Goal: Task Accomplishment & Management: Manage account settings

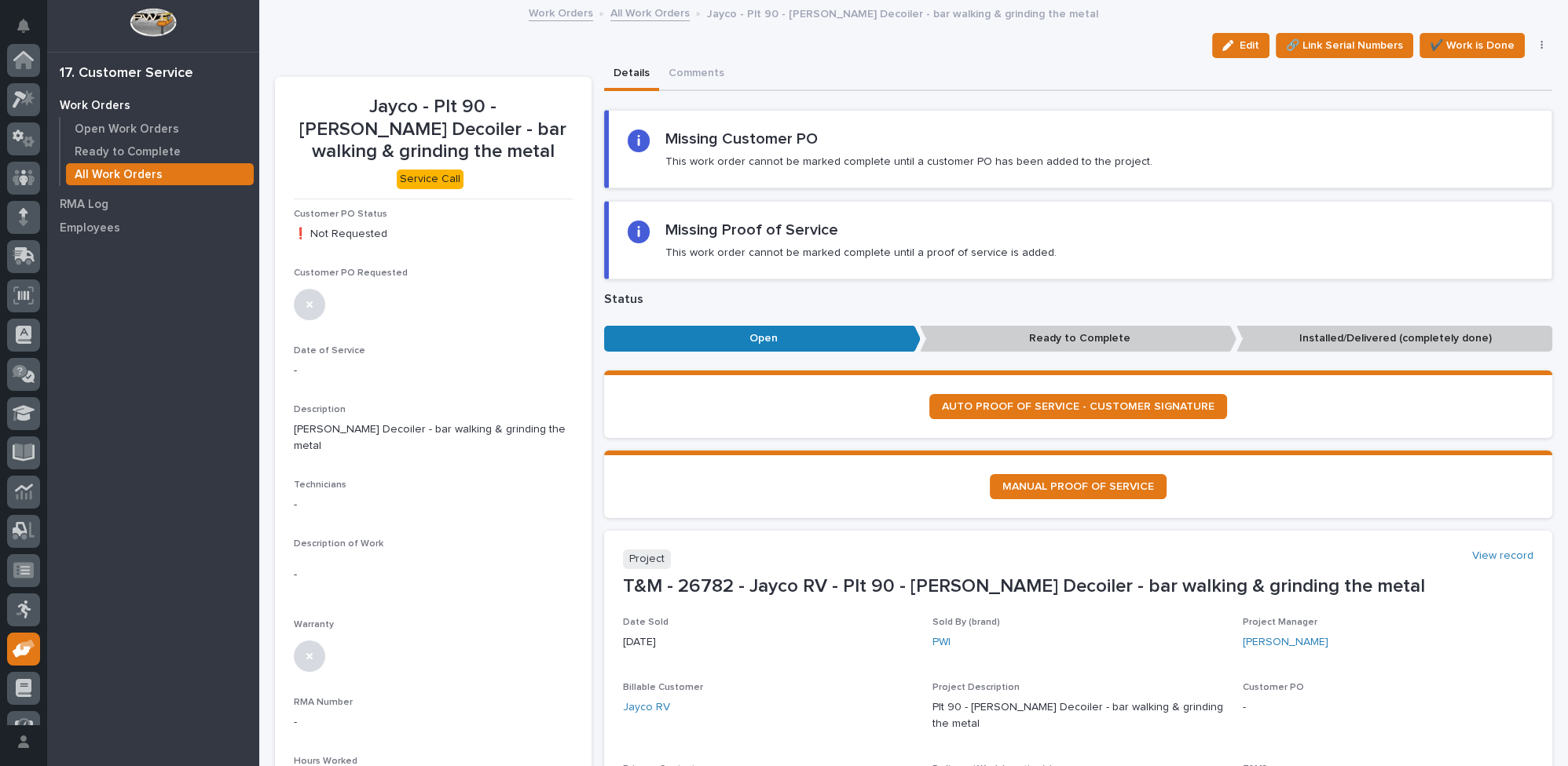
scroll to position [142, 0]
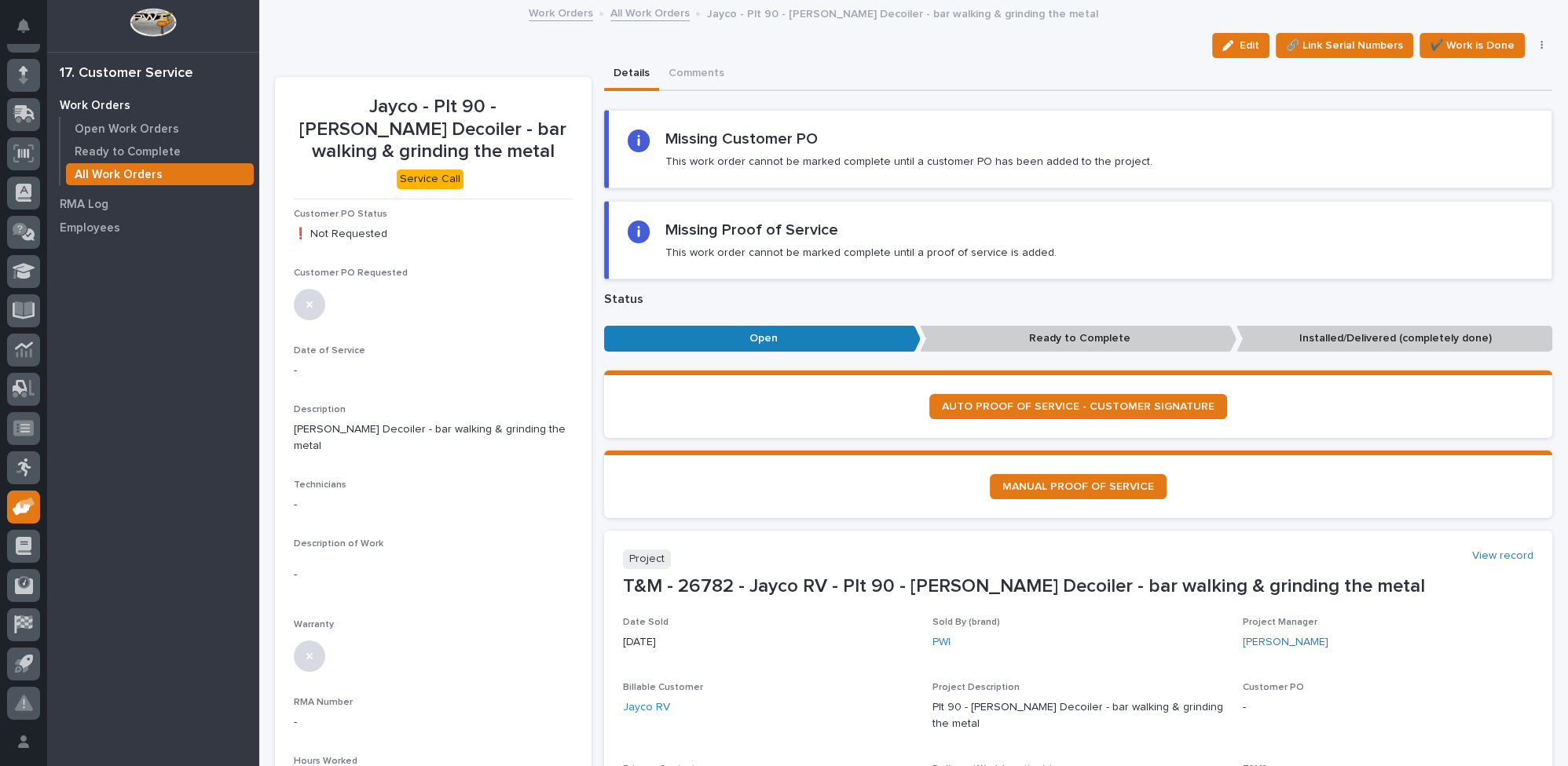
click at [631, 13] on link "All Work Orders" at bounding box center [649, 11] width 79 height 18
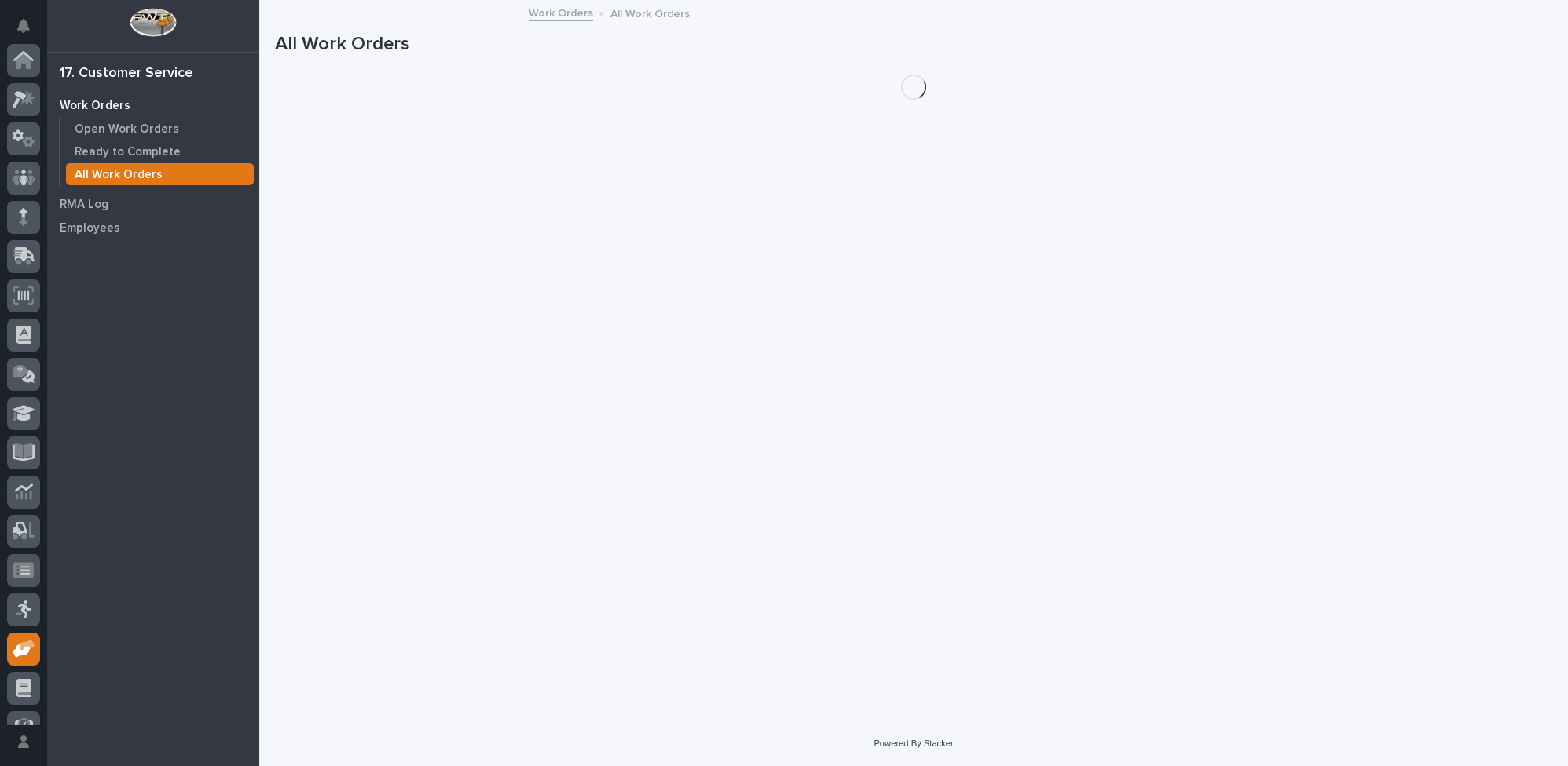
scroll to position [142, 0]
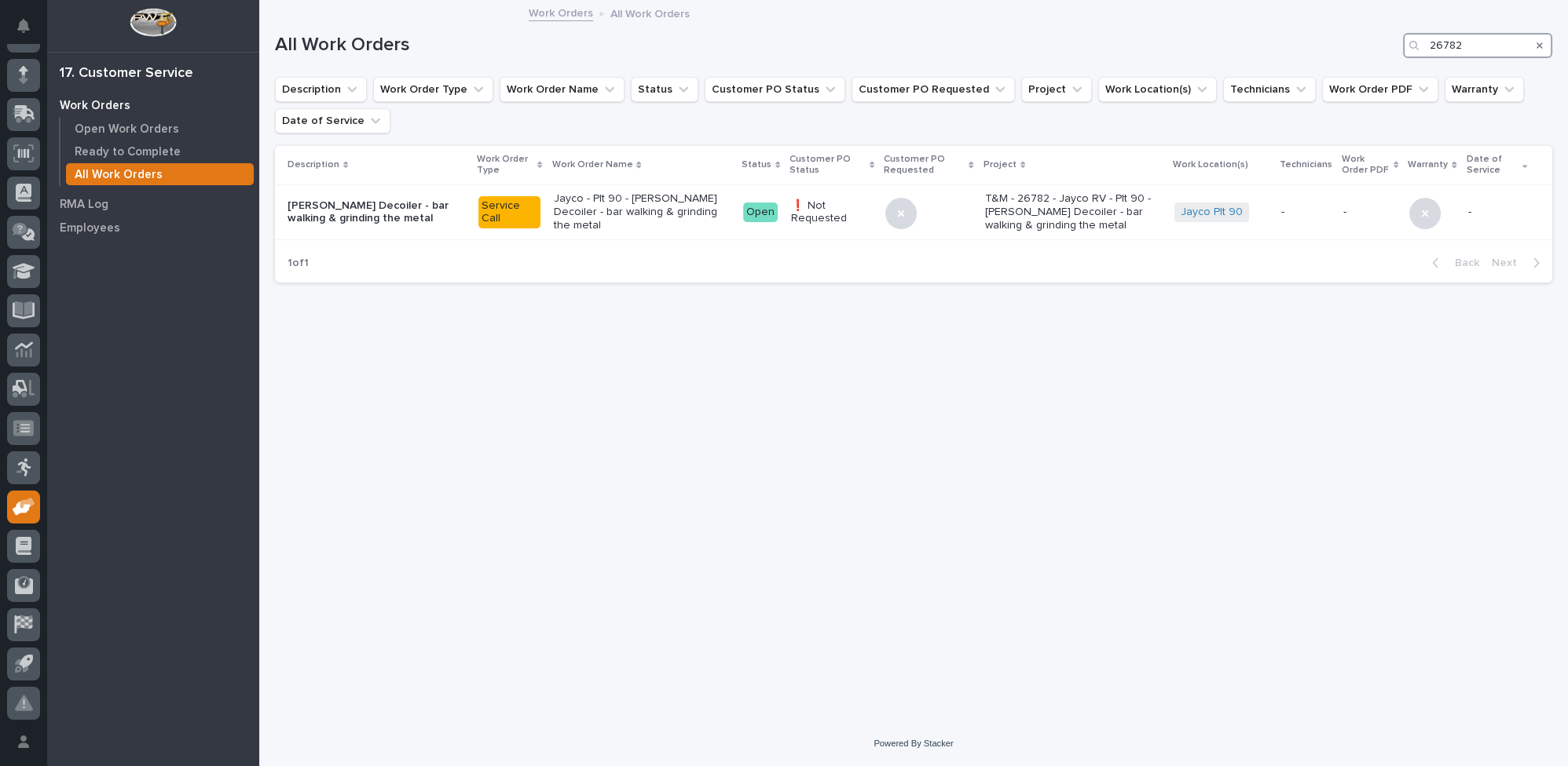
drag, startPoint x: 1468, startPoint y: 44, endPoint x: 1396, endPoint y: 37, distance: 72.3
click at [1399, 38] on div "All Work Orders 26782" at bounding box center [913, 45] width 1277 height 25
type input "26807"
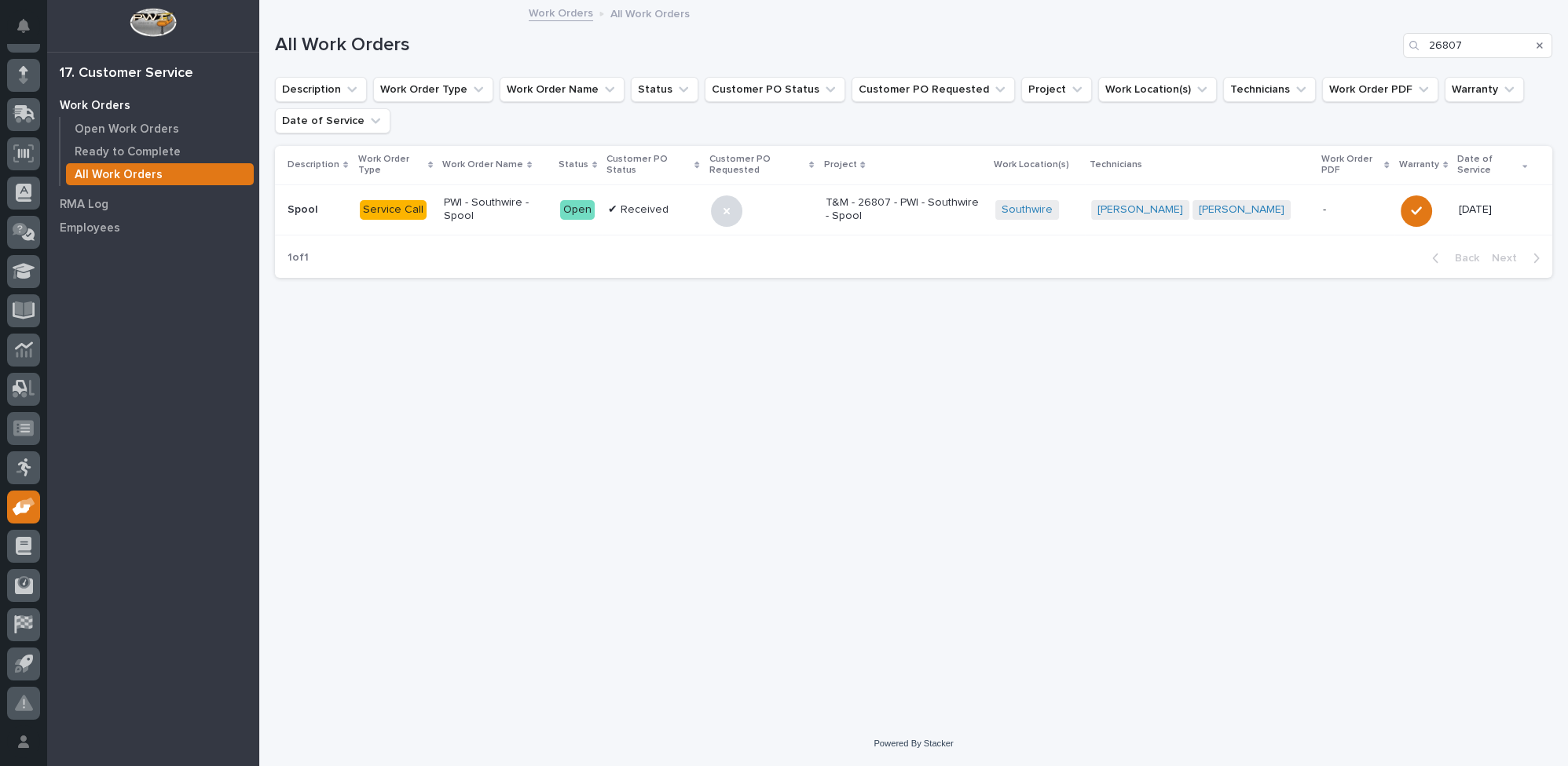
click at [493, 206] on p "PWI - Southwire - Spool" at bounding box center [496, 209] width 104 height 27
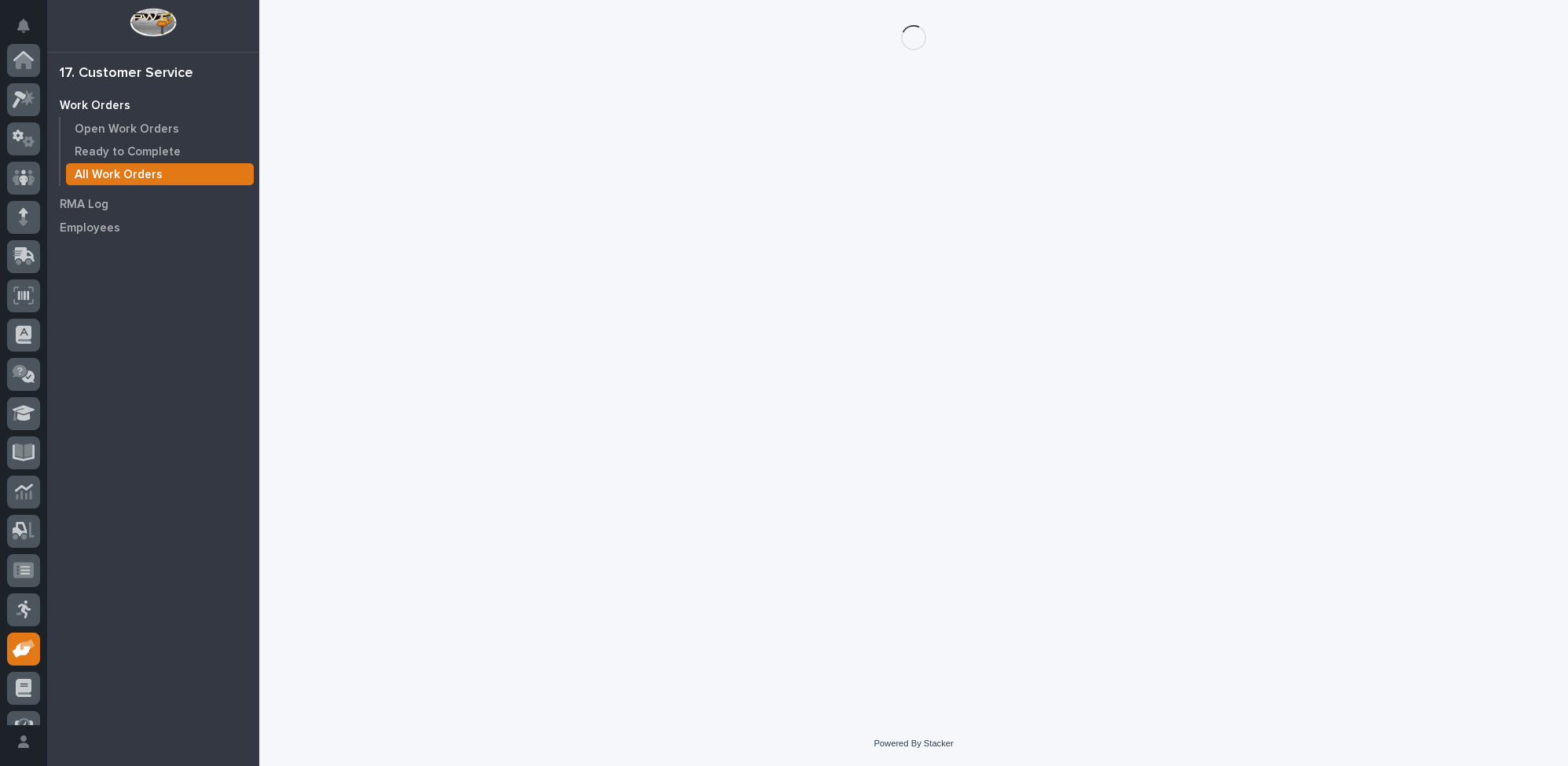
scroll to position [142, 0]
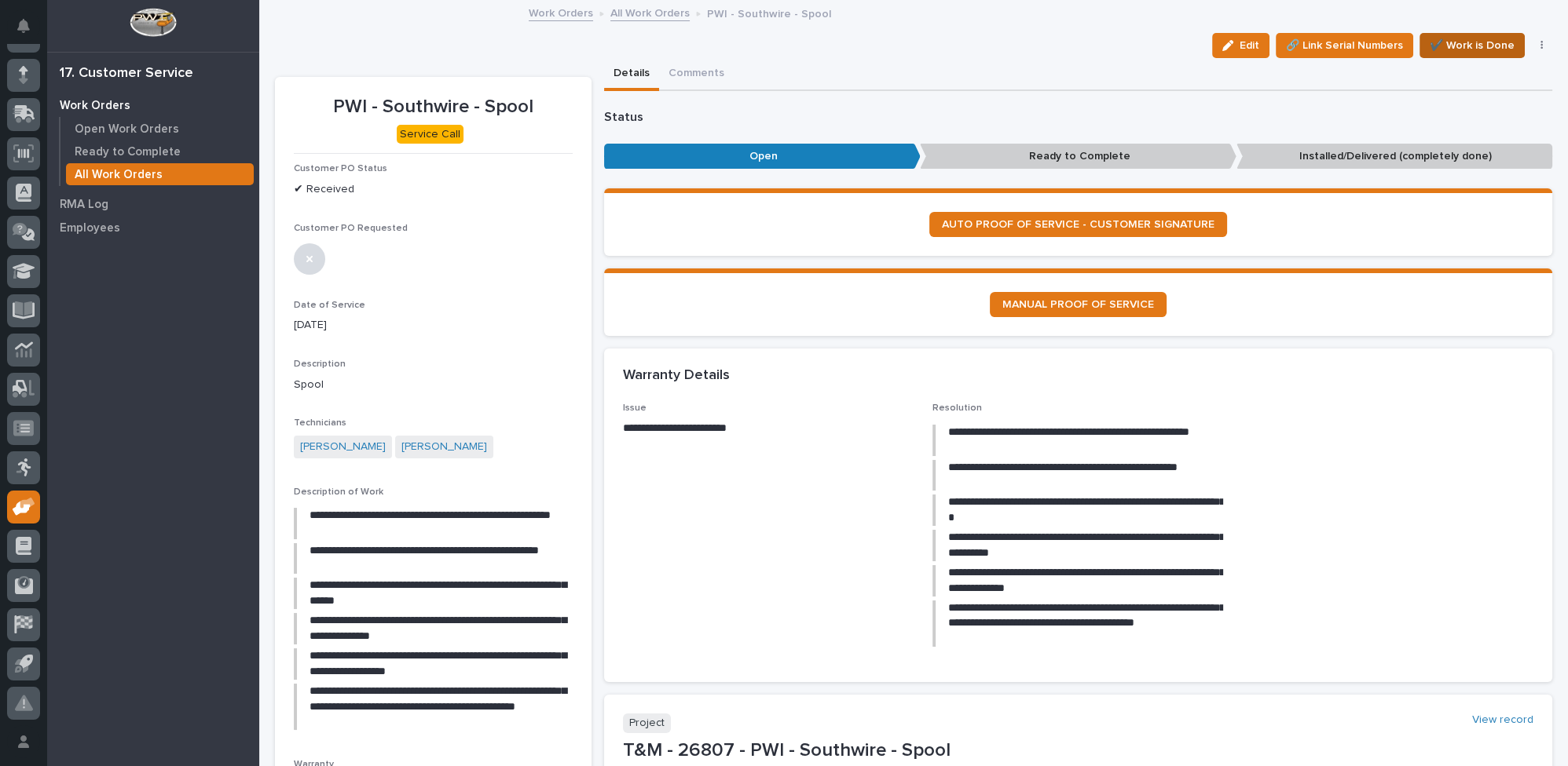
click at [1452, 45] on span "✔️ Work is Done" at bounding box center [1471, 45] width 85 height 19
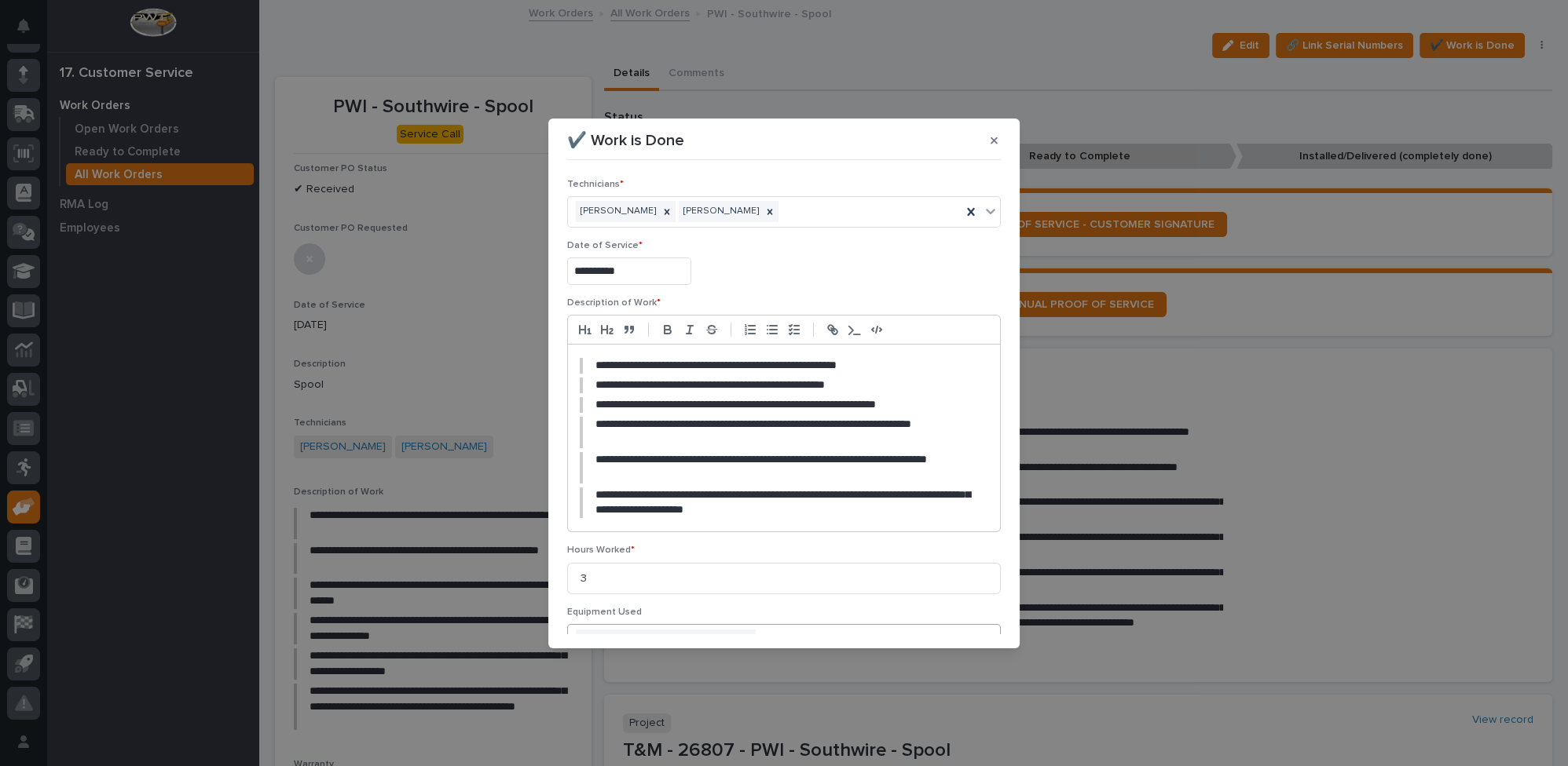
scroll to position [146, 0]
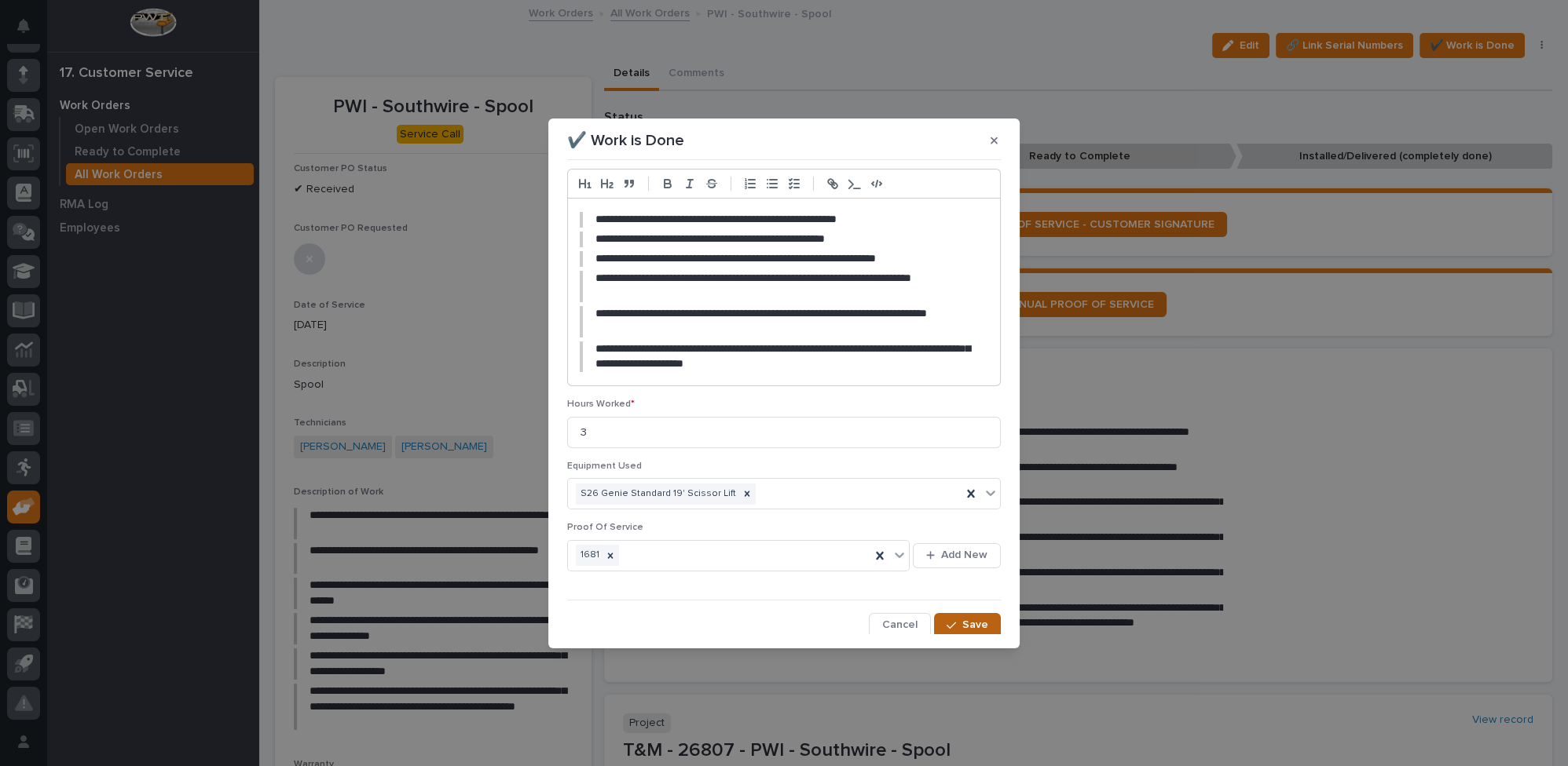
click at [969, 621] on span "Save" at bounding box center [975, 624] width 26 height 14
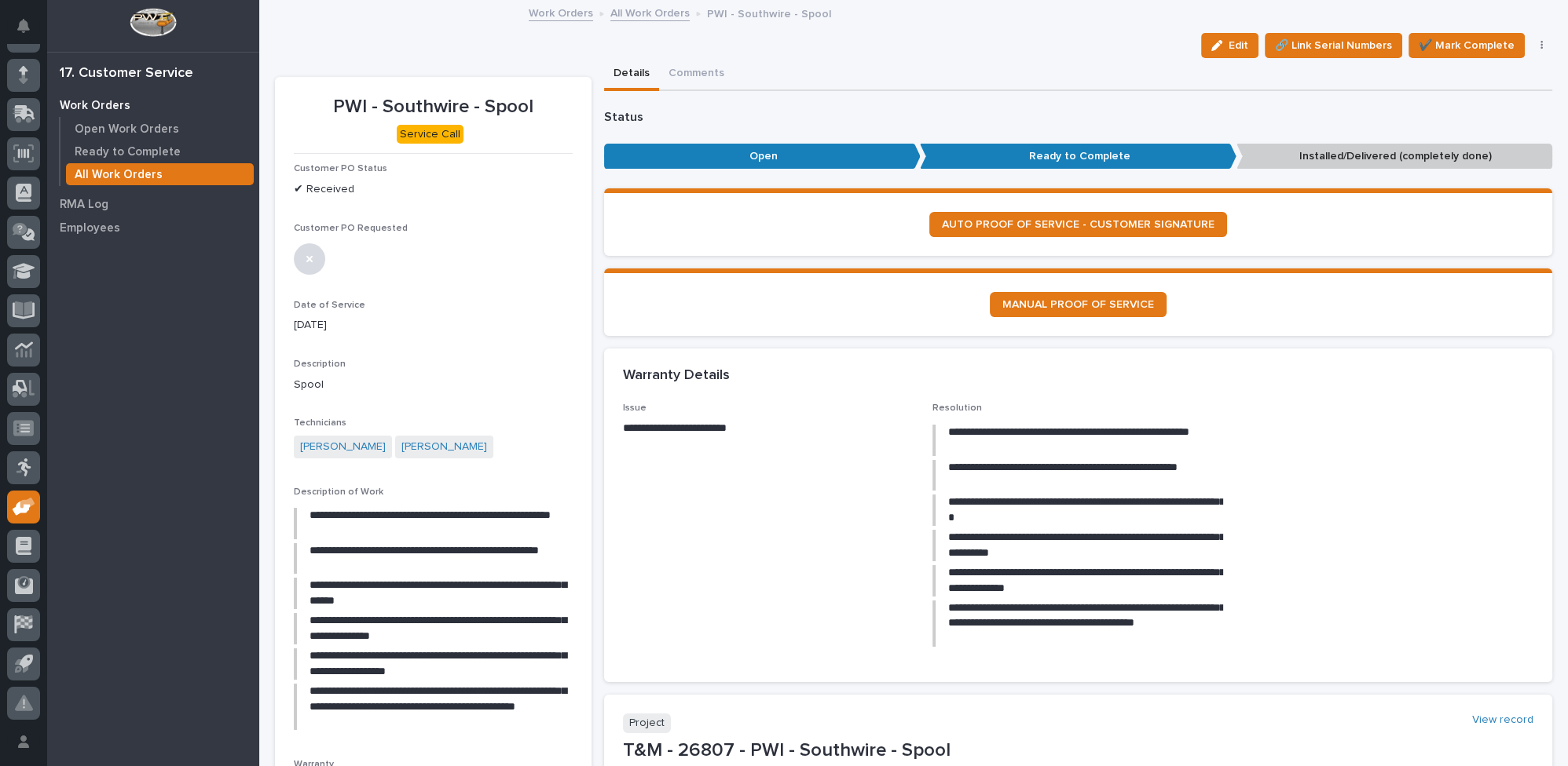
click at [617, 12] on link "All Work Orders" at bounding box center [649, 11] width 79 height 18
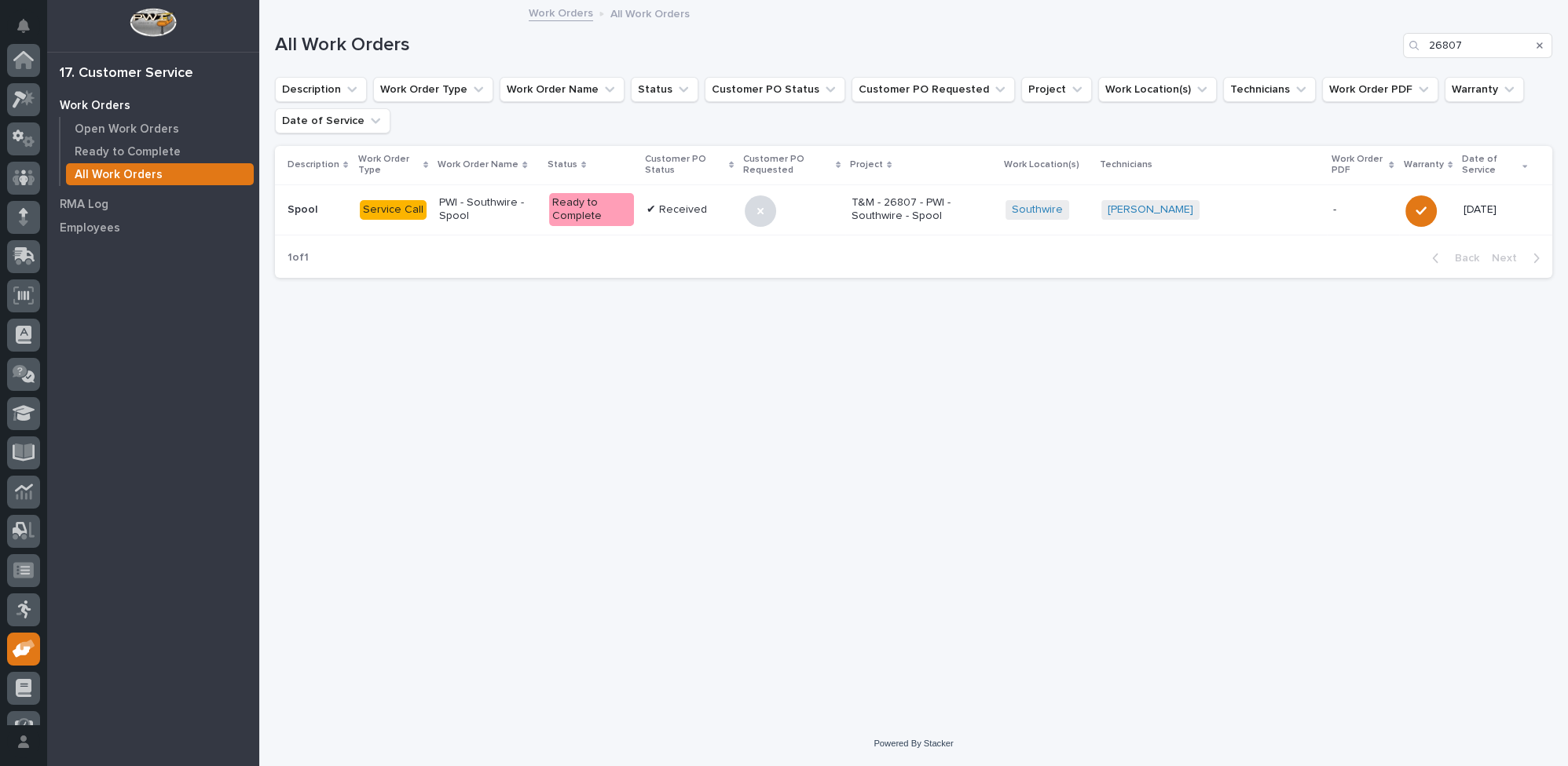
scroll to position [142, 0]
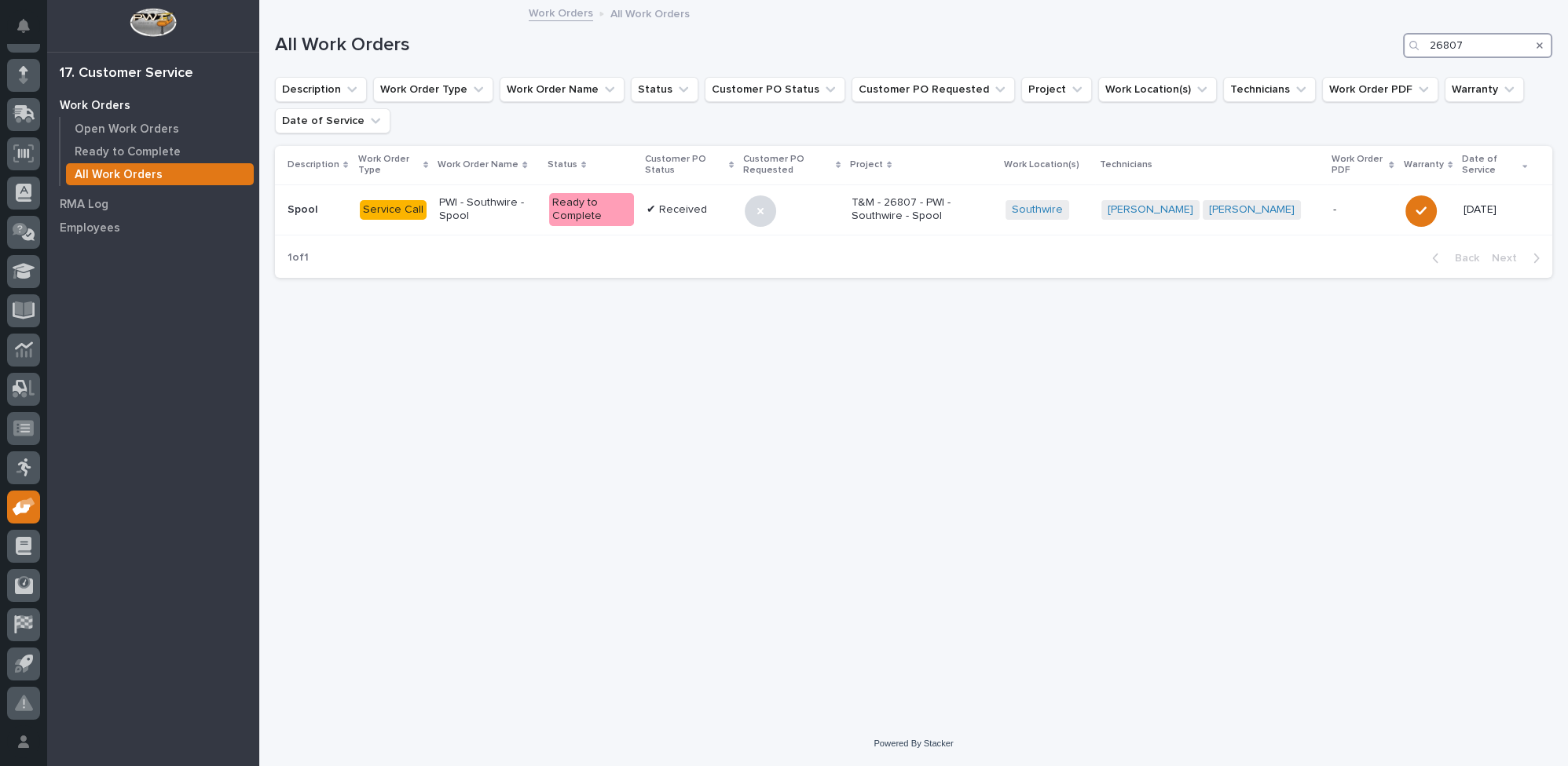
drag, startPoint x: 1462, startPoint y: 37, endPoint x: 1392, endPoint y: 50, distance: 71.2
click at [1392, 50] on div "All Work Orders 26807" at bounding box center [913, 45] width 1277 height 25
type input "26782"
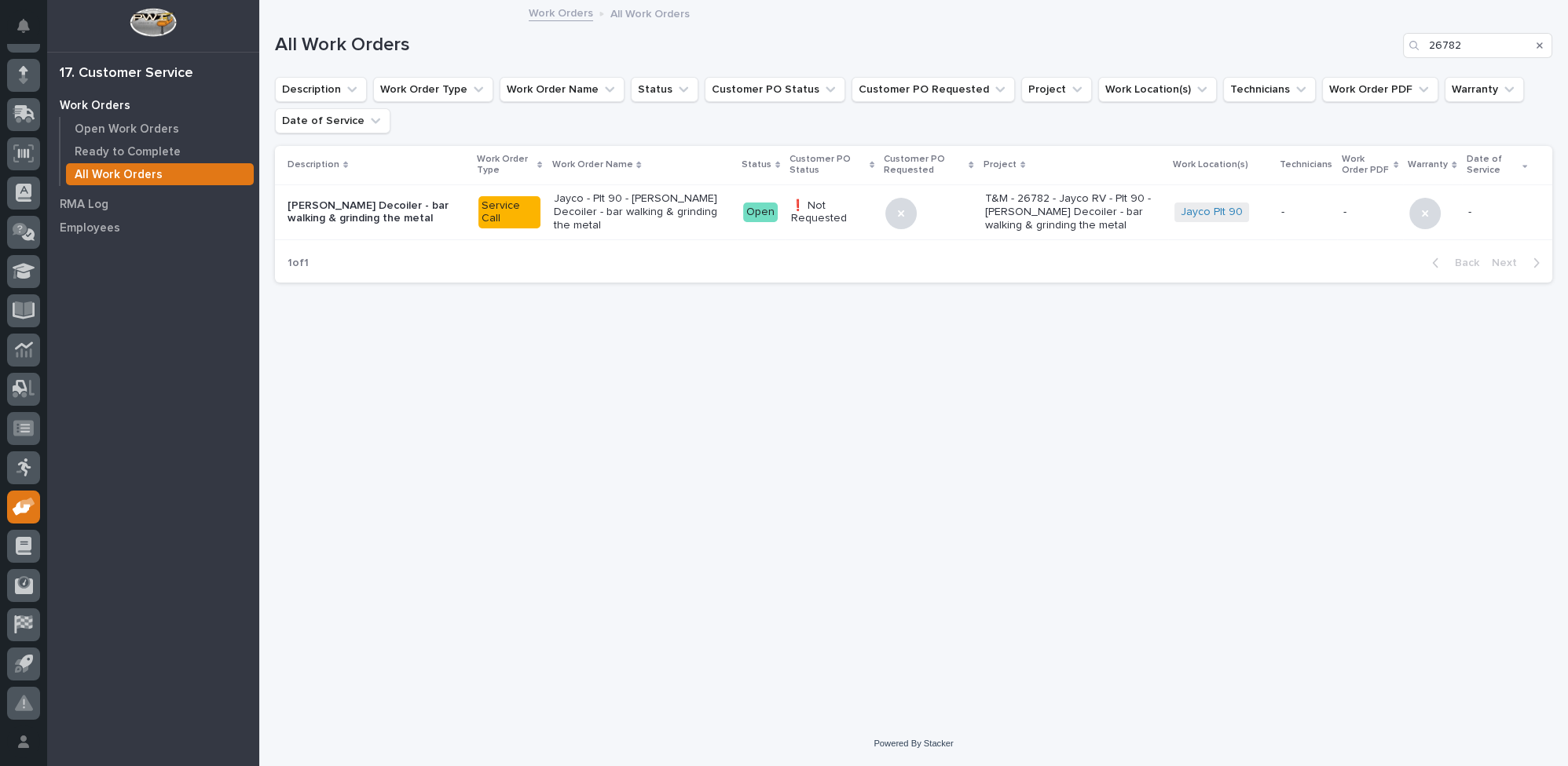
click at [600, 216] on p "Jayco - Plt 90 - Lino Decoiler - bar walking & grinding the metal" at bounding box center [641, 212] width 176 height 39
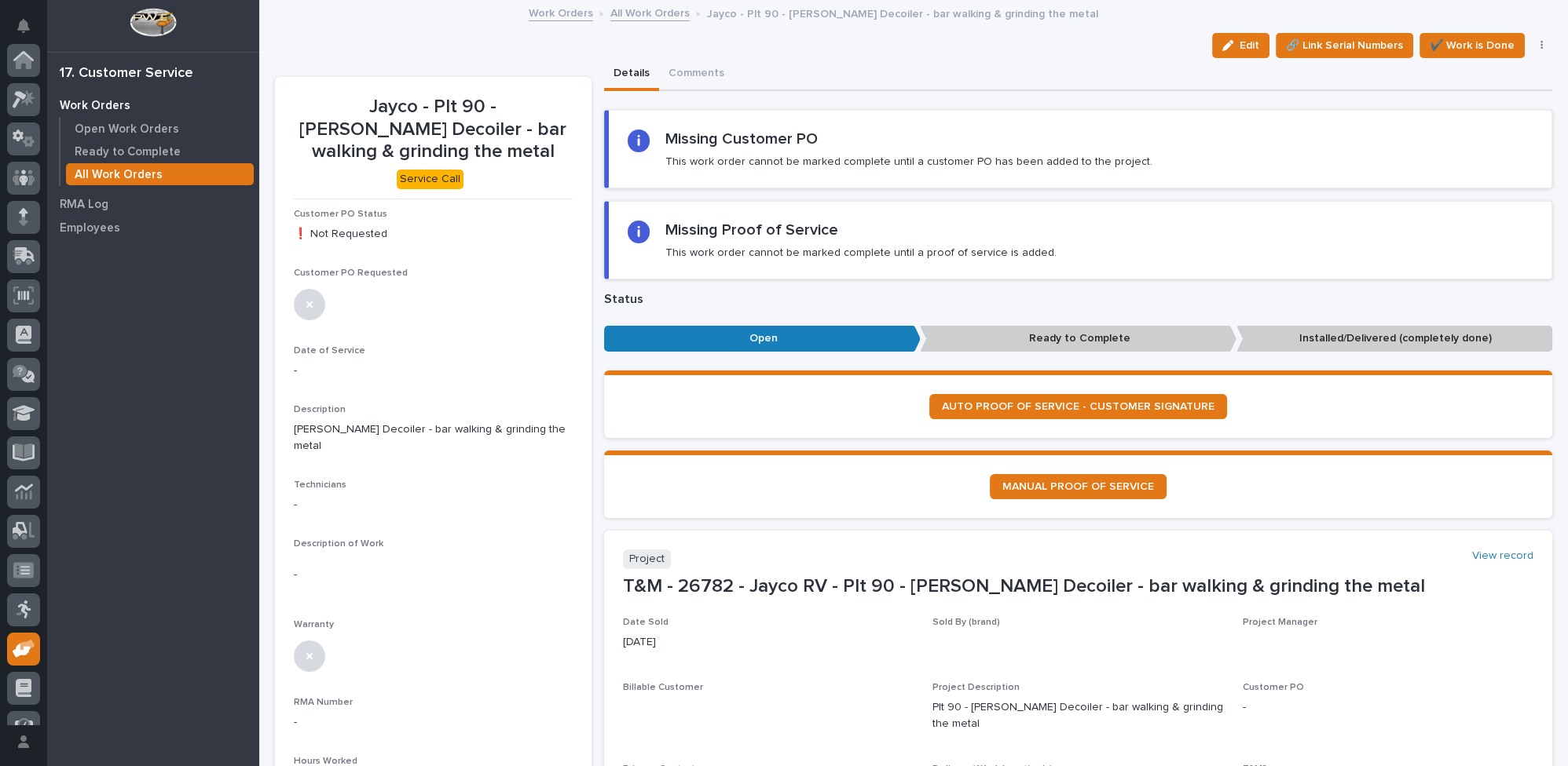
scroll to position [142, 0]
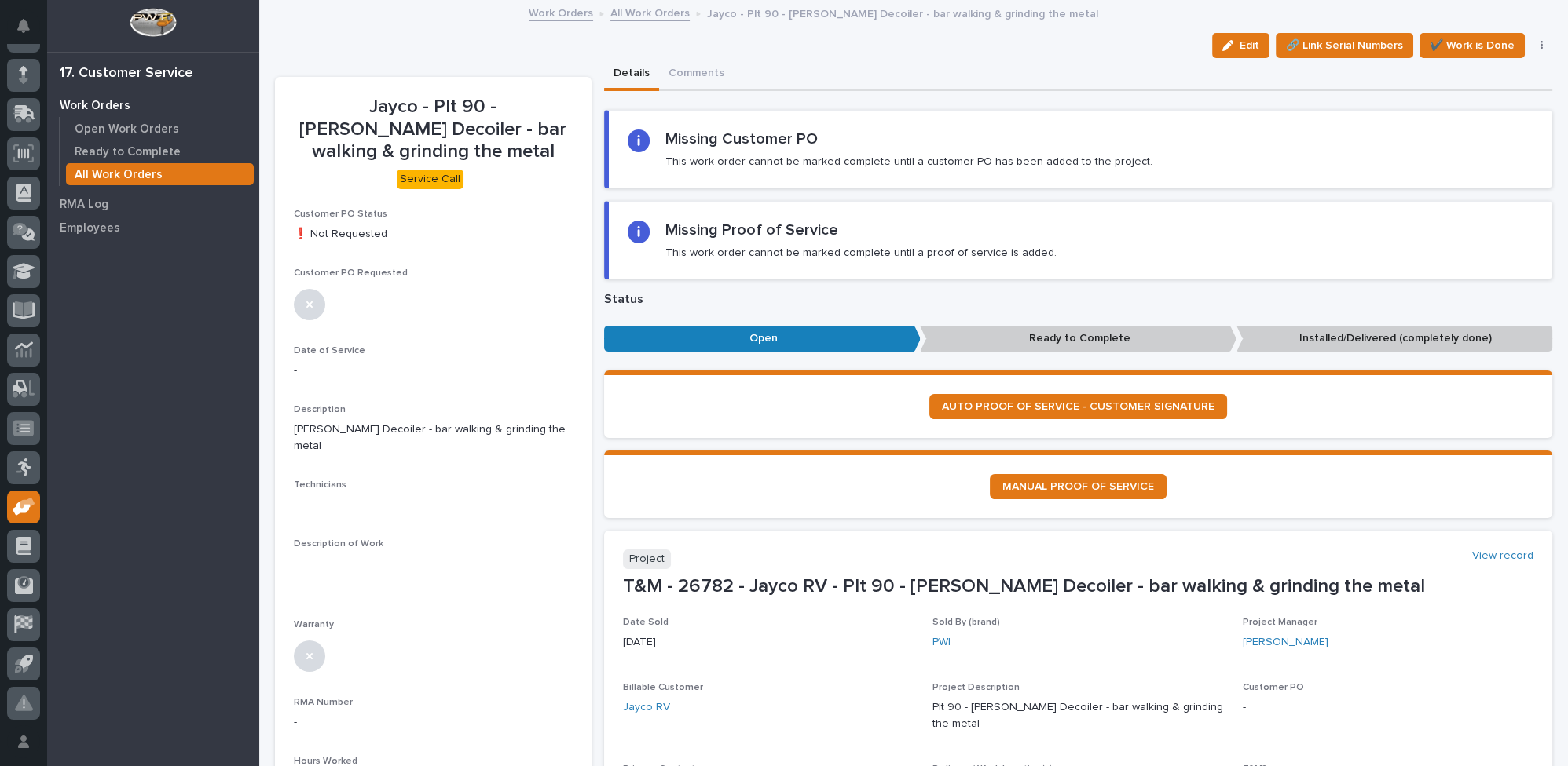
click at [1232, 50] on button "Edit" at bounding box center [1241, 45] width 58 height 25
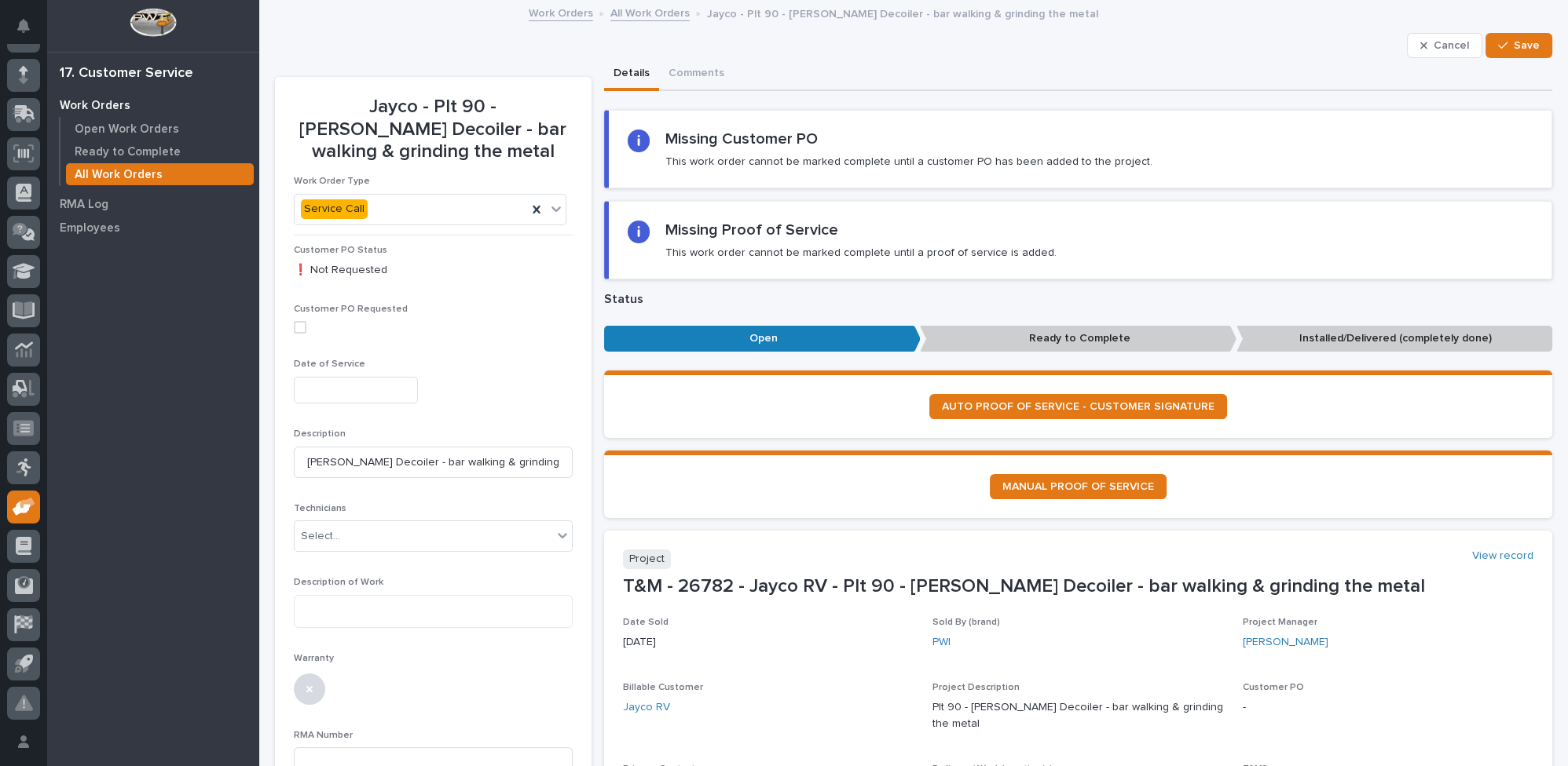
click at [336, 377] on input "text" at bounding box center [356, 391] width 124 height 28
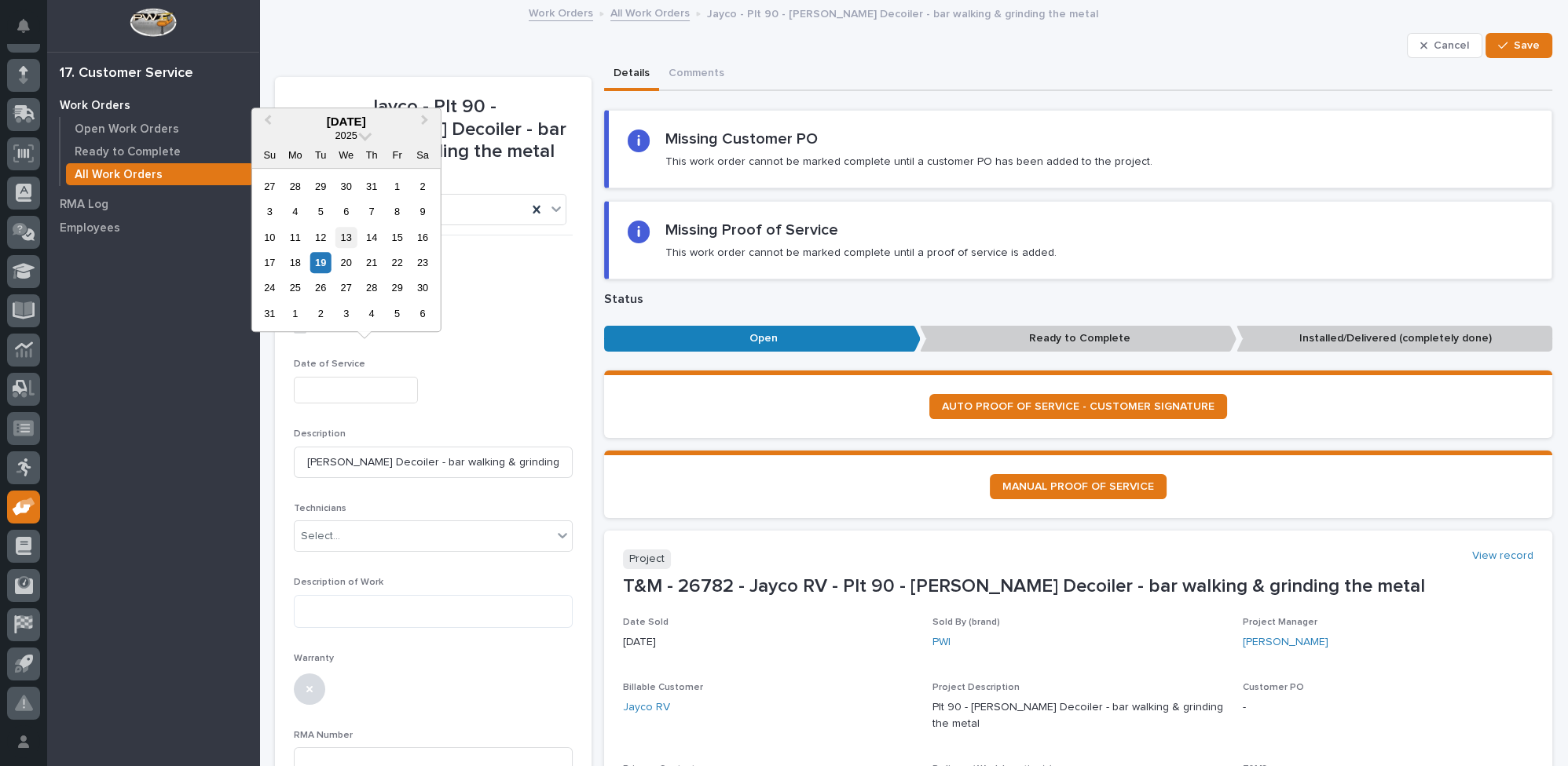
click at [347, 235] on div "13" at bounding box center [346, 237] width 21 height 21
type input "**********"
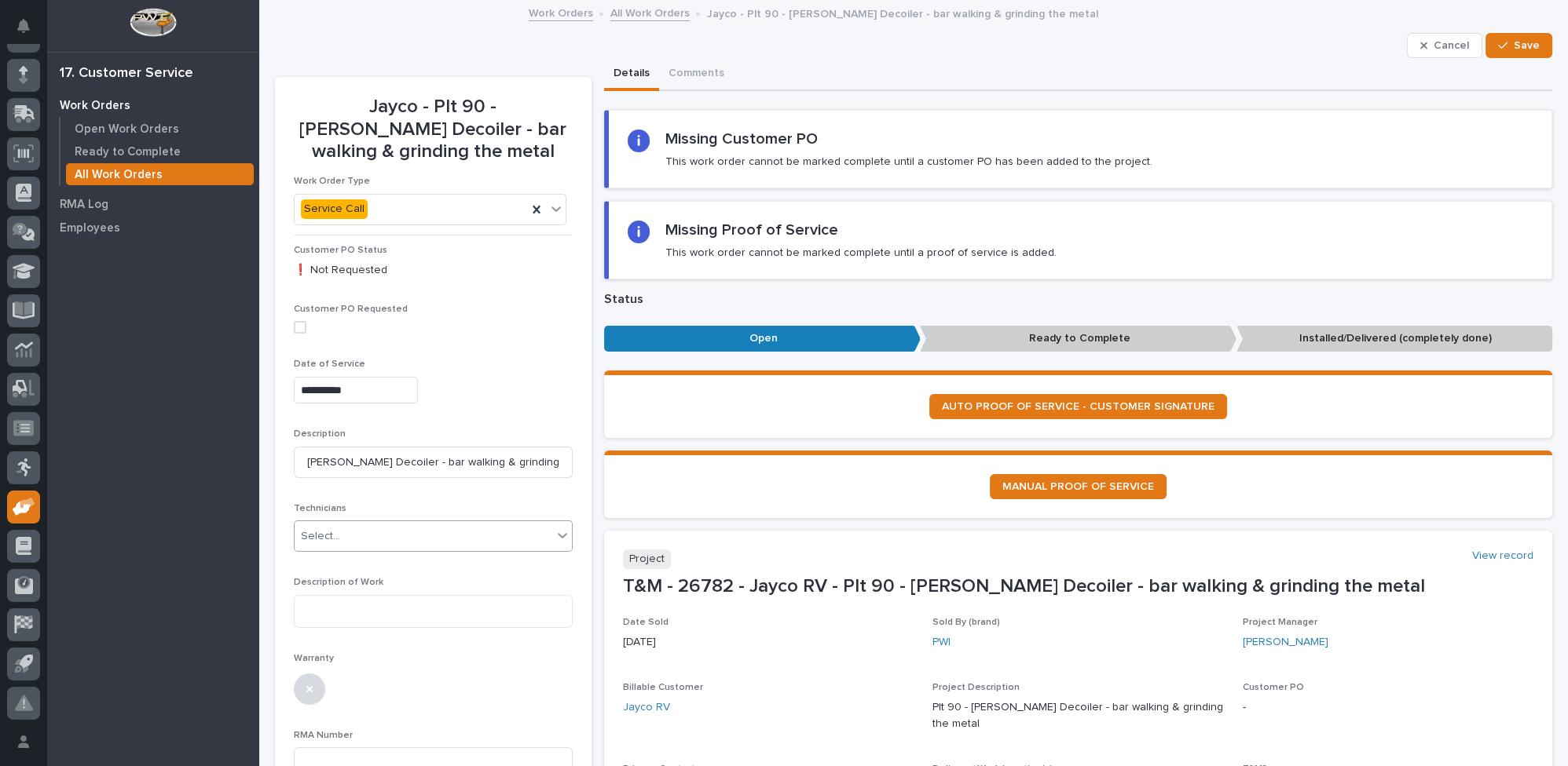
click at [342, 524] on div "Select..." at bounding box center [423, 537] width 257 height 26
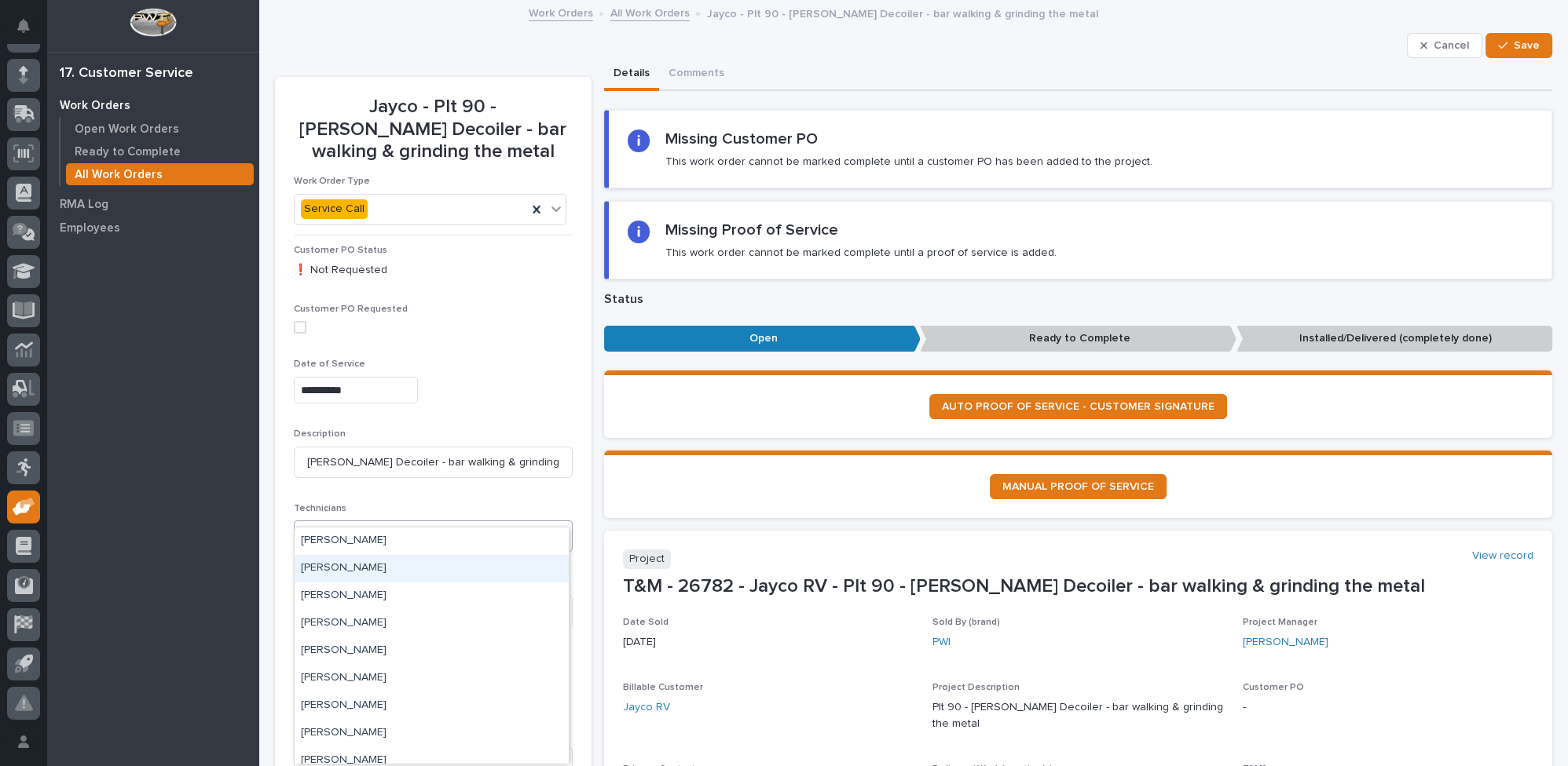
scroll to position [231, 0]
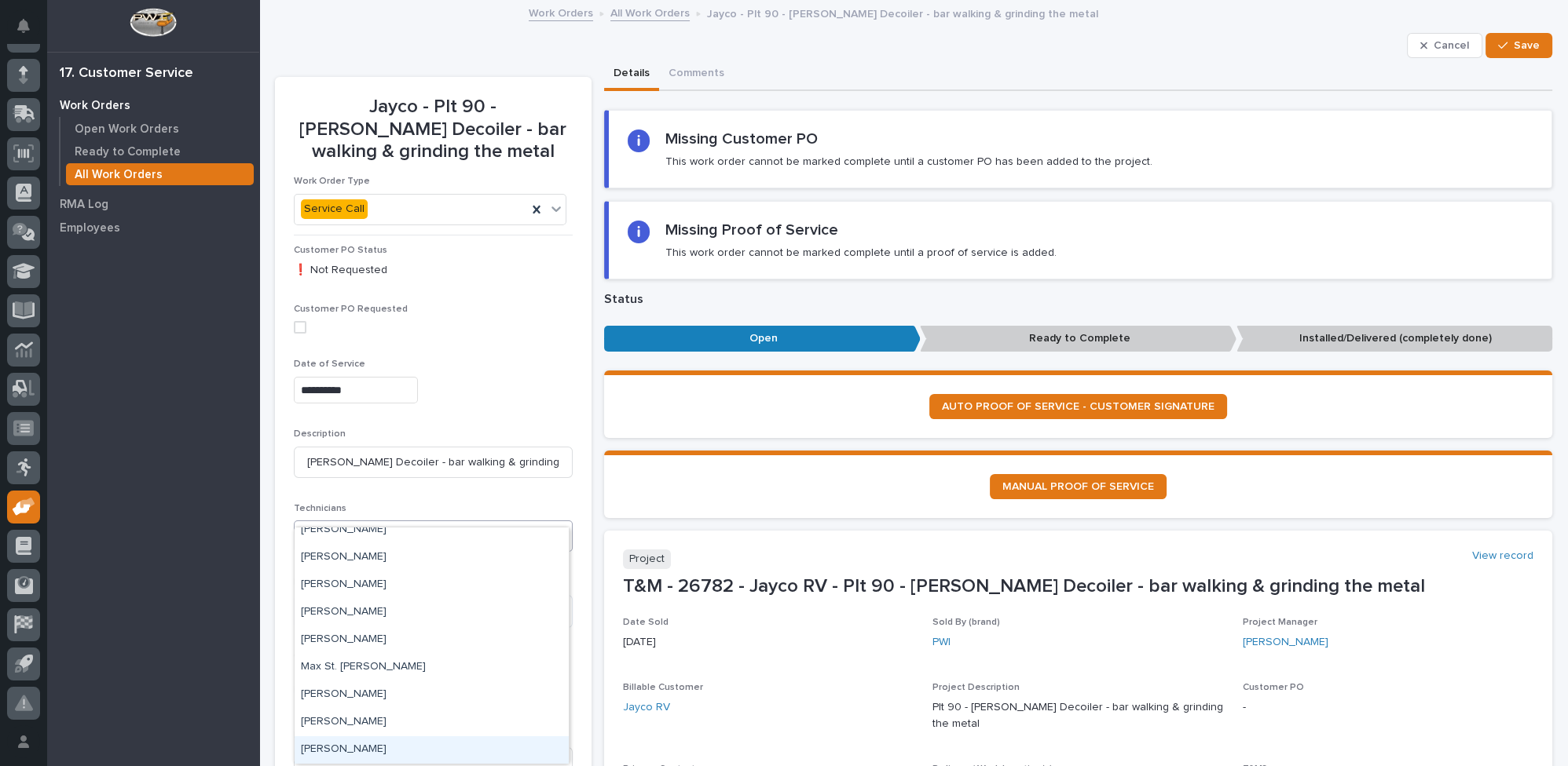
click at [338, 747] on div "[PERSON_NAME]" at bounding box center [431, 750] width 274 height 28
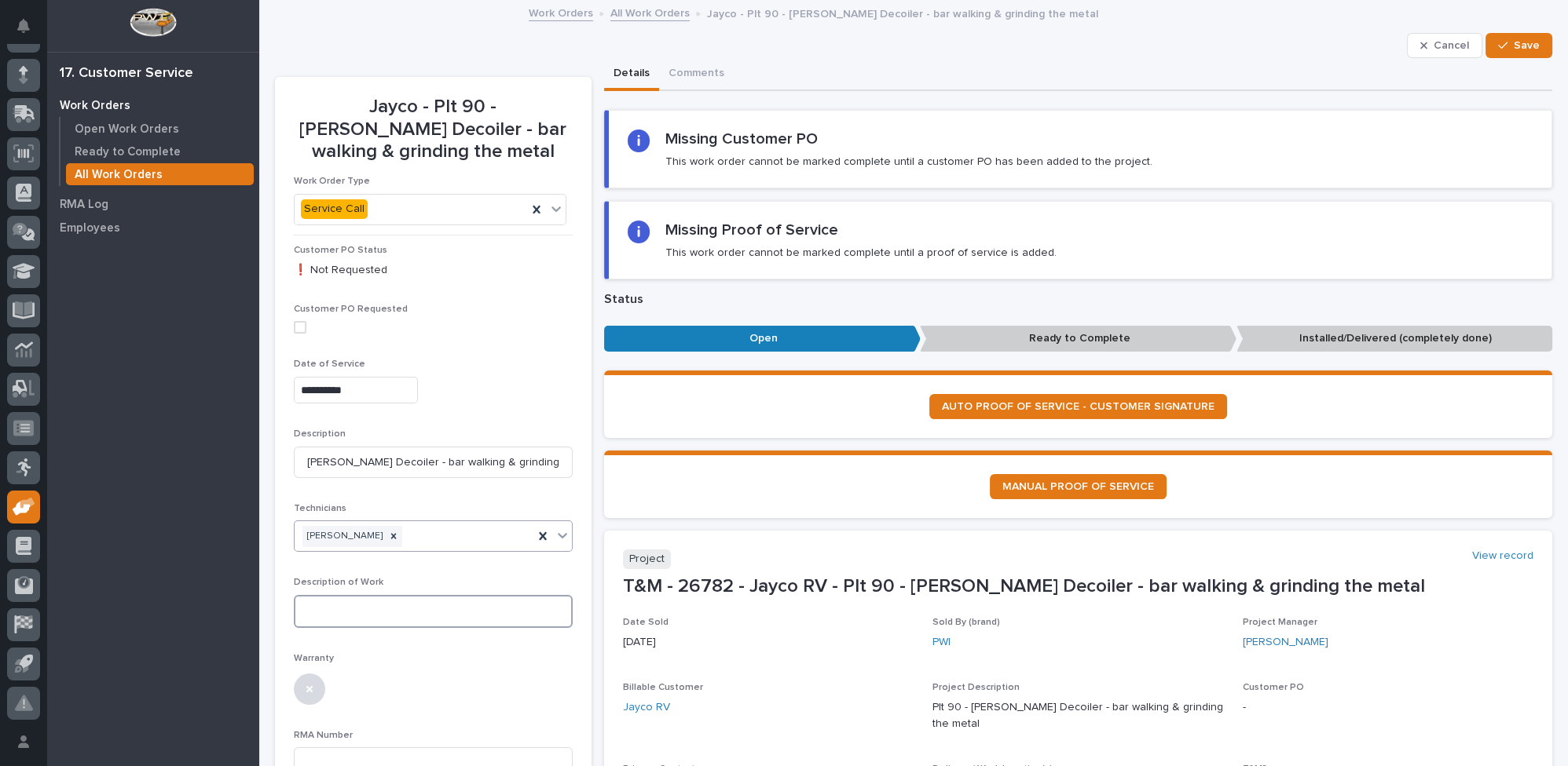
click at [344, 595] on textarea at bounding box center [433, 612] width 279 height 33
paste textarea "**********"
drag, startPoint x: 413, startPoint y: 611, endPoint x: 438, endPoint y: 614, distance: 25.2
click at [438, 614] on textarea "**********" at bounding box center [431, 631] width 276 height 72
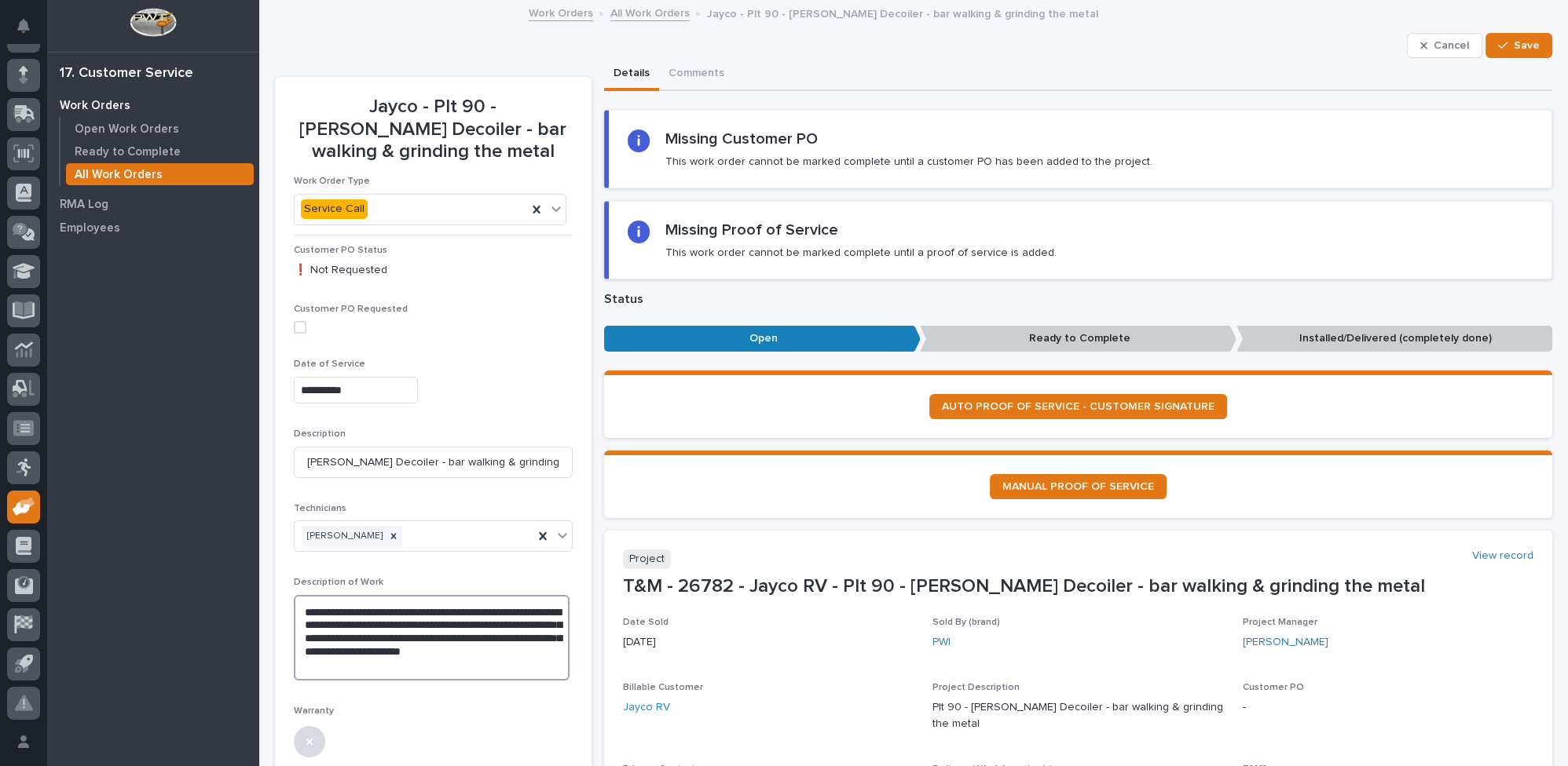
drag, startPoint x: 326, startPoint y: 625, endPoint x: 411, endPoint y: 628, distance: 85.1
click at [411, 628] on textarea "**********" at bounding box center [431, 638] width 276 height 85
drag, startPoint x: 444, startPoint y: 626, endPoint x: 538, endPoint y: 636, distance: 94.5
click at [538, 636] on textarea "**********" at bounding box center [431, 638] width 276 height 85
click at [314, 603] on textarea "**********" at bounding box center [431, 638] width 276 height 85
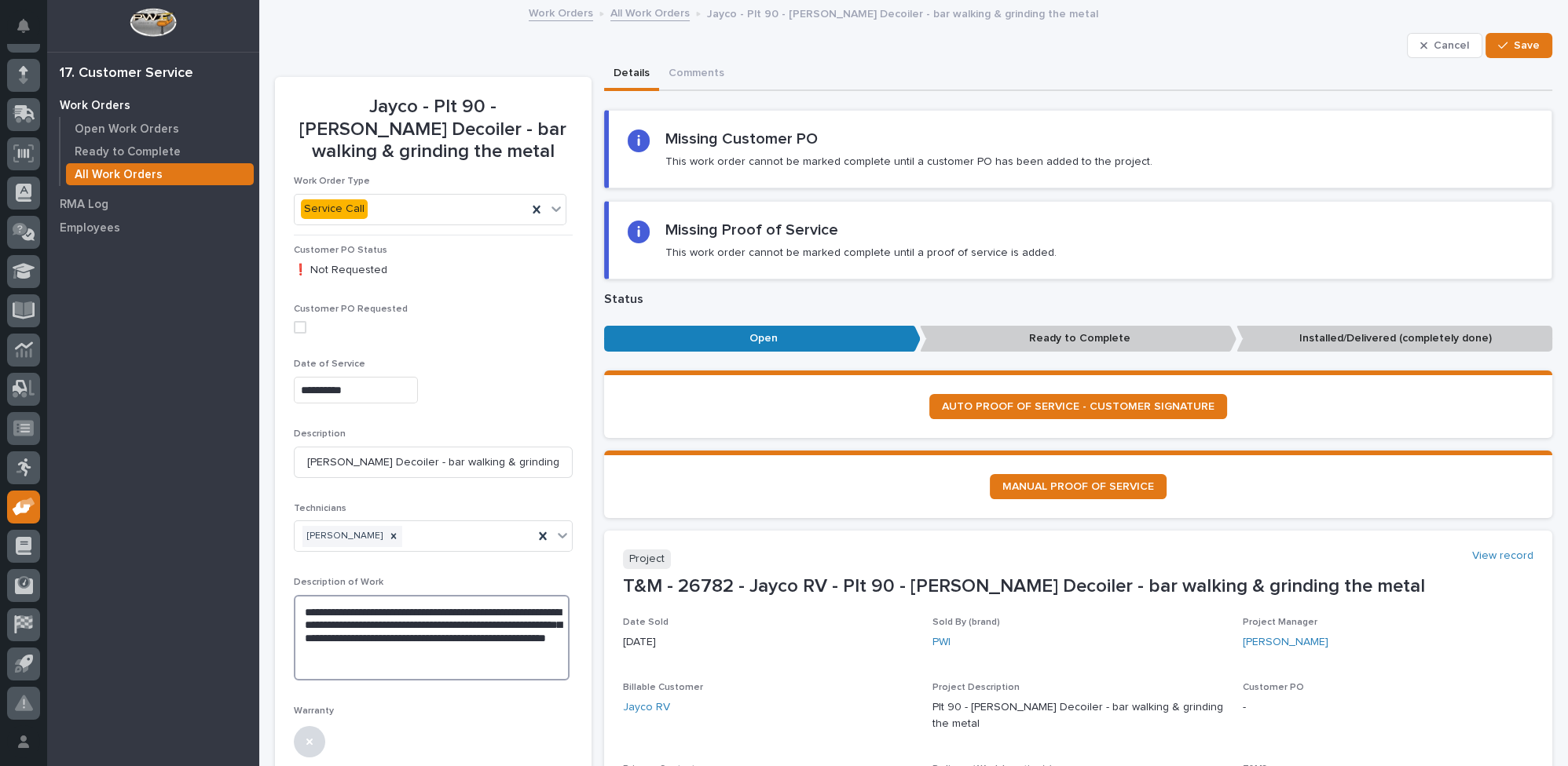
click at [497, 635] on textarea "**********" at bounding box center [431, 638] width 276 height 85
type textarea "**********"
click at [1518, 40] on span "Save" at bounding box center [1526, 45] width 26 height 14
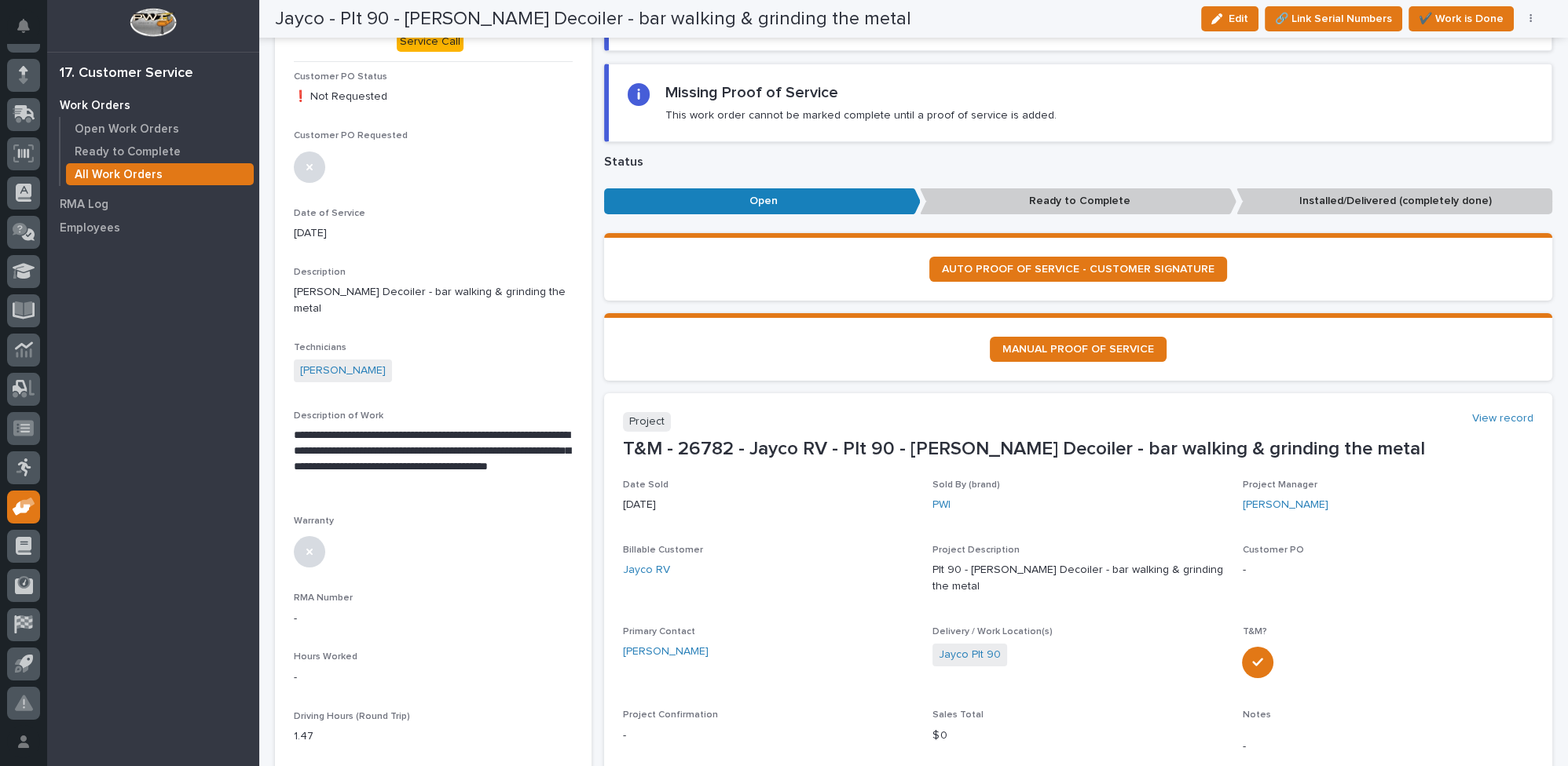
scroll to position [71, 0]
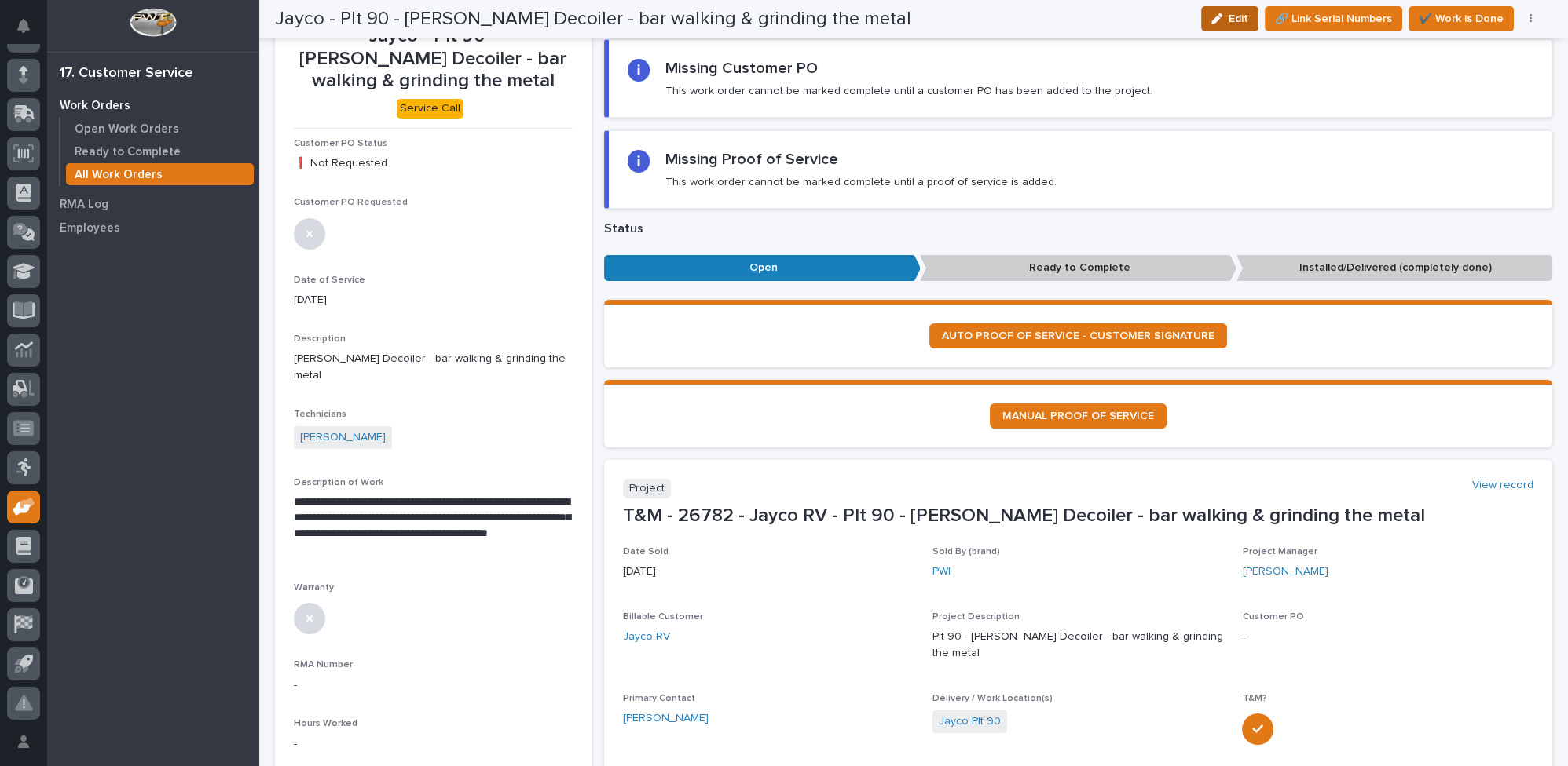
click at [1248, 19] on span "Edit" at bounding box center [1237, 19] width 20 height 14
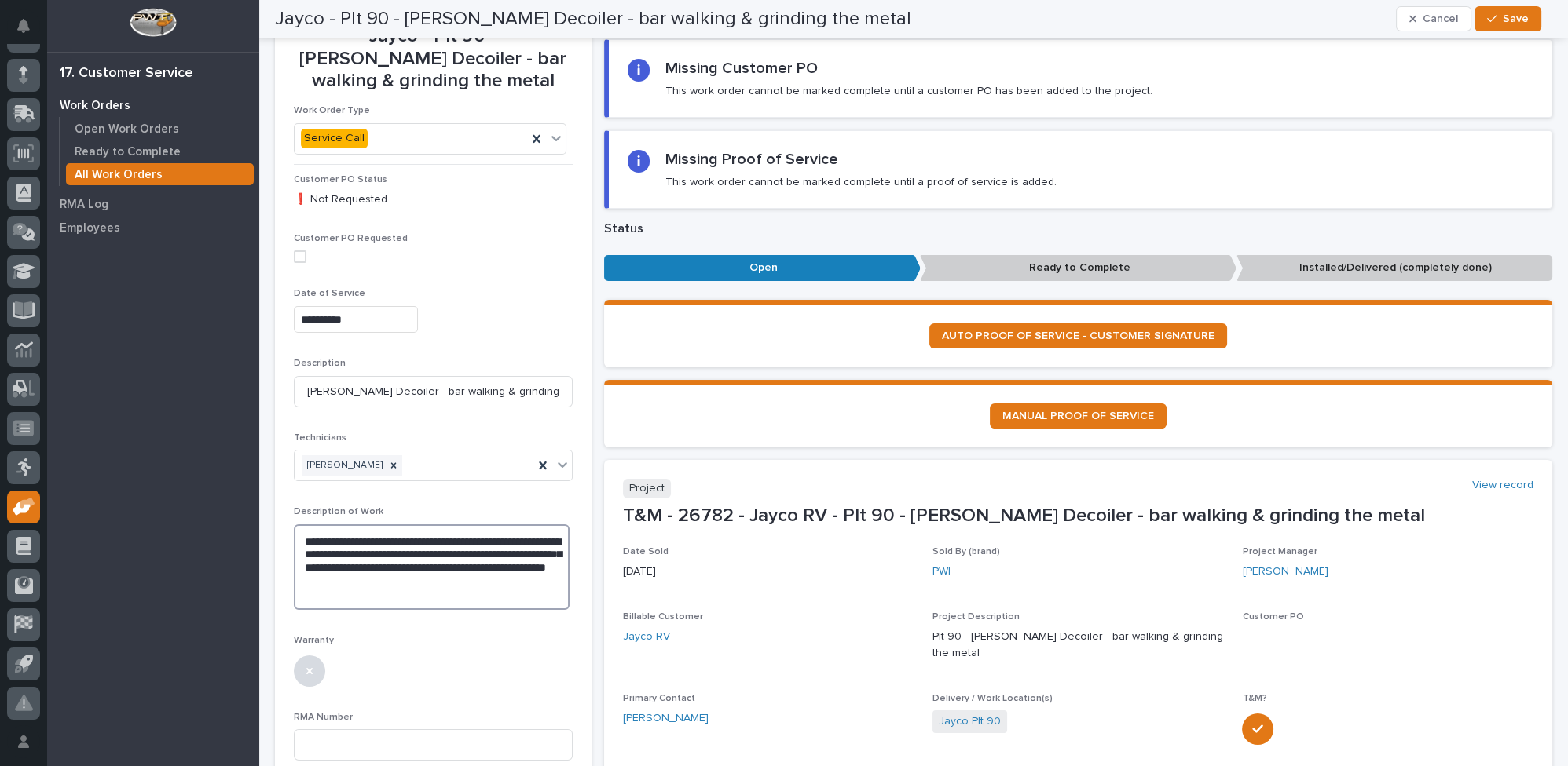
click at [470, 554] on textarea "**********" at bounding box center [431, 567] width 276 height 85
drag, startPoint x: 489, startPoint y: 555, endPoint x: 547, endPoint y: 562, distance: 58.4
click at [547, 562] on textarea "**********" at bounding box center [431, 574] width 276 height 99
type textarea "**********"
click at [1502, 14] on div "button" at bounding box center [1495, 19] width 16 height 11
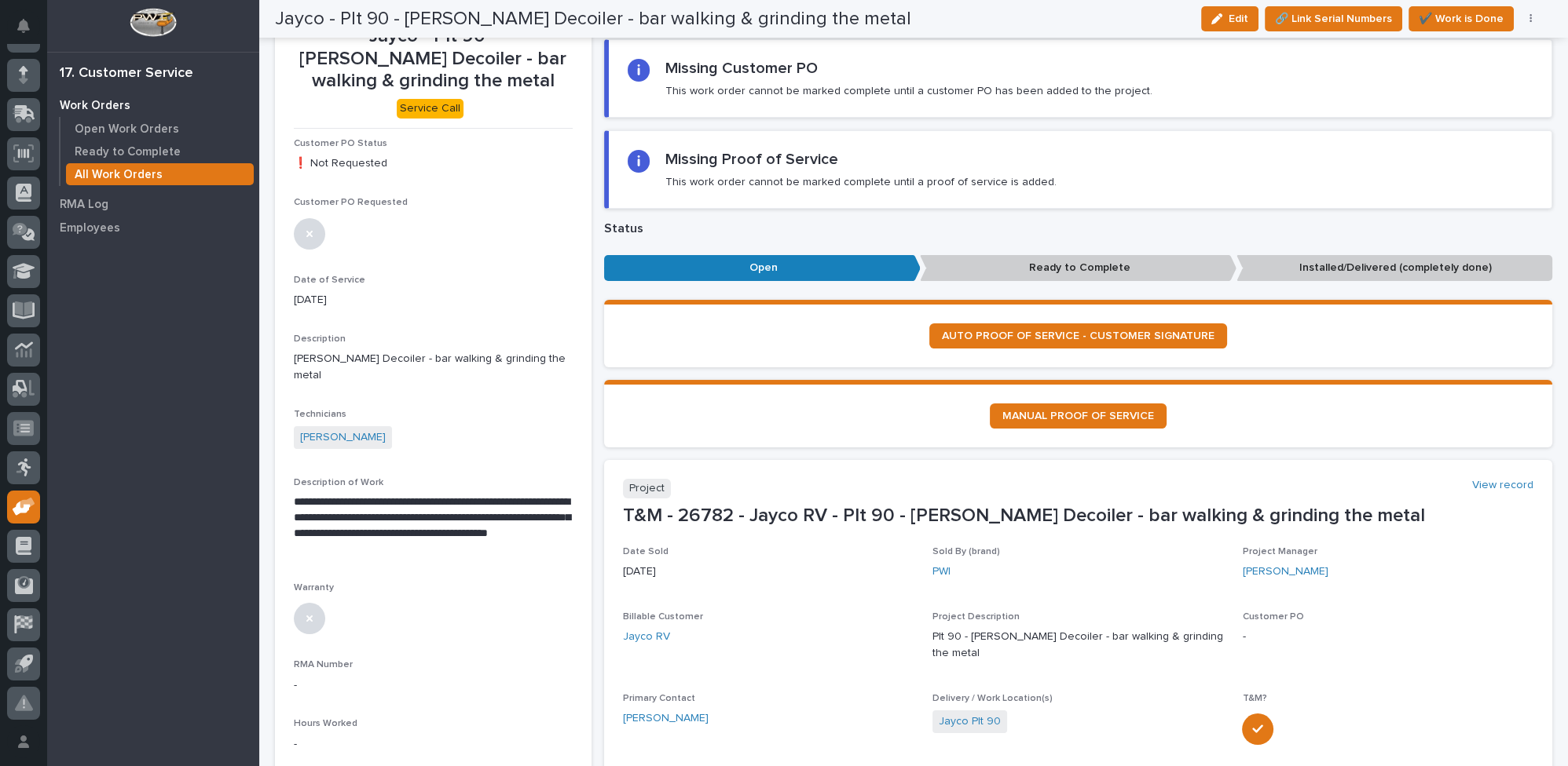
scroll to position [0, 0]
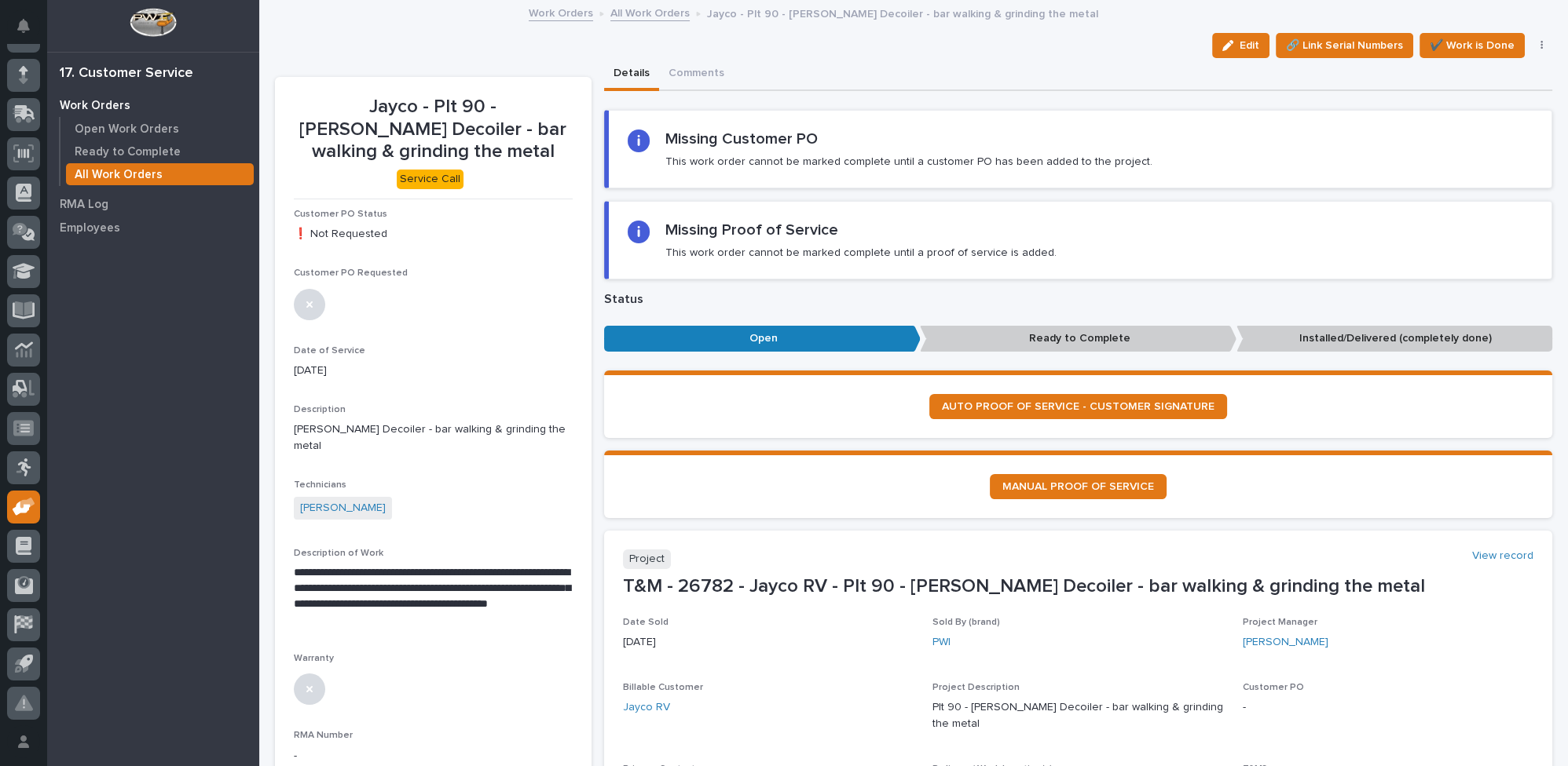
click at [624, 13] on link "All Work Orders" at bounding box center [649, 11] width 79 height 18
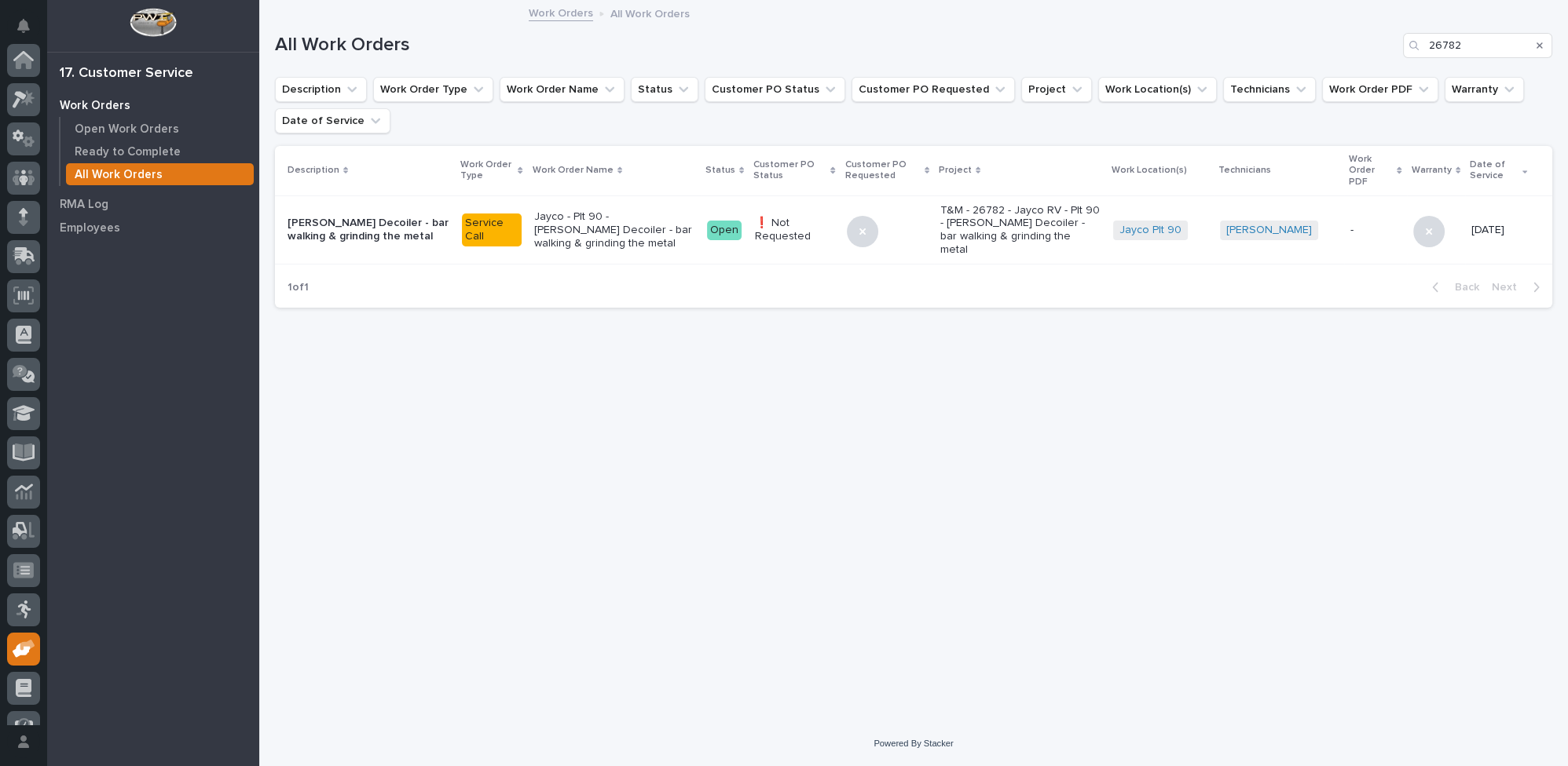
scroll to position [142, 0]
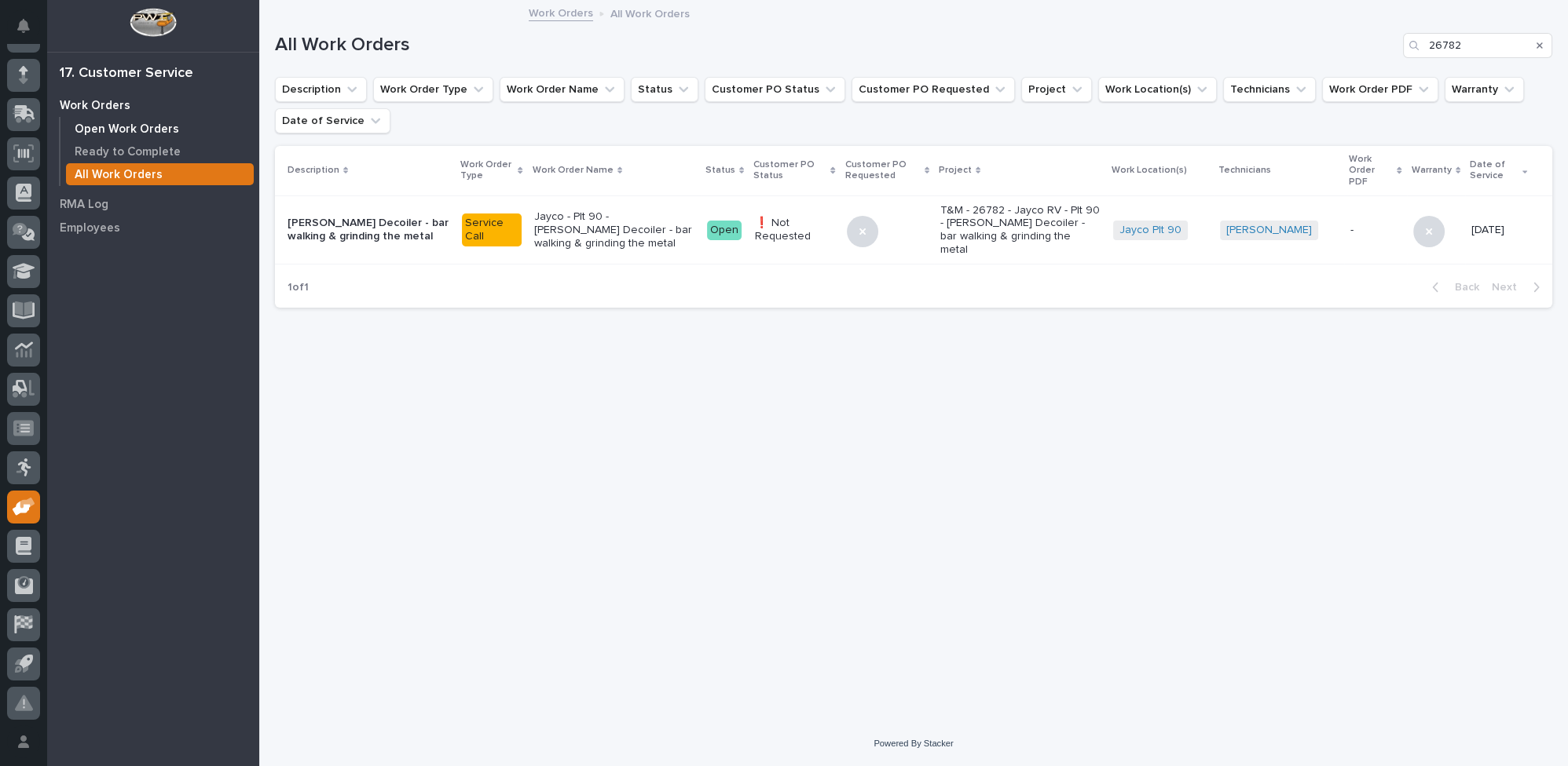
click at [165, 129] on p "Open Work Orders" at bounding box center [126, 129] width 104 height 14
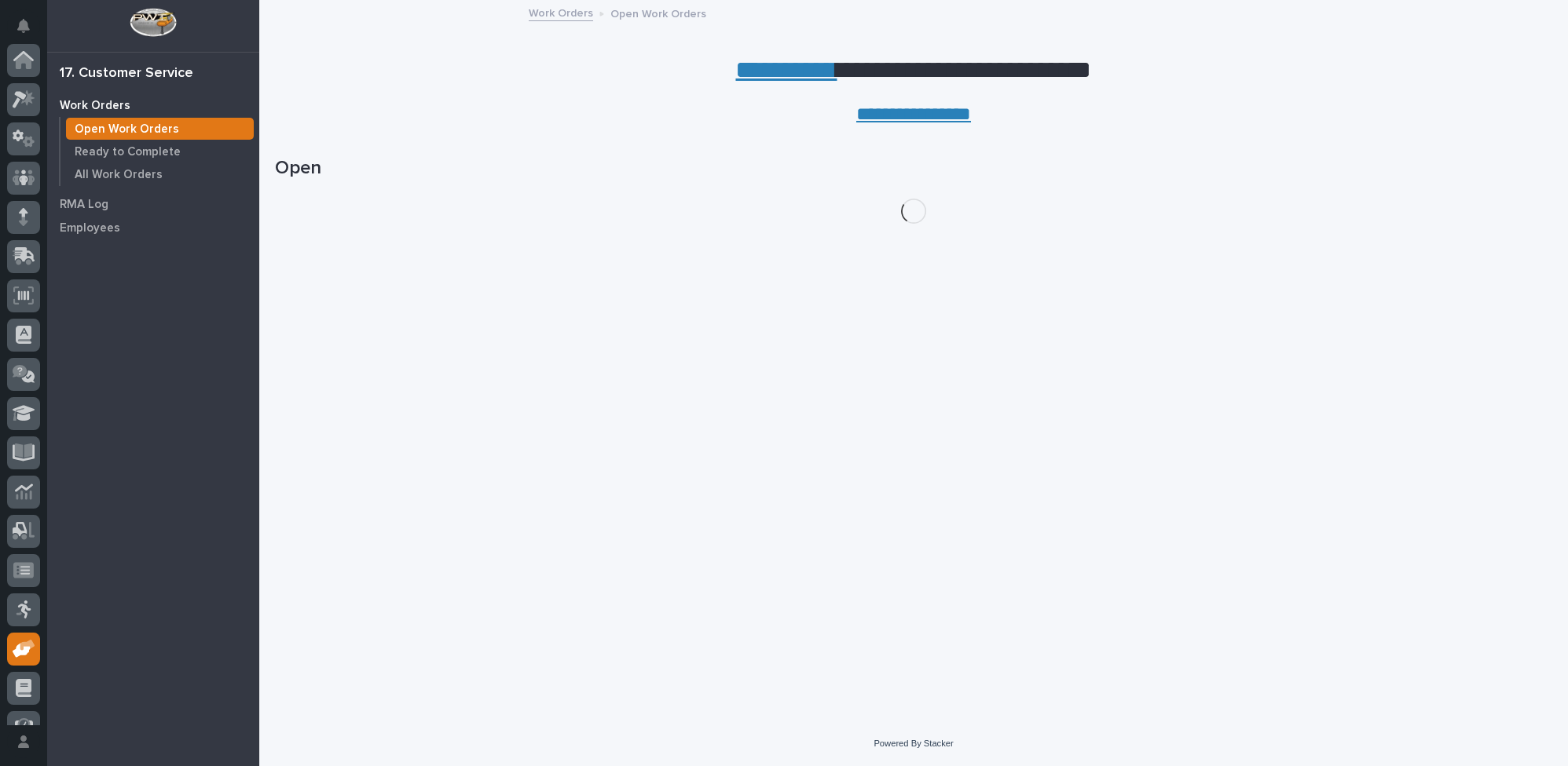
scroll to position [142, 0]
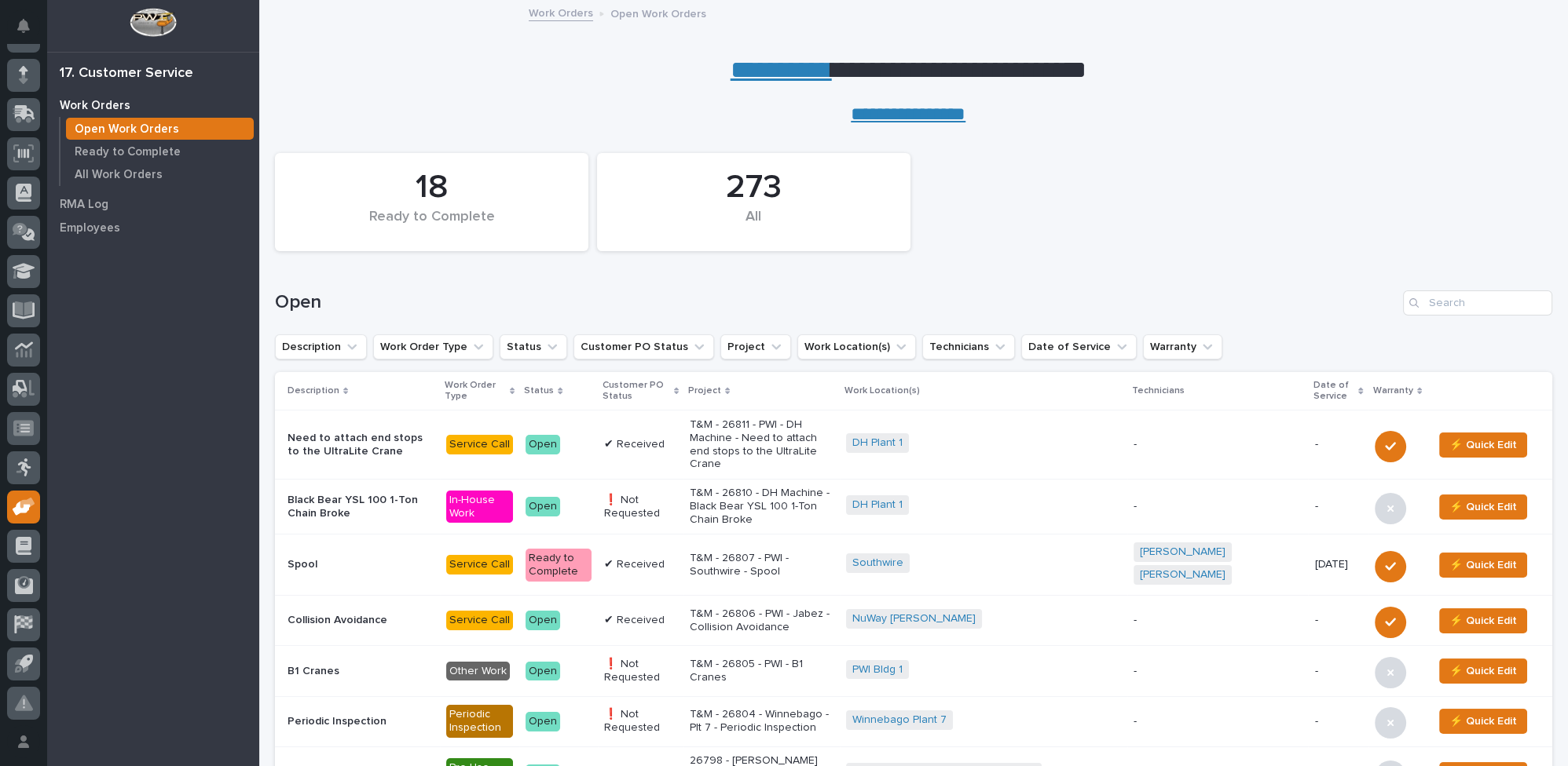
click at [760, 66] on link "**********" at bounding box center [780, 70] width 101 height 25
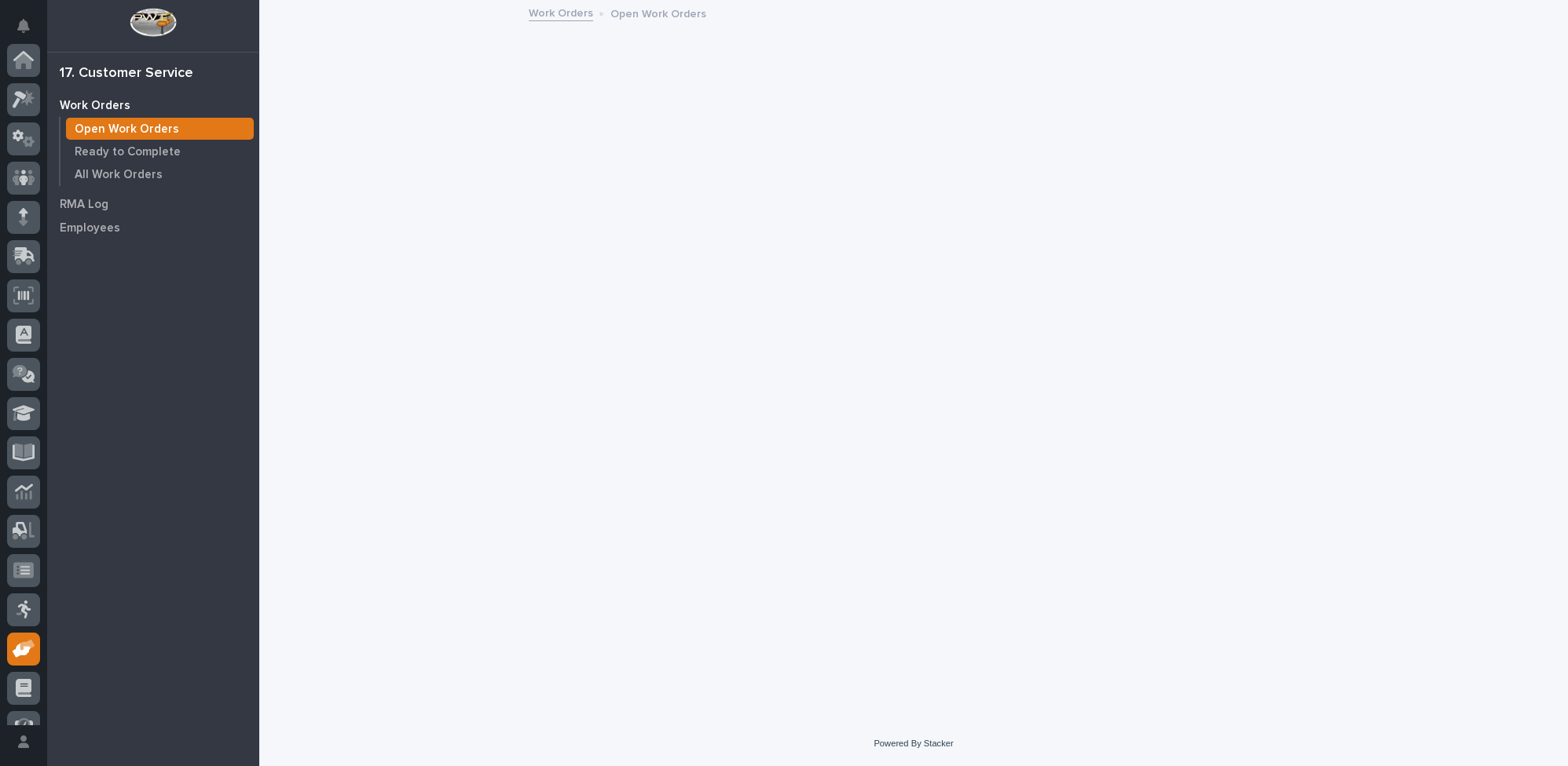
scroll to position [142, 0]
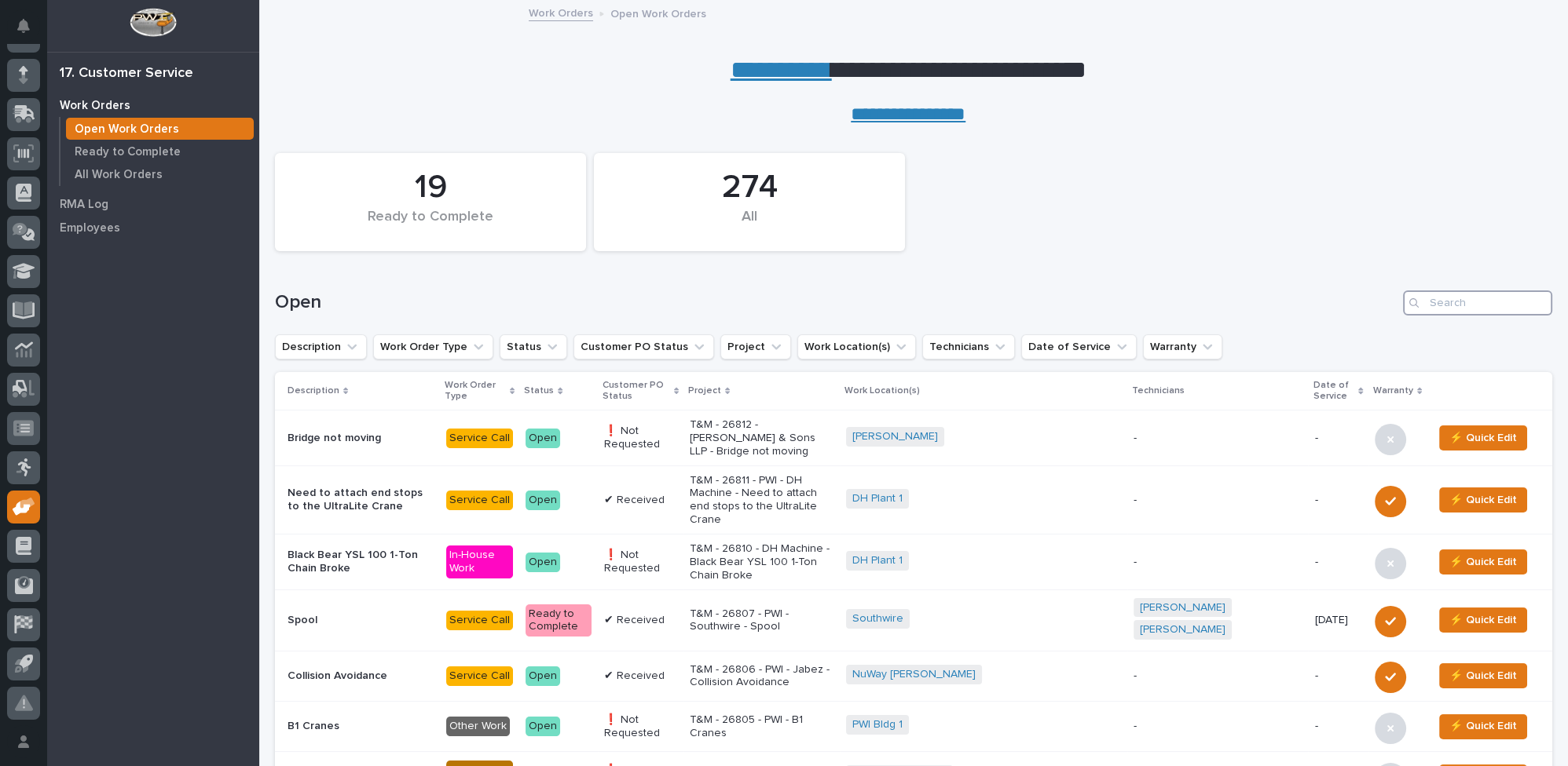
click at [1456, 302] on input "Search" at bounding box center [1477, 303] width 150 height 25
type input "26327"
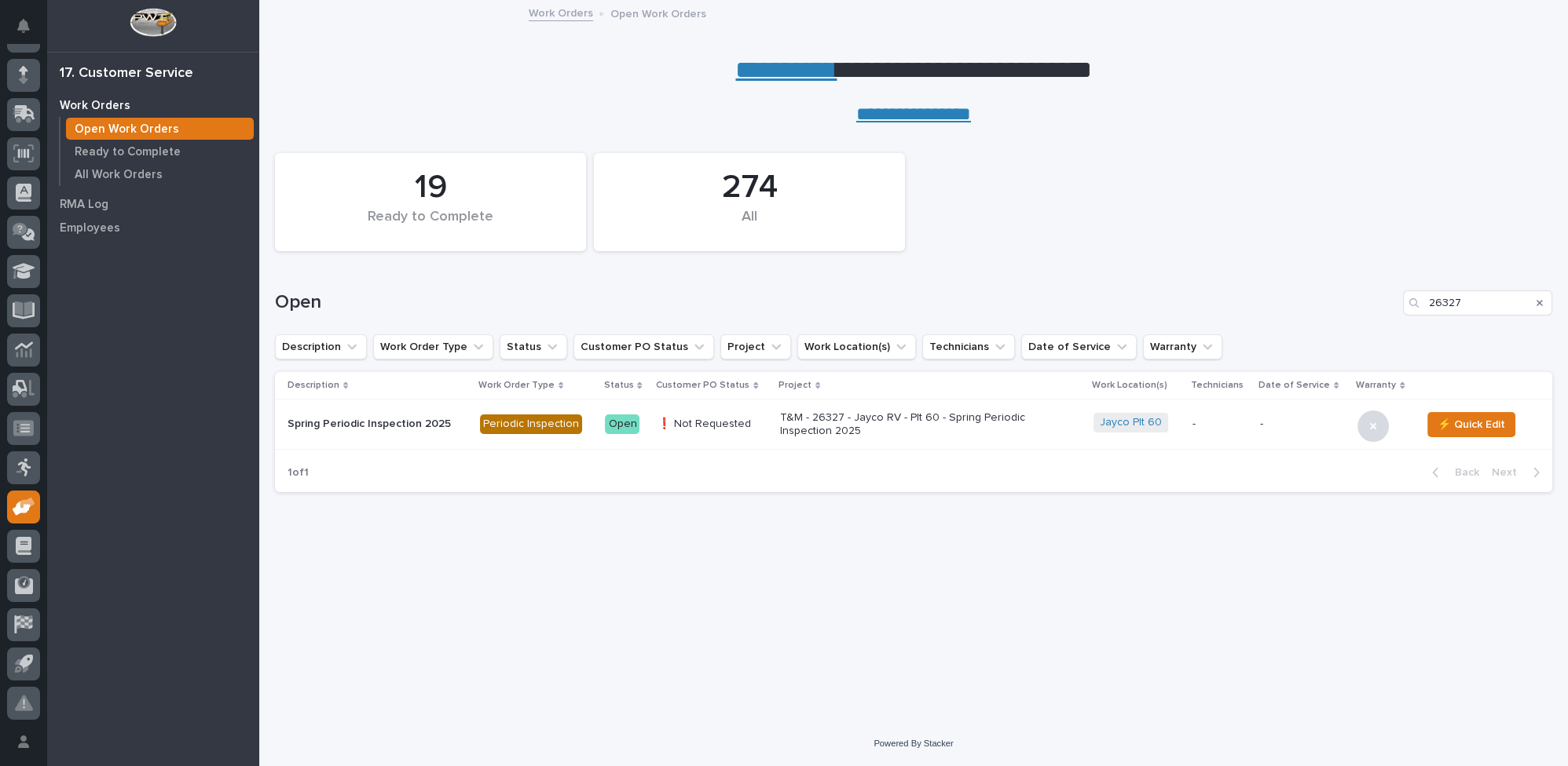
click at [849, 418] on p "T&M - 26327 - Jayco RV - Plt 60 - Spring Periodic Inspection 2025" at bounding box center [918, 424] width 275 height 27
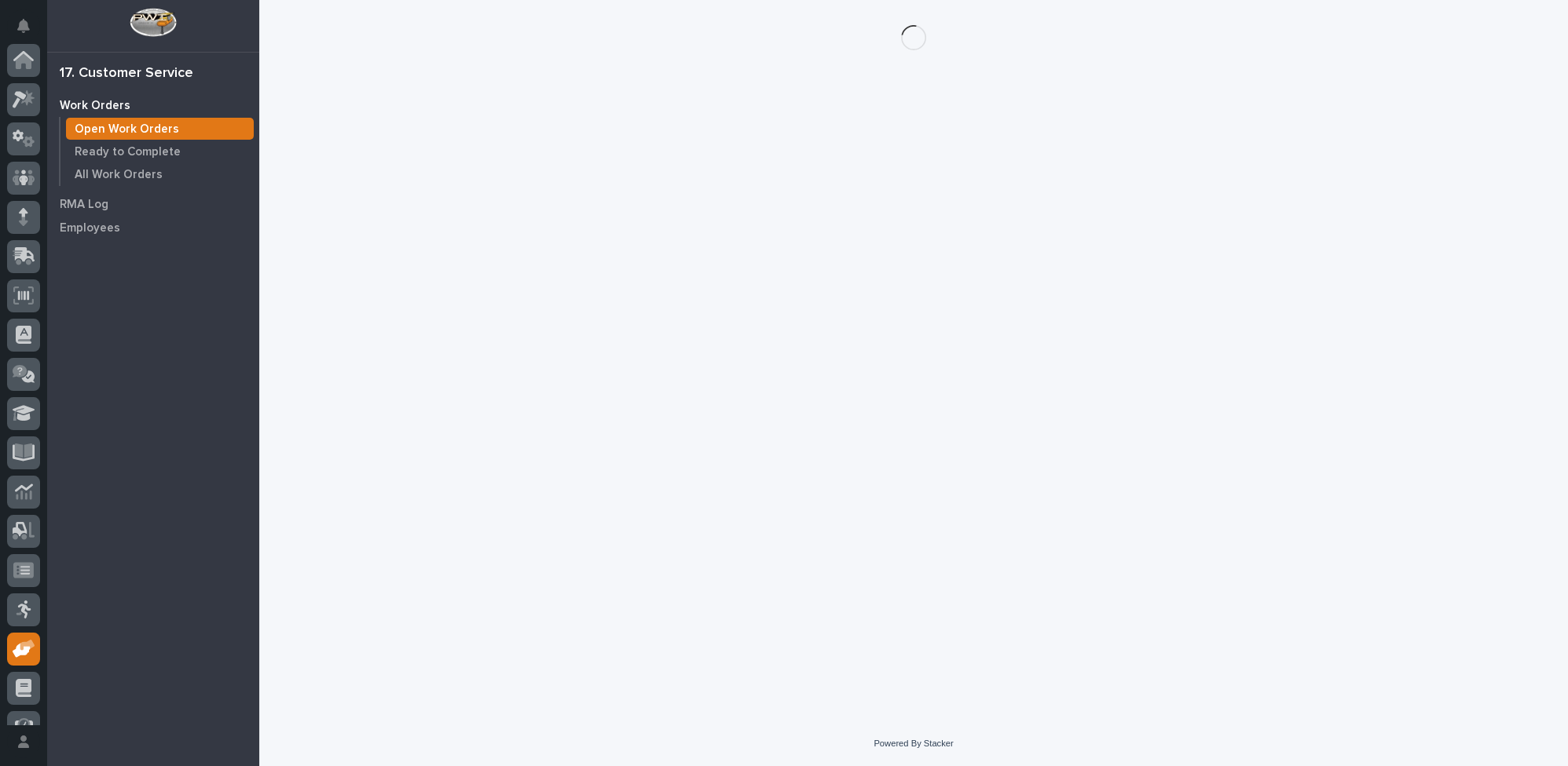
scroll to position [142, 0]
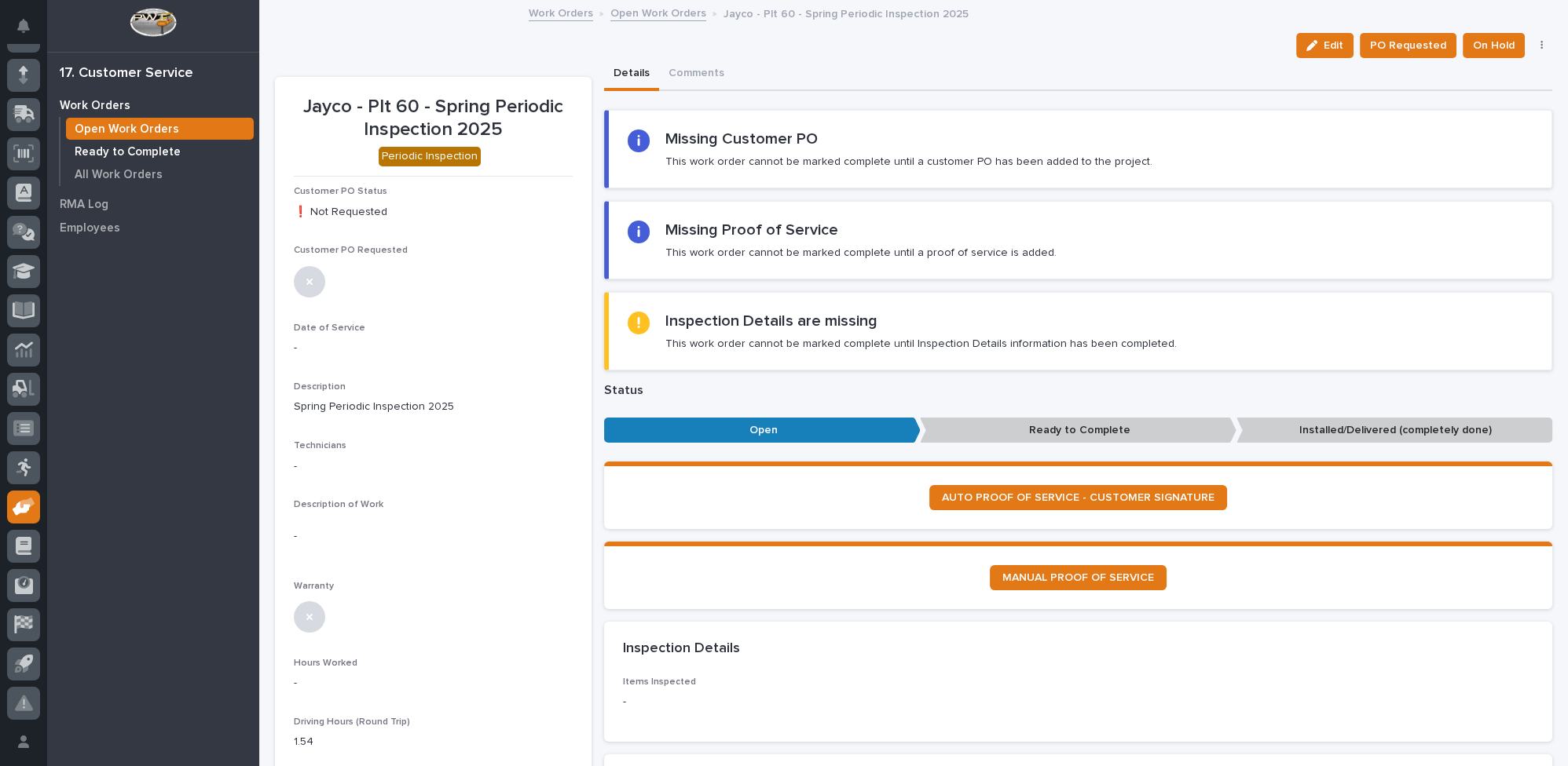
click at [131, 152] on p "Ready to Complete" at bounding box center [127, 151] width 106 height 14
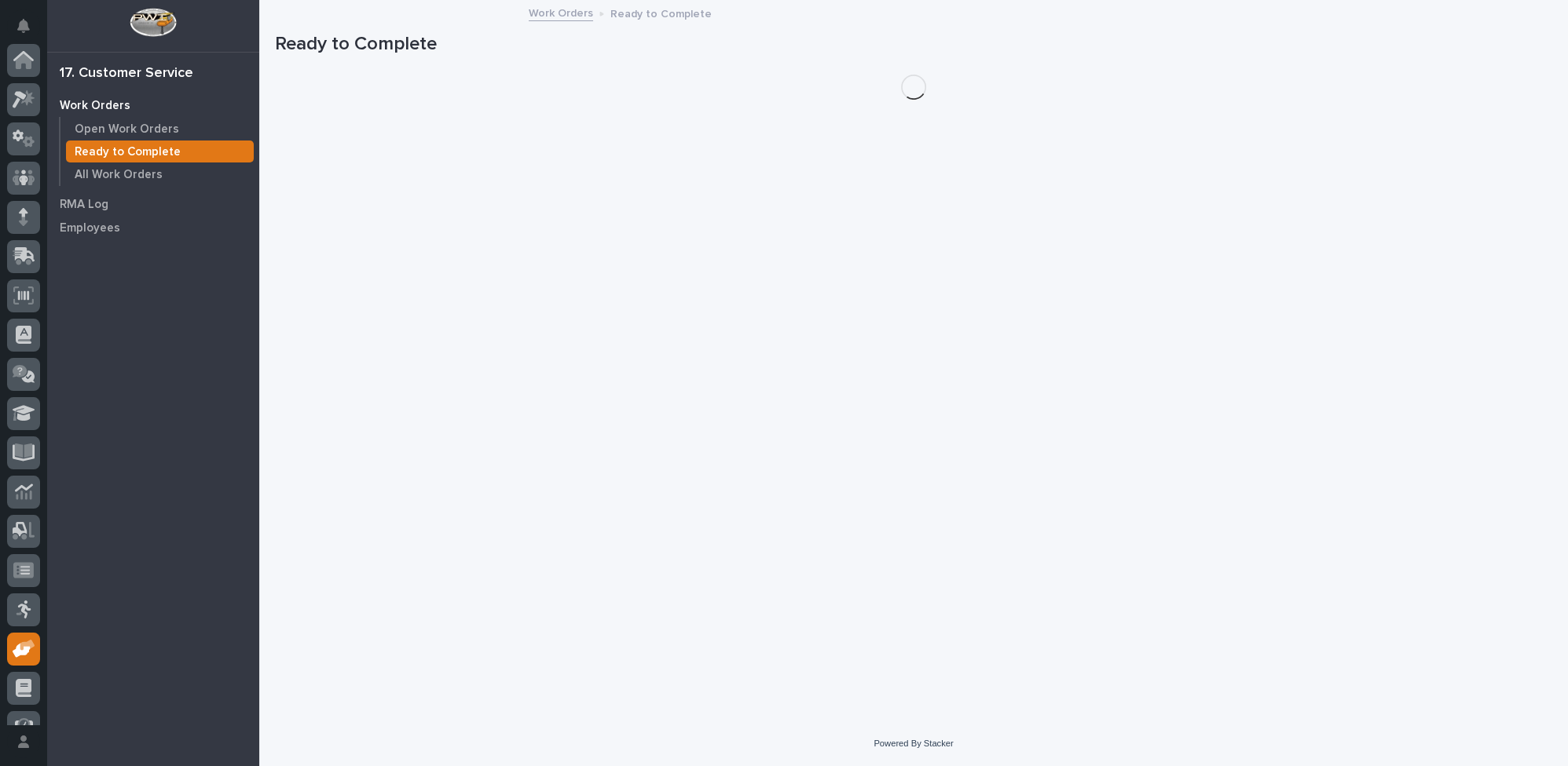
scroll to position [142, 0]
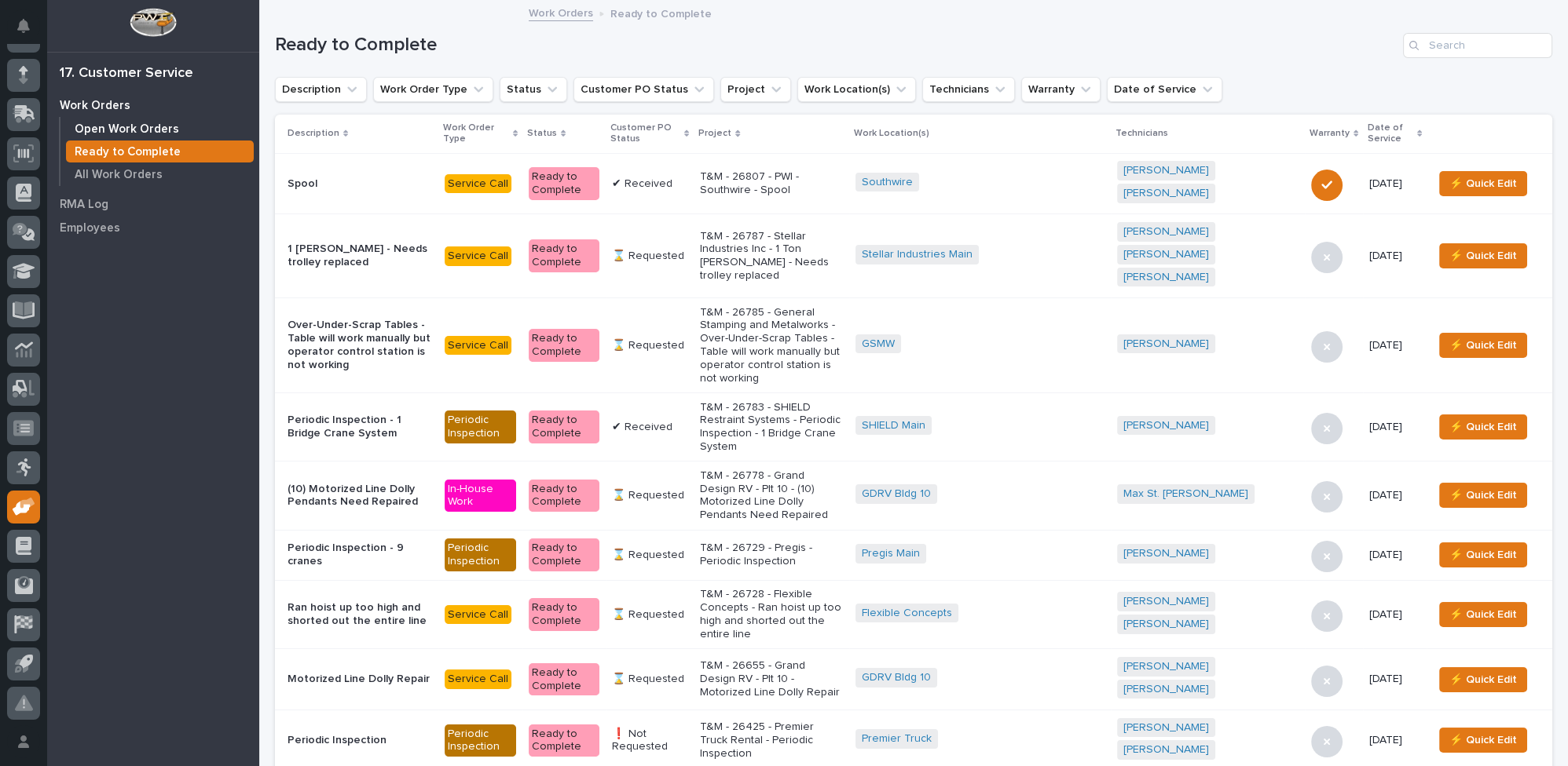
click at [135, 130] on p "Open Work Orders" at bounding box center [126, 129] width 104 height 14
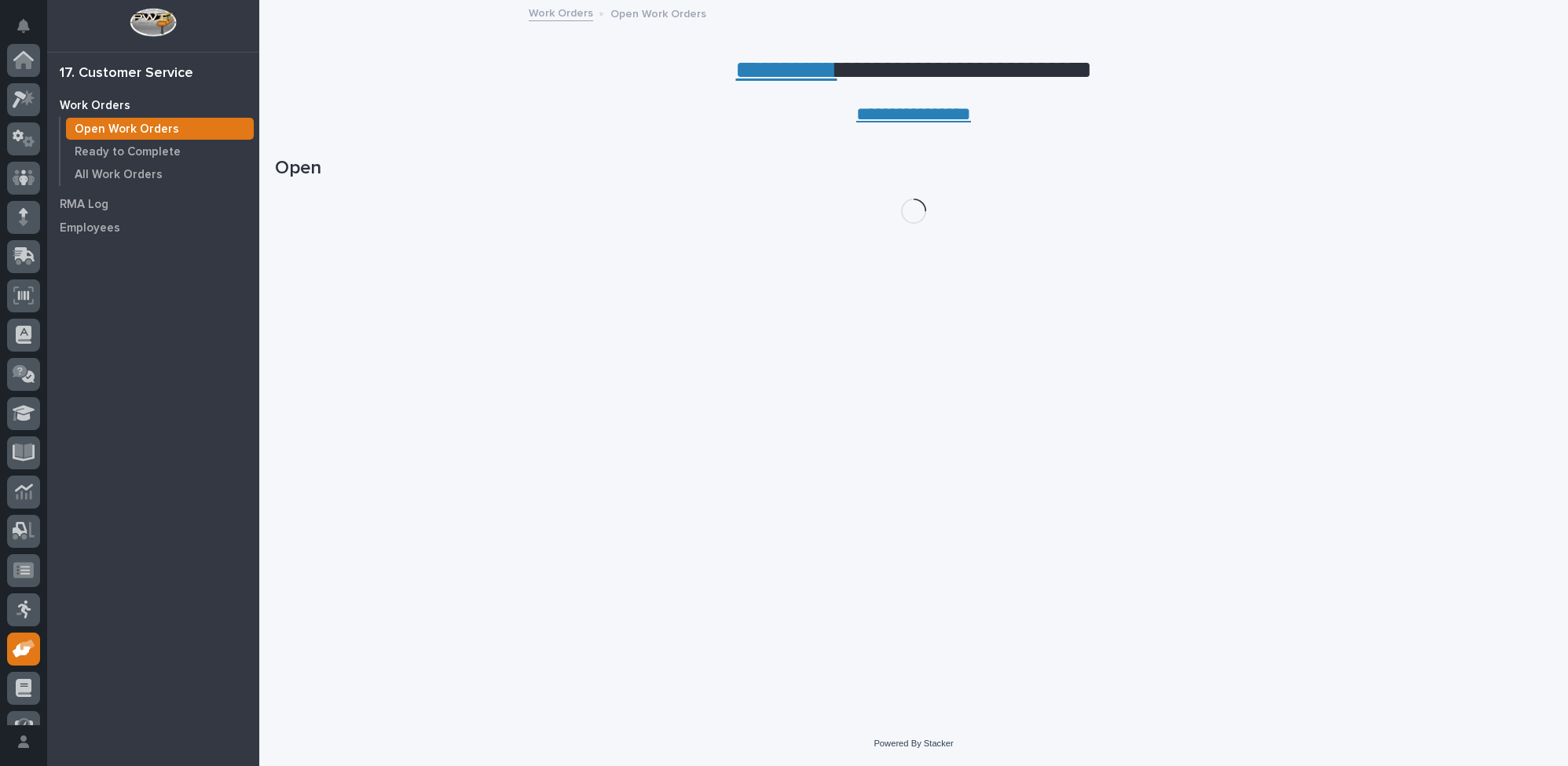
scroll to position [142, 0]
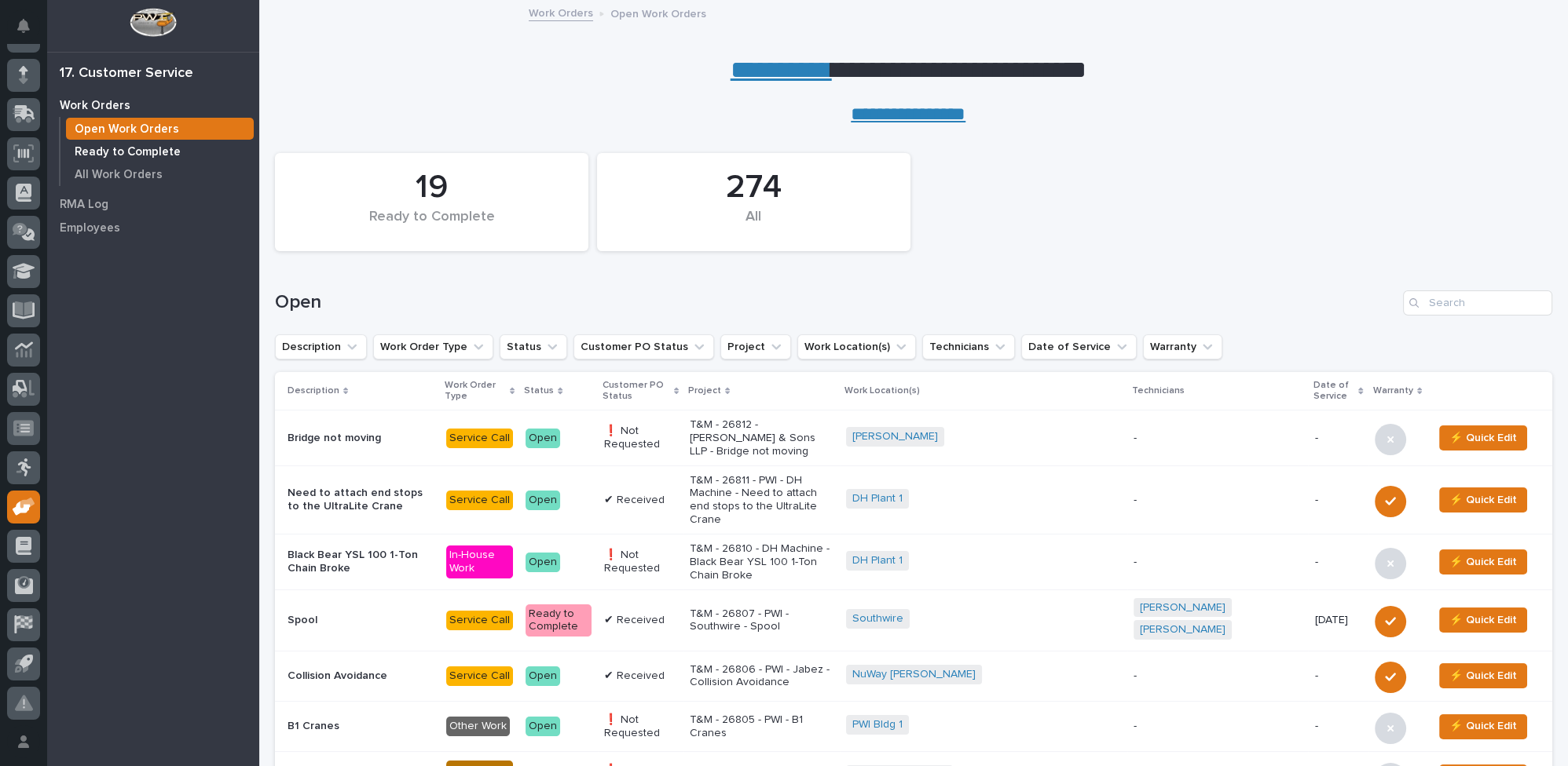
click at [121, 152] on p "Ready to Complete" at bounding box center [127, 151] width 106 height 14
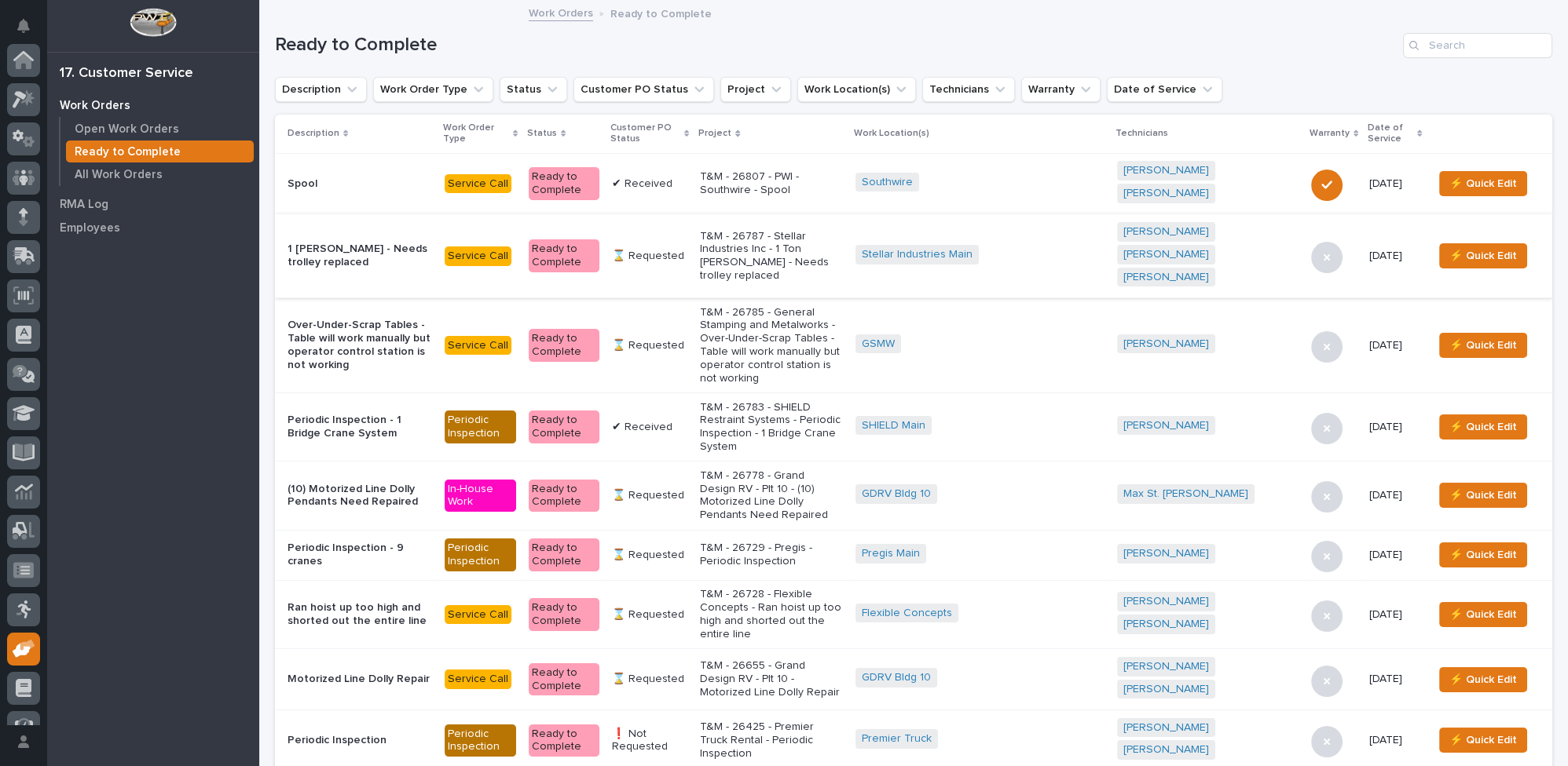
scroll to position [142, 0]
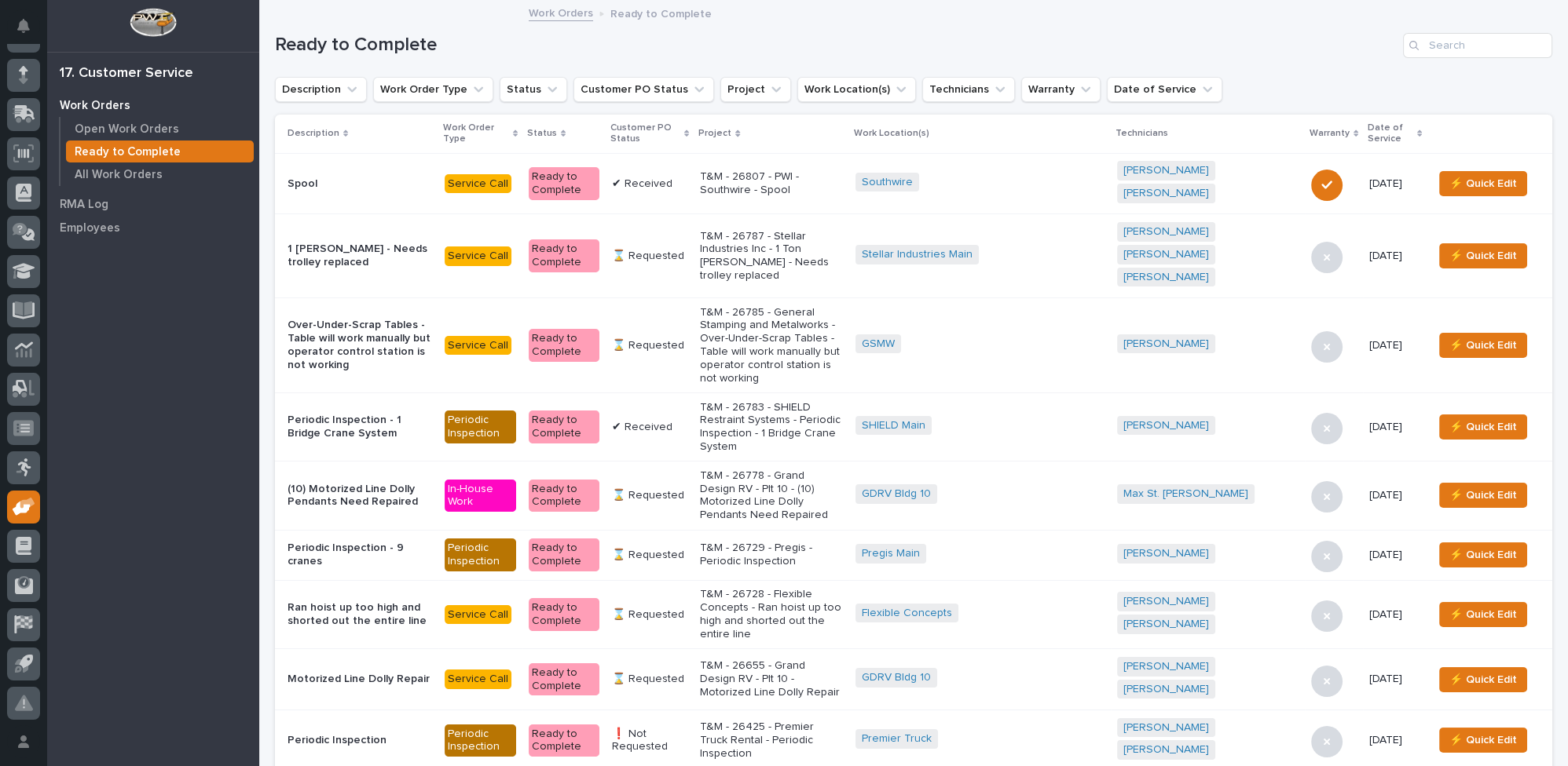
click at [689, 130] on icon at bounding box center [686, 134] width 5 height 7
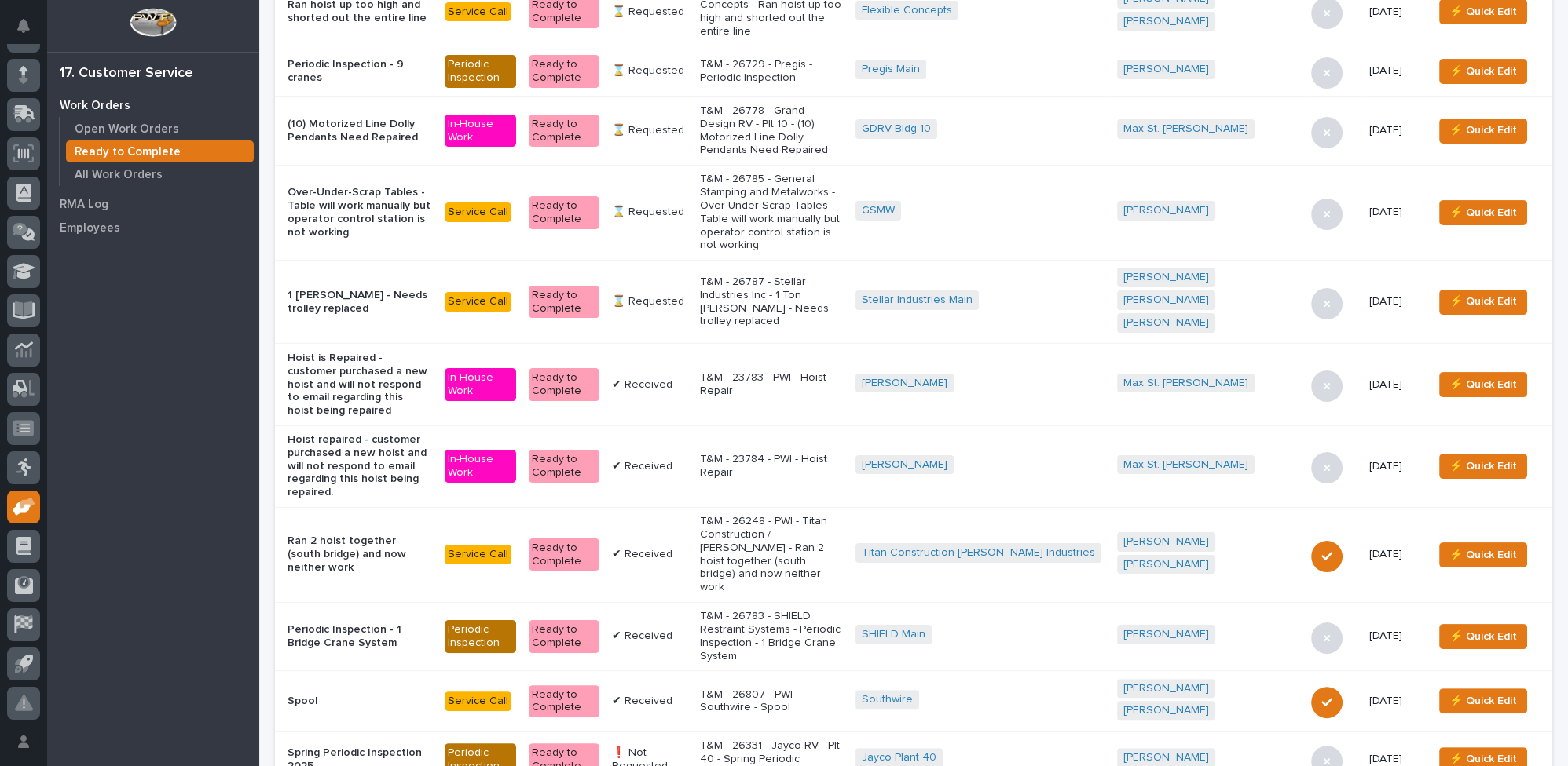
scroll to position [708, 0]
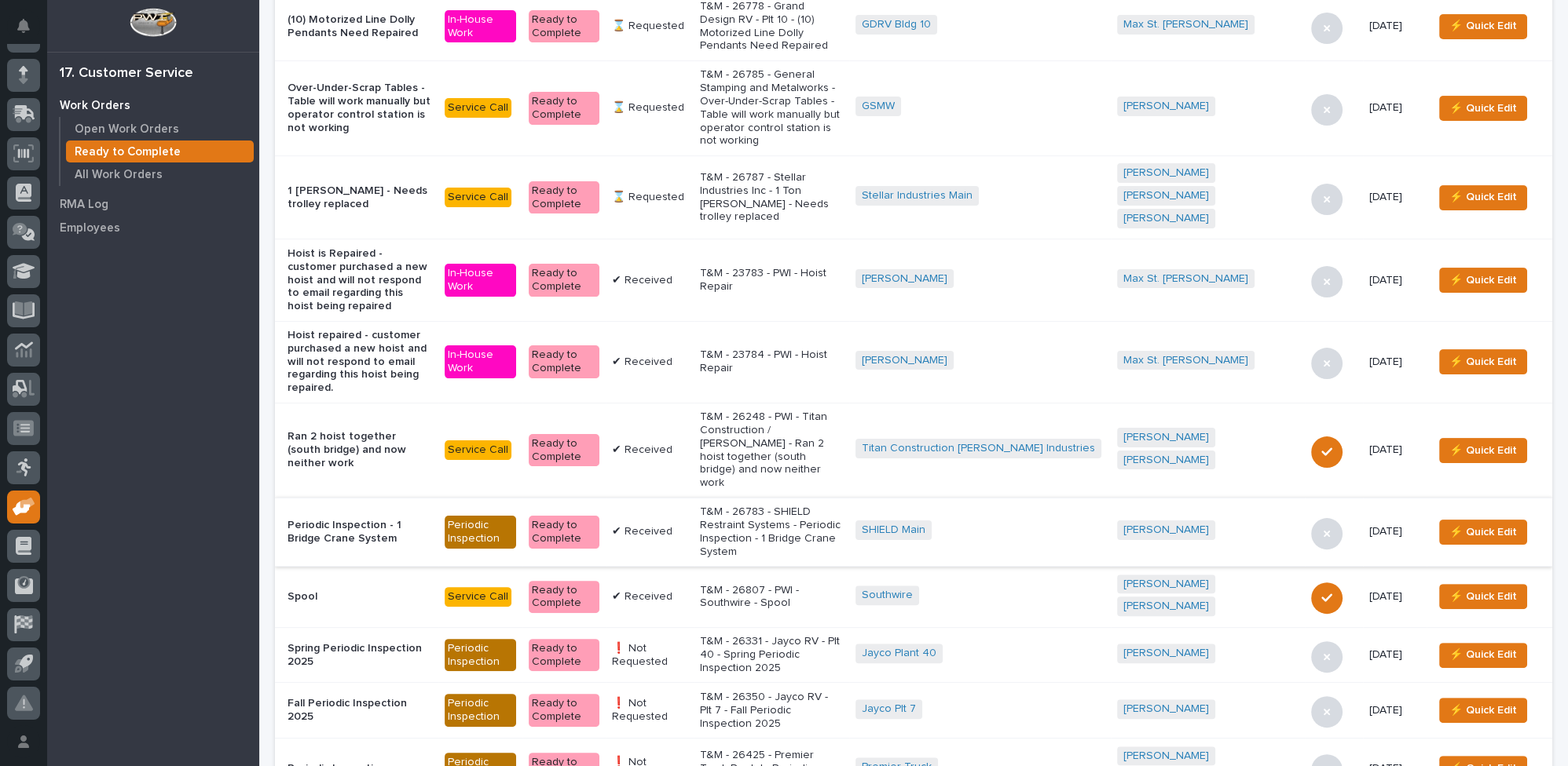
click at [765, 691] on p "T&M - 26350 - Jayco RV - Plt 7 - Fall Periodic Inspection 2025" at bounding box center [771, 710] width 143 height 39
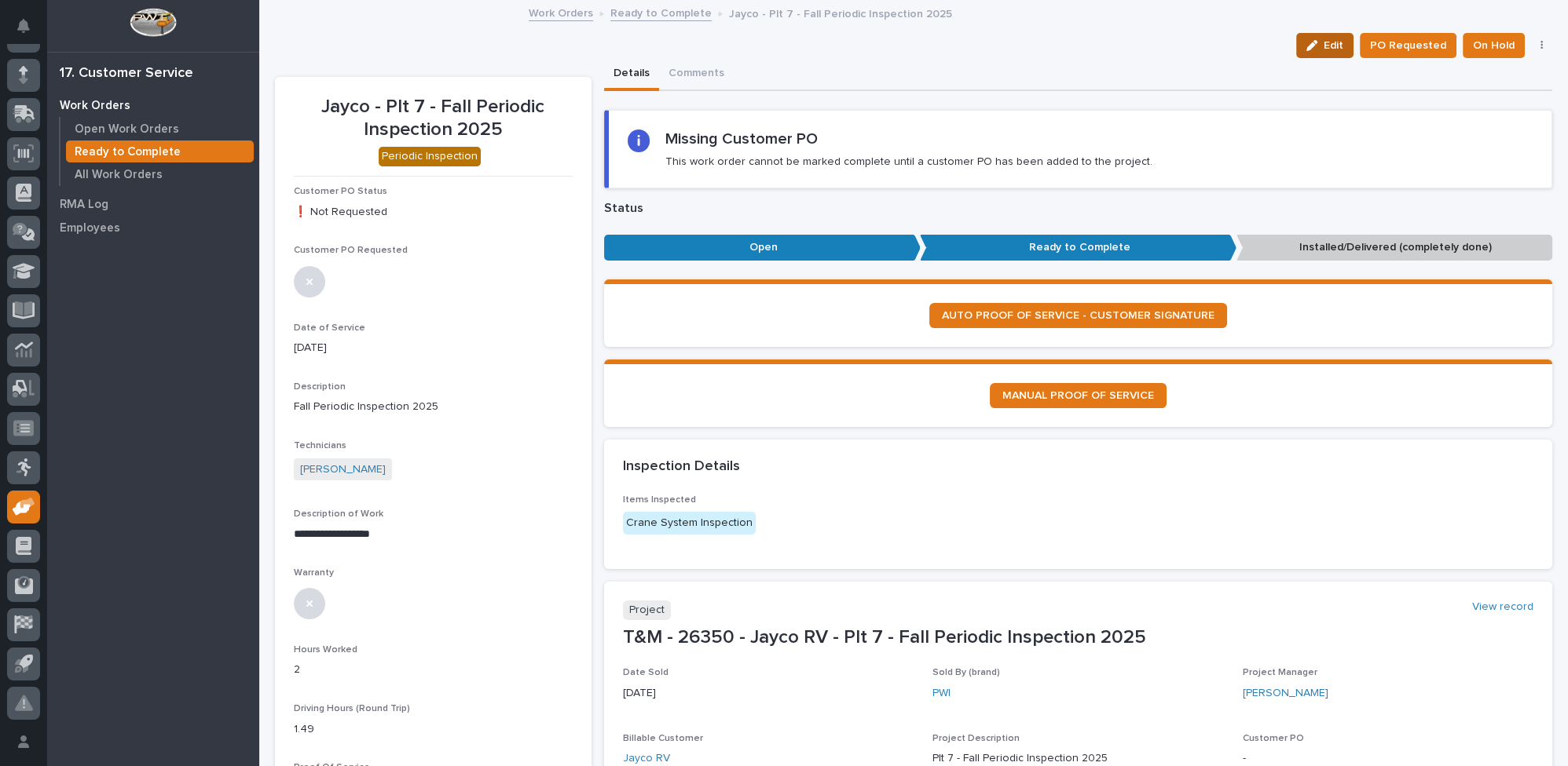
click at [1328, 42] on span "Edit" at bounding box center [1333, 45] width 20 height 14
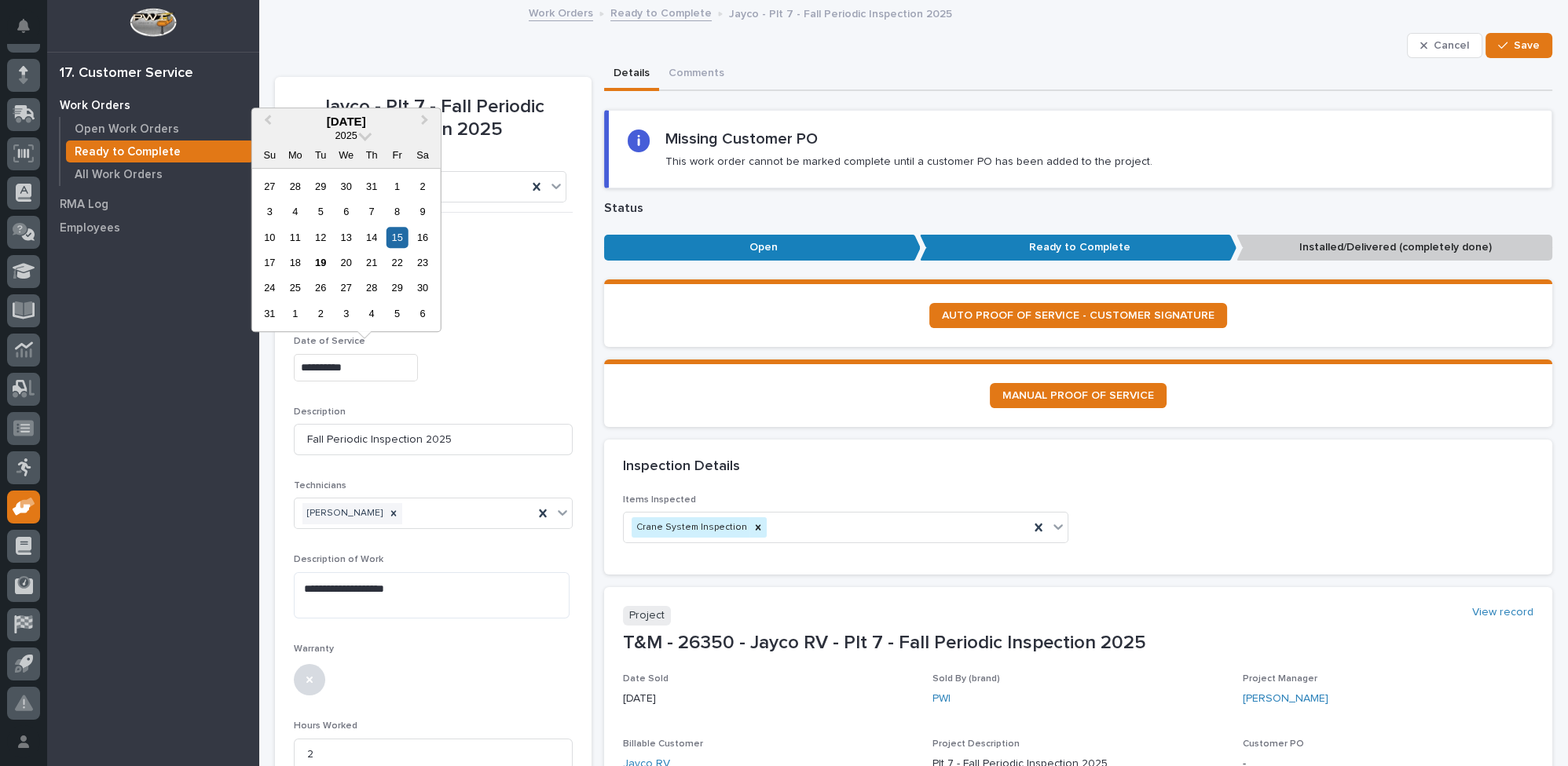
drag, startPoint x: 369, startPoint y: 365, endPoint x: 193, endPoint y: 369, distance: 176.0
click at [388, 509] on icon at bounding box center [394, 513] width 11 height 11
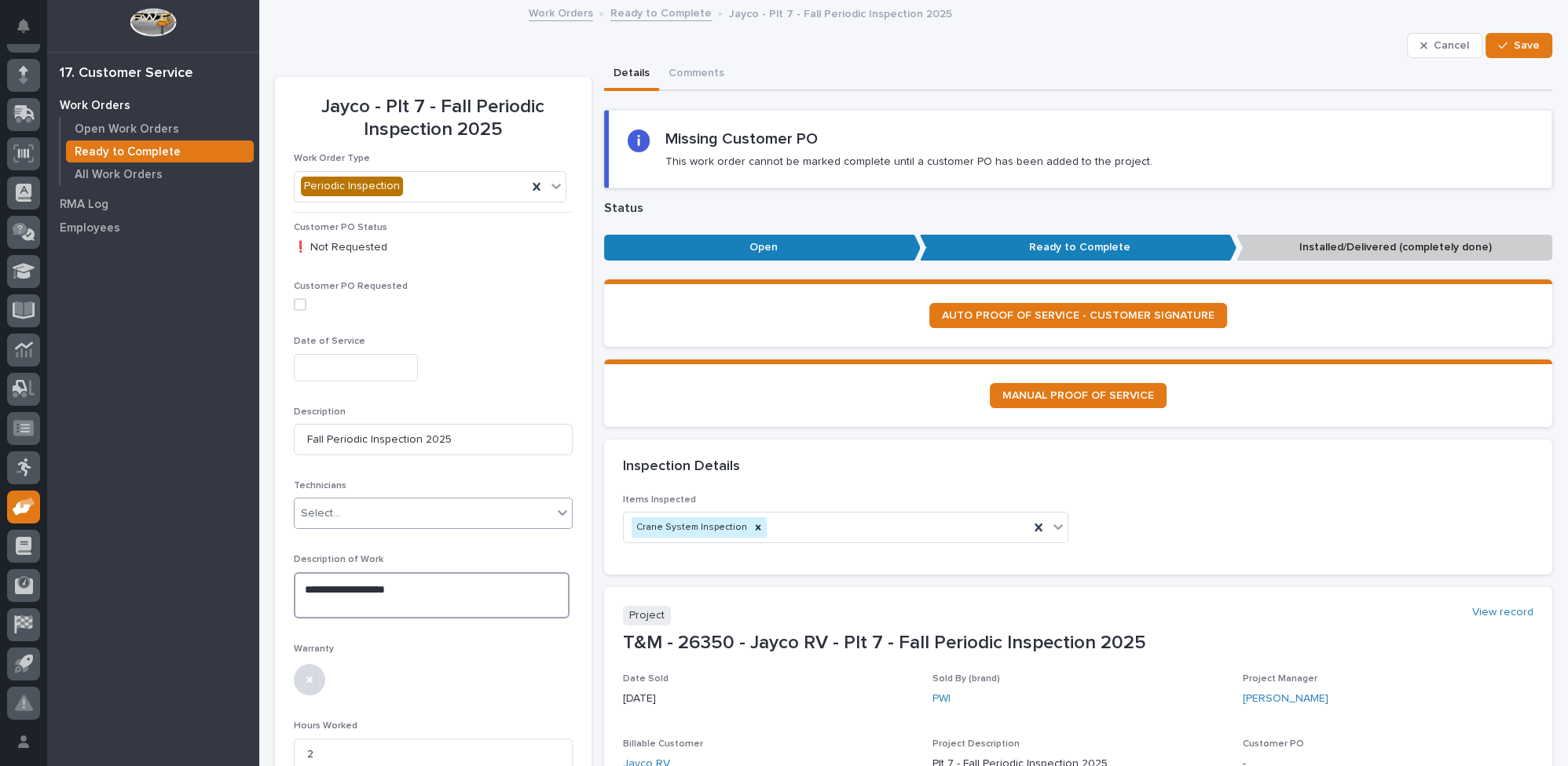
drag, startPoint x: 425, startPoint y: 580, endPoint x: 176, endPoint y: 597, distance: 249.6
drag, startPoint x: 305, startPoint y: 586, endPoint x: 537, endPoint y: 571, distance: 232.5
click at [537, 572] on textarea "**********" at bounding box center [431, 595] width 276 height 46
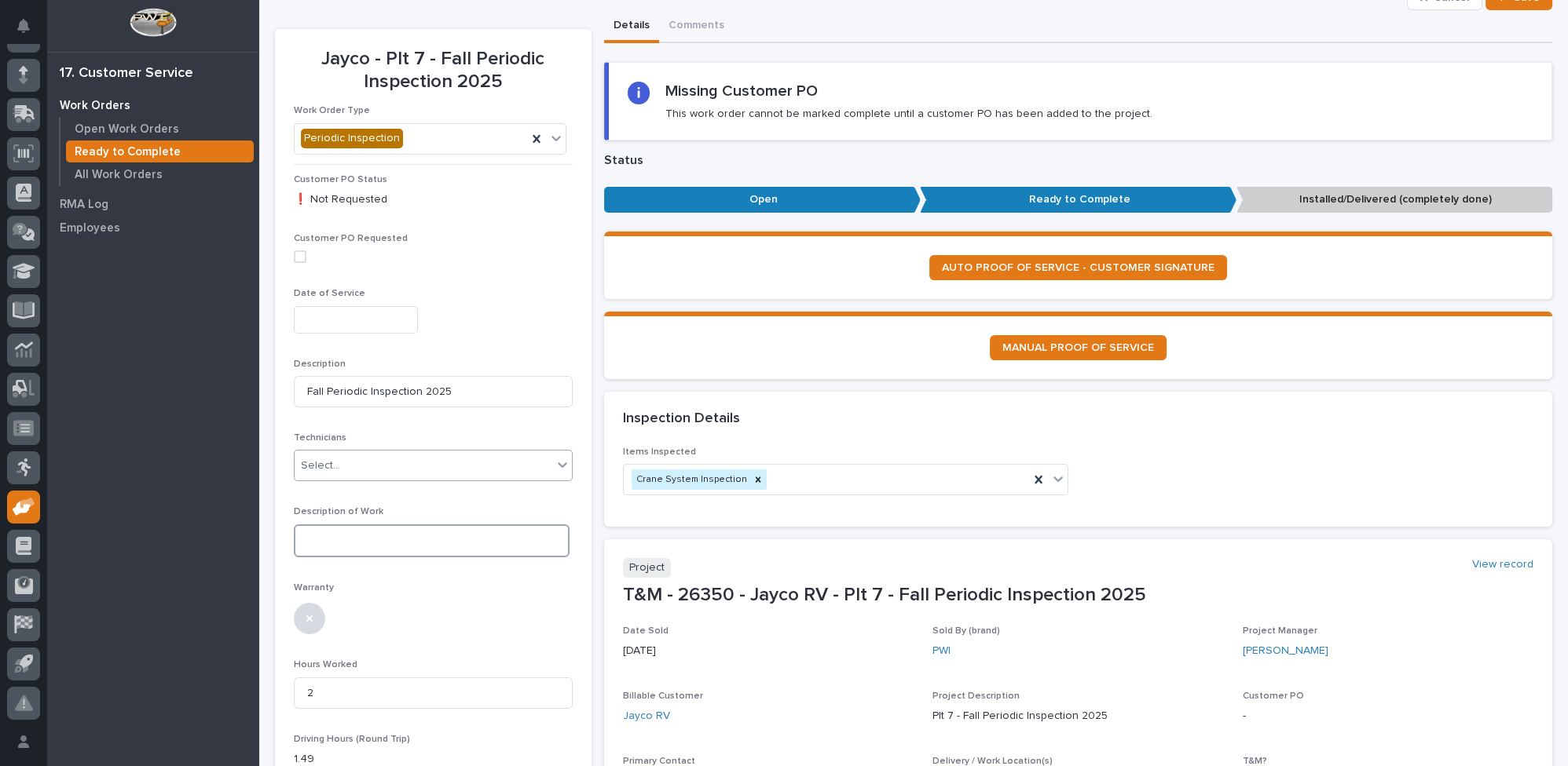
scroll to position [214, 0]
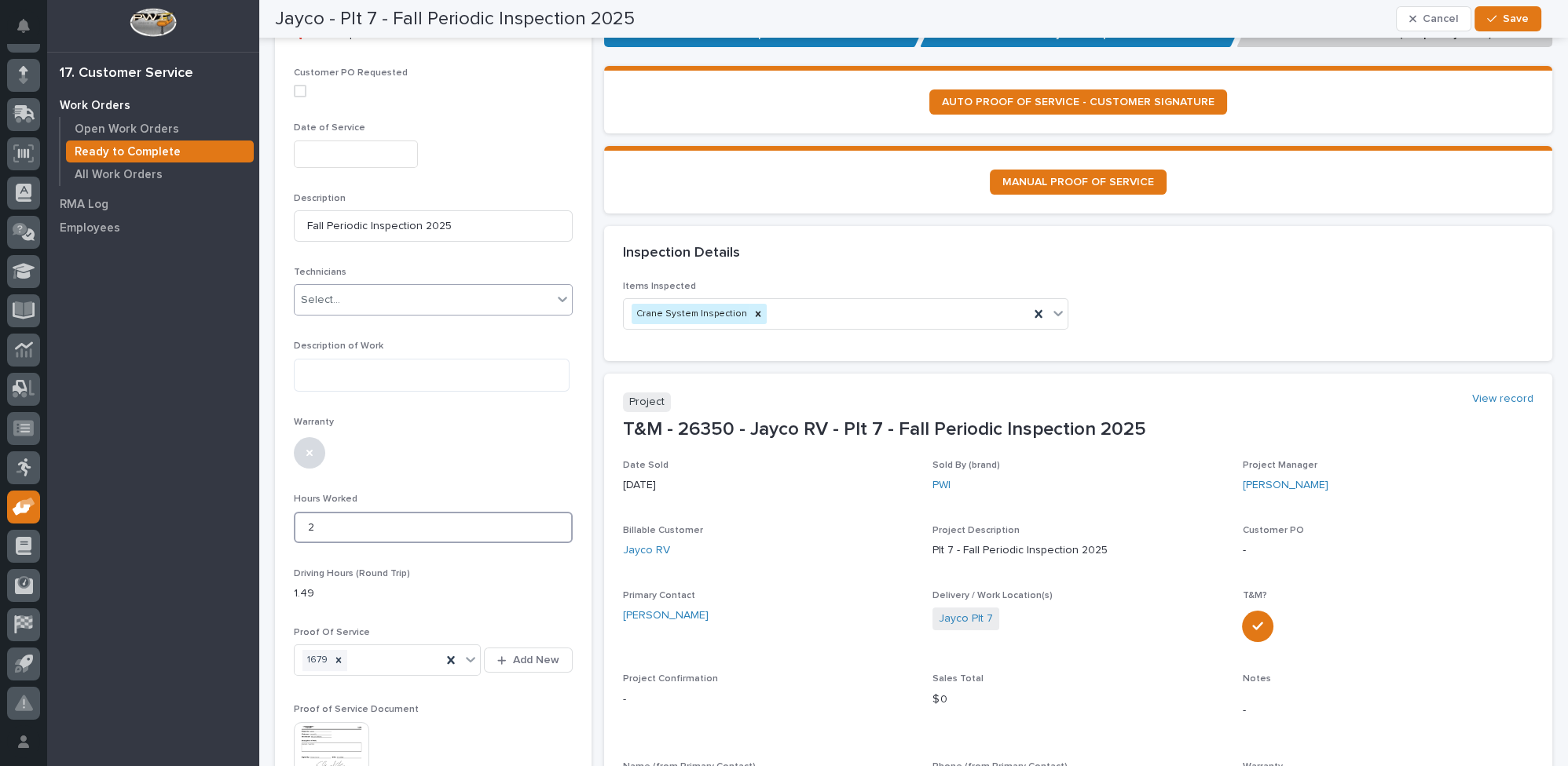
drag, startPoint x: 319, startPoint y: 521, endPoint x: 280, endPoint y: 515, distance: 39.5
click at [281, 516] on section "Jayco - Plt 7 - Fall Periodic Inspection 2025 Work Order Type Periodic Inspecti…" at bounding box center [433, 487] width 317 height 1246
click at [1030, 312] on icon at bounding box center [1038, 314] width 16 height 16
click at [451, 653] on icon at bounding box center [451, 660] width 16 height 16
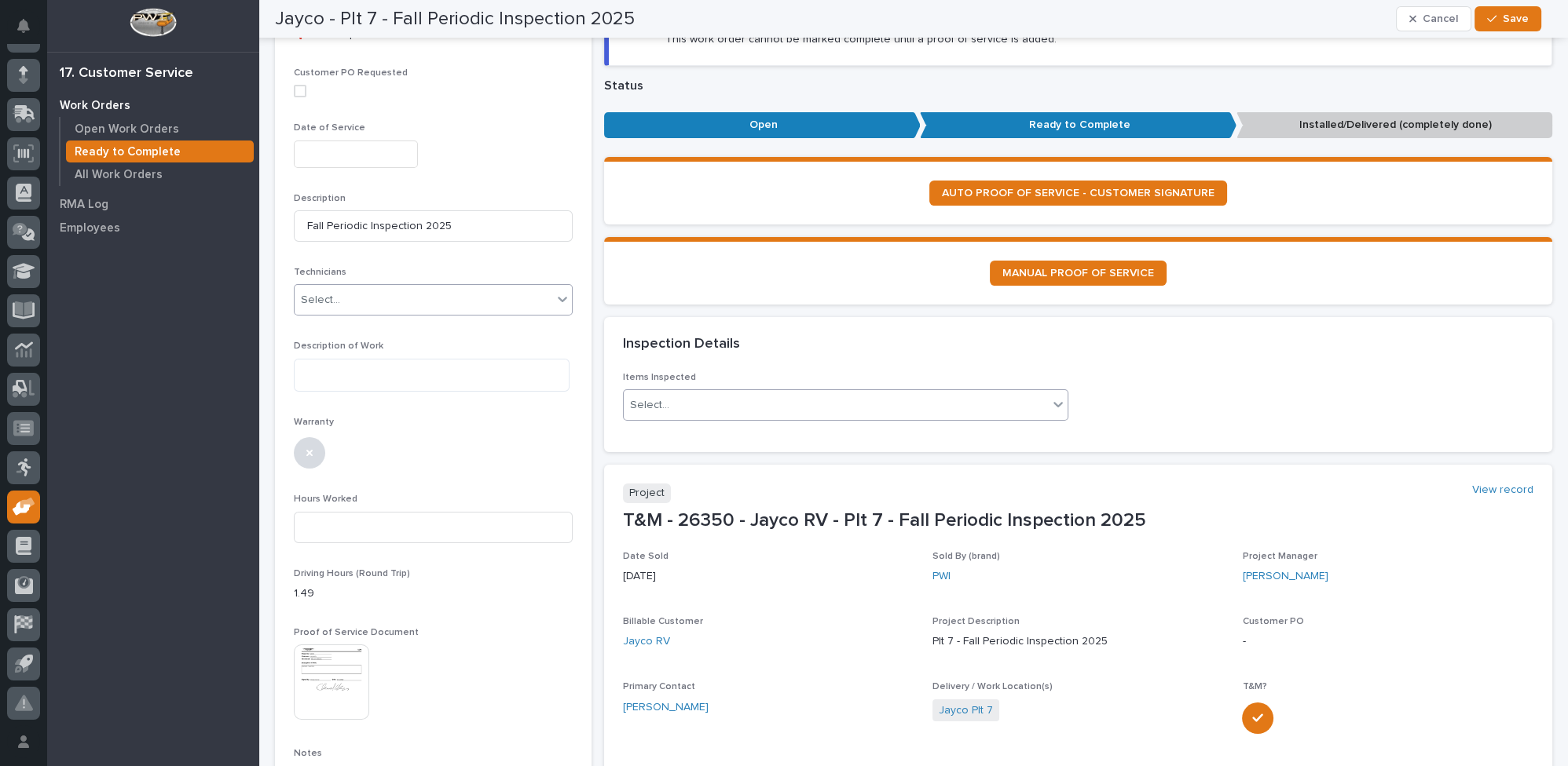
scroll to position [259, 0]
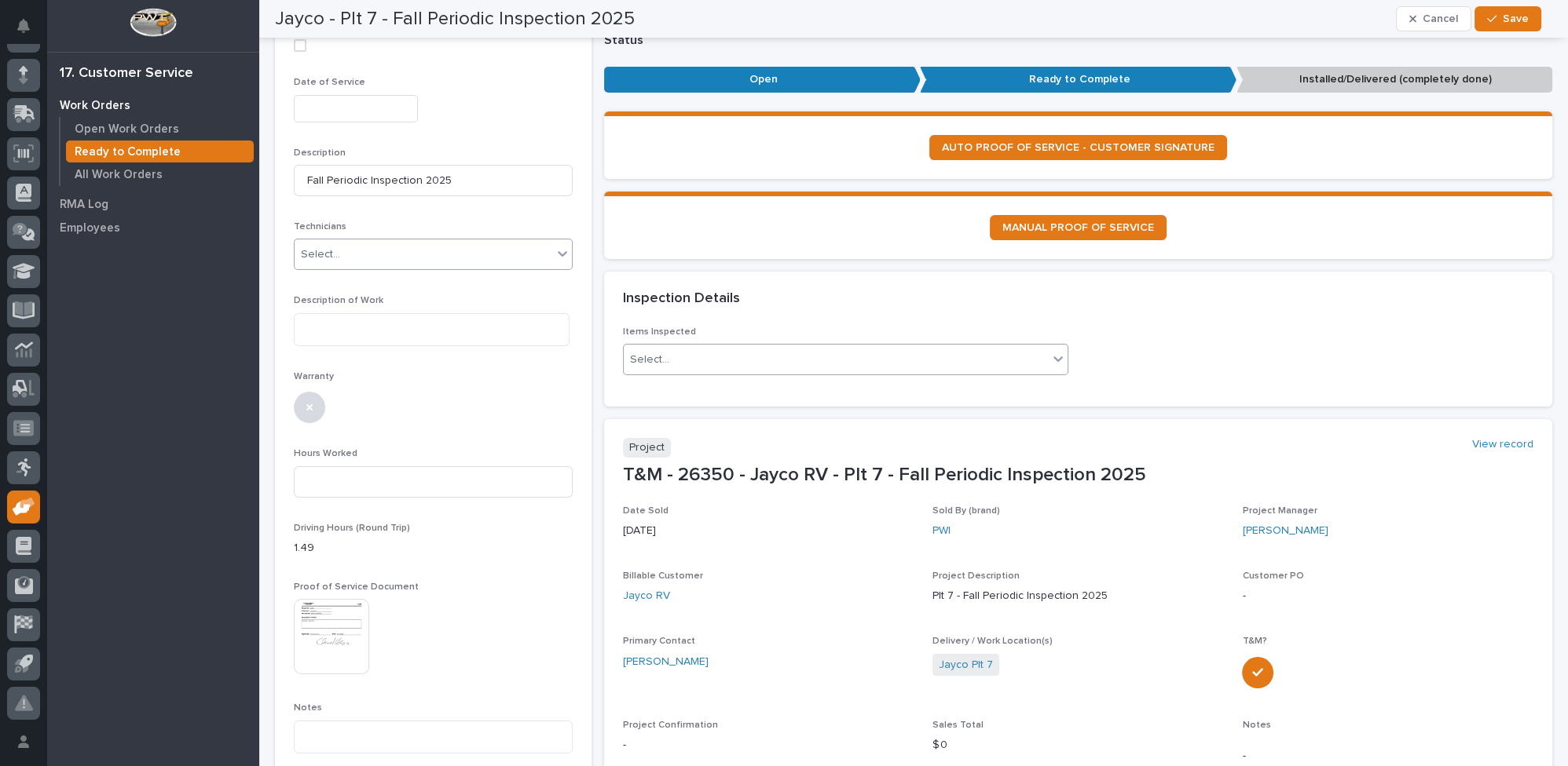
click at [1530, 17] on button "Save" at bounding box center [1508, 19] width 67 height 25
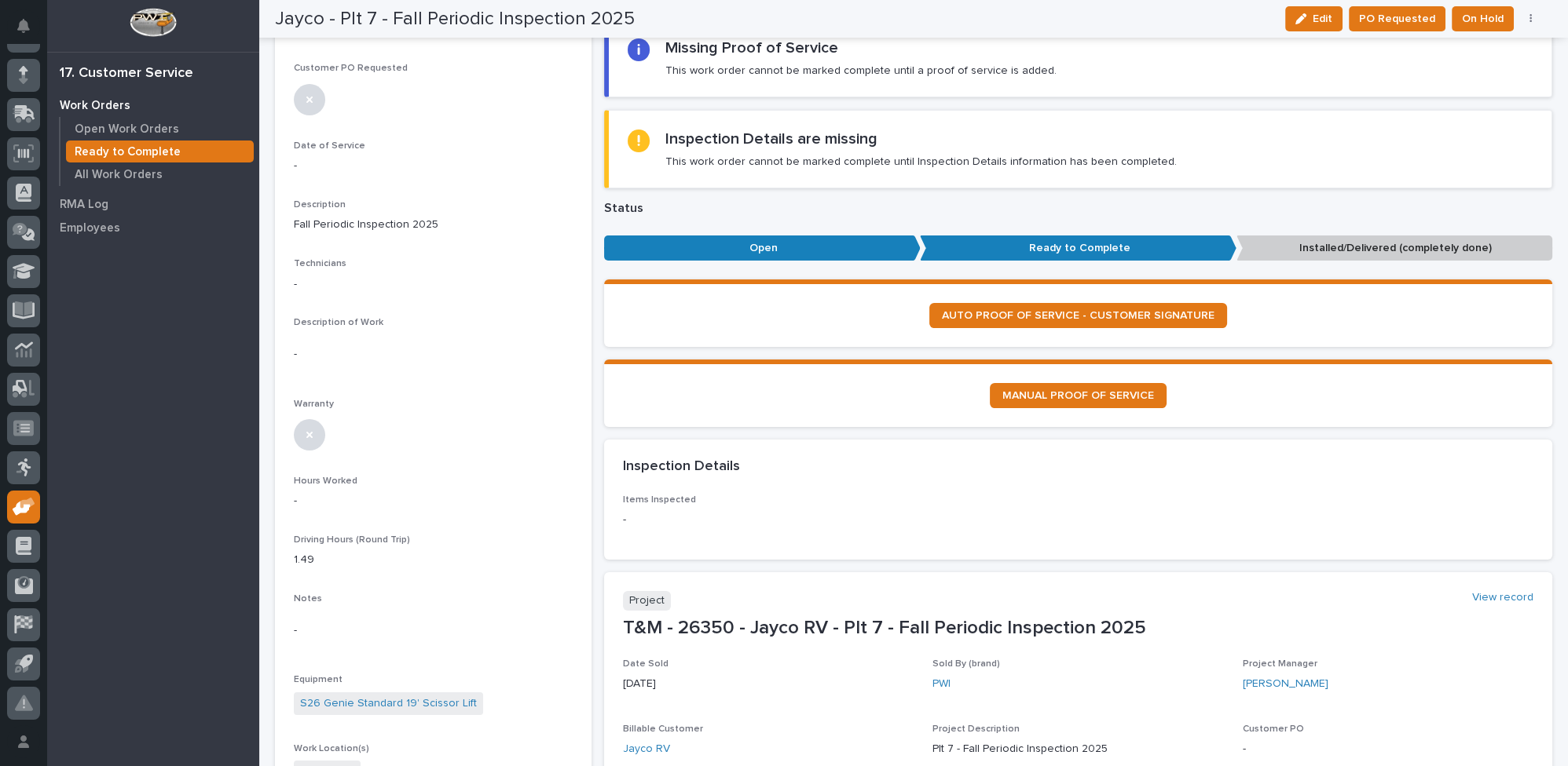
scroll to position [0, 0]
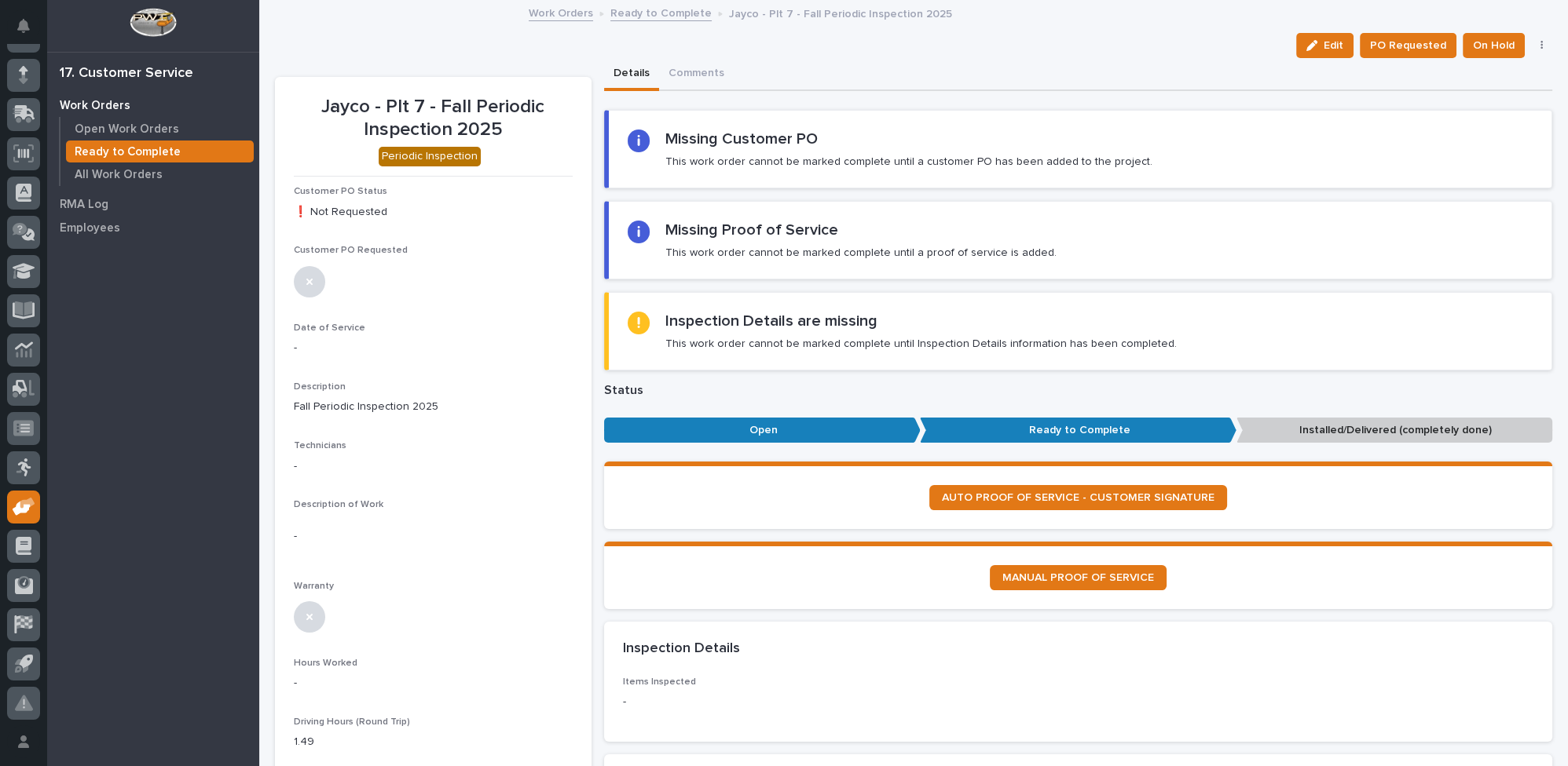
click at [1540, 46] on icon "button" at bounding box center [1541, 45] width 3 height 11
click at [1467, 78] on span "Reopen" at bounding box center [1472, 77] width 41 height 19
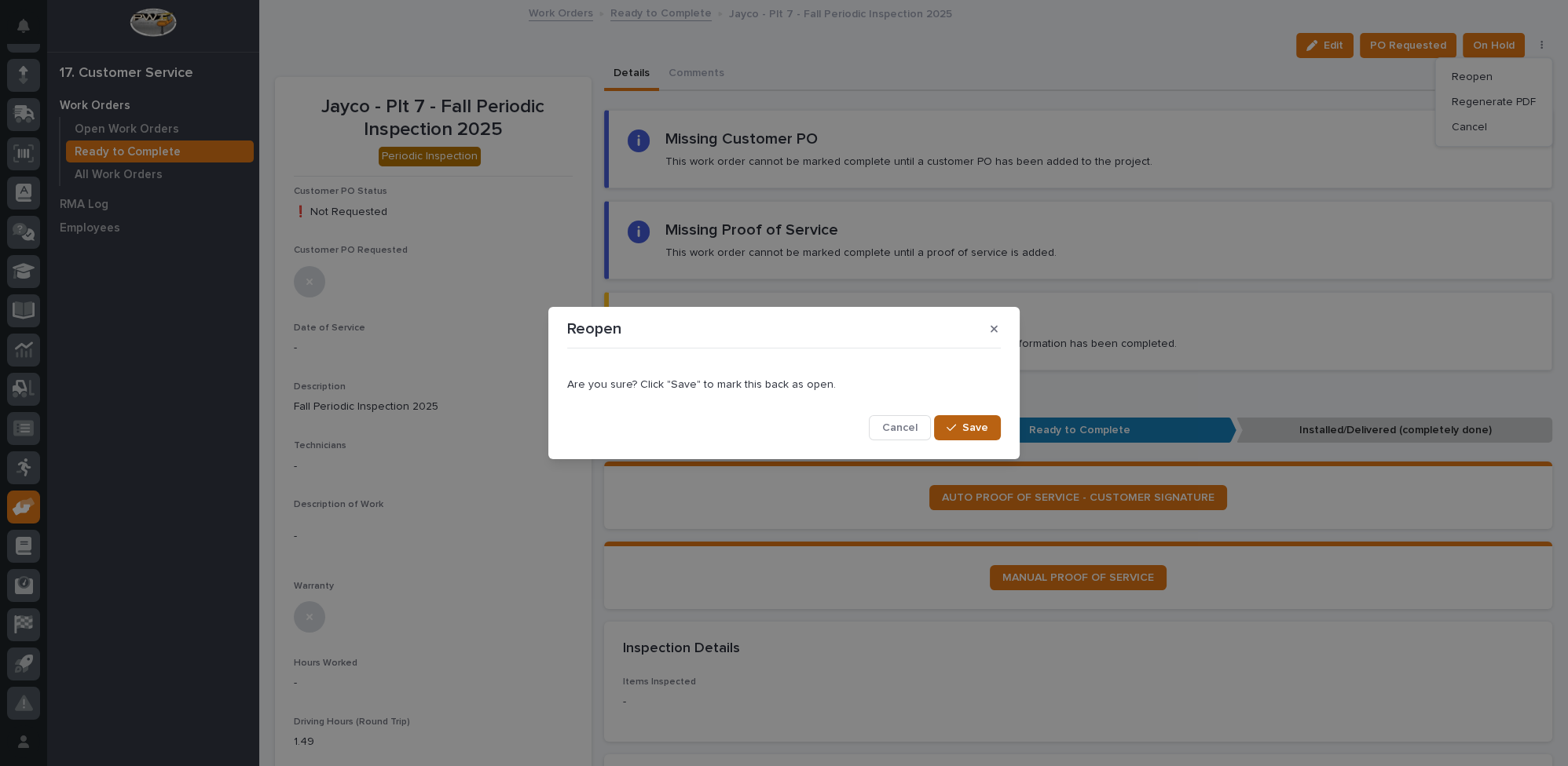
click at [958, 427] on div "button" at bounding box center [954, 428] width 16 height 11
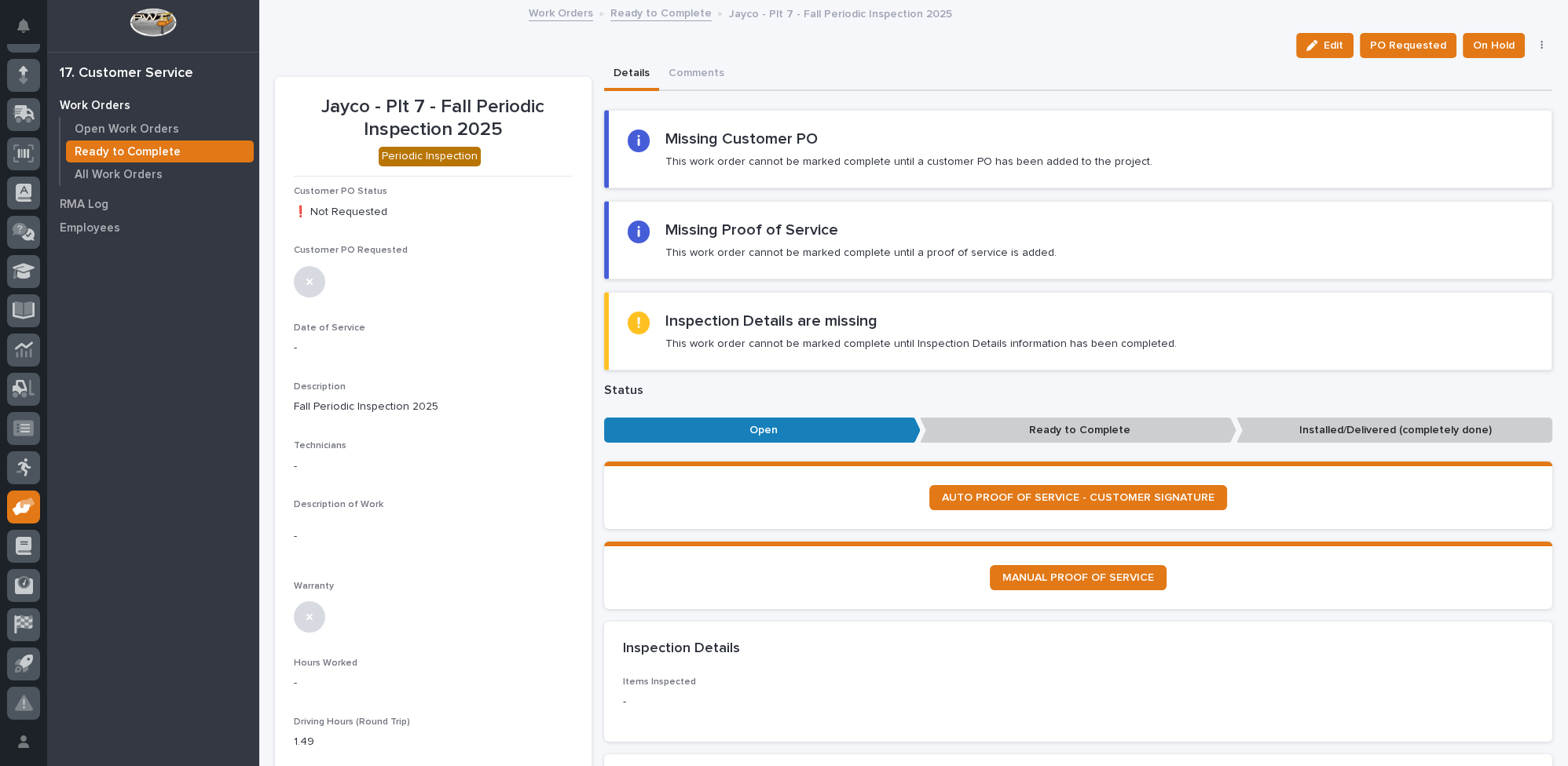
click at [640, 12] on link "Ready to Complete" at bounding box center [660, 11] width 101 height 18
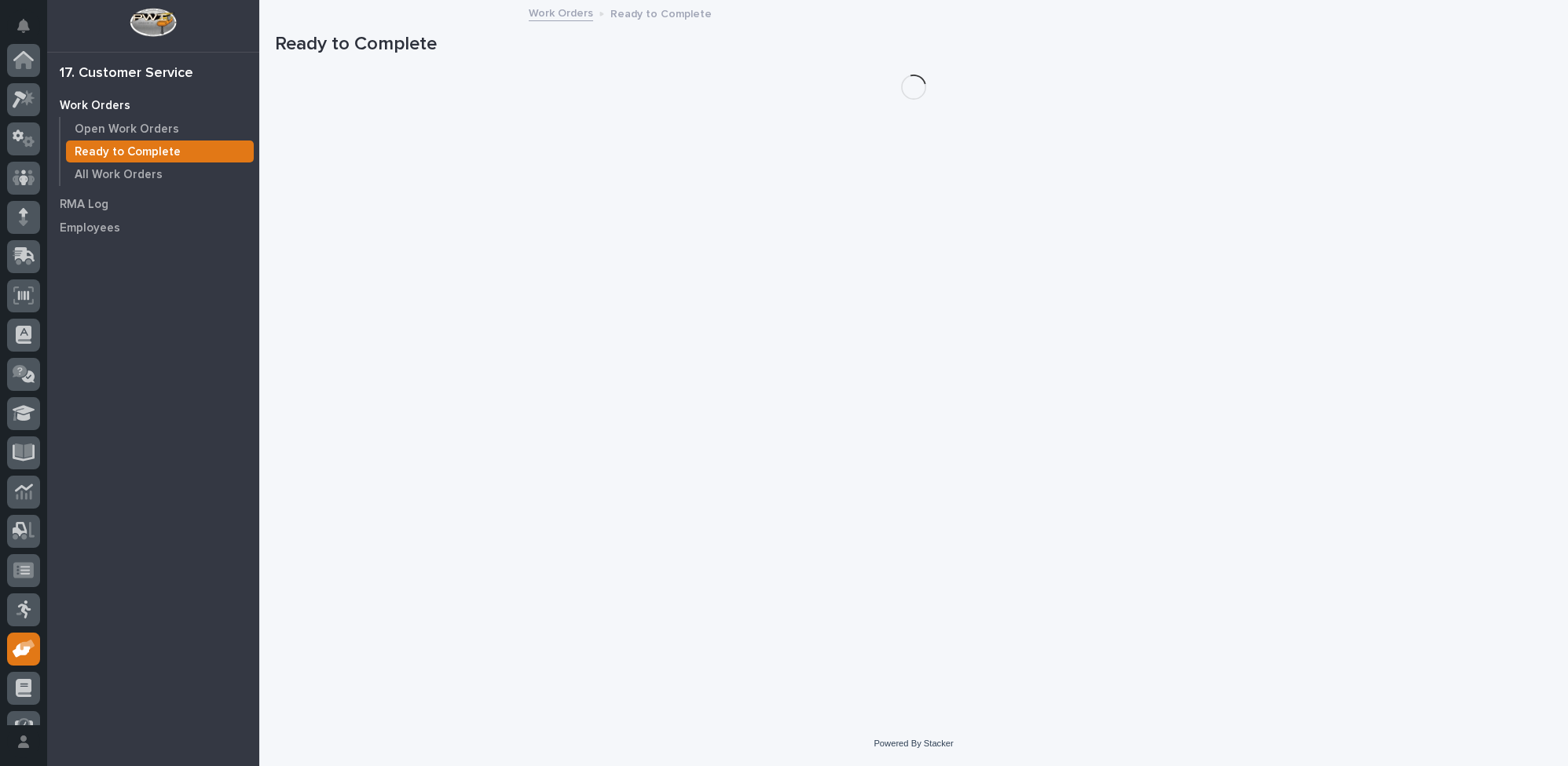
scroll to position [142, 0]
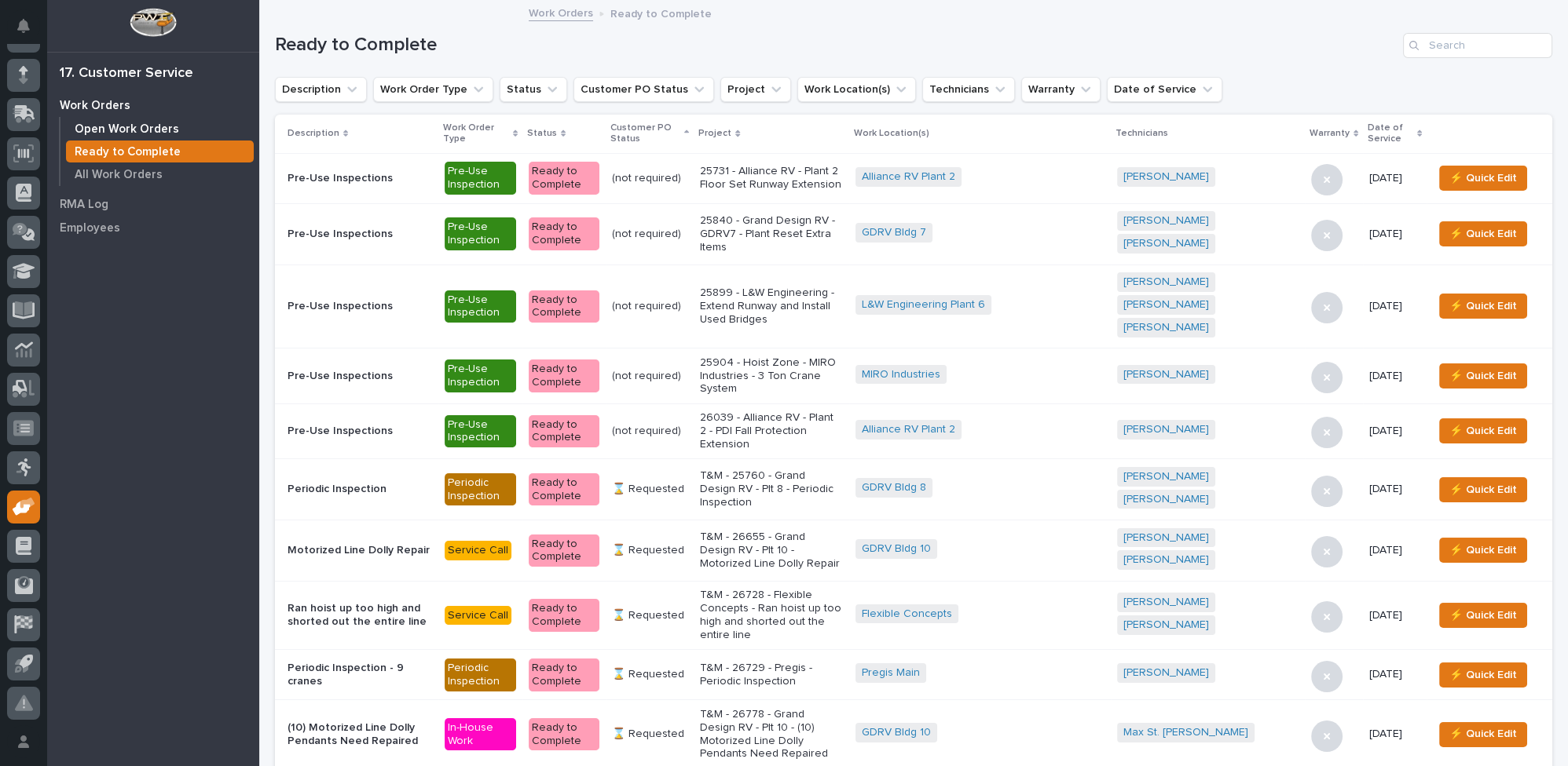
click at [142, 130] on p "Open Work Orders" at bounding box center [126, 129] width 104 height 14
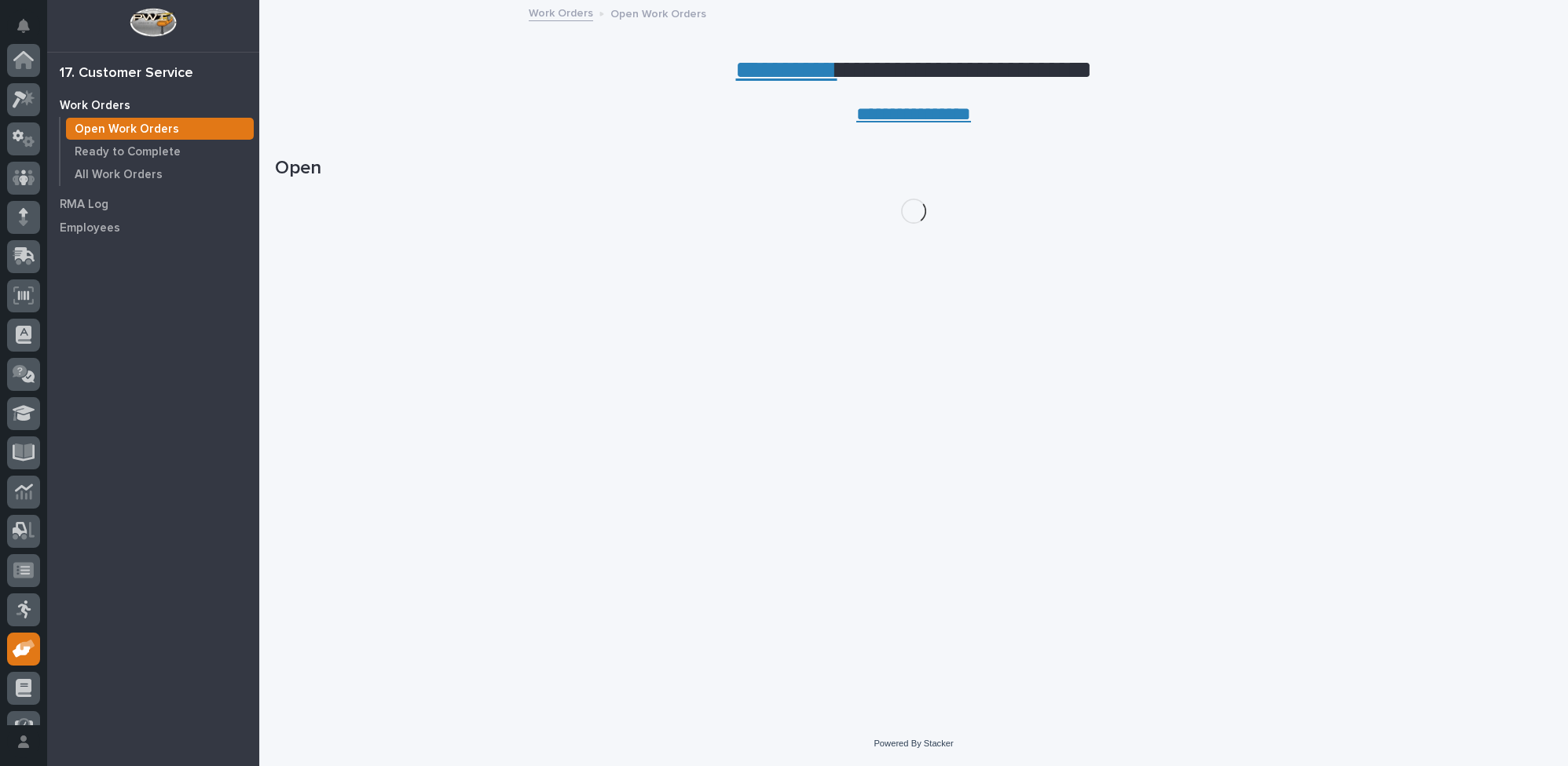
scroll to position [142, 0]
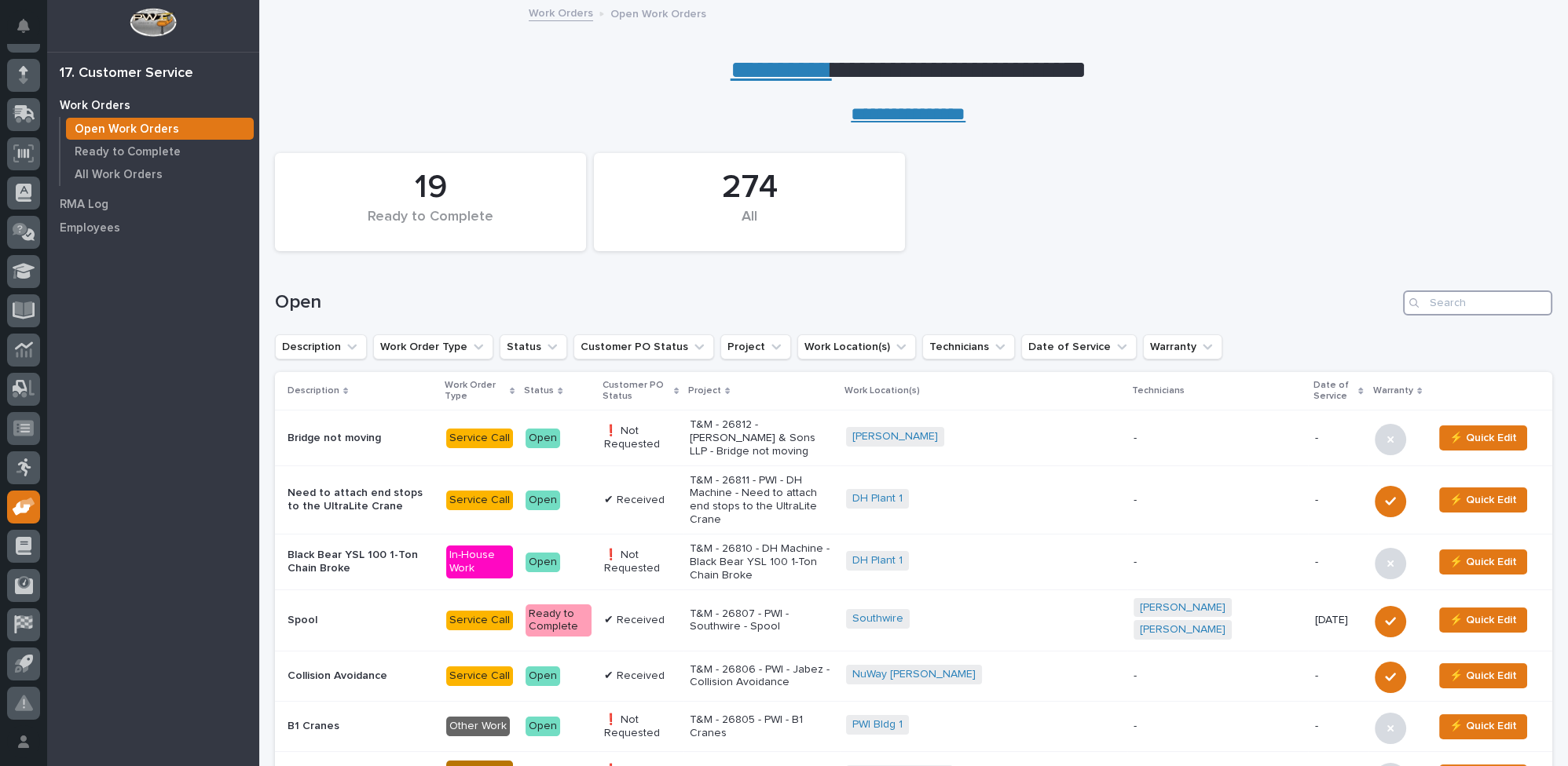
click at [1458, 309] on input "Search" at bounding box center [1477, 303] width 150 height 25
type input "26350"
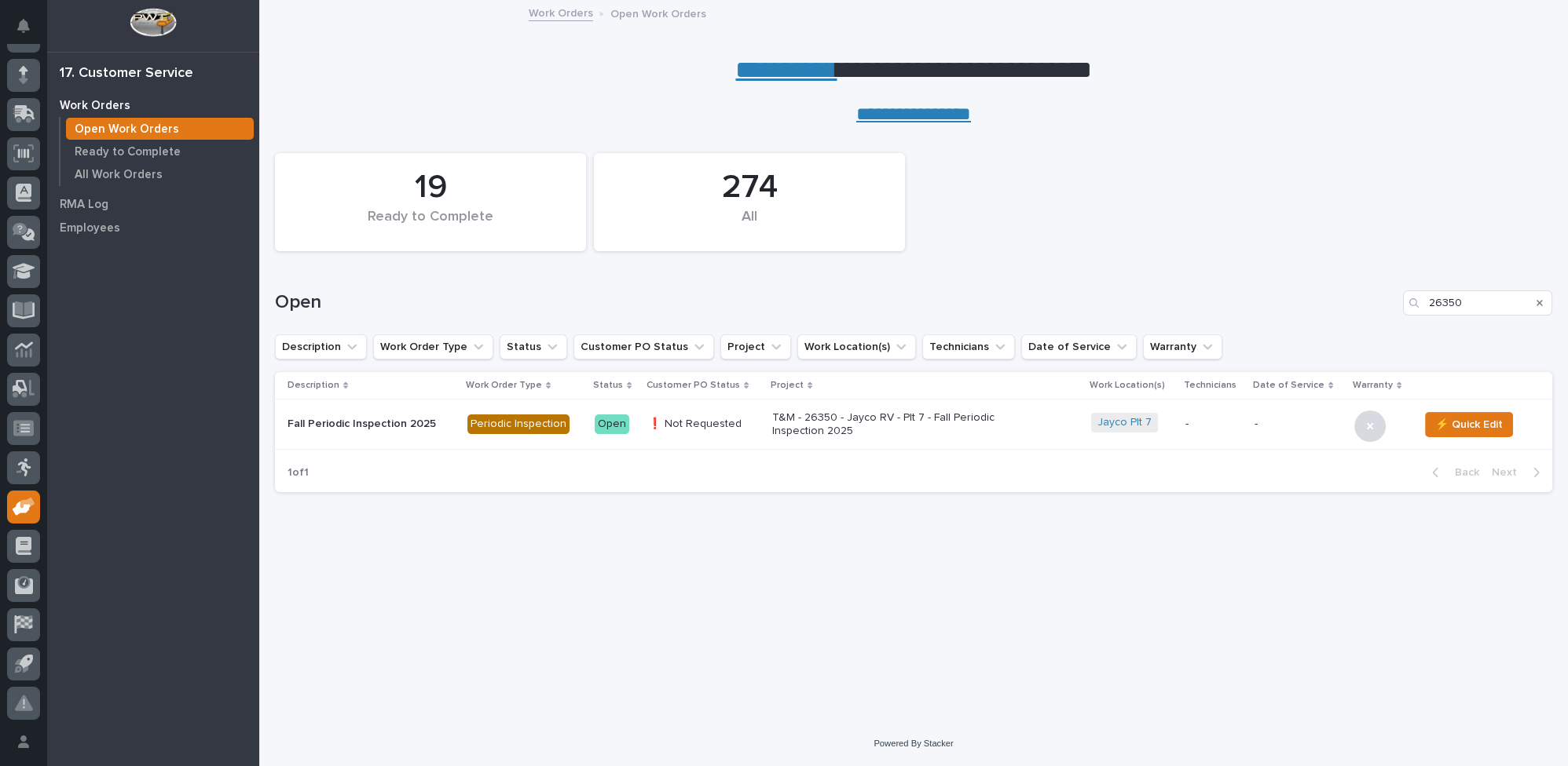
click at [1539, 305] on icon "Search" at bounding box center [1539, 303] width 7 height 9
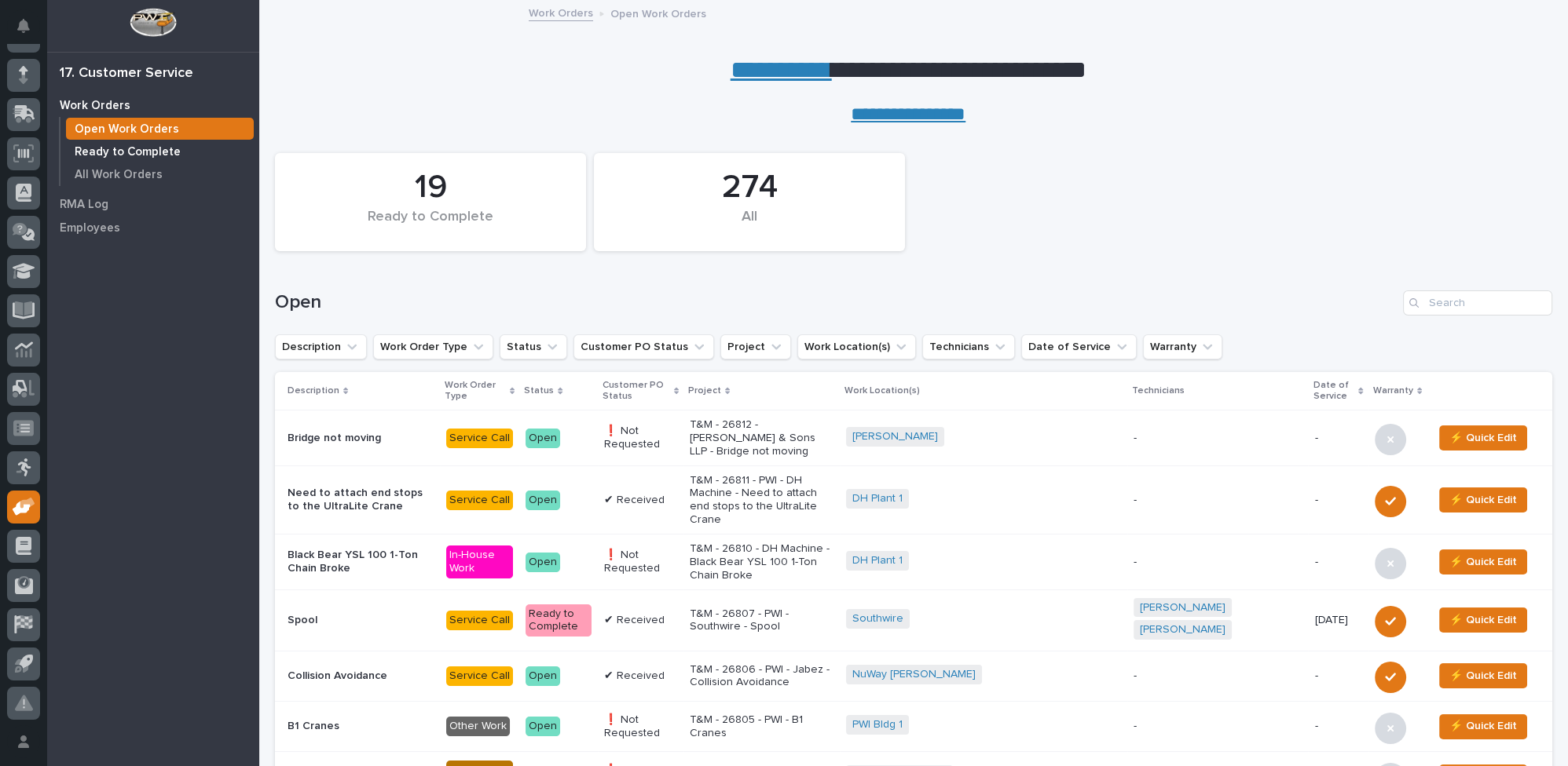
click at [147, 148] on p "Ready to Complete" at bounding box center [127, 151] width 106 height 14
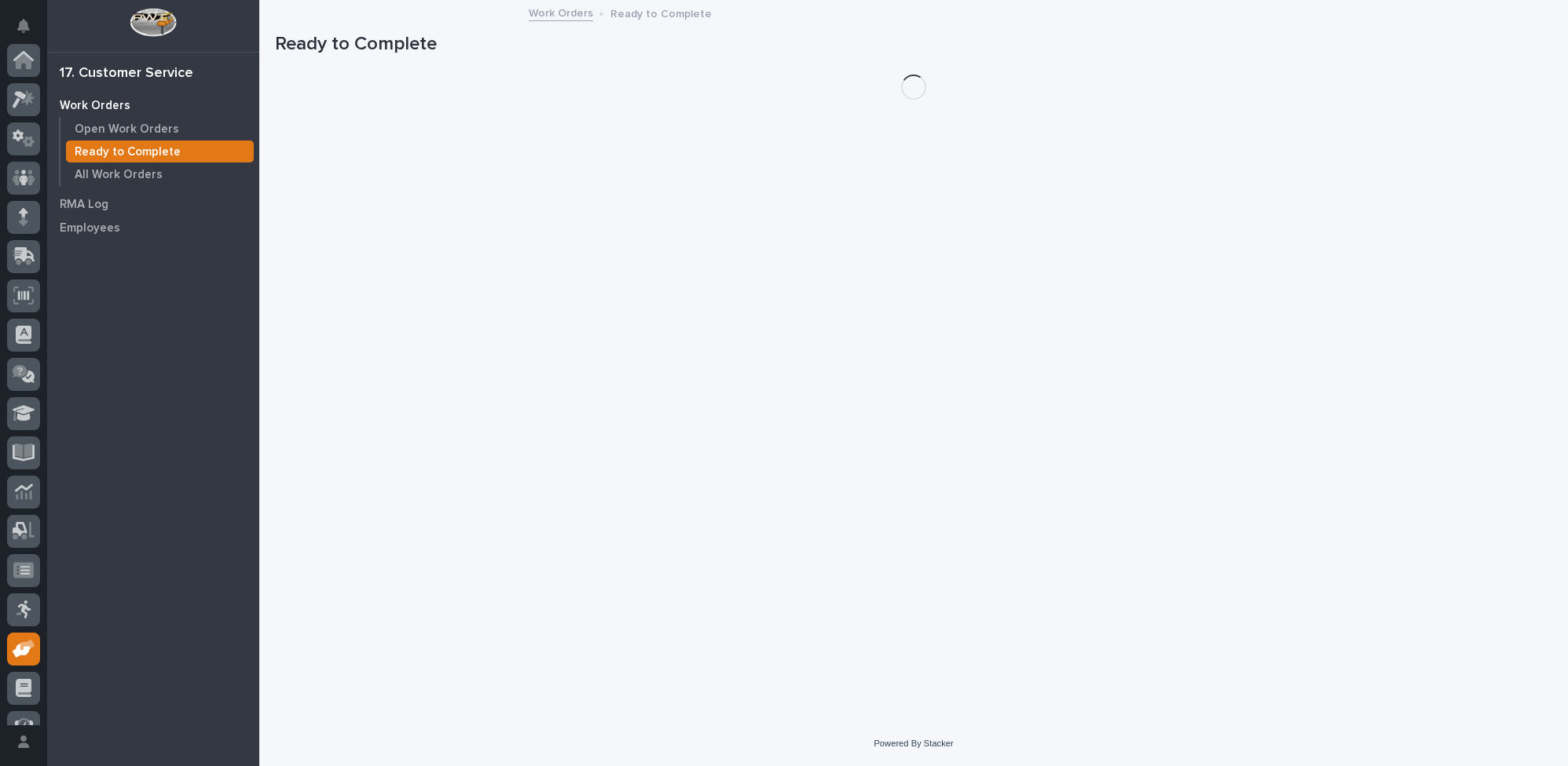
scroll to position [142, 0]
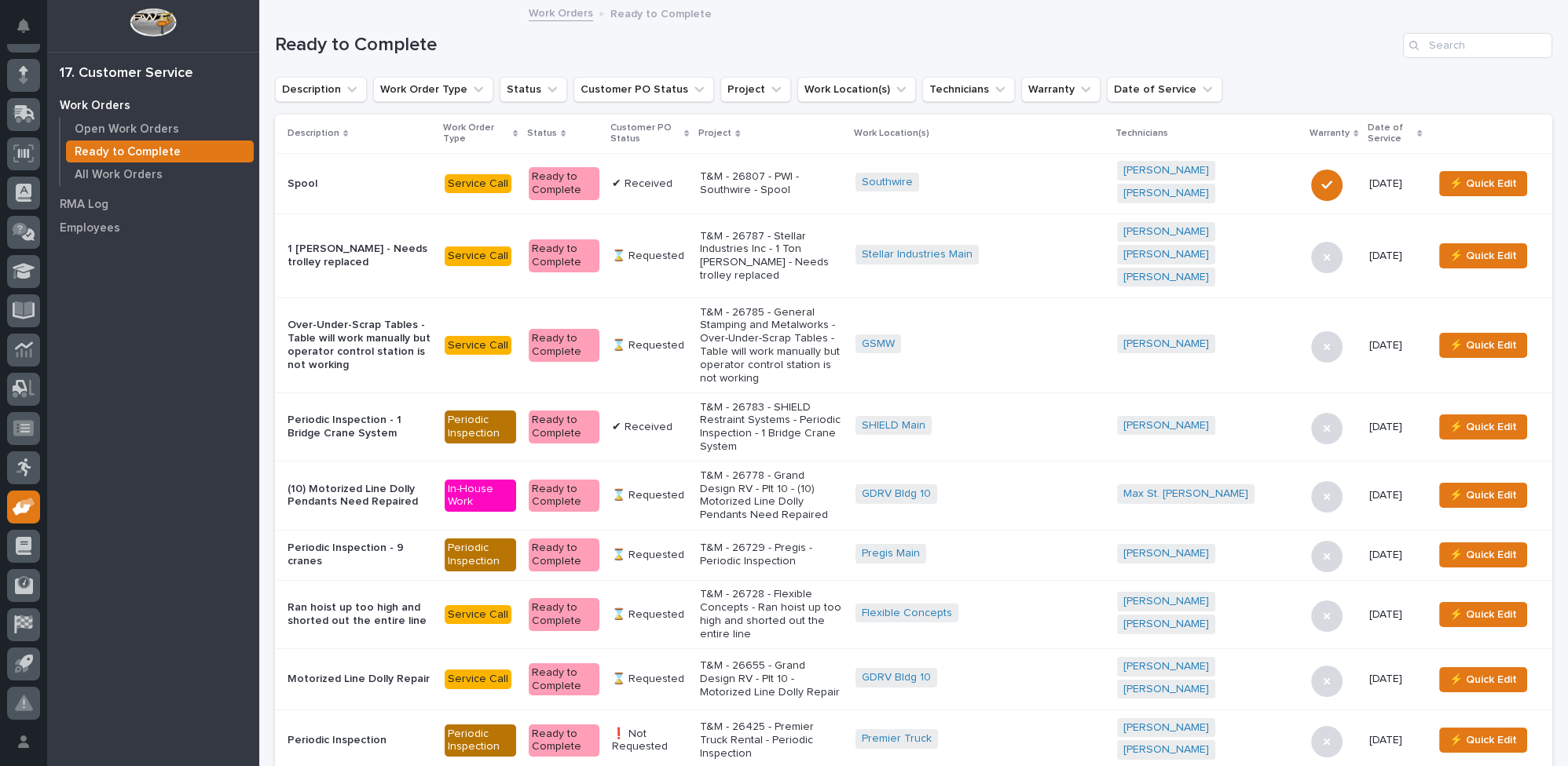
click at [689, 130] on icon at bounding box center [686, 134] width 5 height 7
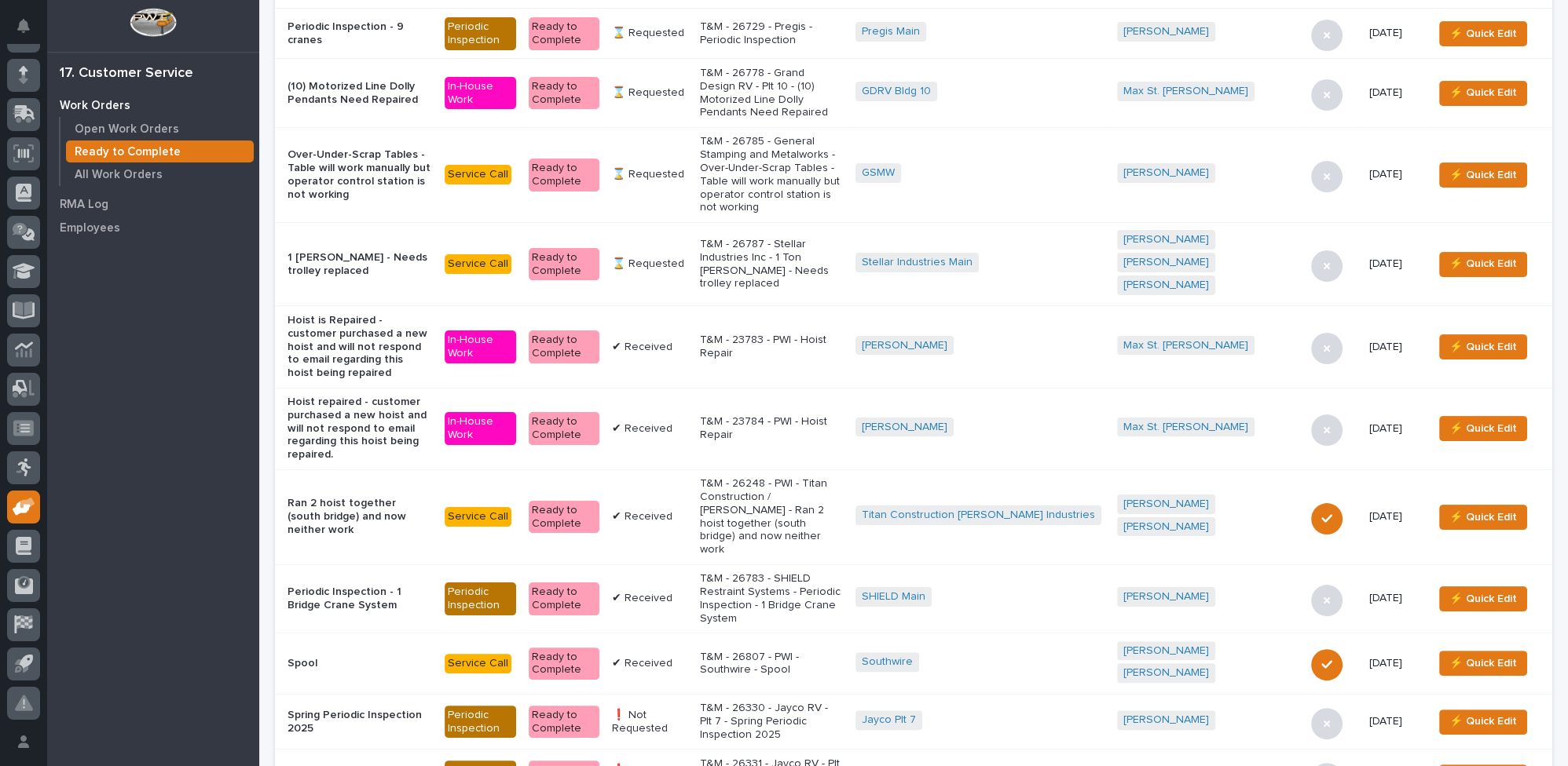
scroll to position [643, 0]
click at [777, 572] on p "T&M - 26783 - SHIELD Restraint Systems - Periodic Inspection - 1 Bridge Crane S…" at bounding box center [771, 598] width 143 height 53
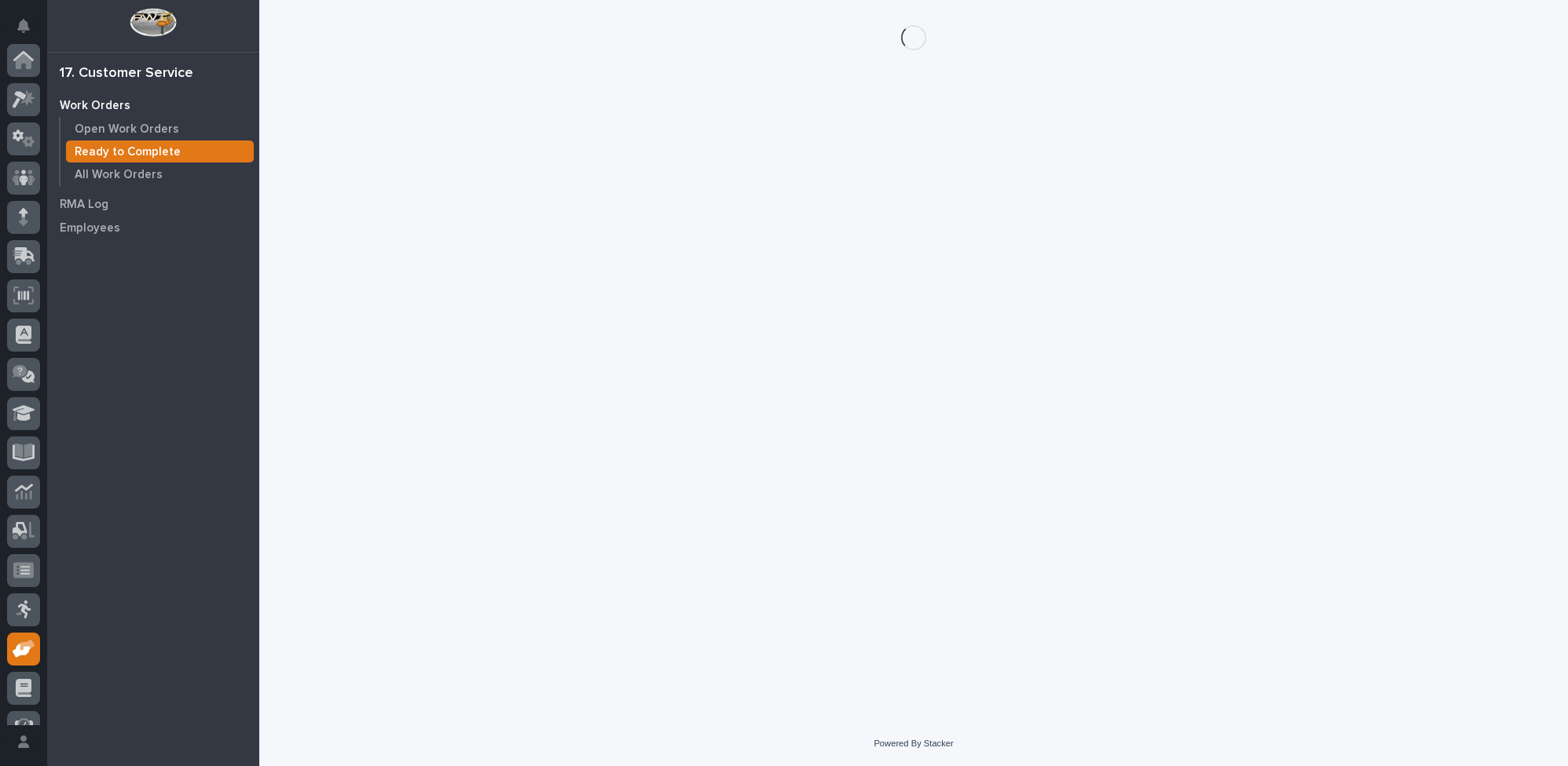
scroll to position [142, 0]
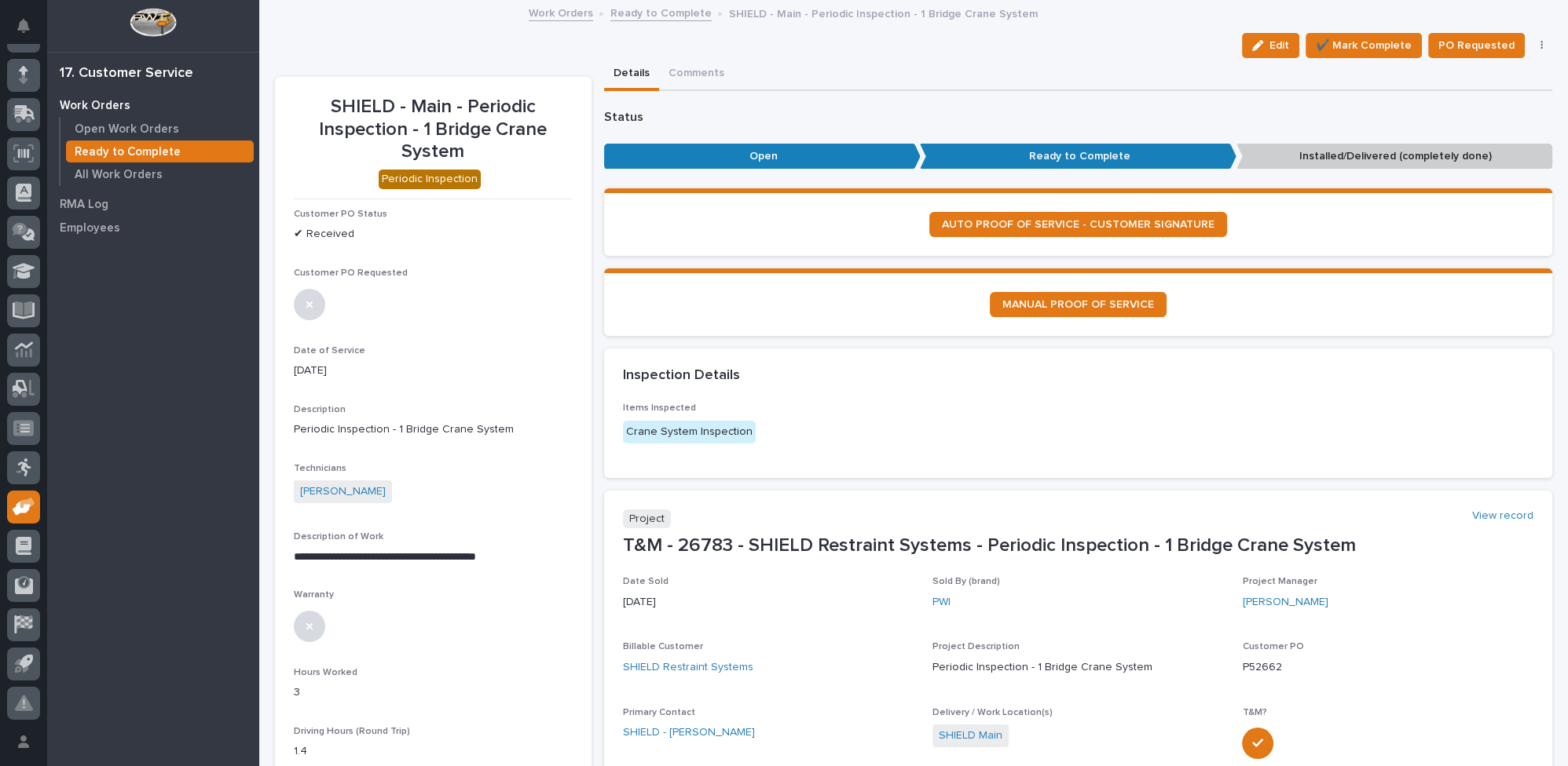
click at [1540, 44] on icon "button" at bounding box center [1541, 45] width 3 height 11
click at [1492, 123] on span "Regenerate PDF" at bounding box center [1494, 127] width 84 height 19
click at [344, 699] on img at bounding box center [331, 721] width 75 height 75
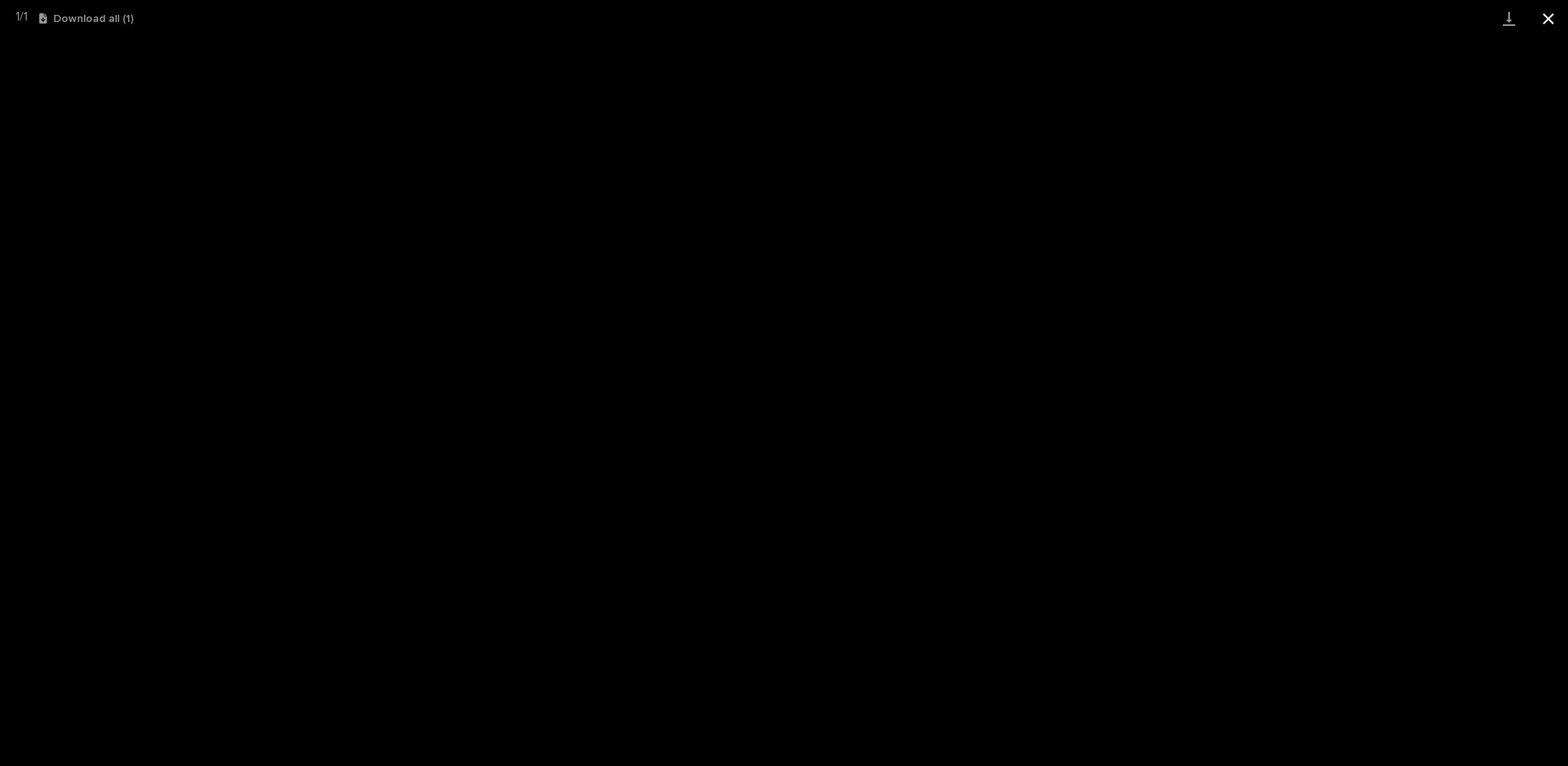
click at [1546, 19] on button "Close gallery" at bounding box center [1548, 19] width 39 height 37
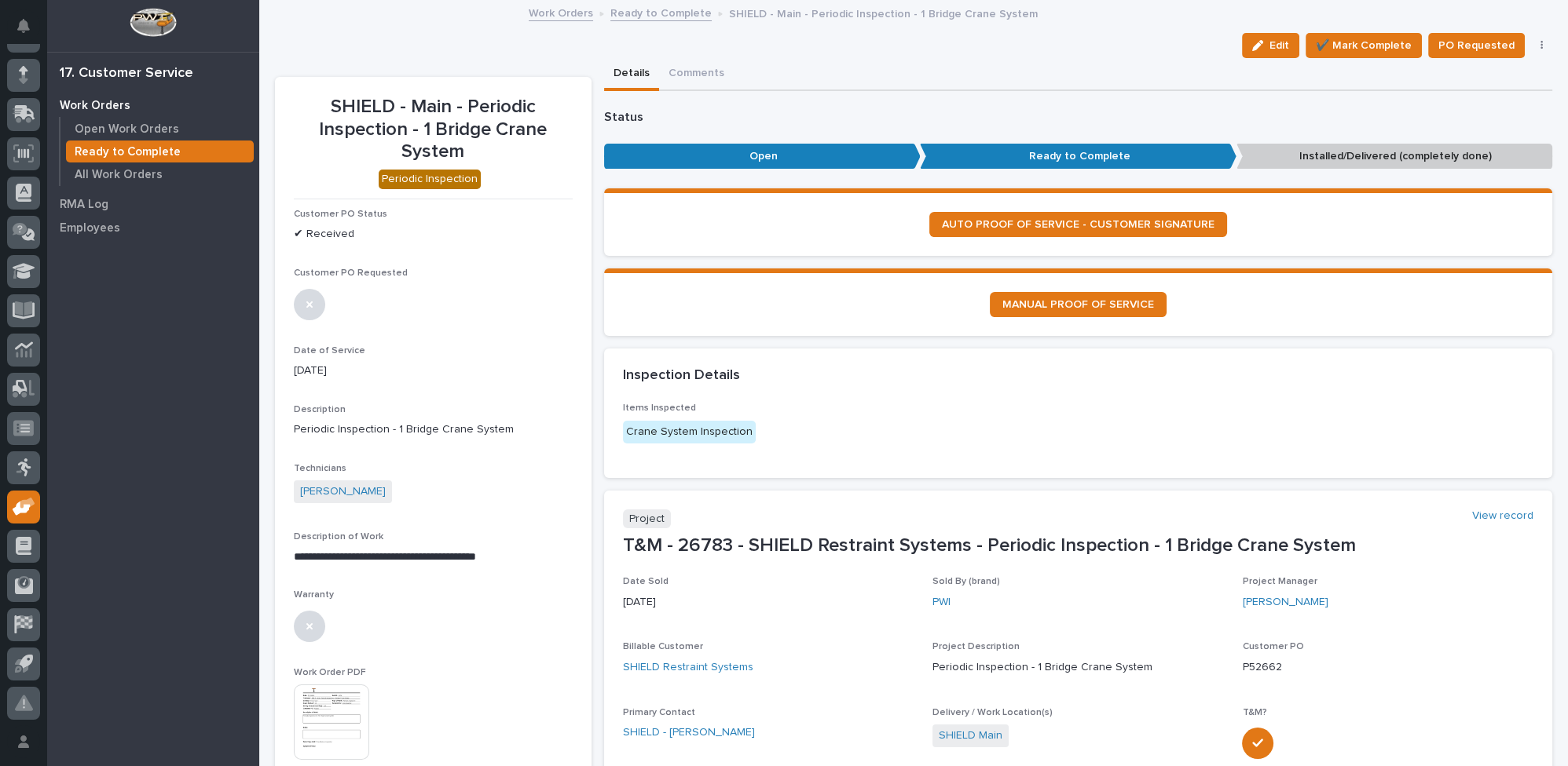
click at [642, 10] on link "Ready to Complete" at bounding box center [660, 11] width 101 height 18
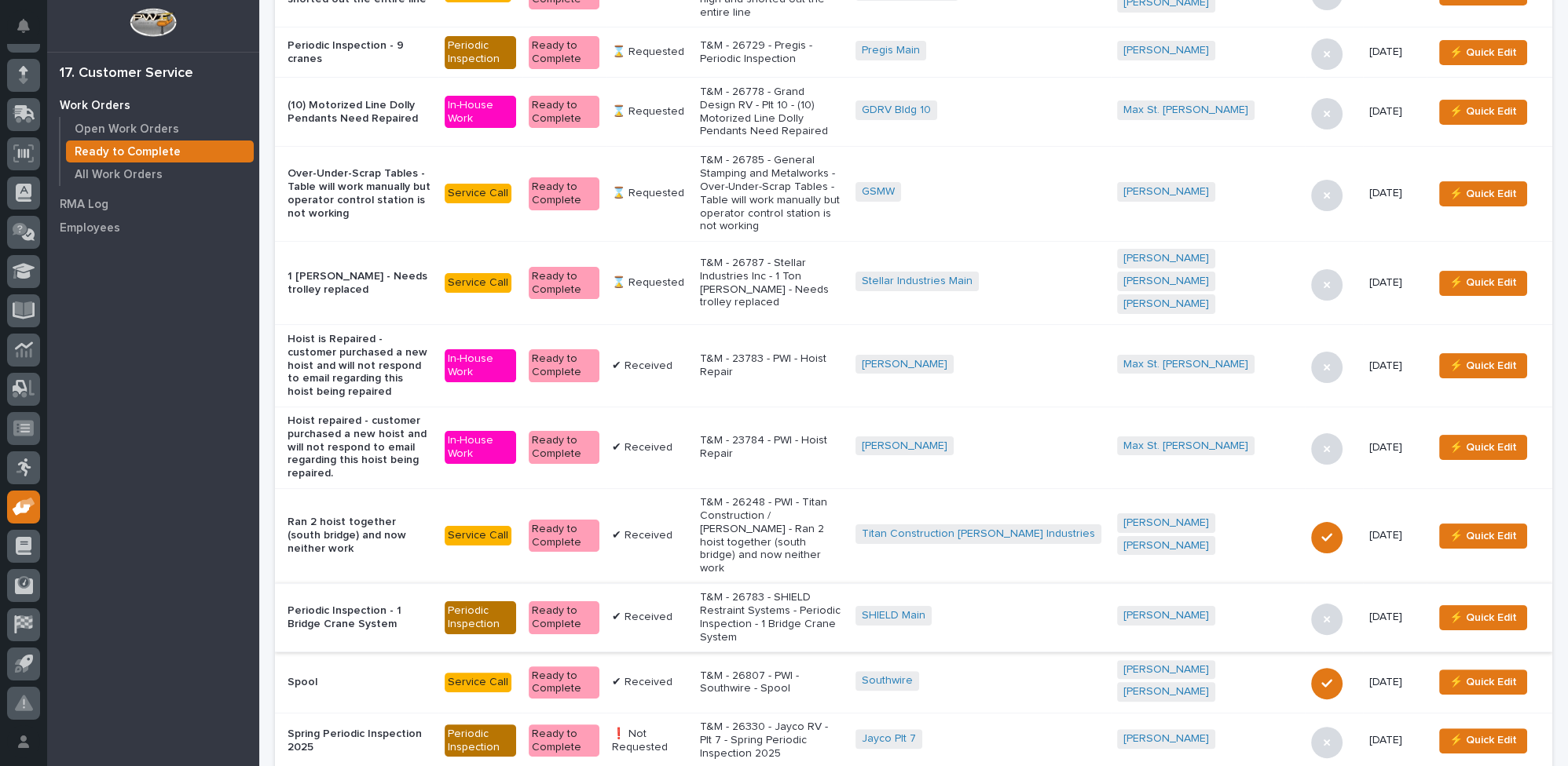
scroll to position [643, 0]
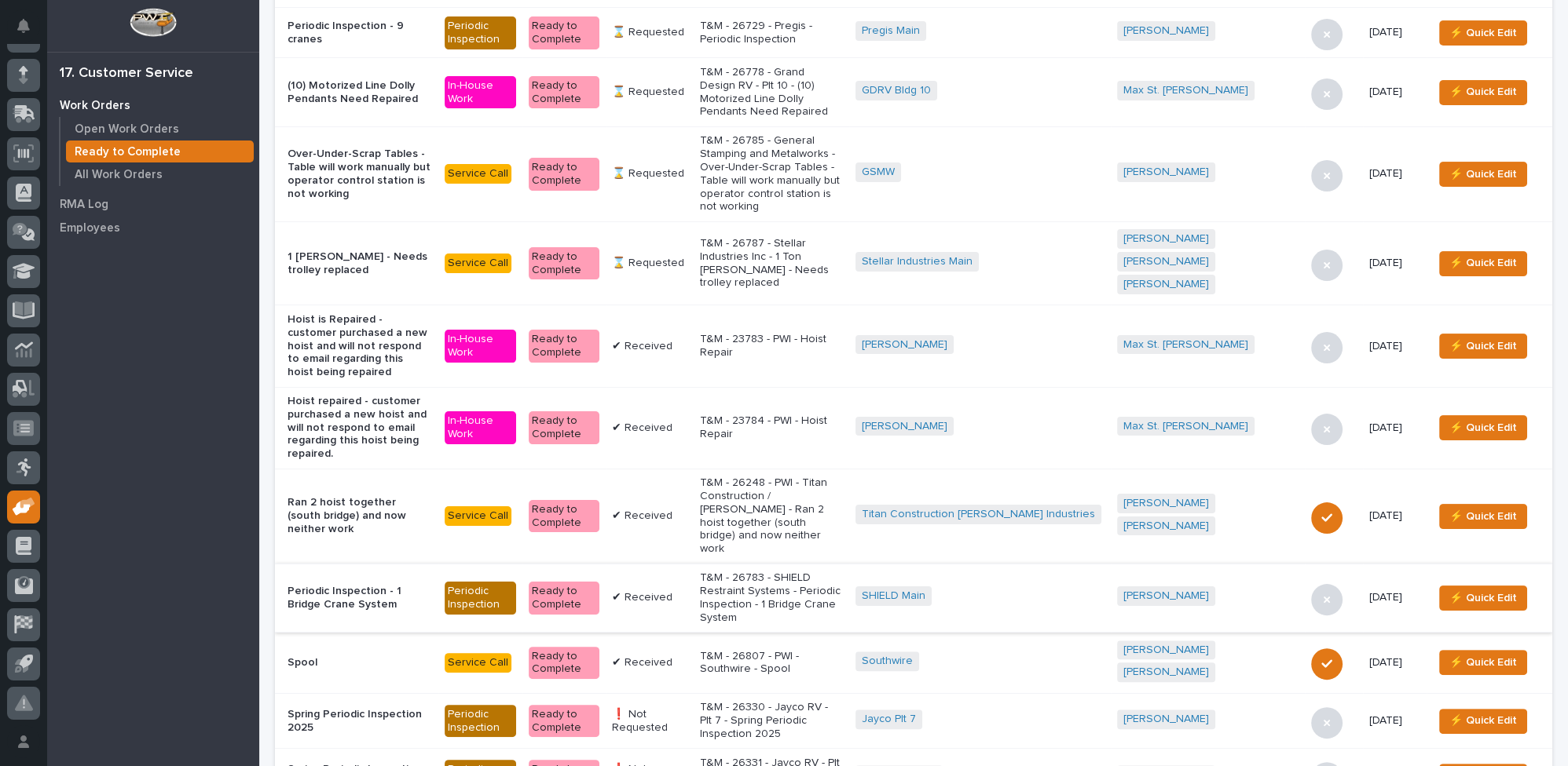
click at [835, 701] on p "T&M - 26330 - Jayco RV - Plt 7 - Spring Periodic Inspection 2025" at bounding box center [771, 721] width 143 height 39
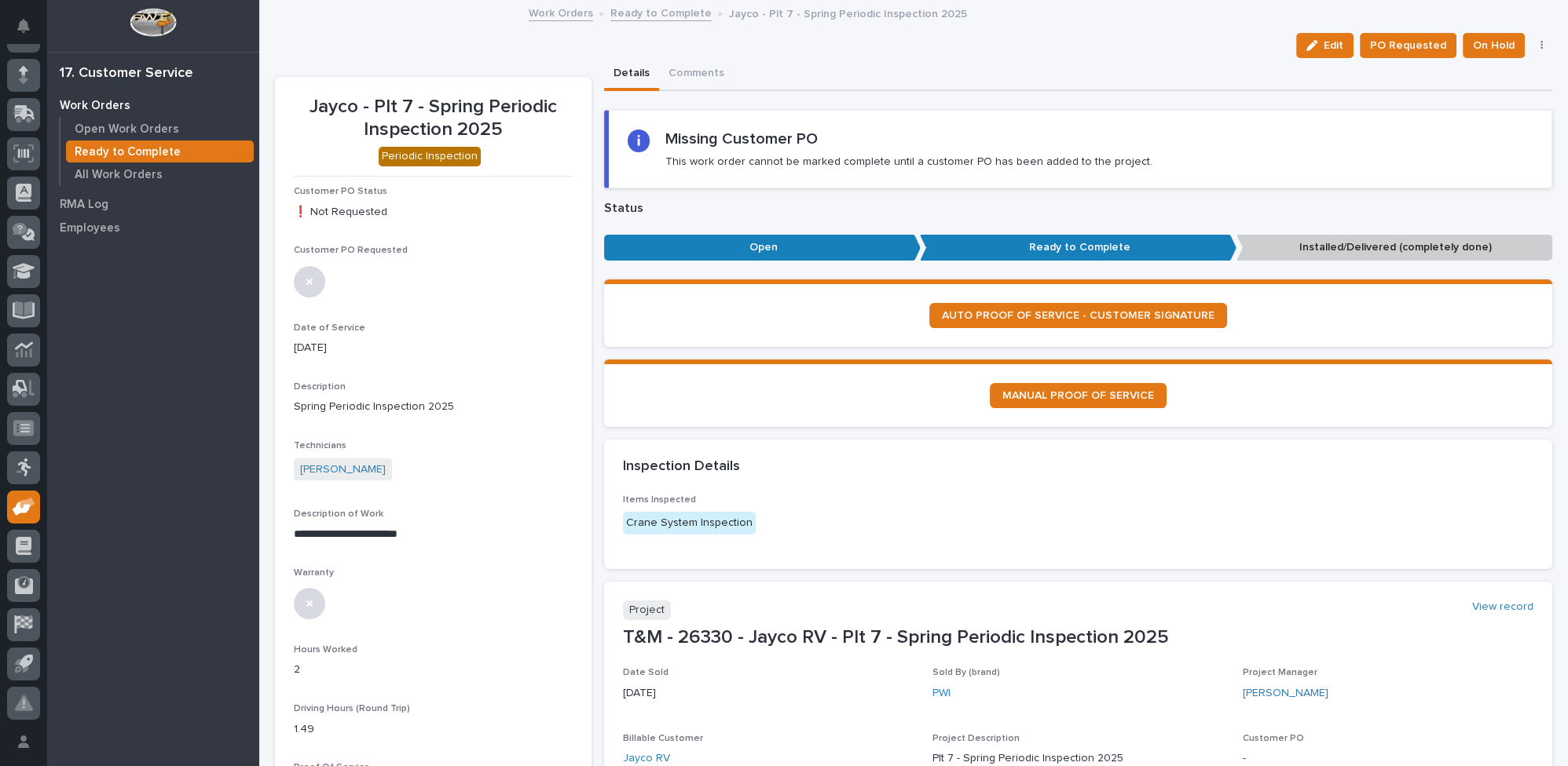
click at [1533, 47] on button "button" at bounding box center [1542, 45] width 22 height 11
click at [1477, 98] on span "Regenerate PDF" at bounding box center [1494, 102] width 84 height 19
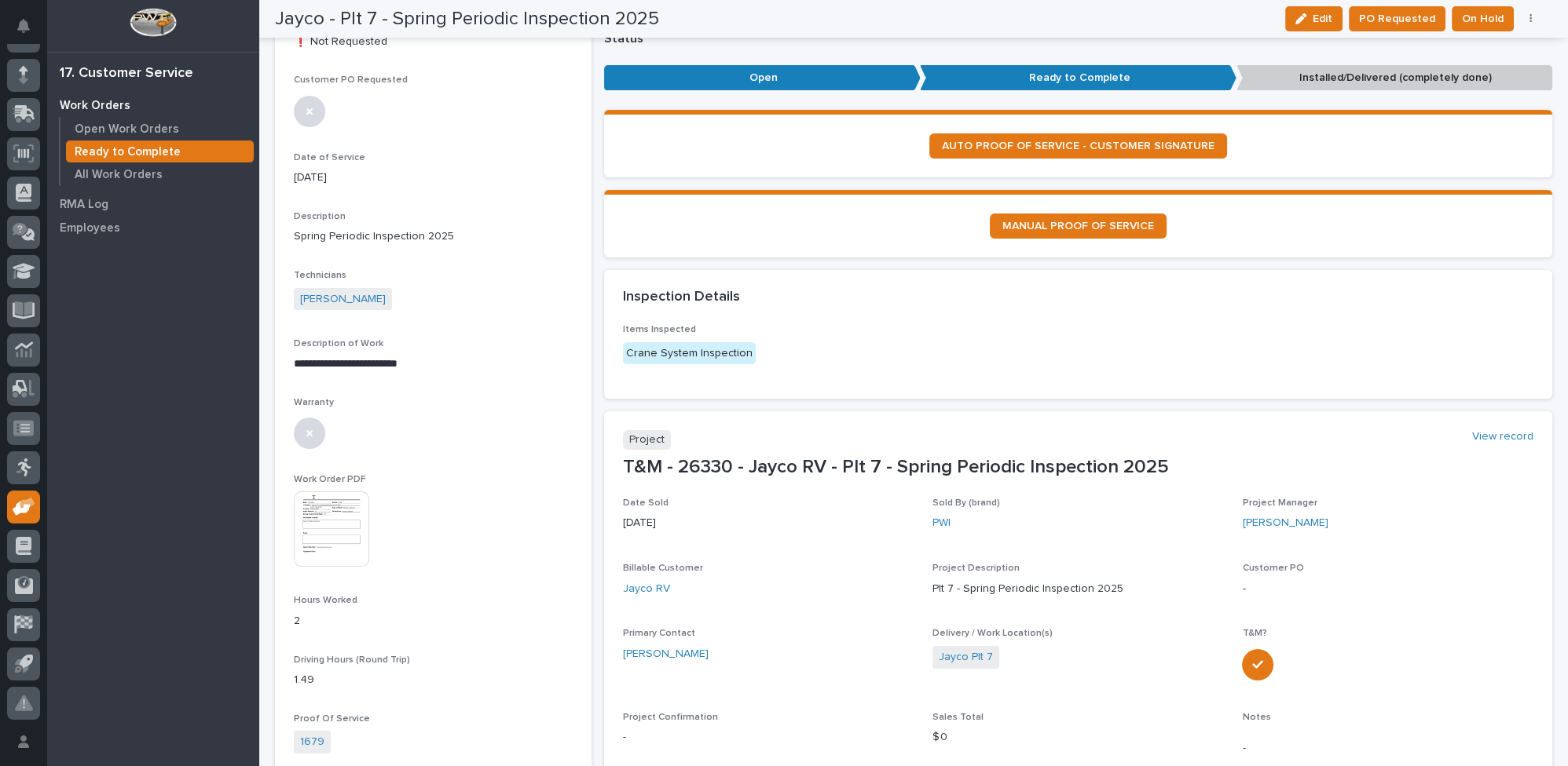
scroll to position [168, 0]
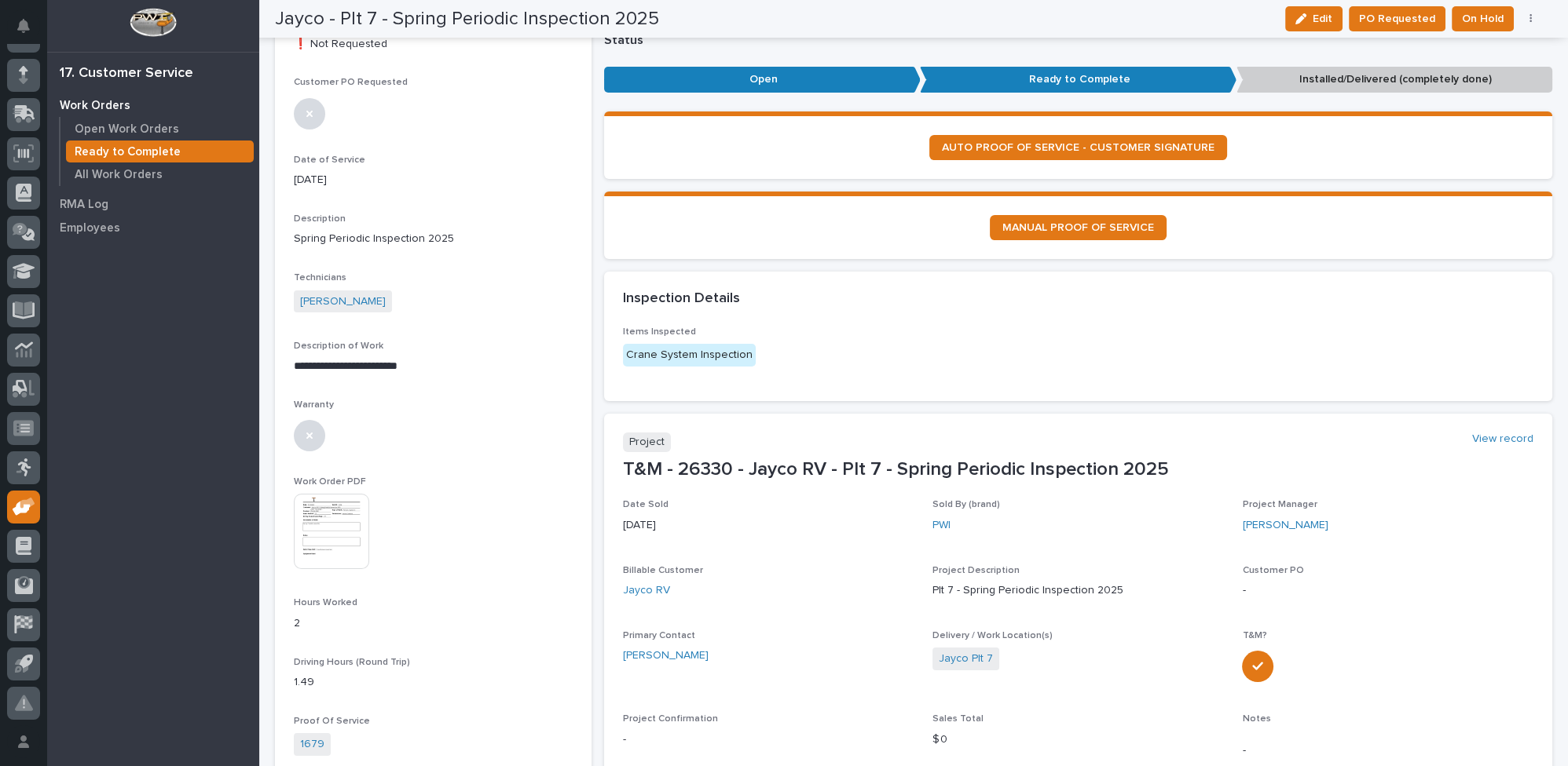
click at [339, 539] on img at bounding box center [331, 531] width 75 height 75
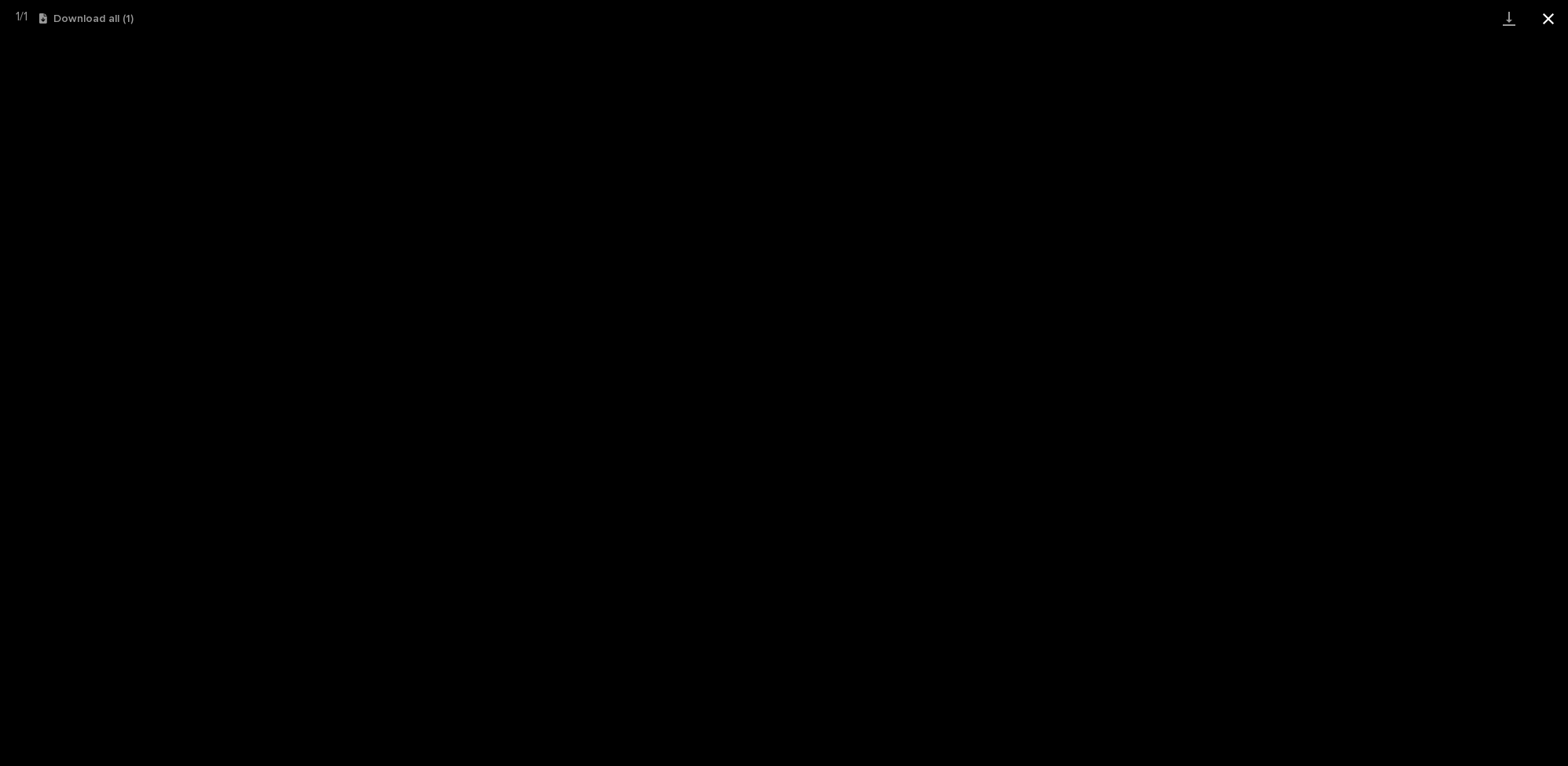
click at [1550, 15] on button "Close gallery" at bounding box center [1548, 19] width 39 height 37
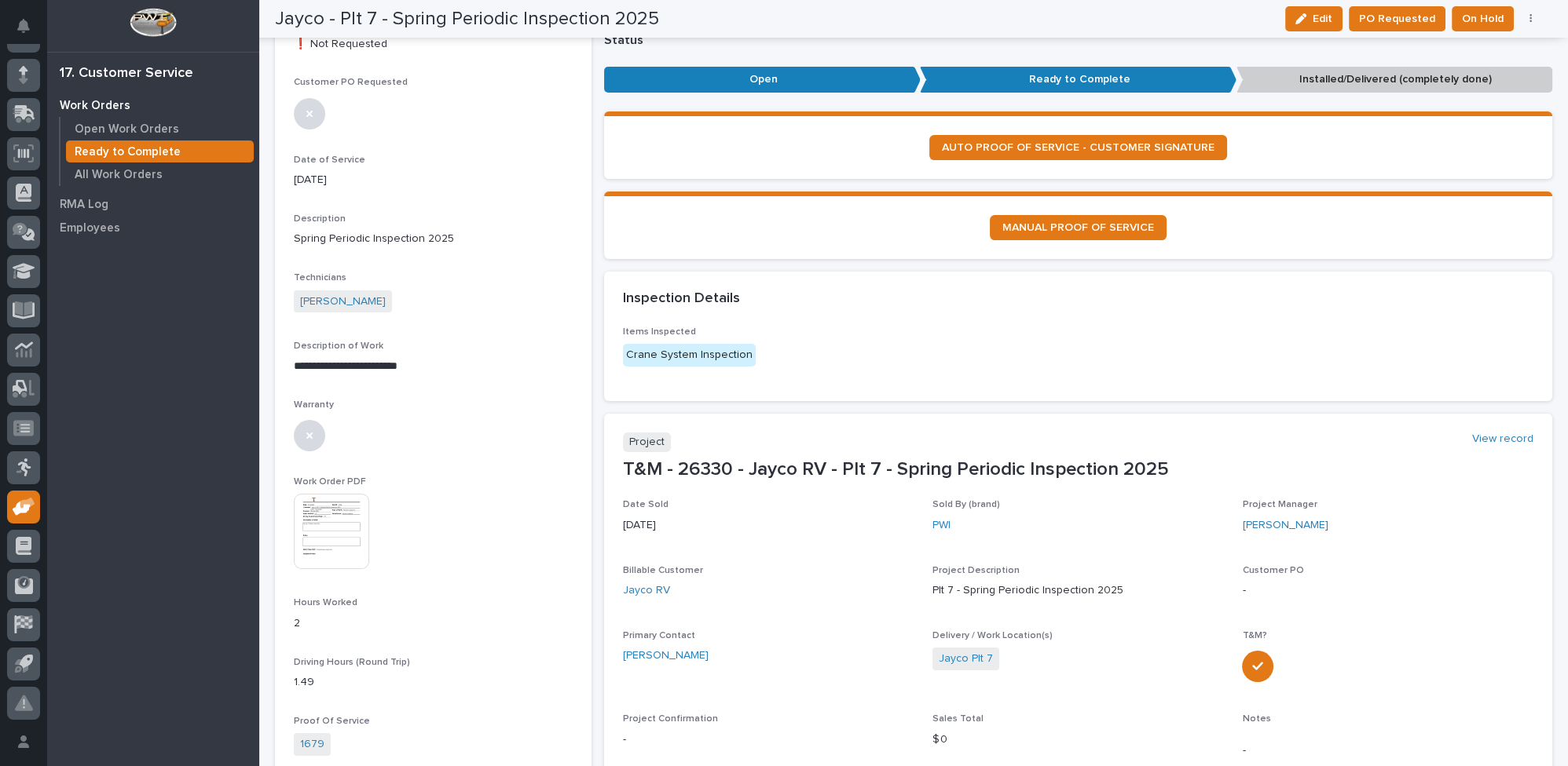
scroll to position [0, 0]
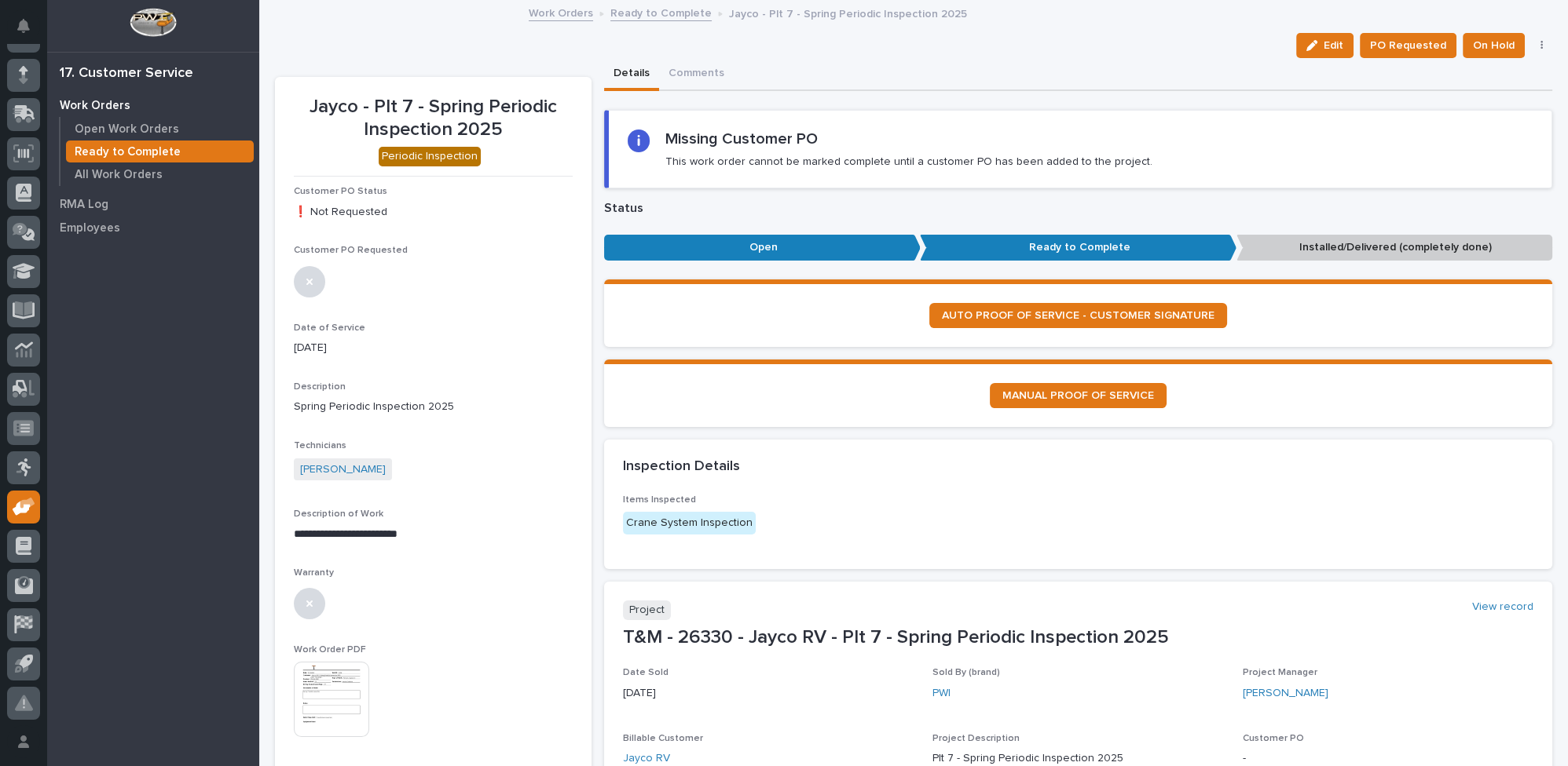
click at [634, 9] on link "Ready to Complete" at bounding box center [660, 11] width 101 height 18
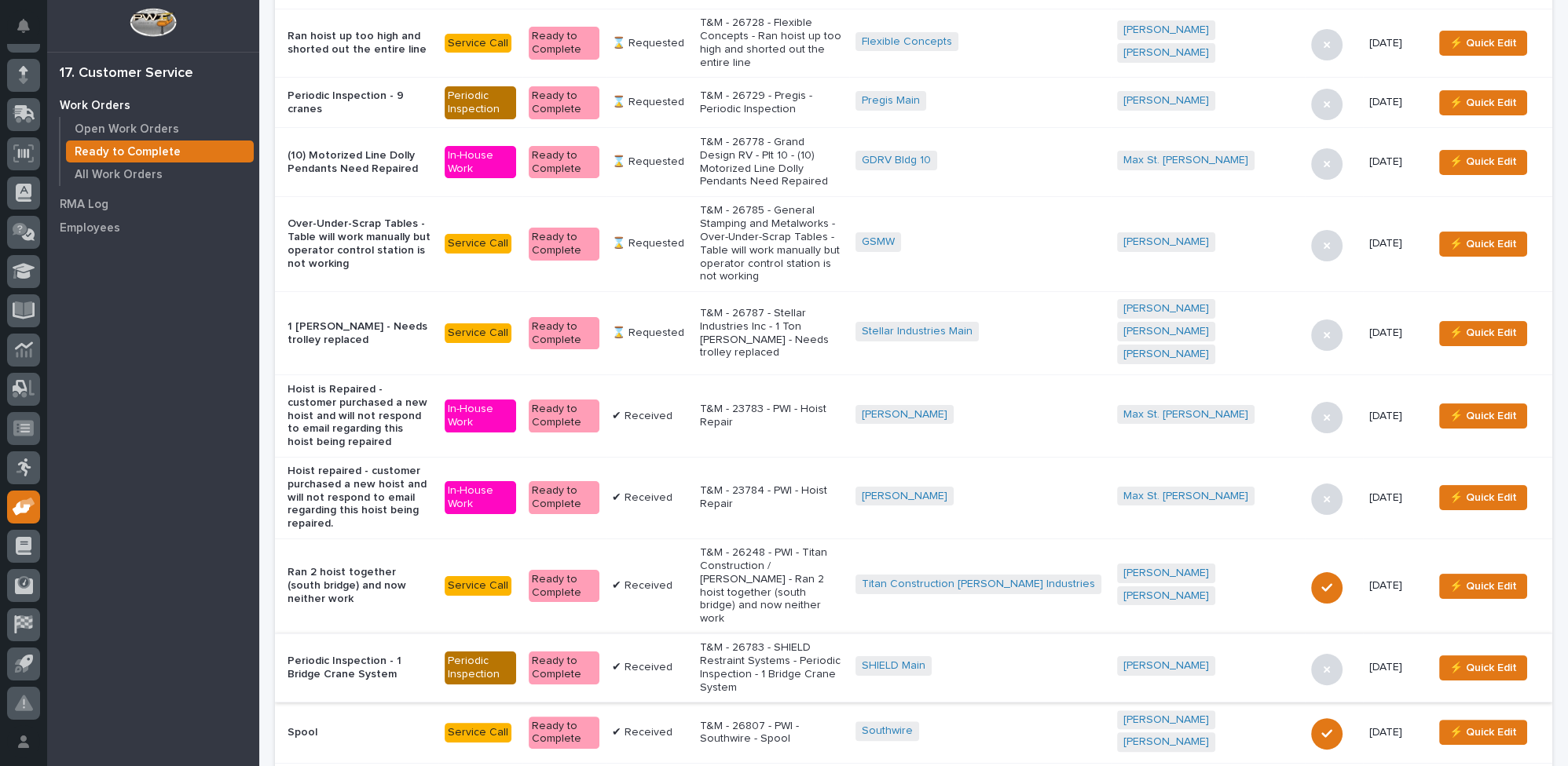
scroll to position [643, 0]
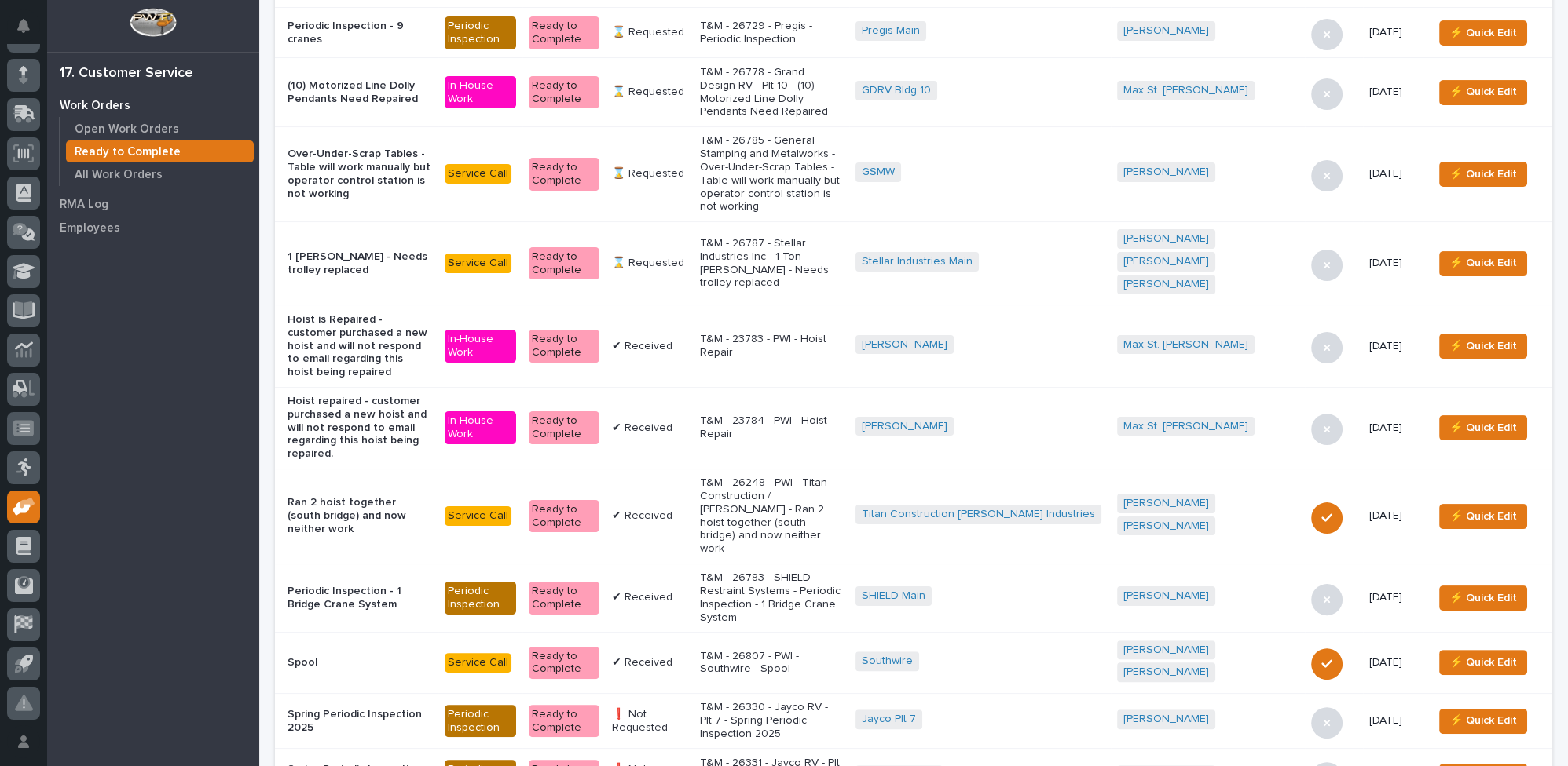
click at [782, 650] on p "T&M - 26807 - PWI - Southwire - Spool" at bounding box center [771, 663] width 143 height 27
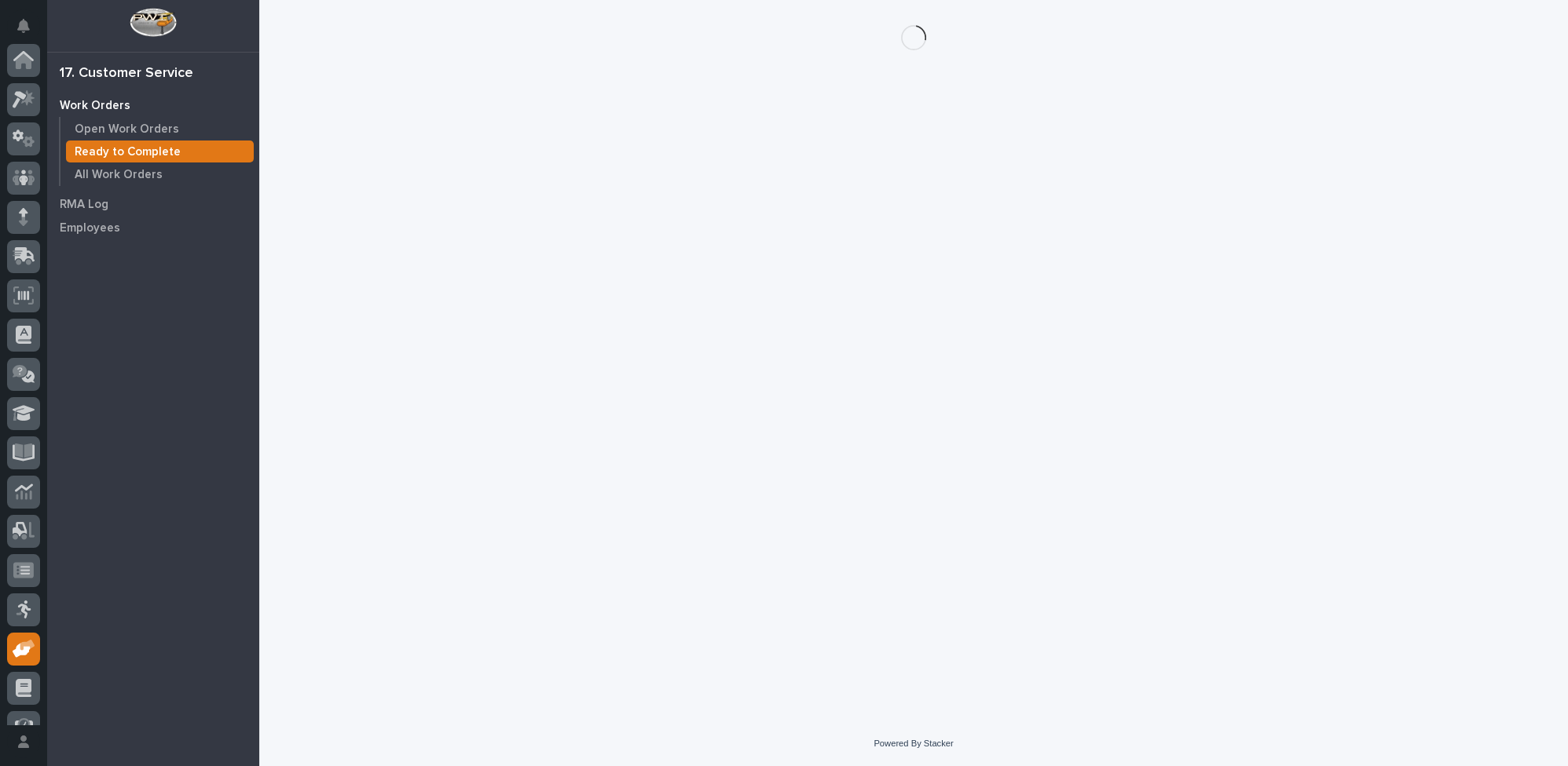
scroll to position [142, 0]
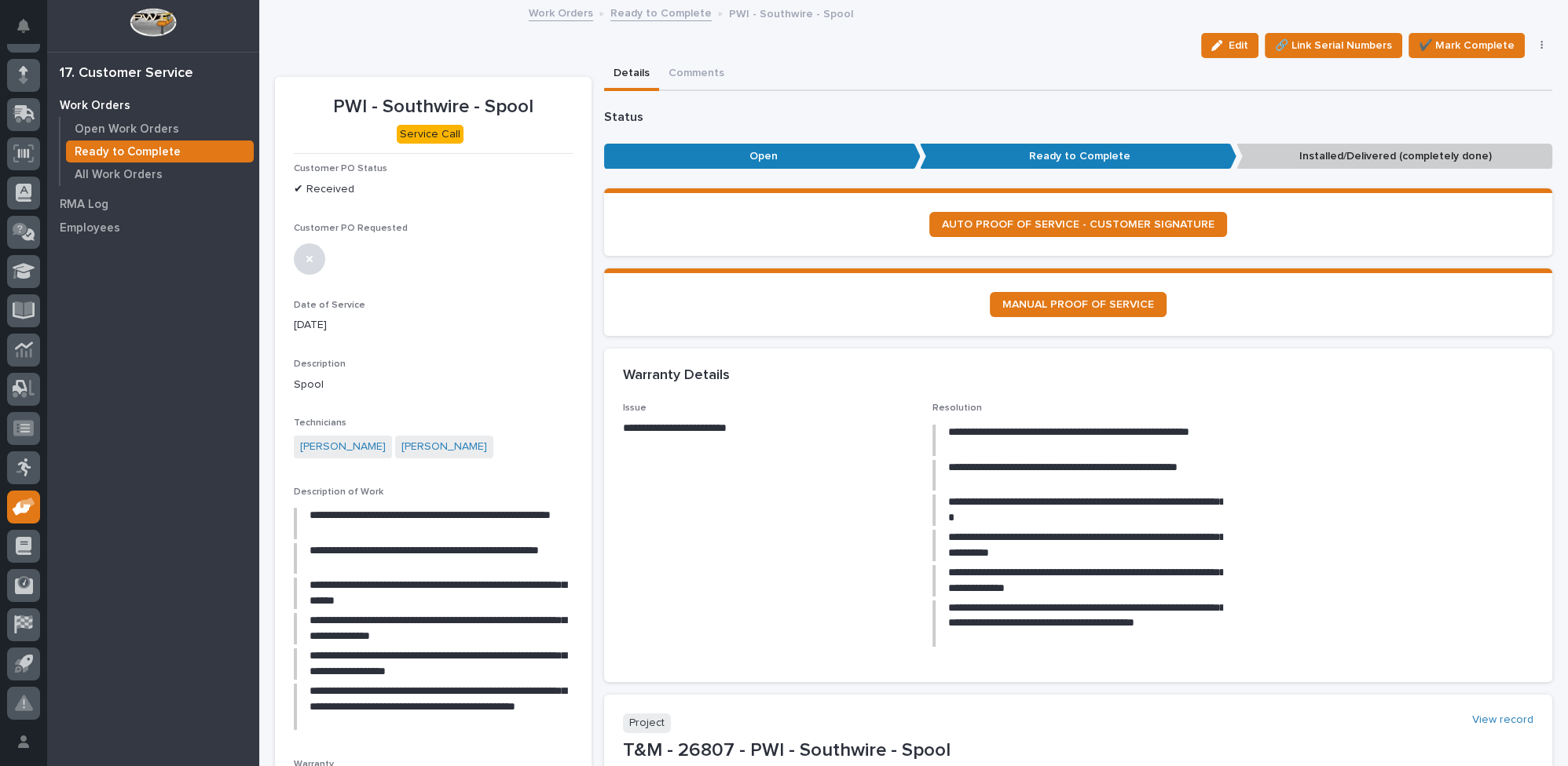
click at [1540, 43] on icon "button" at bounding box center [1541, 45] width 3 height 11
click at [1485, 150] on span "Regenerate PDF" at bounding box center [1494, 152] width 84 height 19
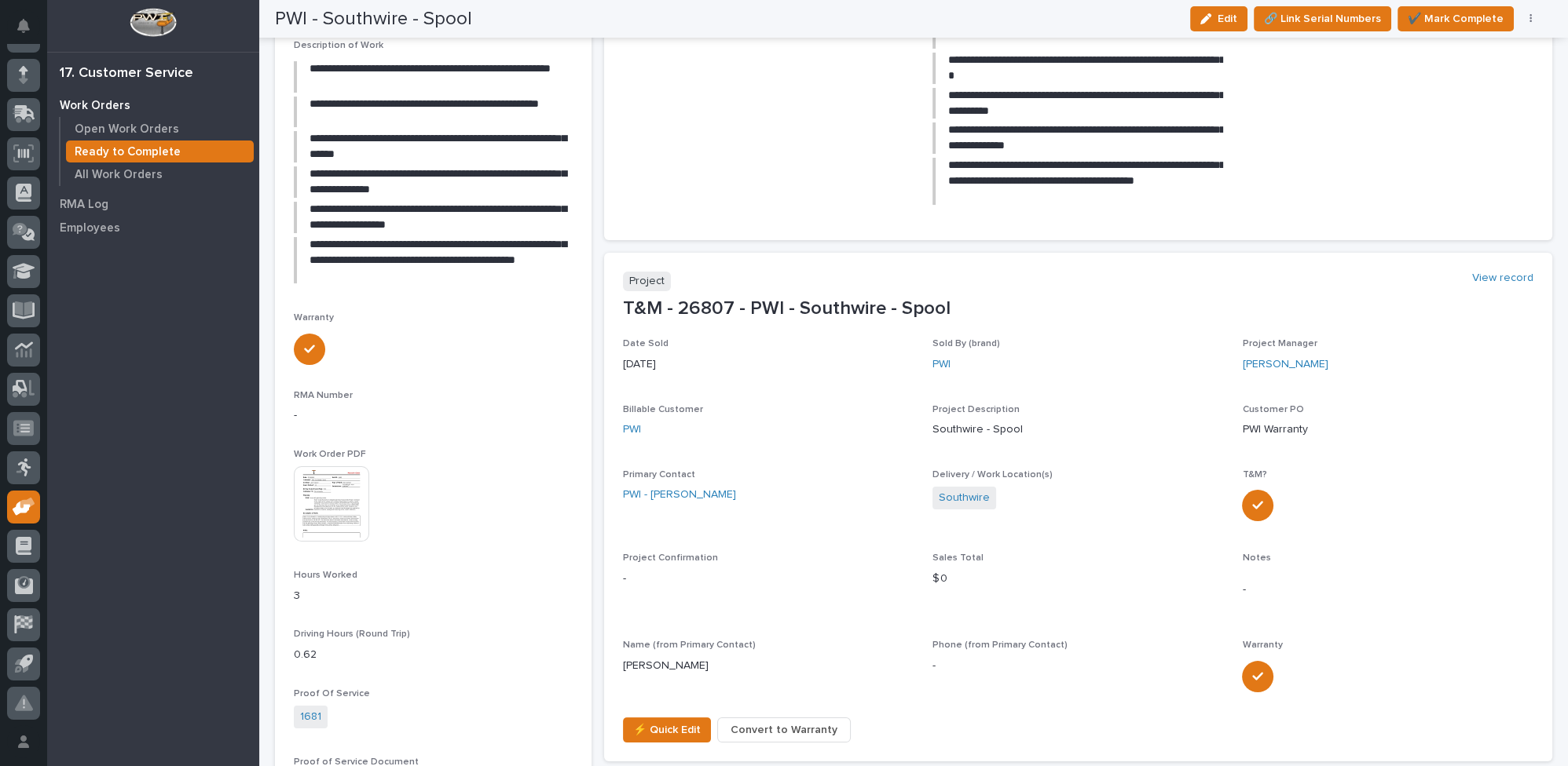
scroll to position [428, 0]
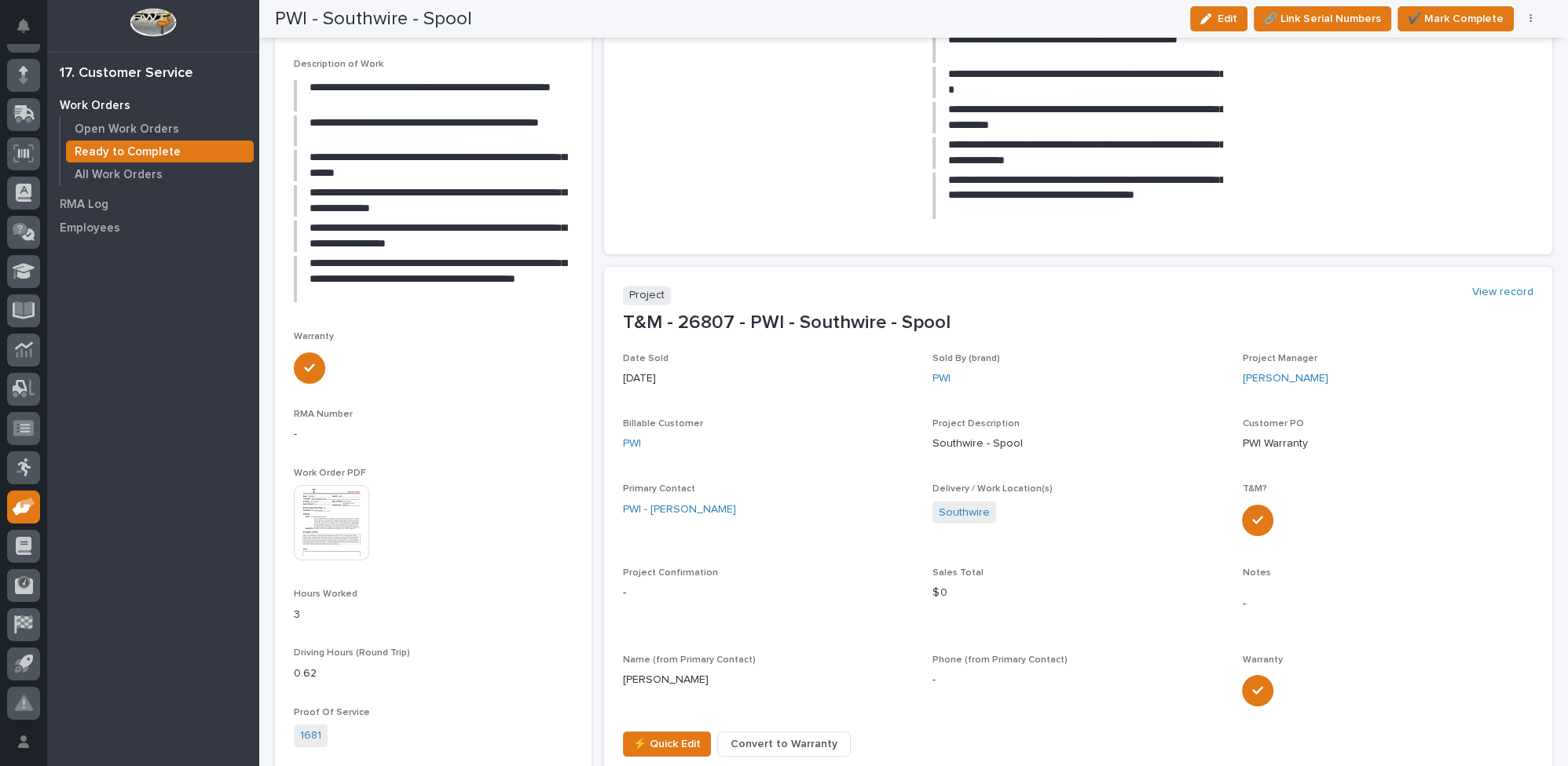
click at [333, 535] on img at bounding box center [331, 523] width 75 height 75
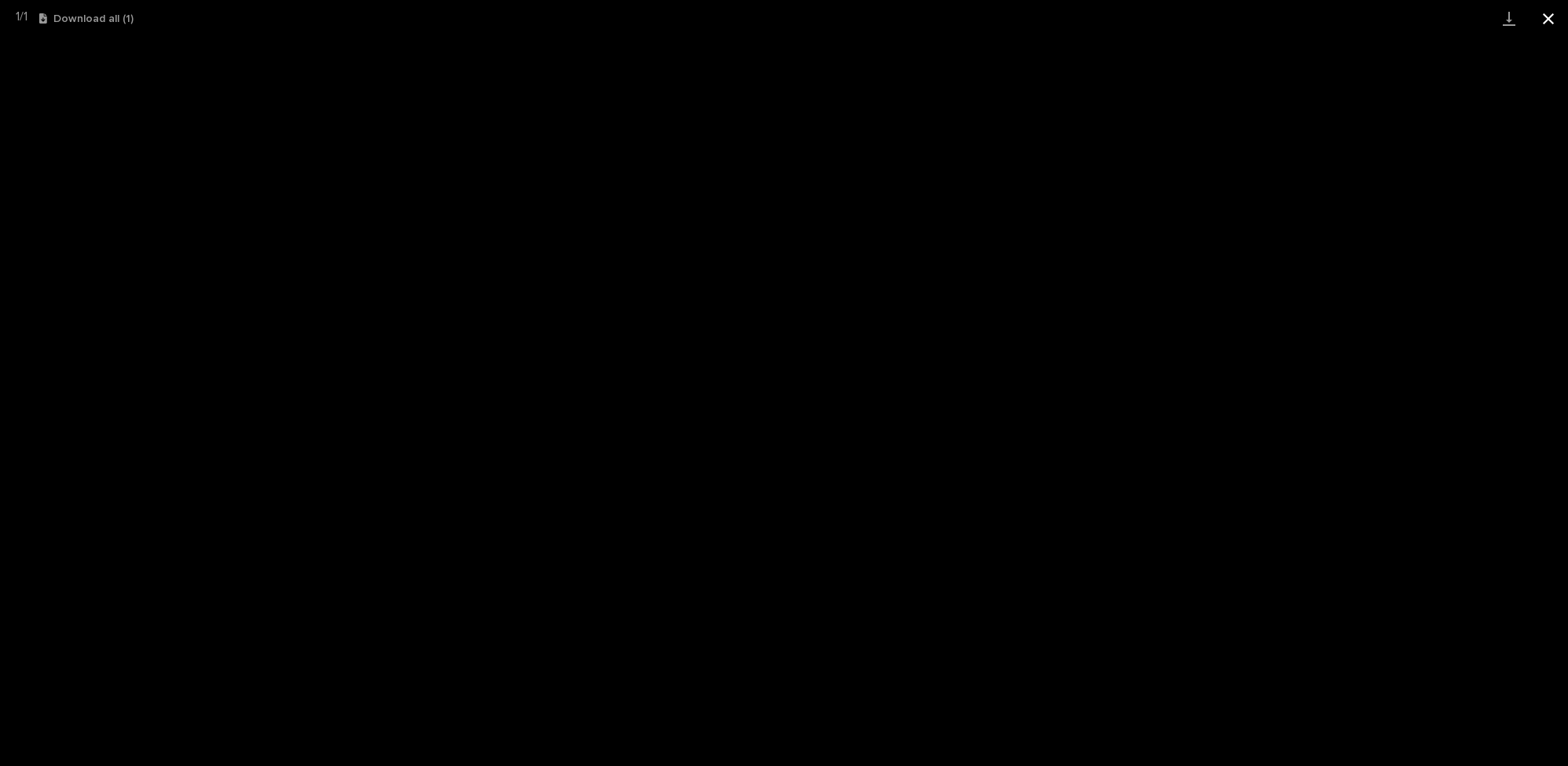
click at [1554, 15] on button "Close gallery" at bounding box center [1548, 19] width 39 height 37
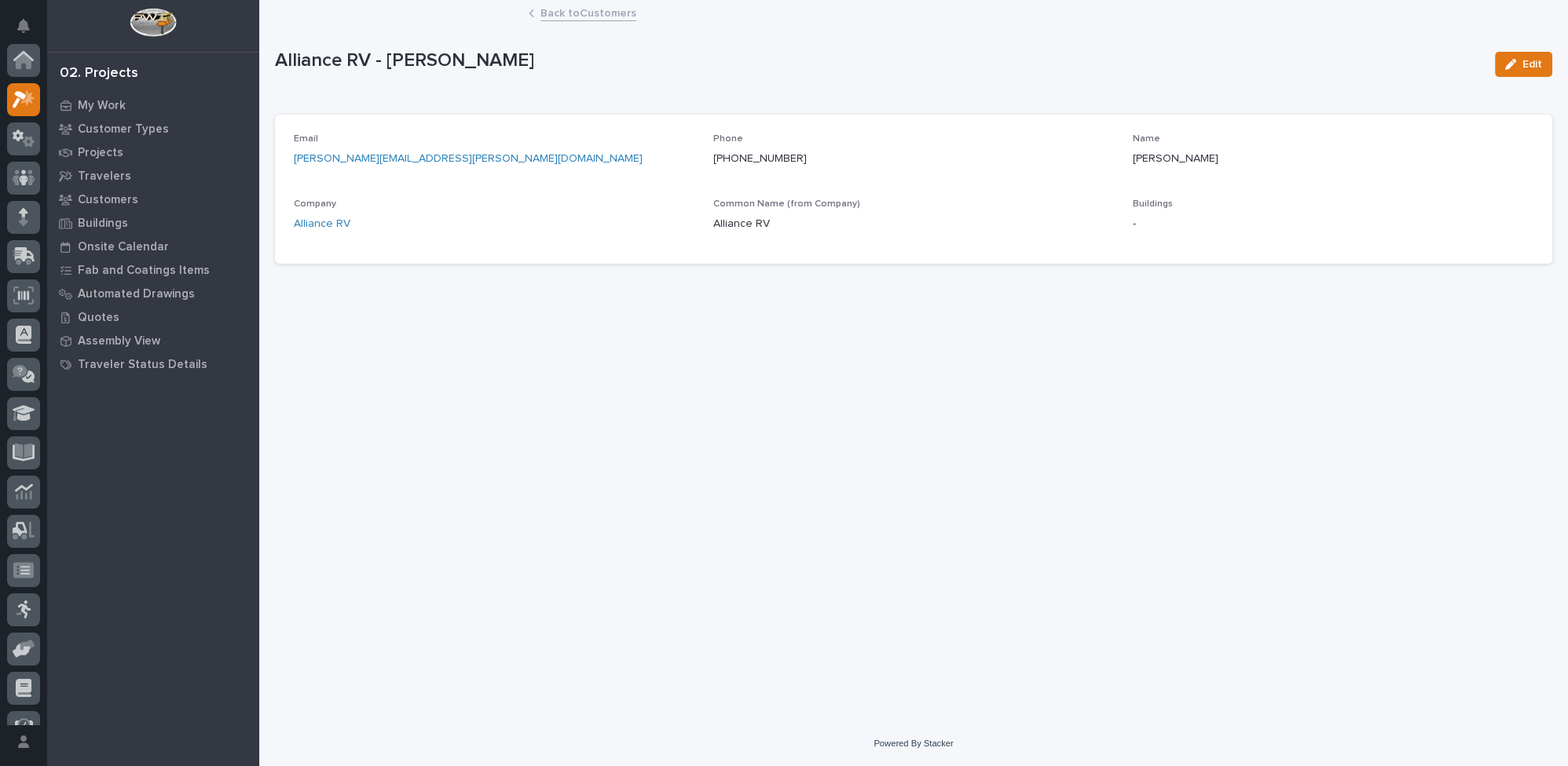
scroll to position [38, 0]
click at [568, 10] on link "Back to Customers" at bounding box center [588, 11] width 96 height 18
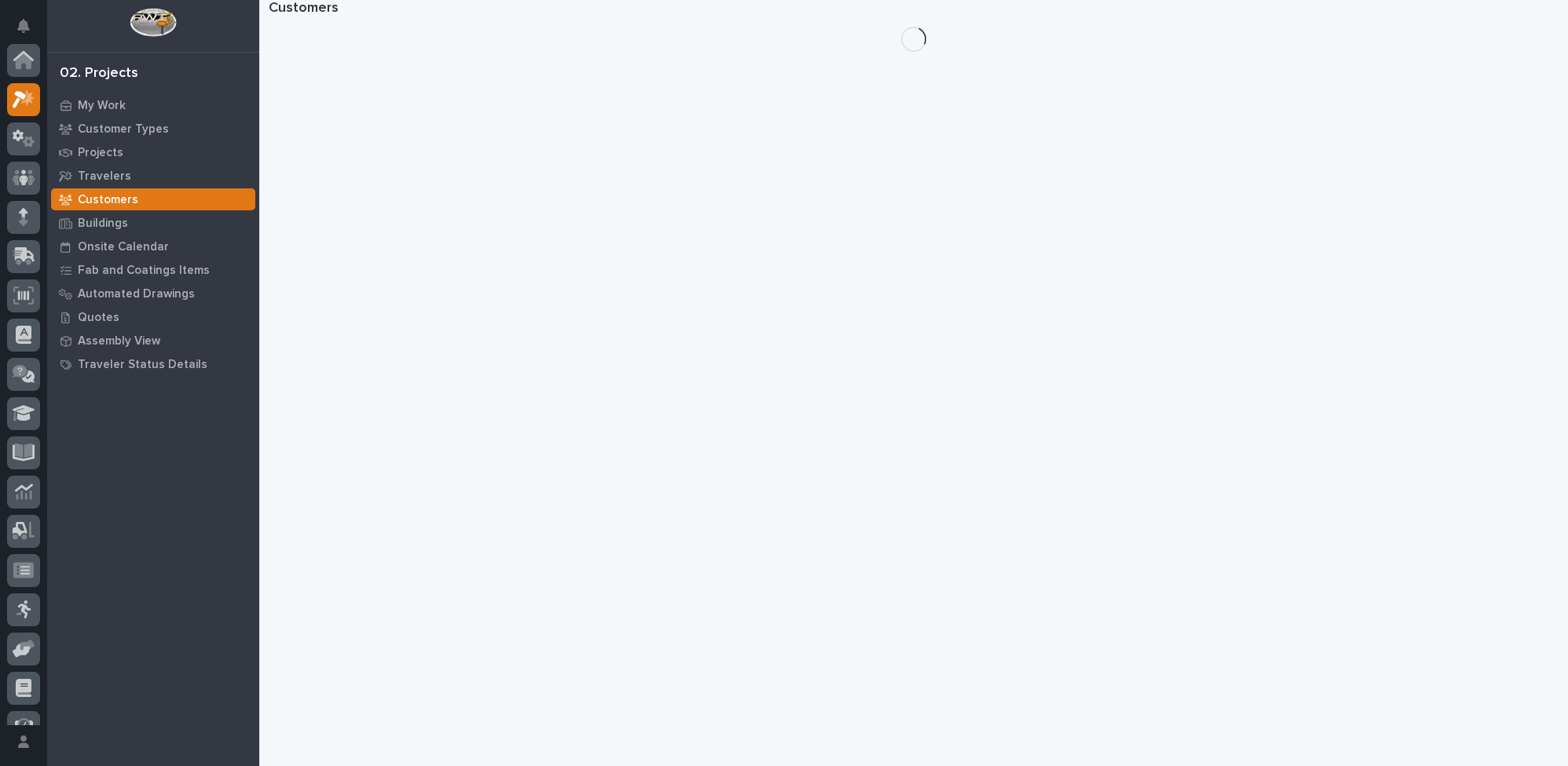
scroll to position [38, 0]
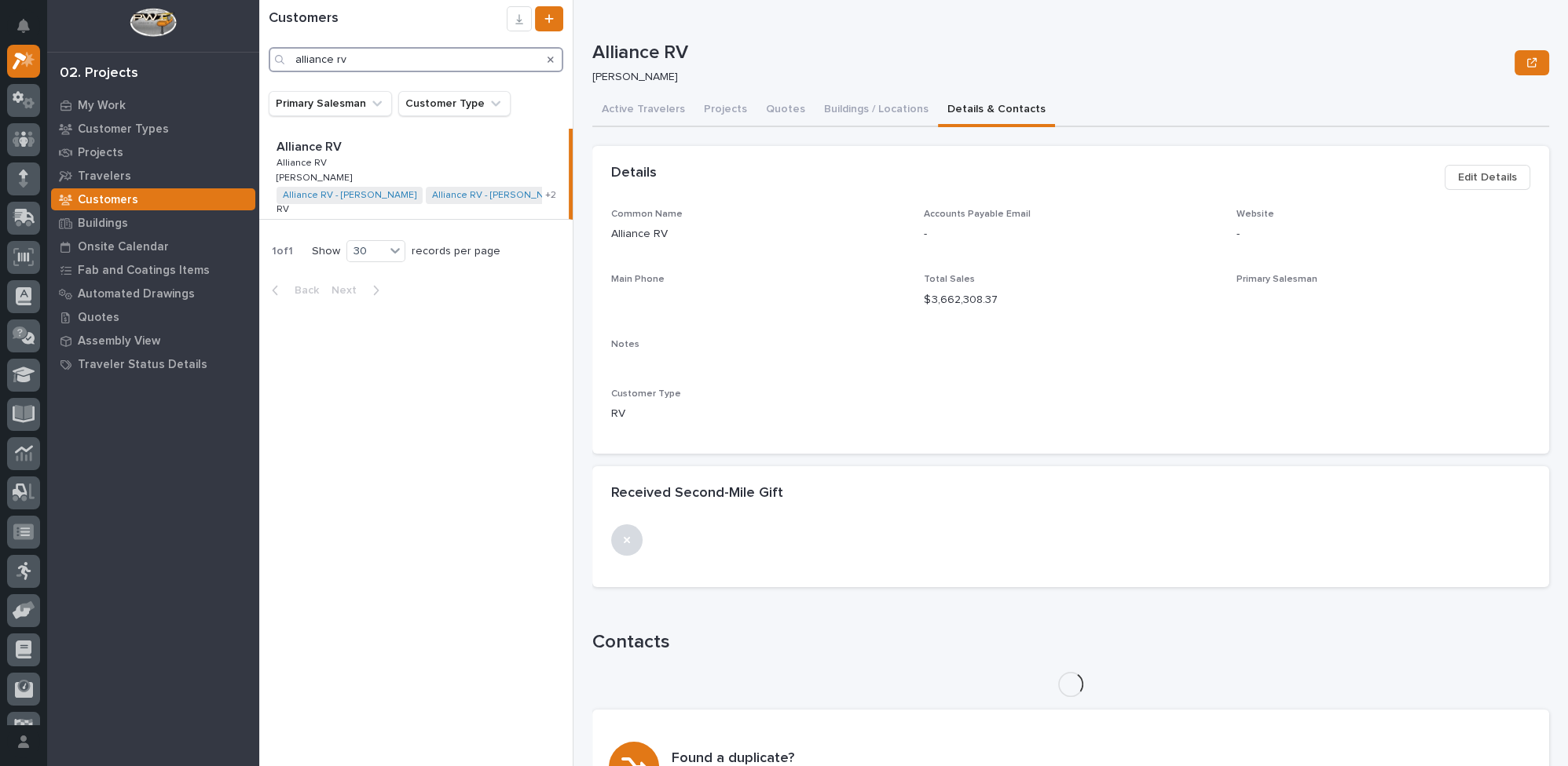
drag, startPoint x: 422, startPoint y: 61, endPoint x: 267, endPoint y: 60, distance: 155.0
click at [267, 60] on div "Customers alliance rv" at bounding box center [415, 39] width 313 height 66
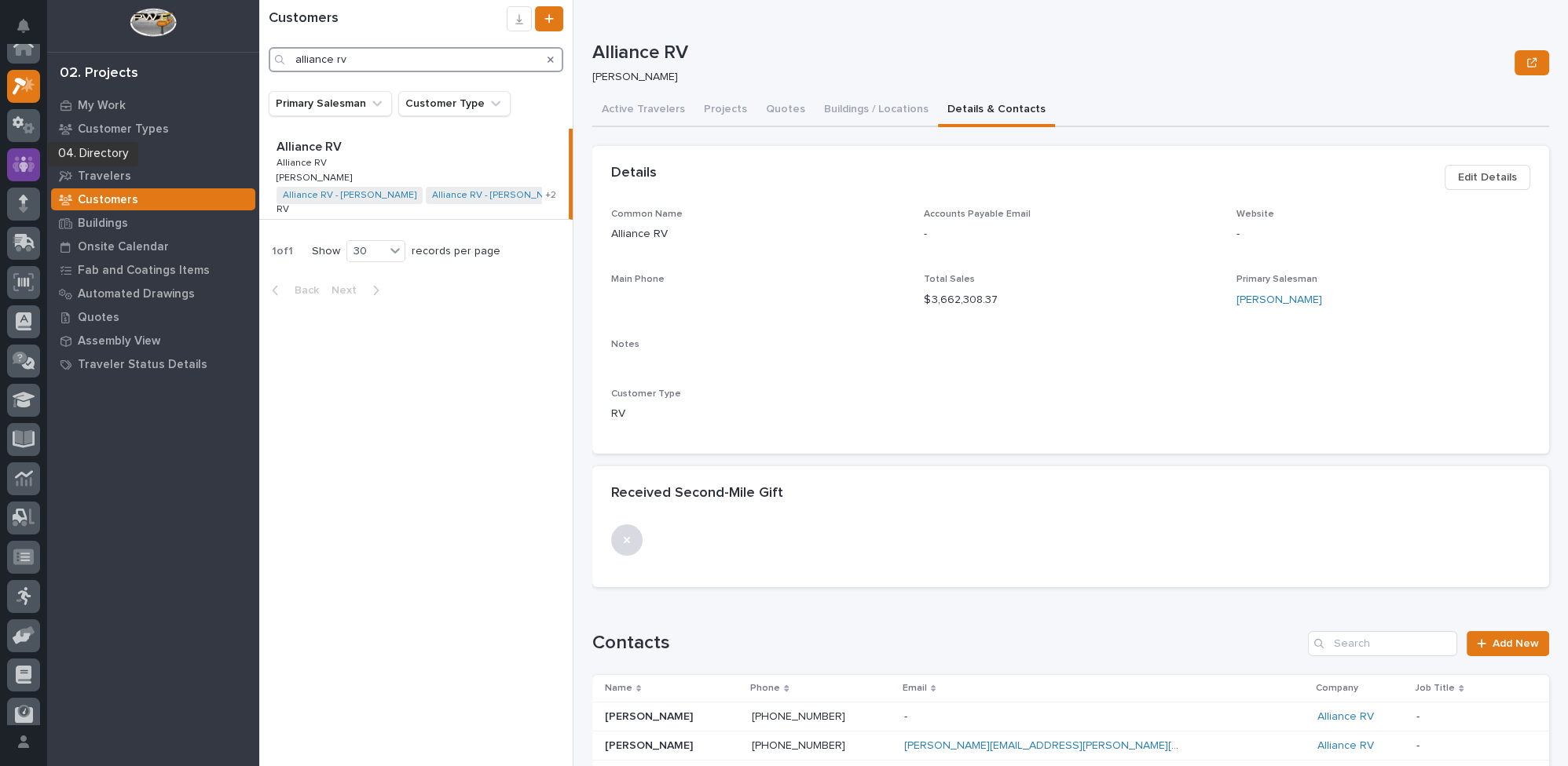
scroll to position [0, 0]
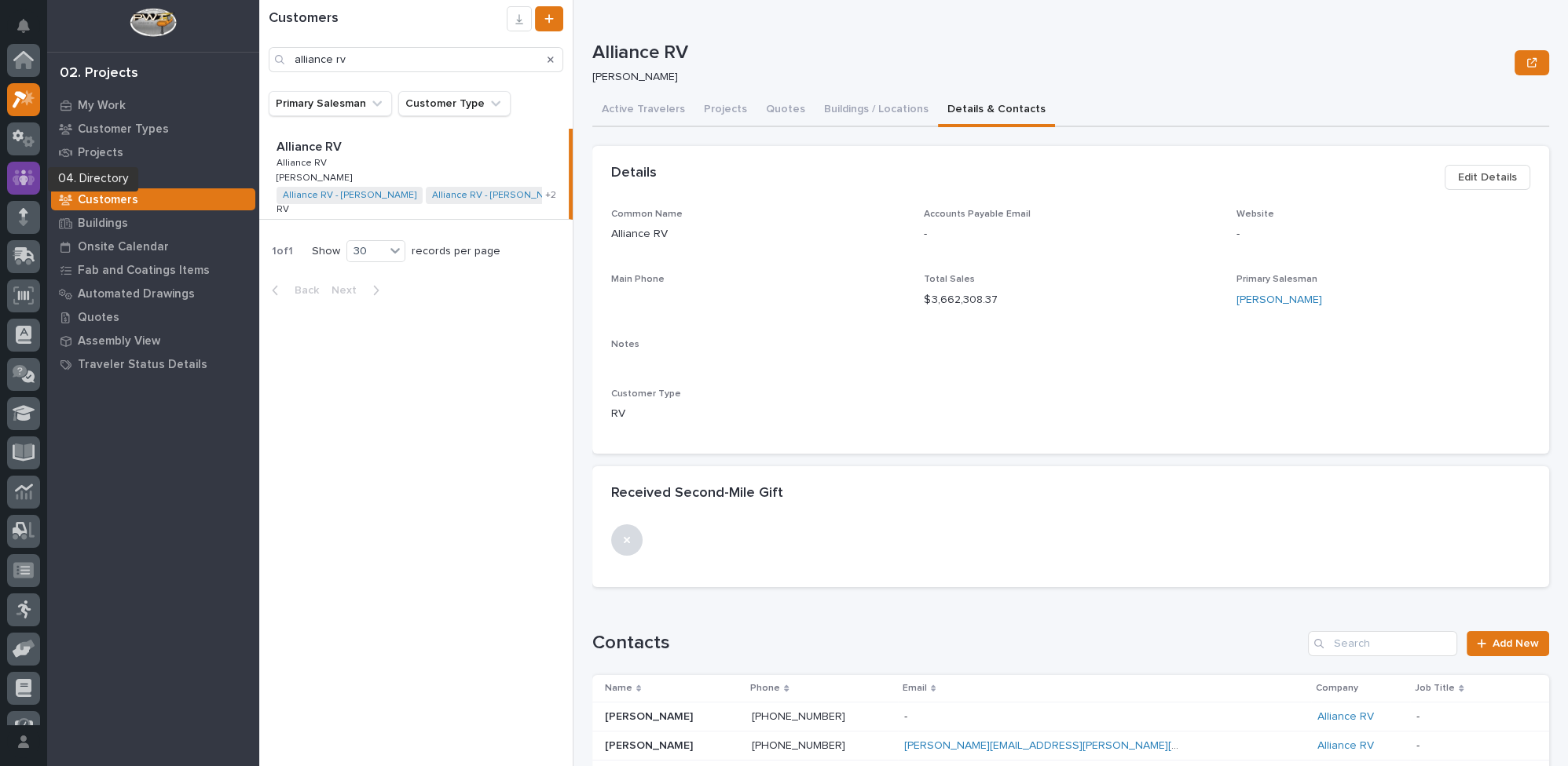
click at [23, 178] on icon at bounding box center [23, 177] width 9 height 16
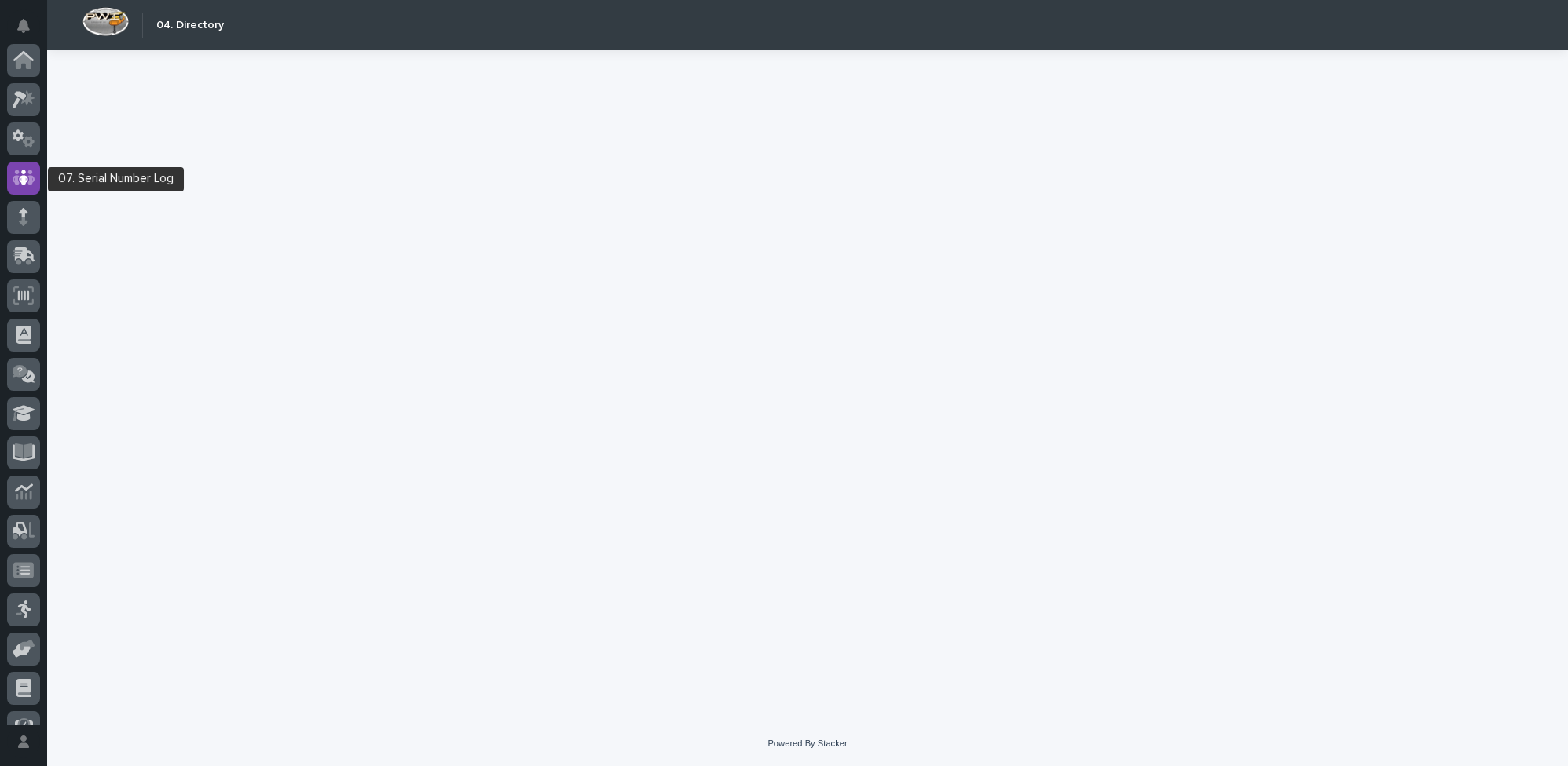
scroll to position [118, 0]
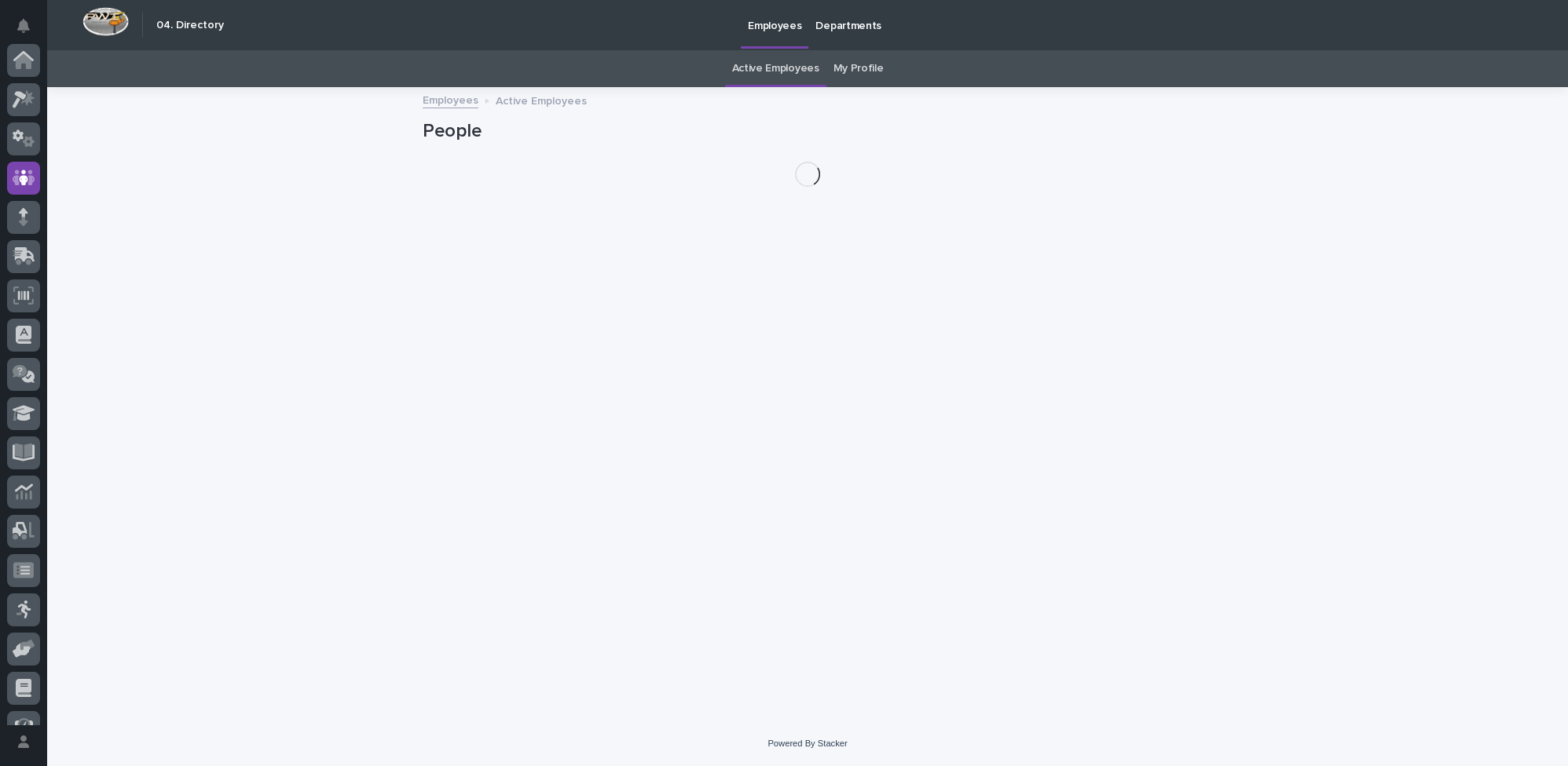
scroll to position [118, 0]
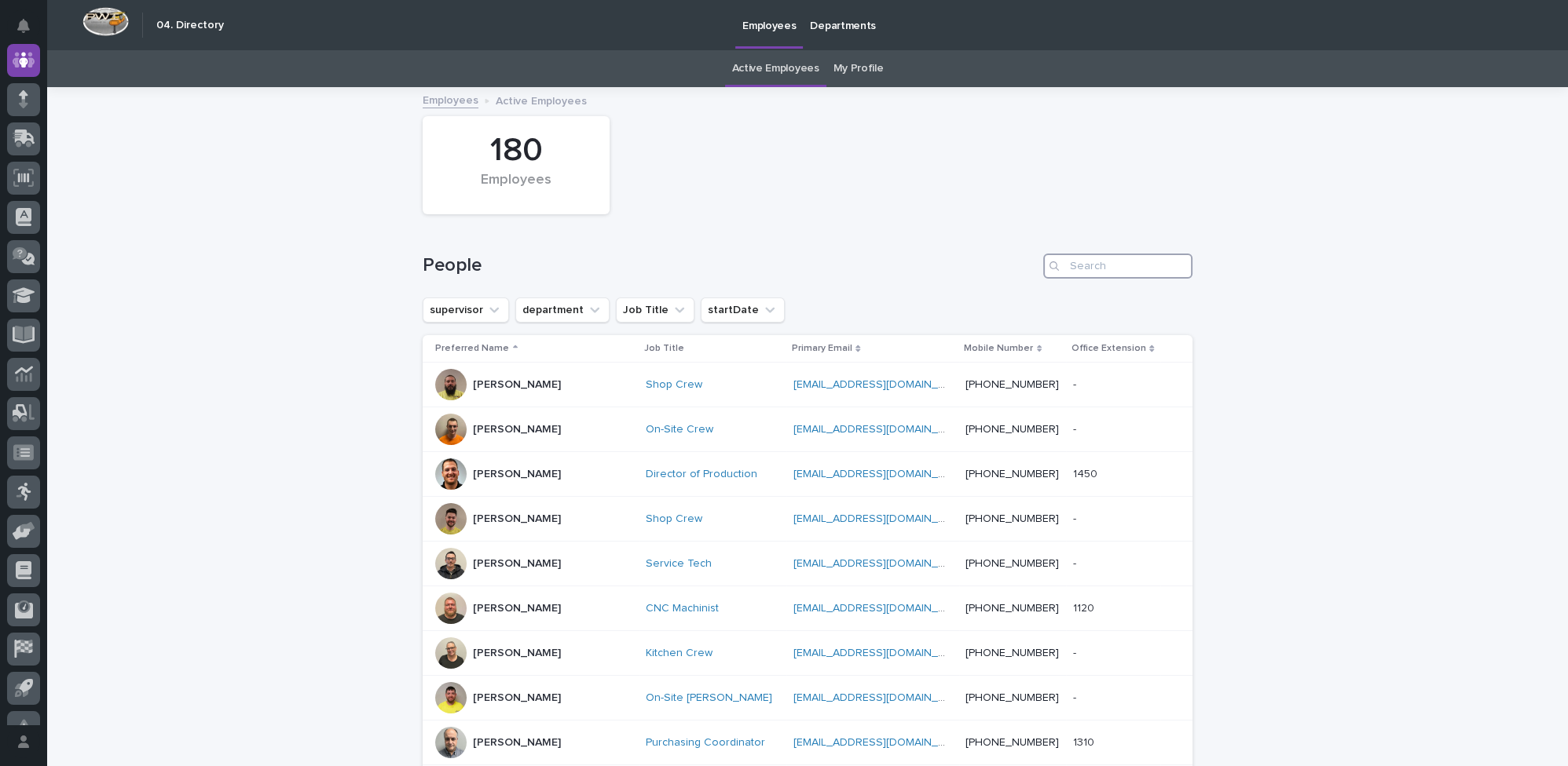
click at [1077, 266] on input "Search" at bounding box center [1117, 266] width 150 height 25
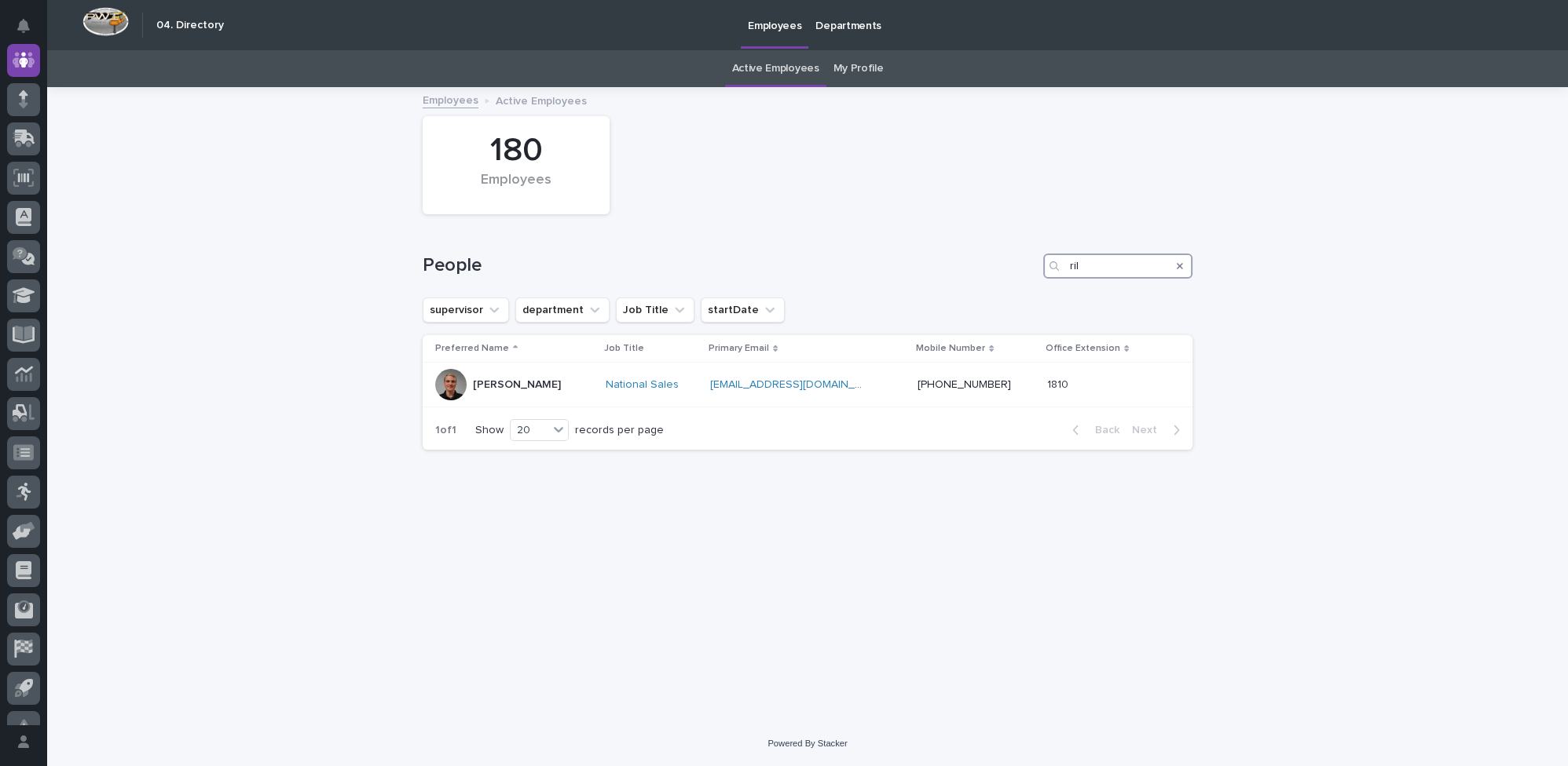
type input "ril"
click at [15, 529] on icon at bounding box center [24, 530] width 23 height 18
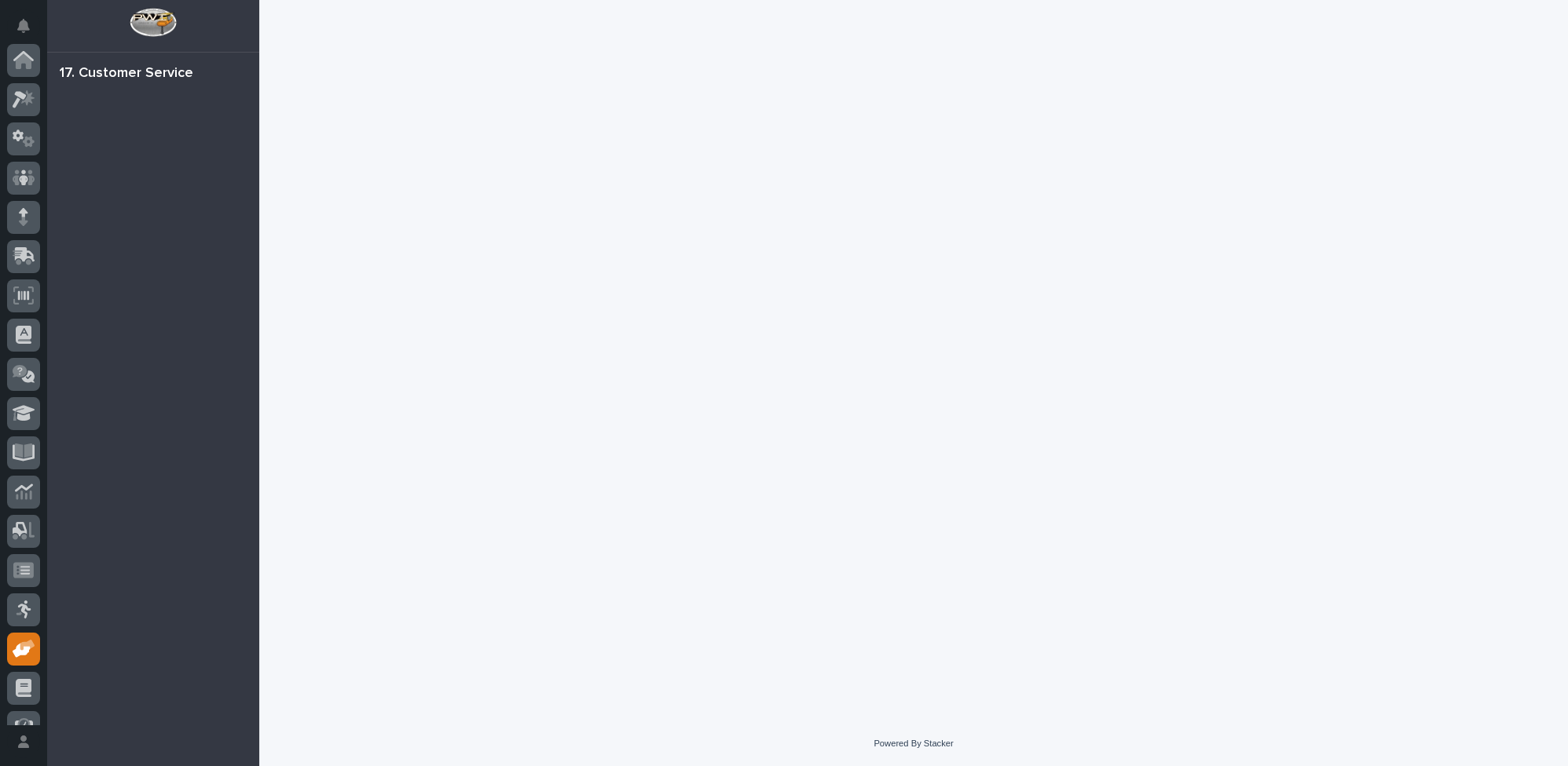
scroll to position [142, 0]
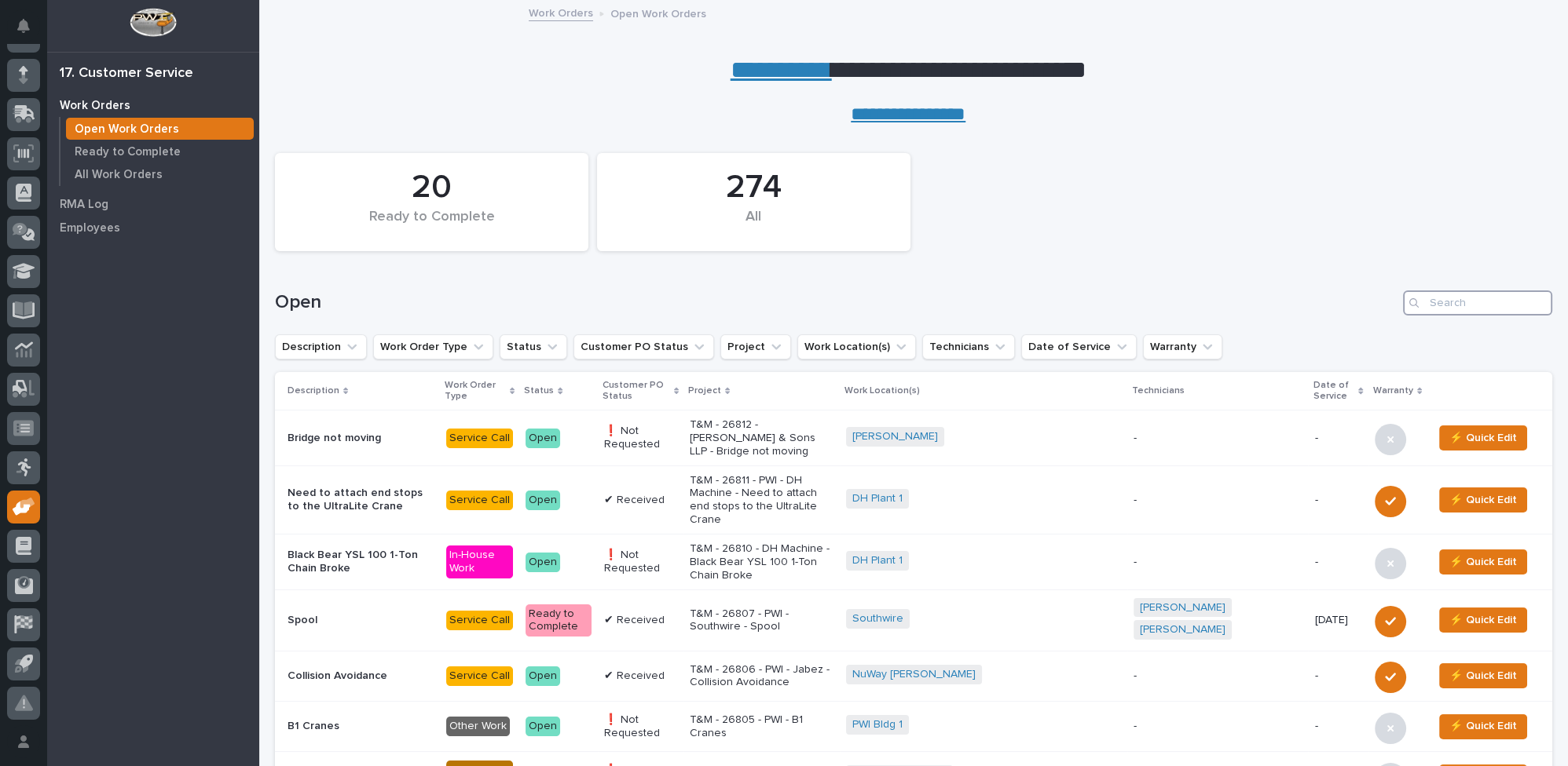
click at [1461, 295] on input "Search" at bounding box center [1477, 303] width 150 height 25
type input "26330"
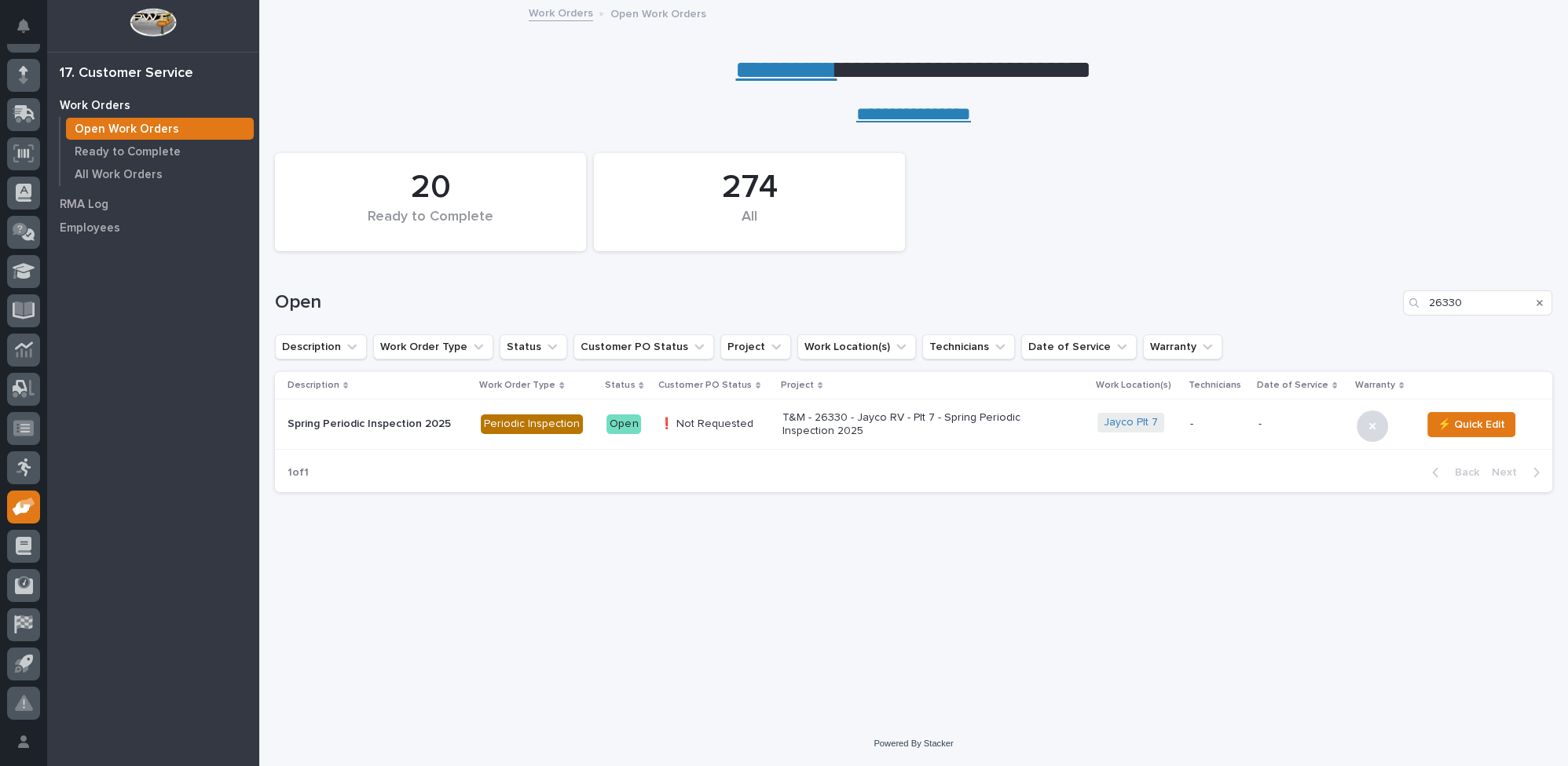
click at [788, 428] on p "T&M - 26330 - Jayco RV - Plt 7 - Spring Periodic Inspection 2025" at bounding box center [920, 424] width 275 height 27
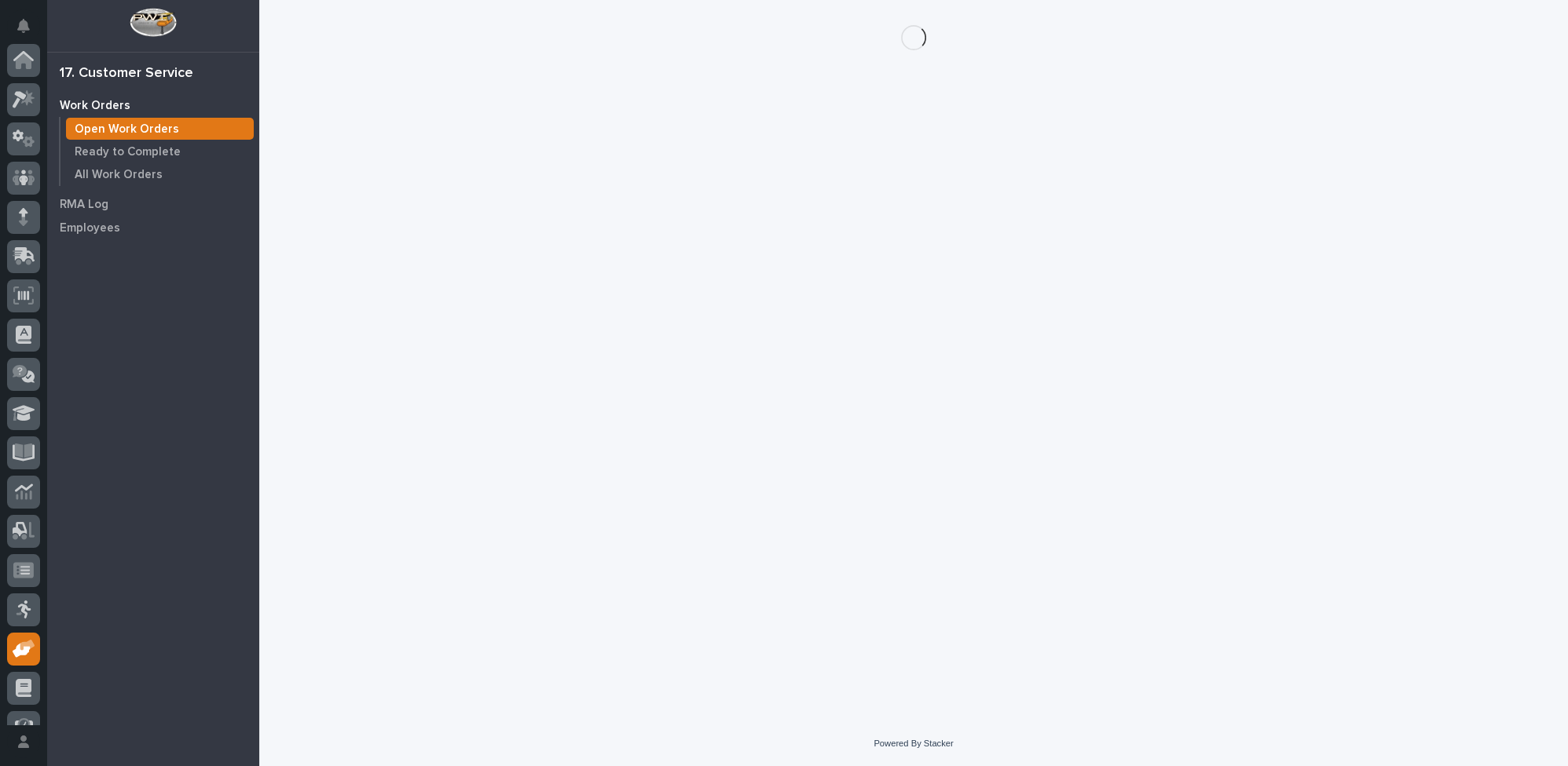
scroll to position [142, 0]
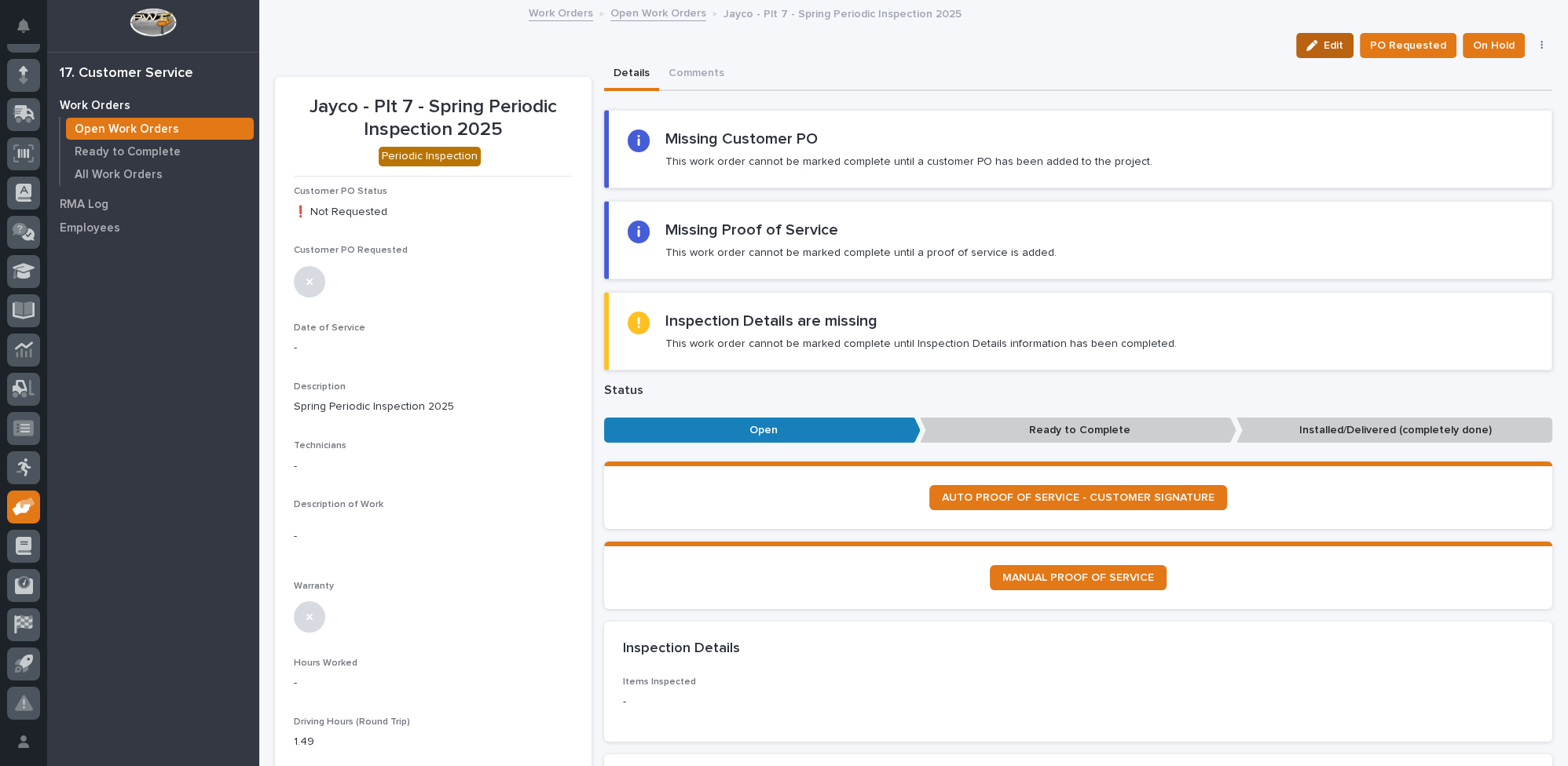
click at [1310, 44] on icon "button" at bounding box center [1312, 45] width 11 height 11
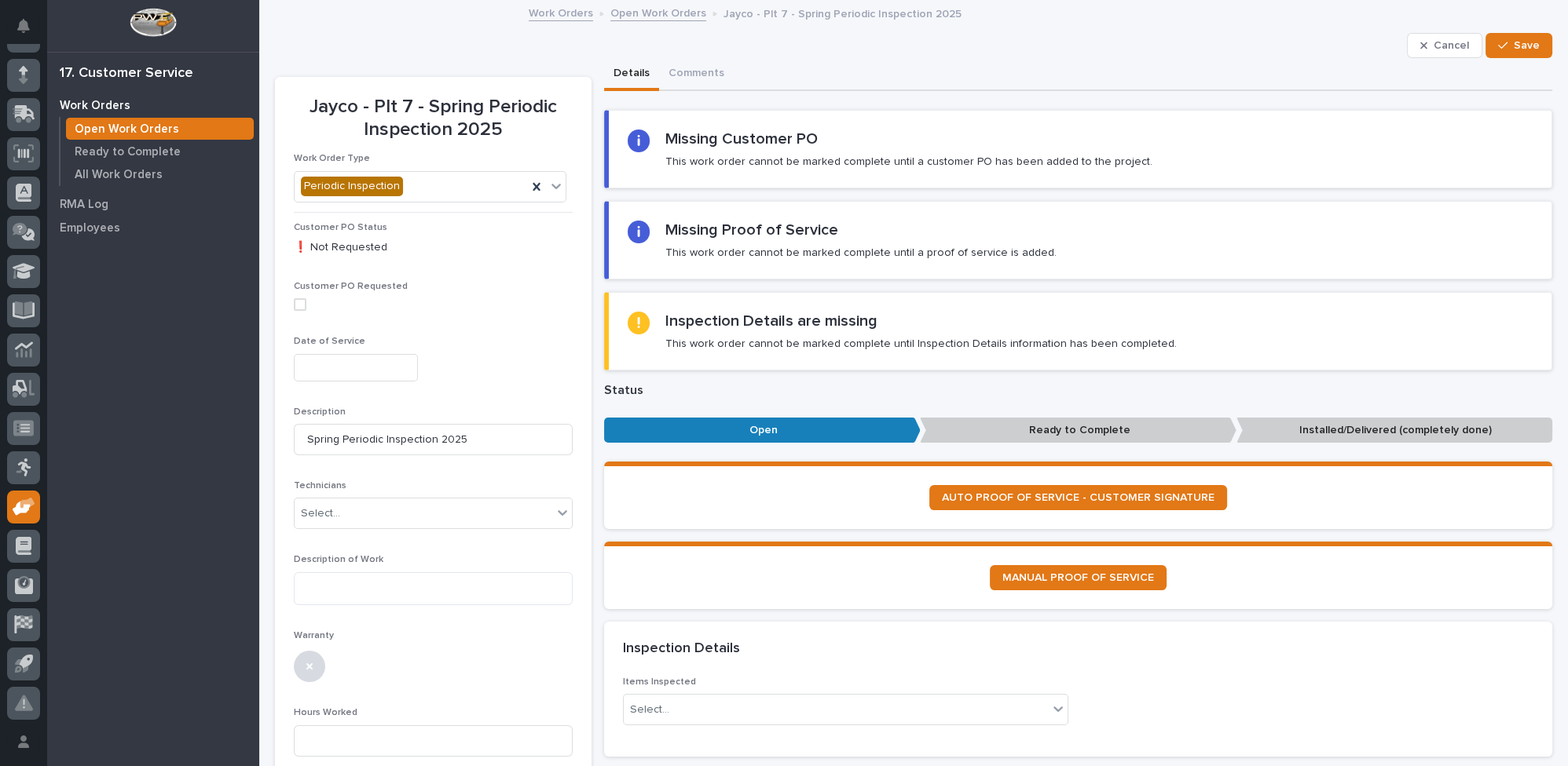
click at [328, 359] on input "text" at bounding box center [356, 368] width 124 height 28
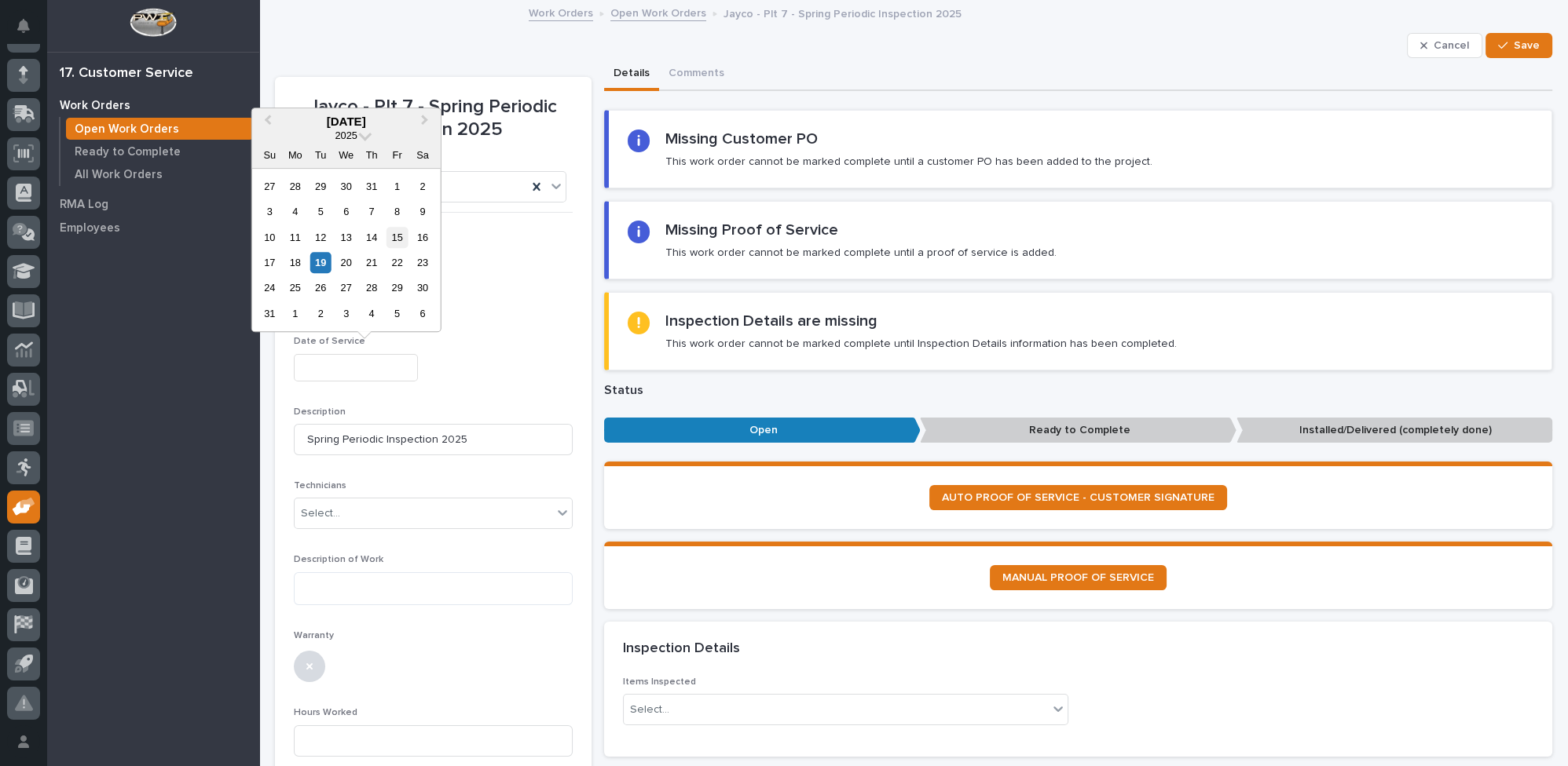
click at [389, 236] on div "15" at bounding box center [397, 237] width 21 height 21
type input "**********"
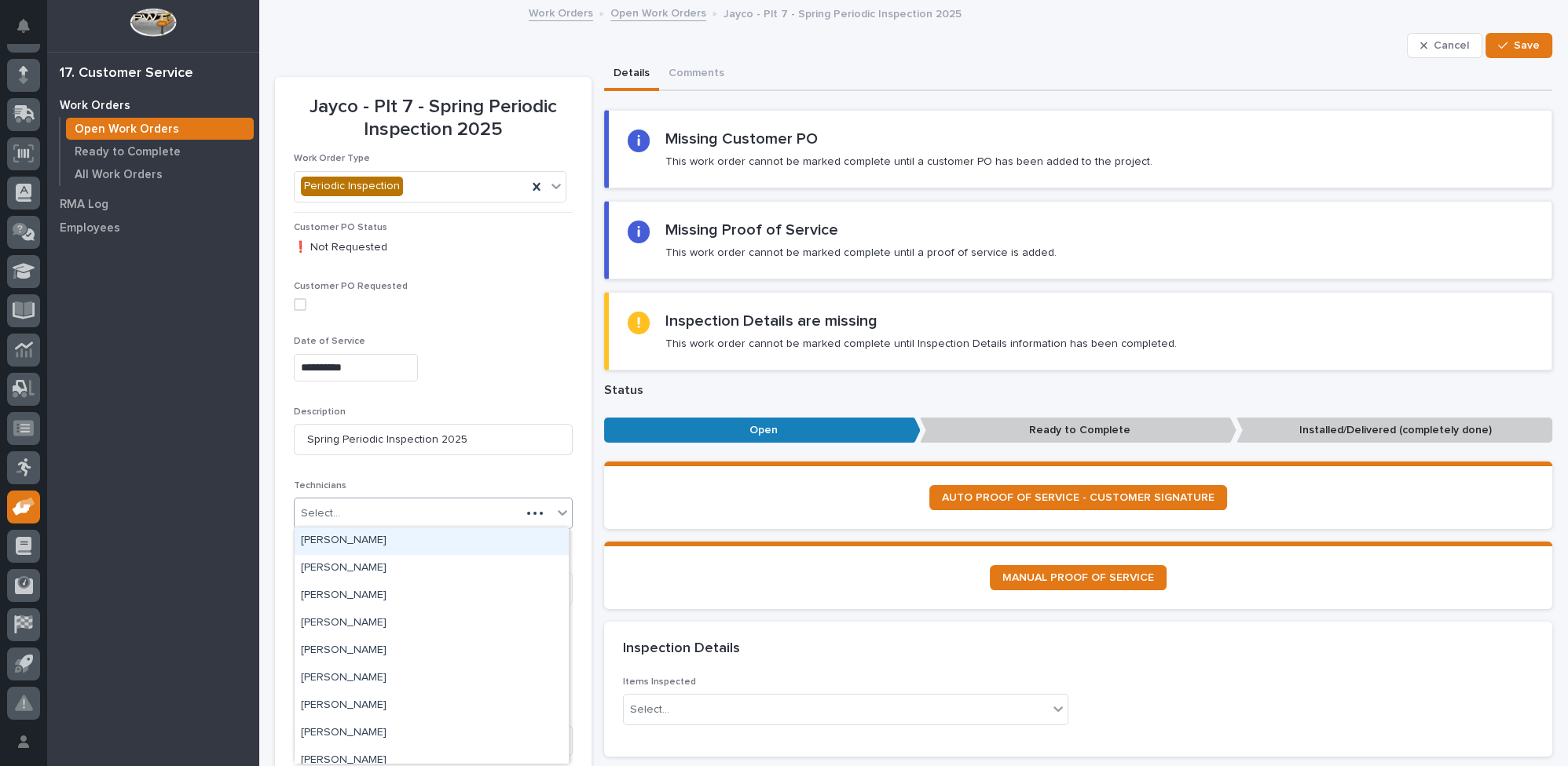
click at [320, 506] on div "Select..." at bounding box center [320, 514] width 39 height 17
type input "**"
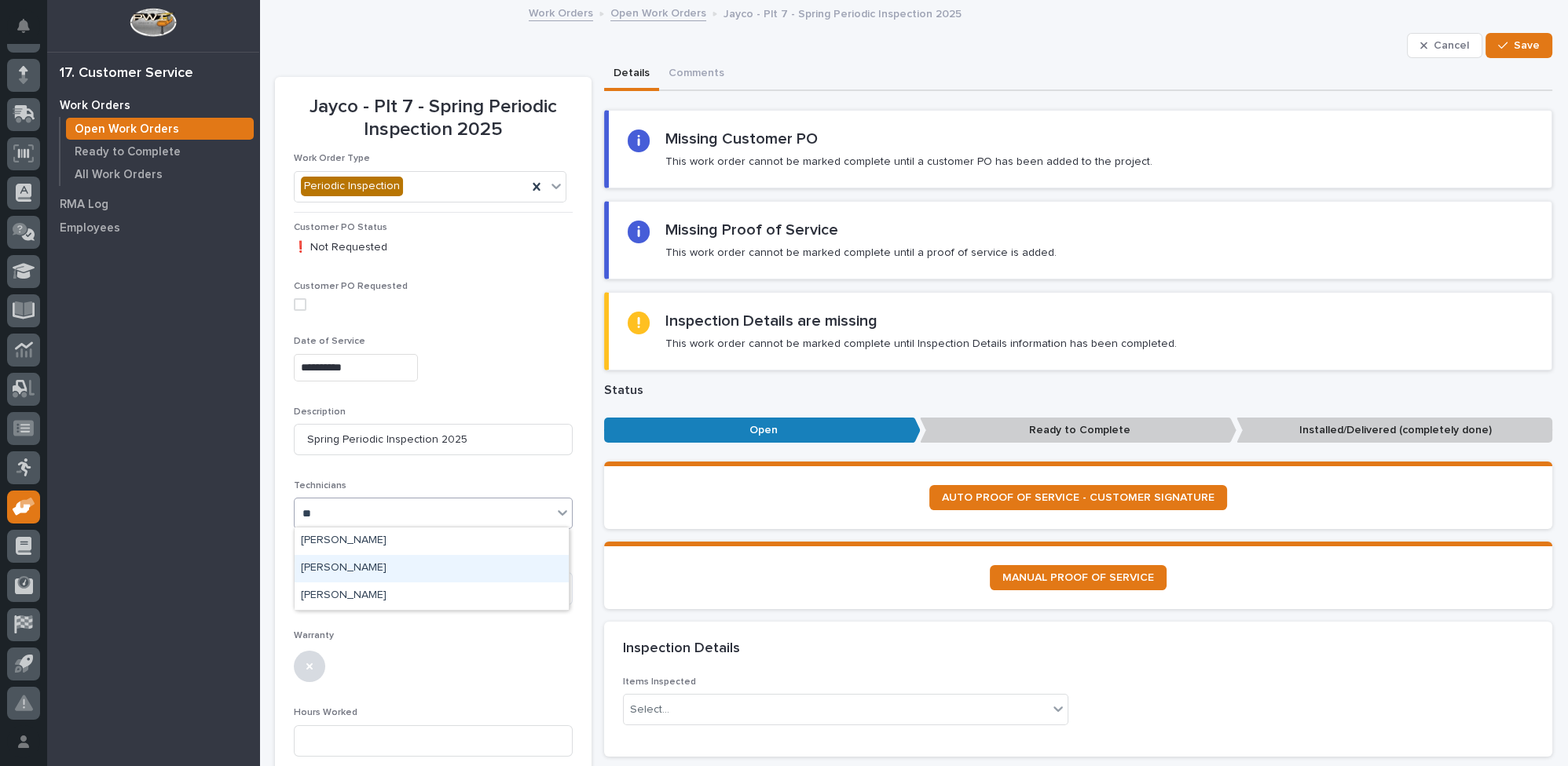
click at [339, 566] on div "[PERSON_NAME]" at bounding box center [431, 569] width 274 height 28
click at [338, 581] on textarea at bounding box center [433, 589] width 279 height 33
type textarea "**********"
click at [311, 734] on input at bounding box center [433, 741] width 279 height 32
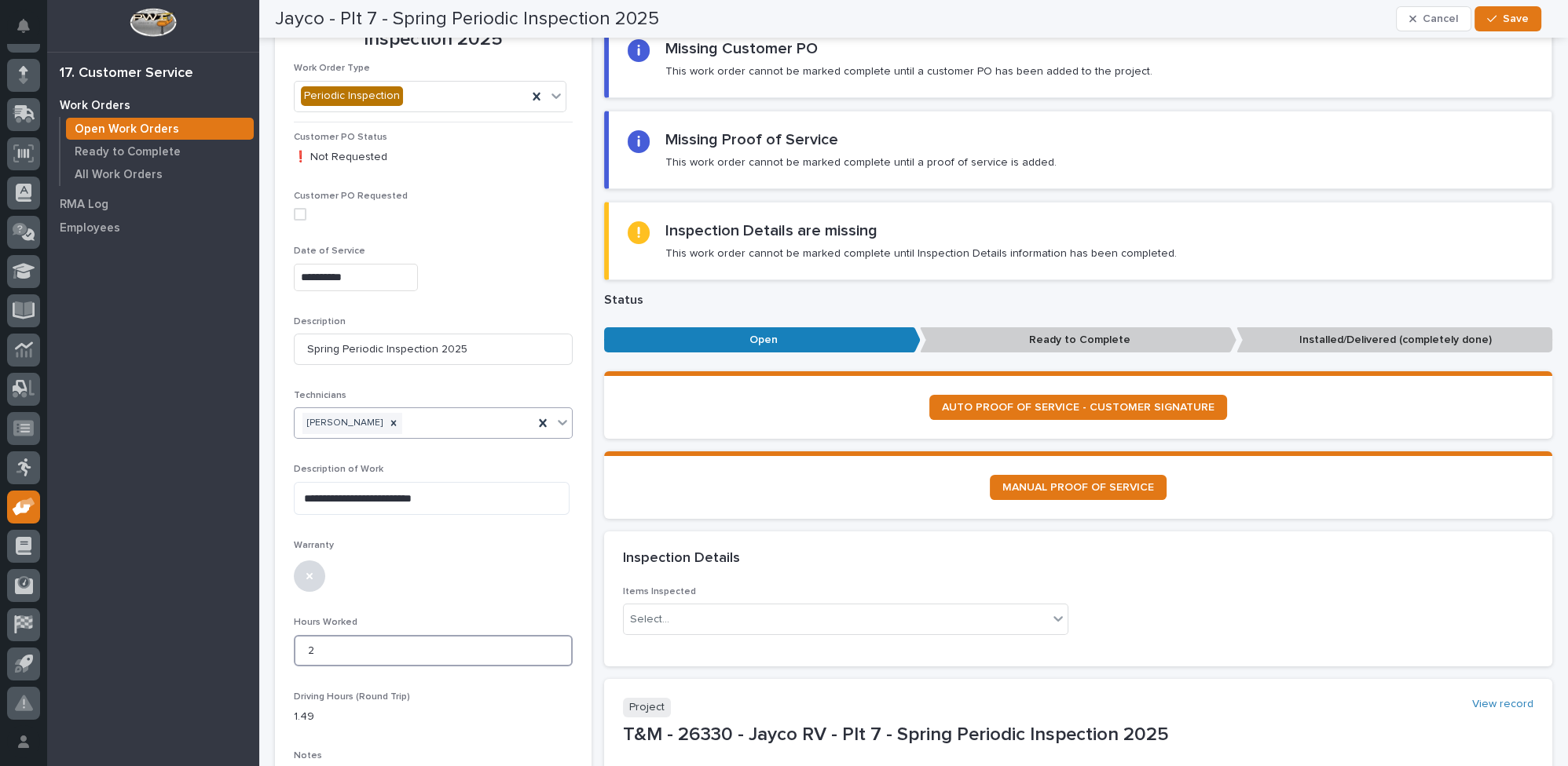
scroll to position [71, 0]
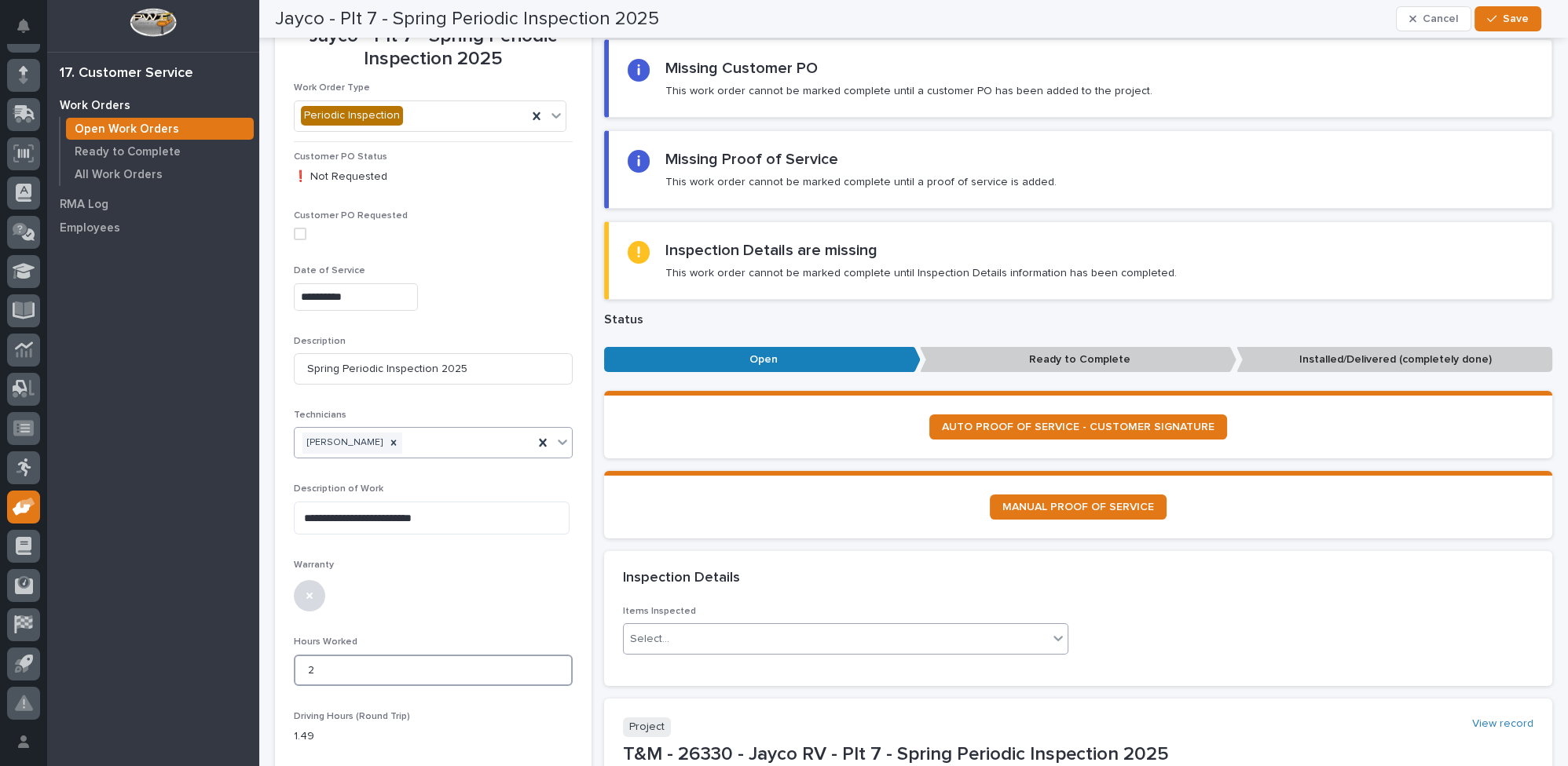
type input "2"
click at [704, 639] on div "Select..." at bounding box center [835, 640] width 425 height 26
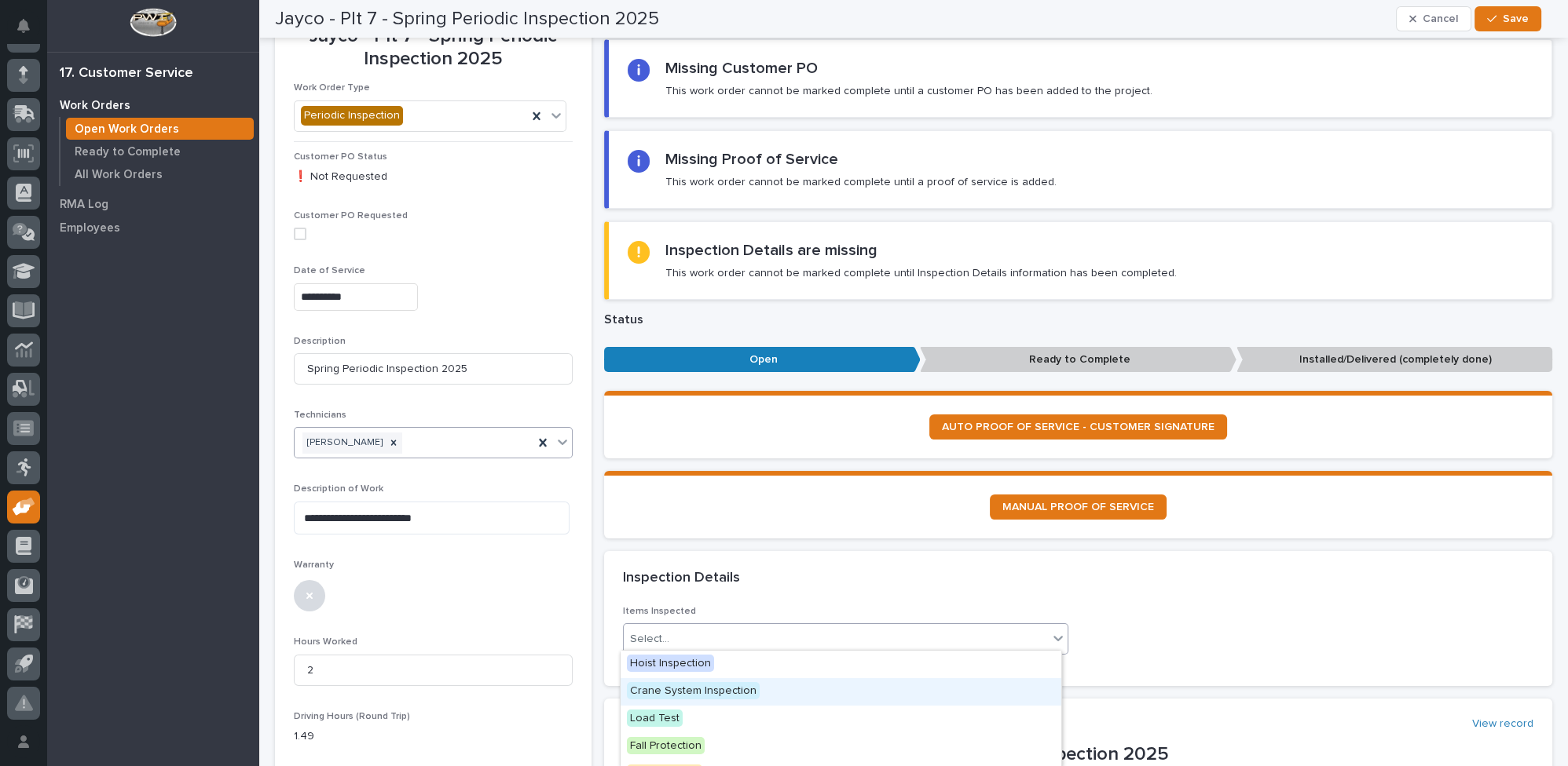
click at [700, 689] on span "Crane System Inspection" at bounding box center [693, 691] width 133 height 18
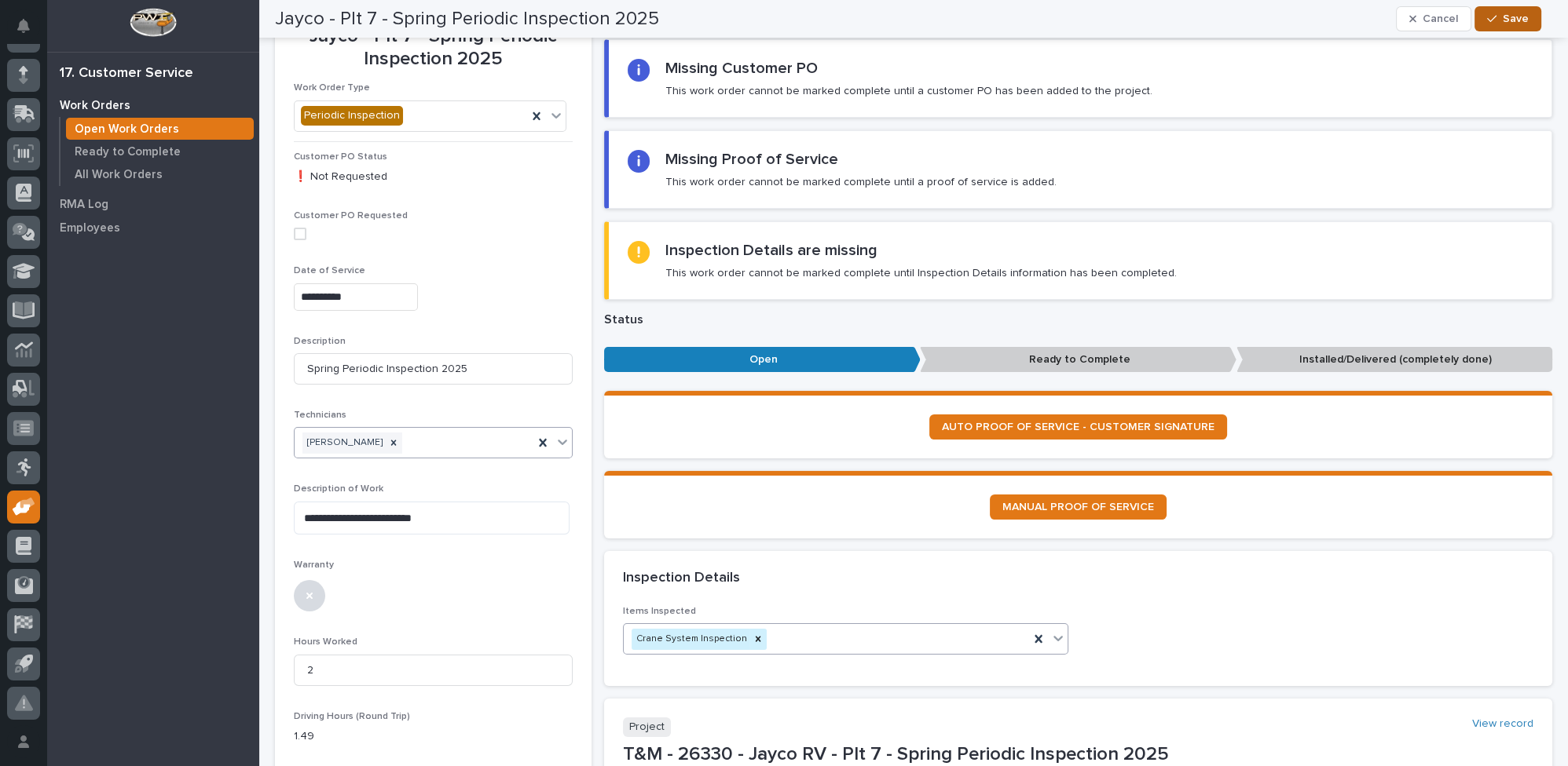
click at [1514, 16] on span "Save" at bounding box center [1516, 19] width 26 height 14
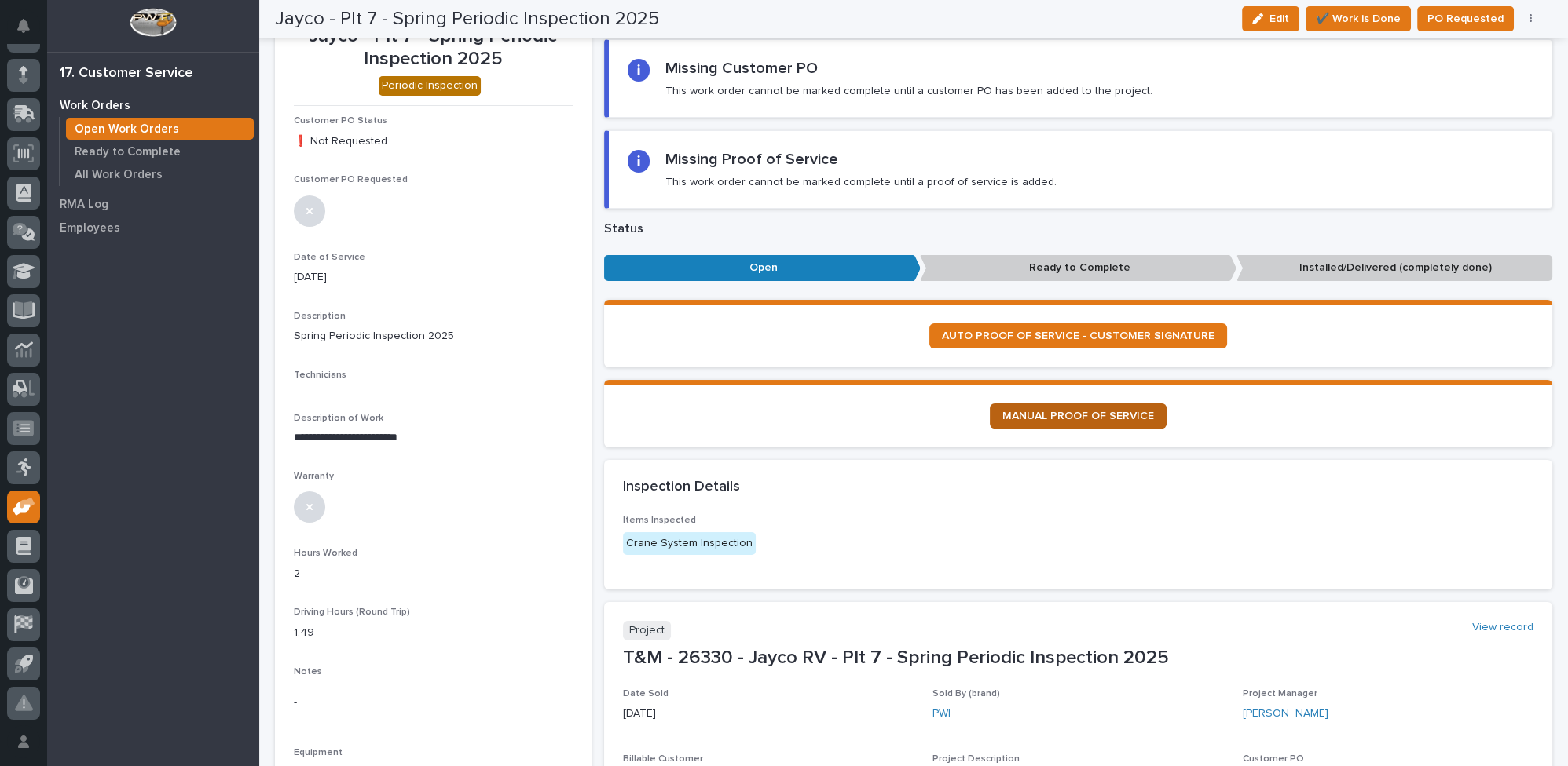
click at [1057, 412] on span "MANUAL PROOF OF SERVICE" at bounding box center [1078, 416] width 151 height 11
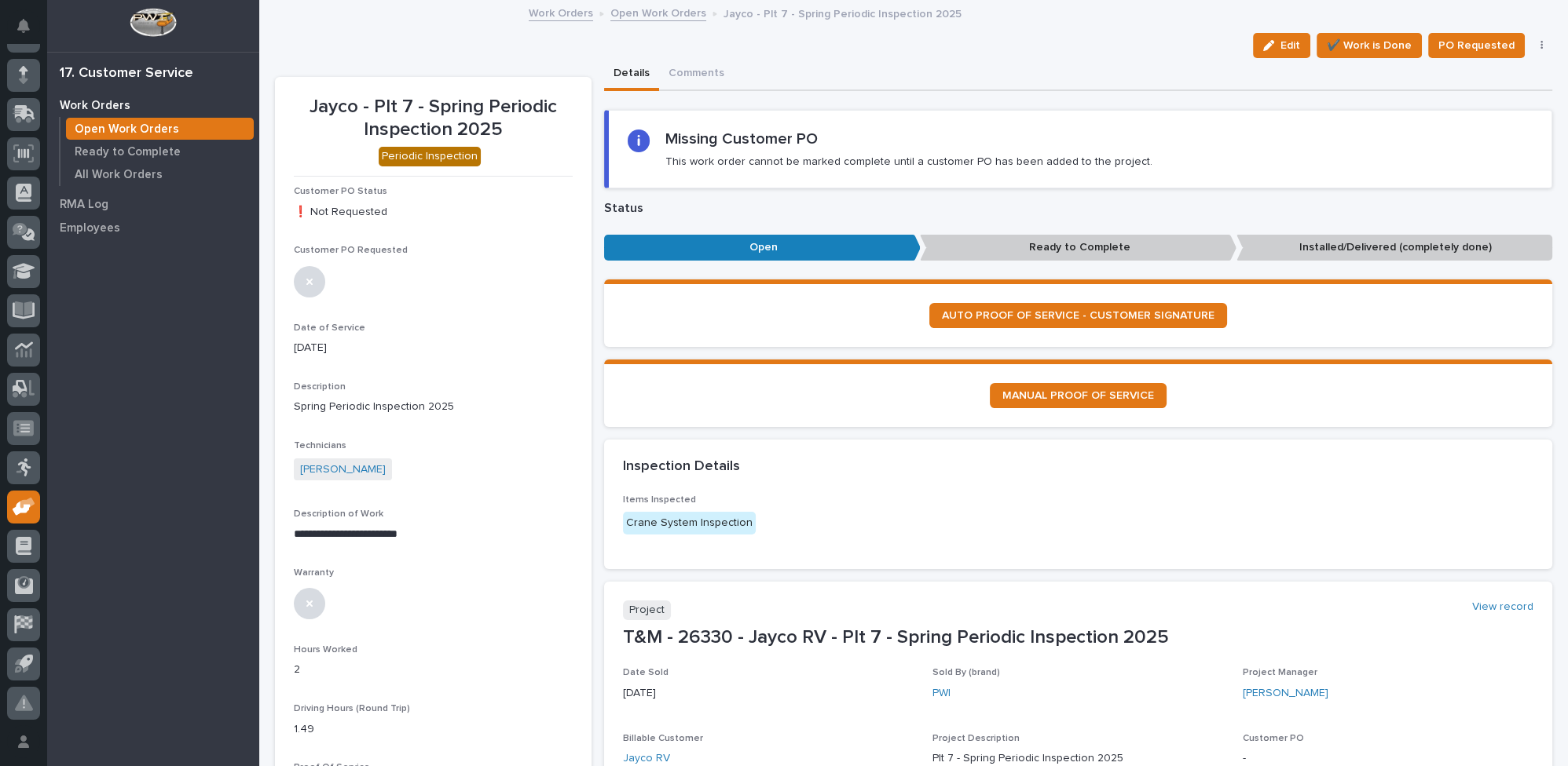
scroll to position [142, 0]
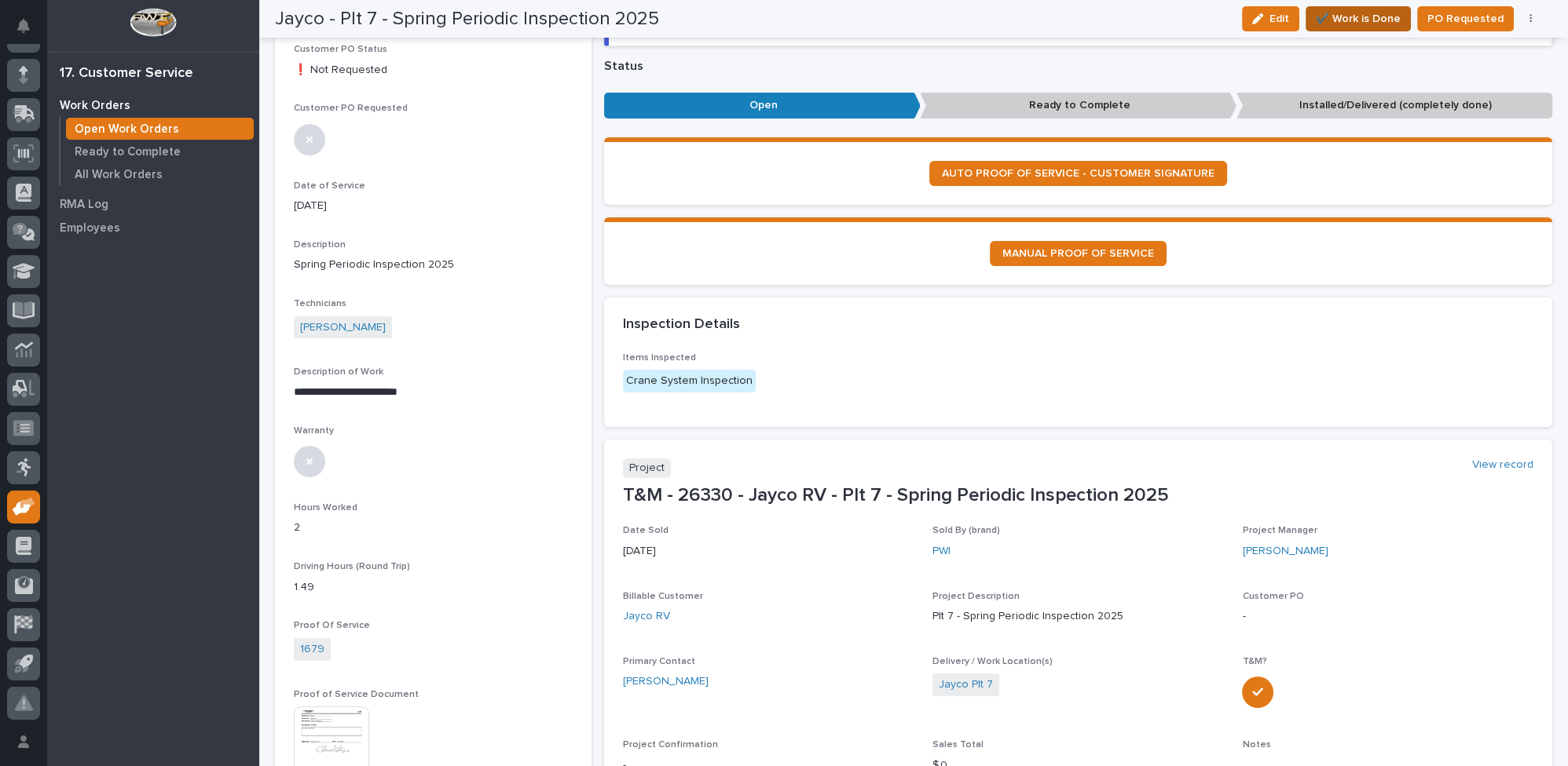
click at [1378, 13] on span "✔️ Work is Done" at bounding box center [1357, 19] width 85 height 19
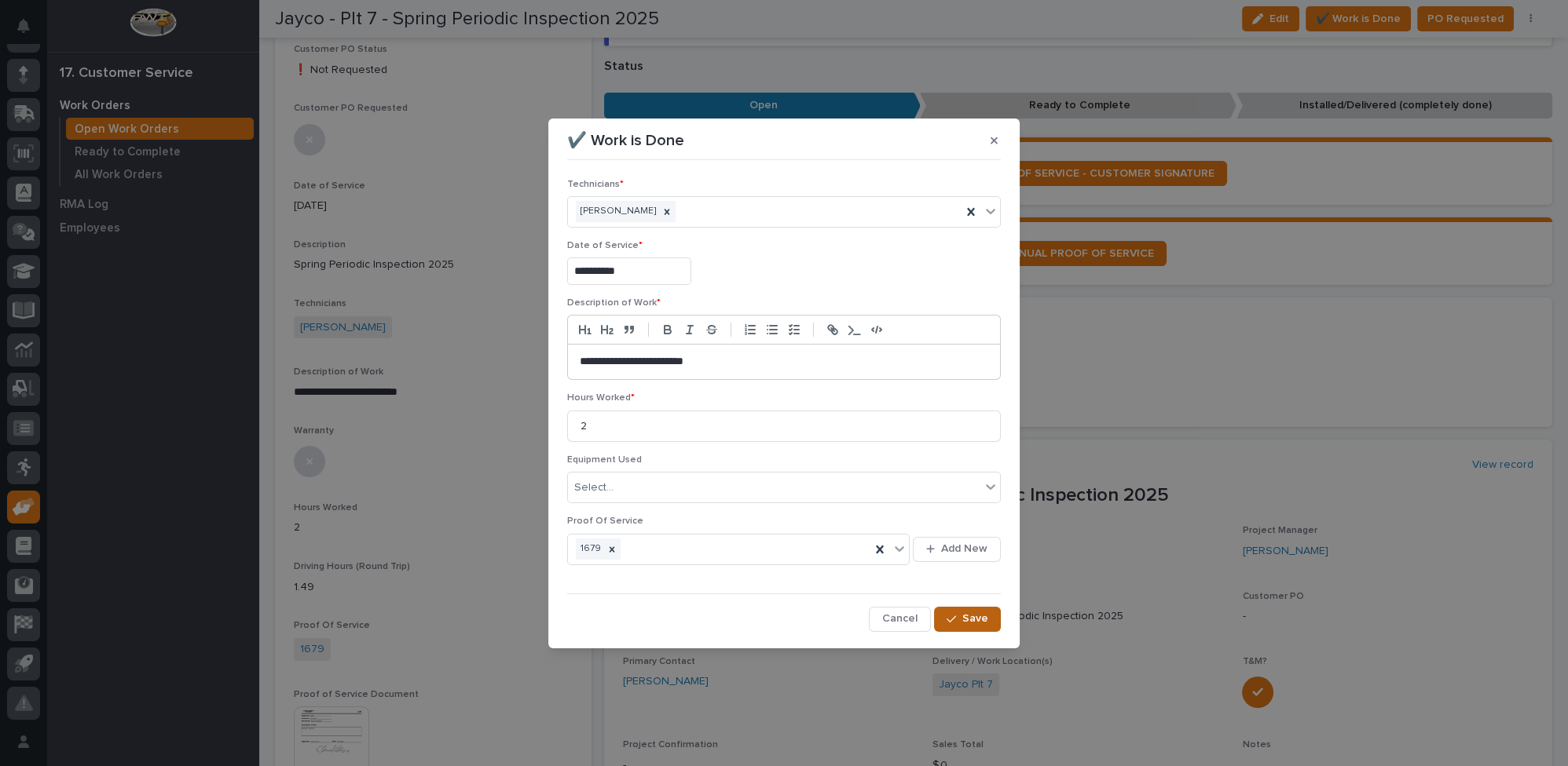
click at [967, 617] on span "Save" at bounding box center [975, 618] width 26 height 14
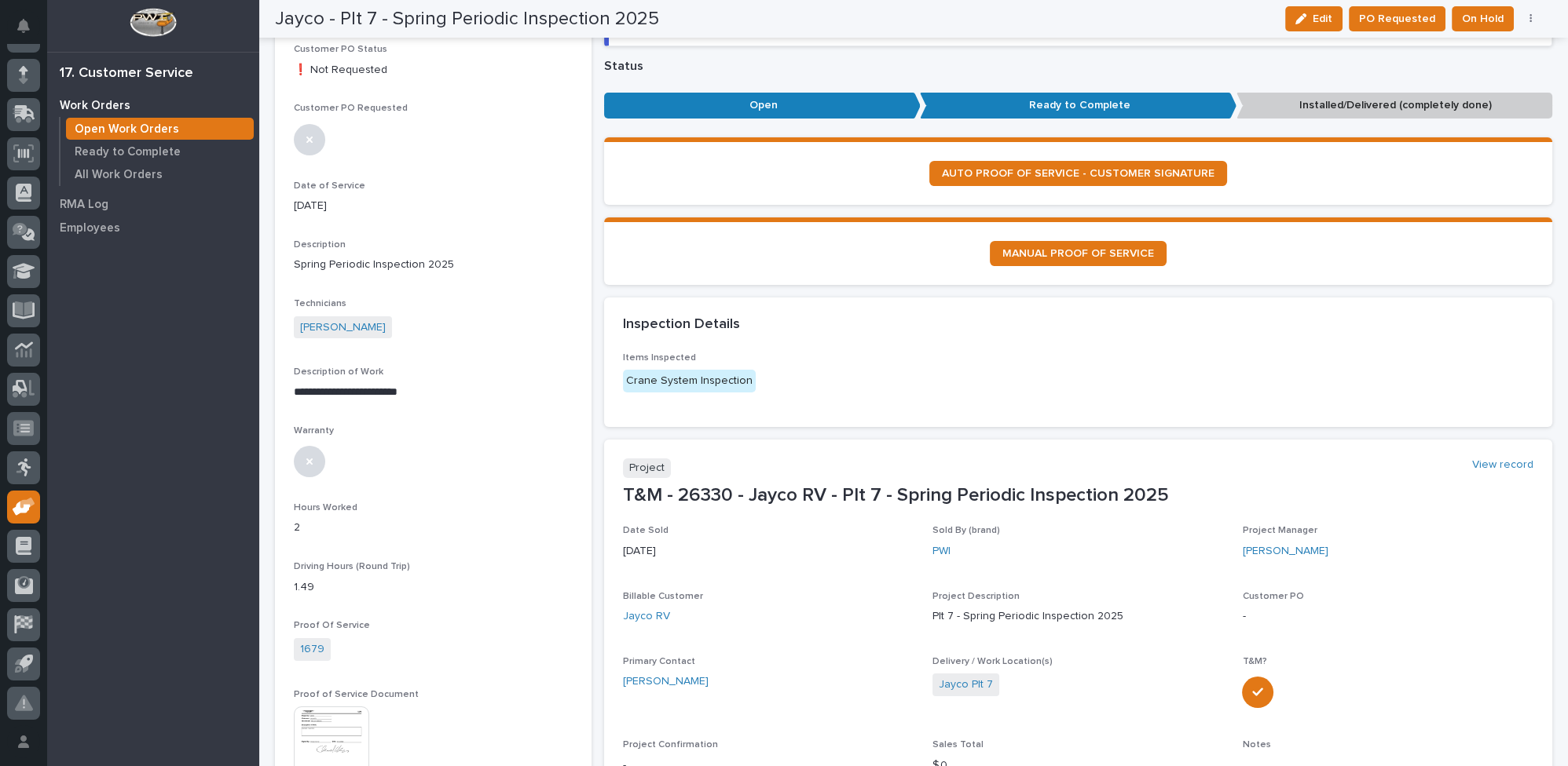
scroll to position [0, 0]
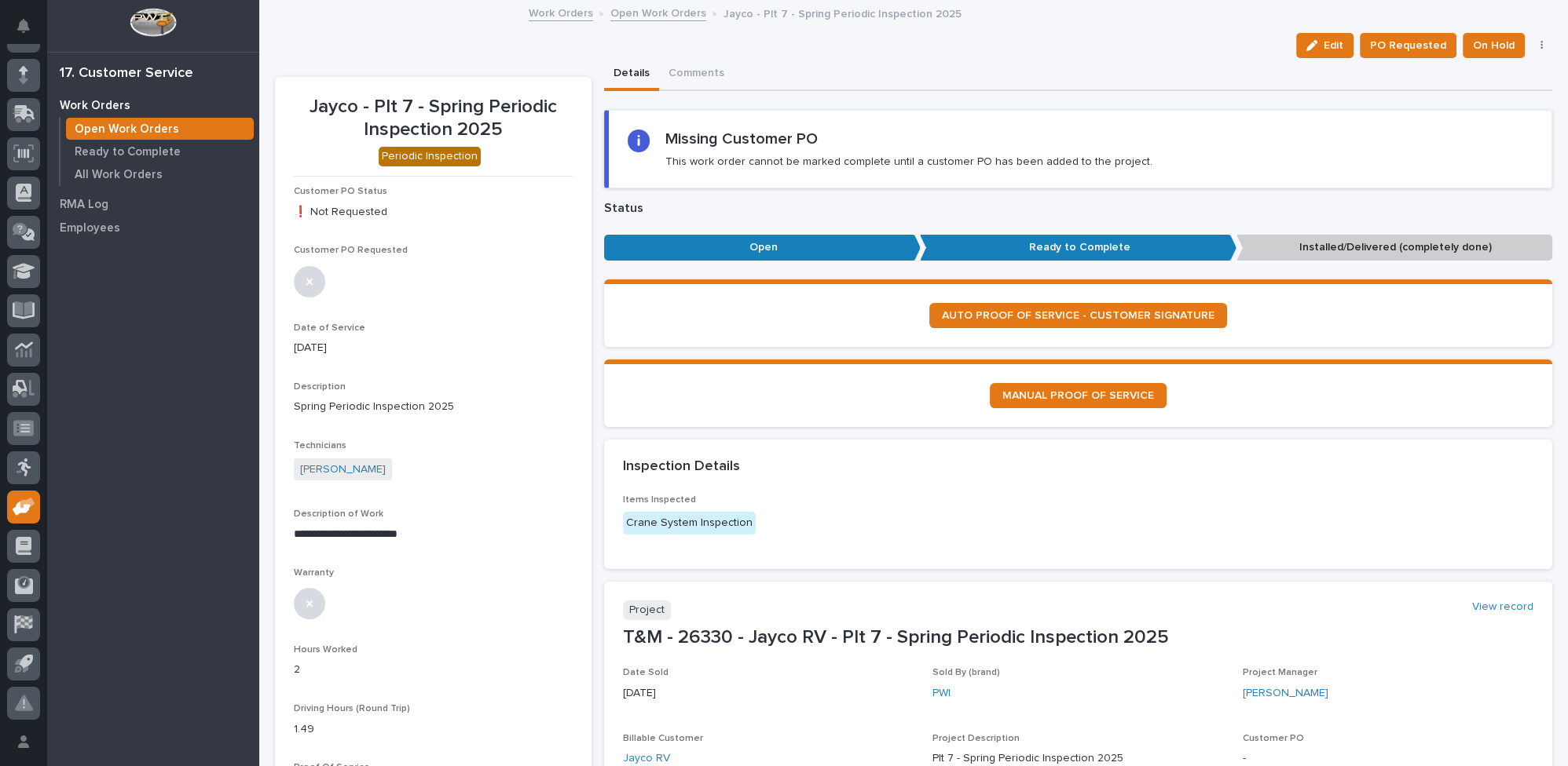
click at [634, 9] on link "Open Work Orders" at bounding box center [658, 11] width 96 height 18
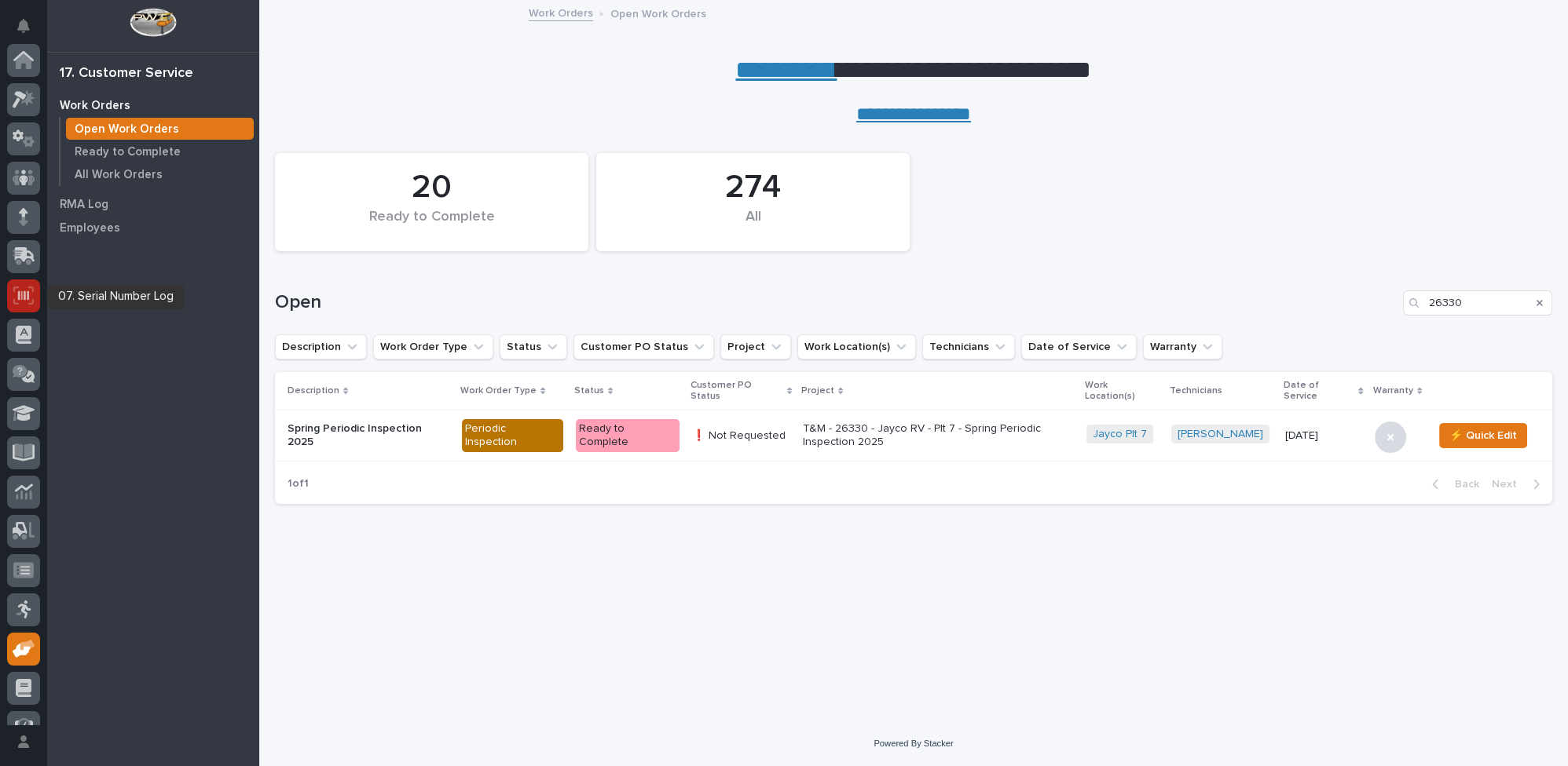
click at [23, 292] on icon at bounding box center [23, 295] width 11 height 9
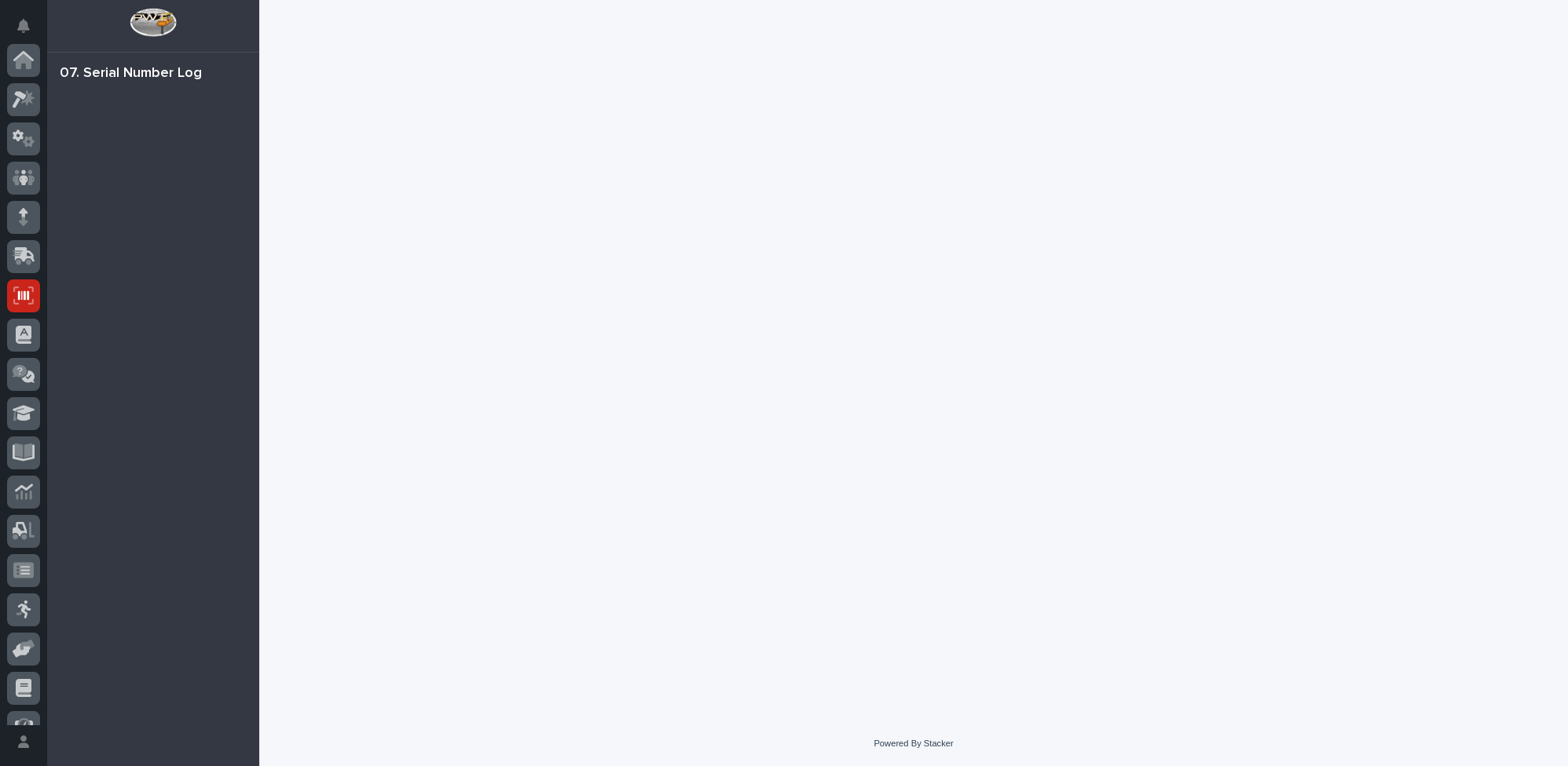
scroll to position [142, 0]
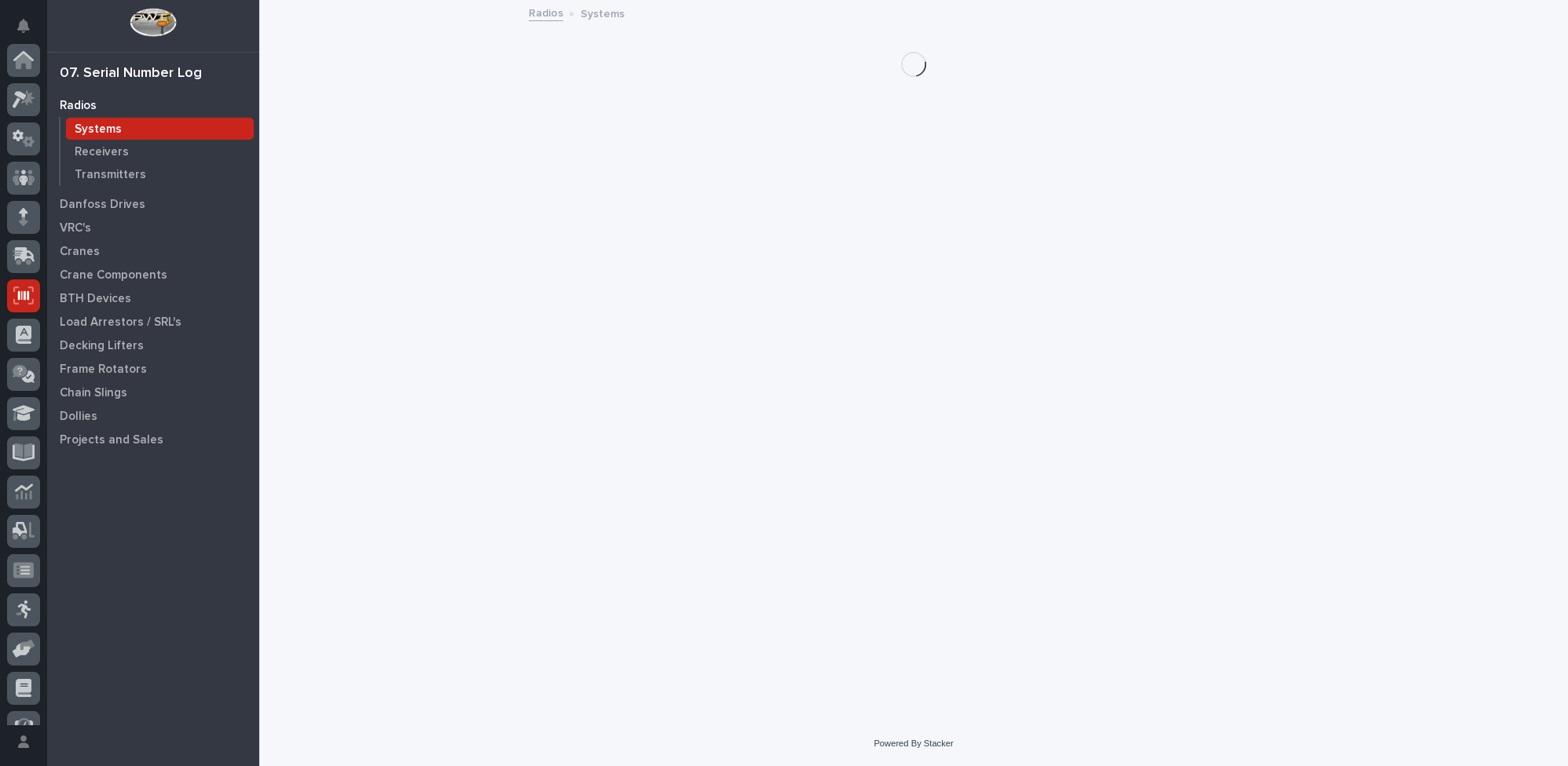
scroll to position [142, 0]
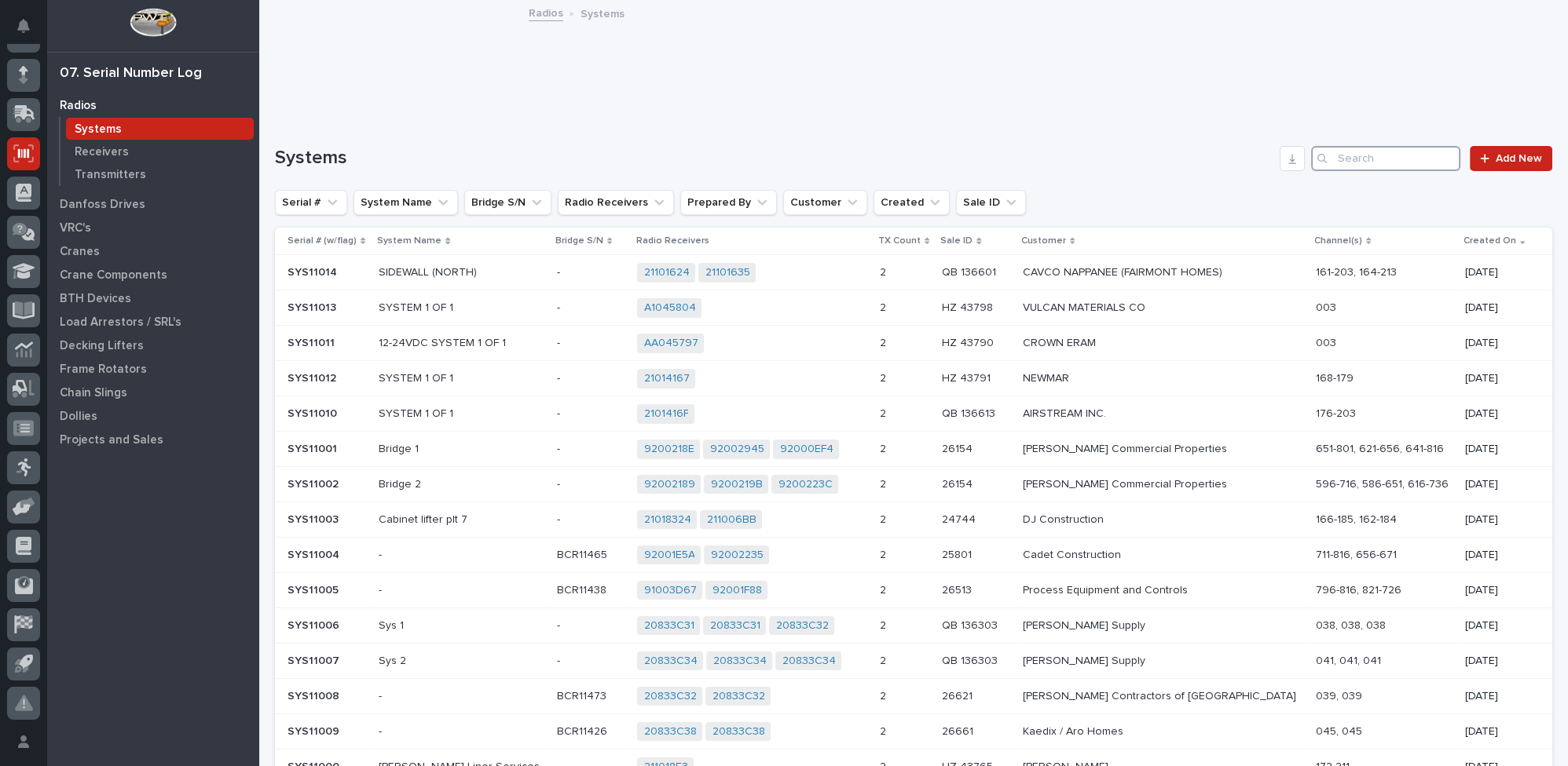
click at [1393, 161] on input "Search" at bounding box center [1385, 158] width 150 height 25
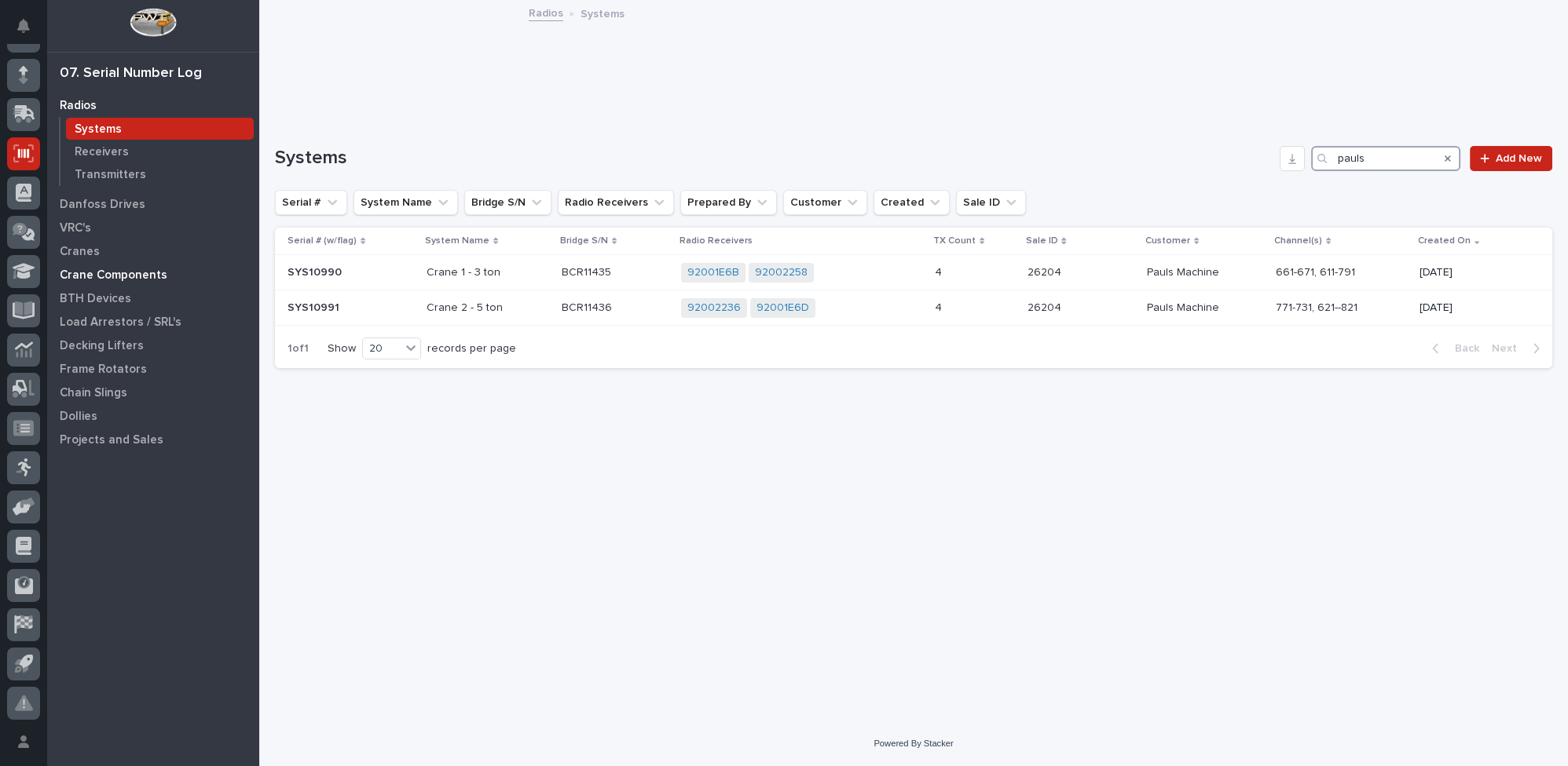
type input "pauls"
click at [120, 273] on p "Crane Components" at bounding box center [113, 275] width 108 height 14
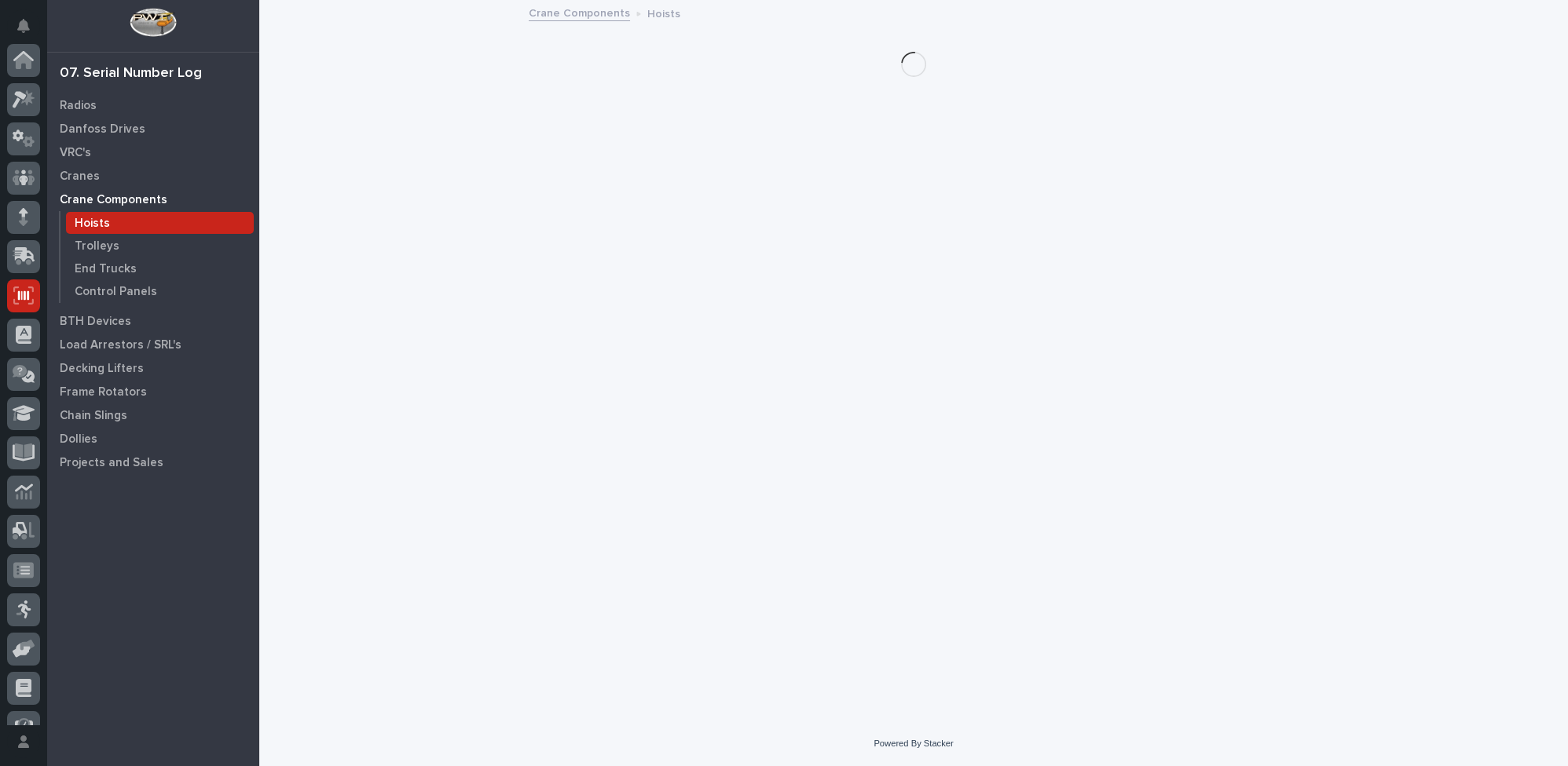
scroll to position [142, 0]
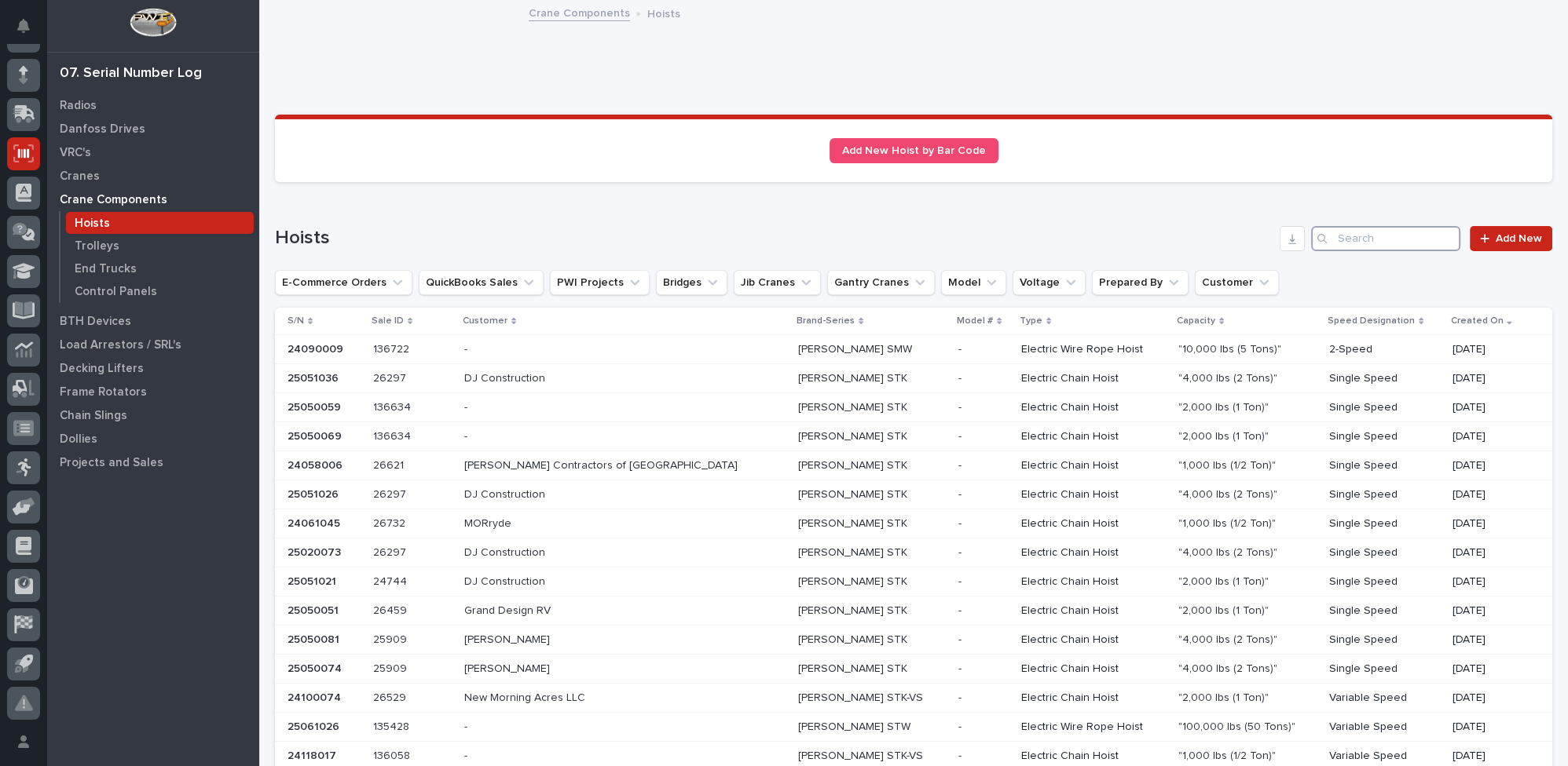
click at [1387, 237] on input "Search" at bounding box center [1385, 239] width 150 height 25
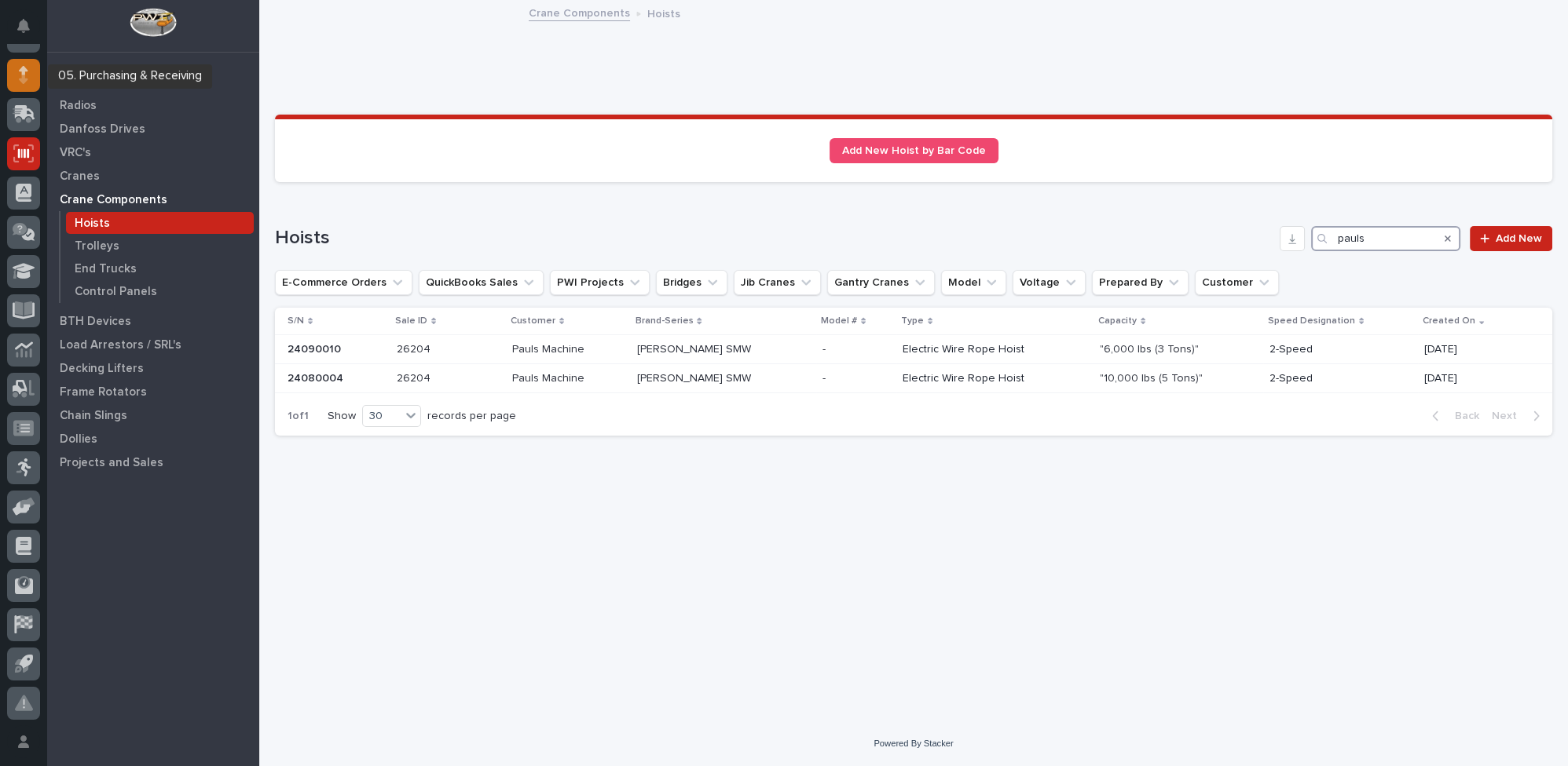
type input "pauls"
click at [32, 75] on div at bounding box center [24, 75] width 33 height 33
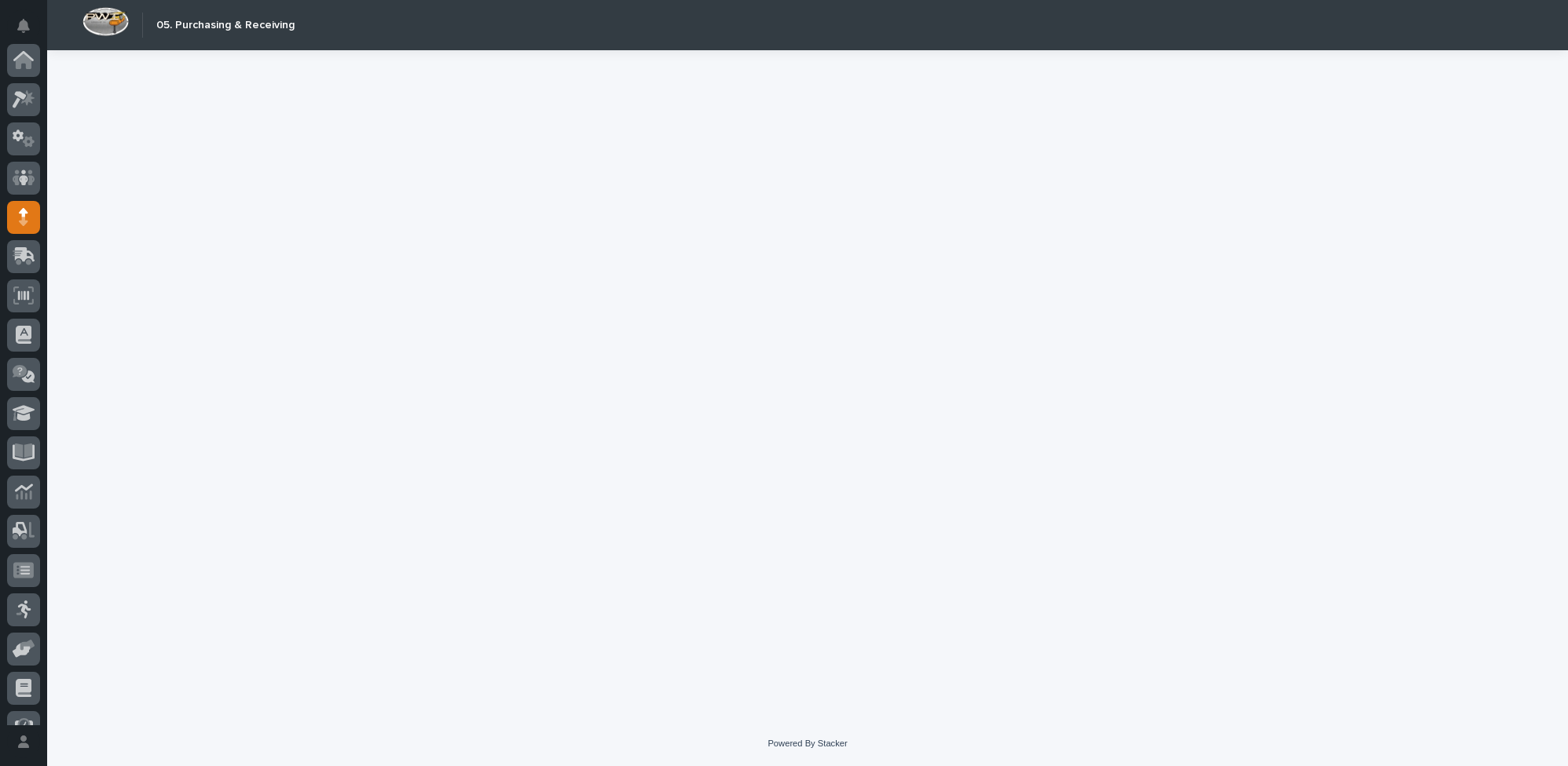
scroll to position [142, 0]
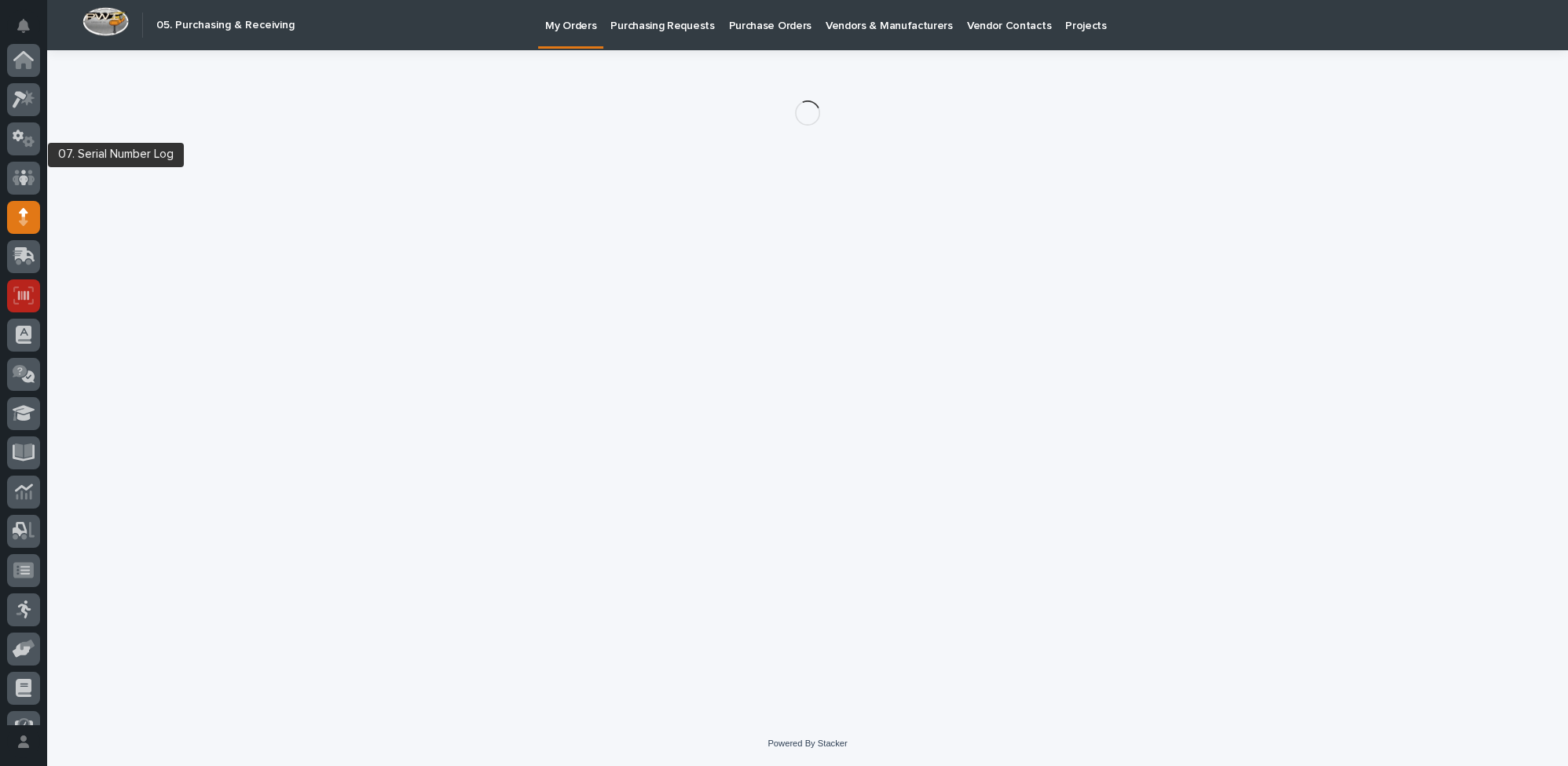
scroll to position [142, 0]
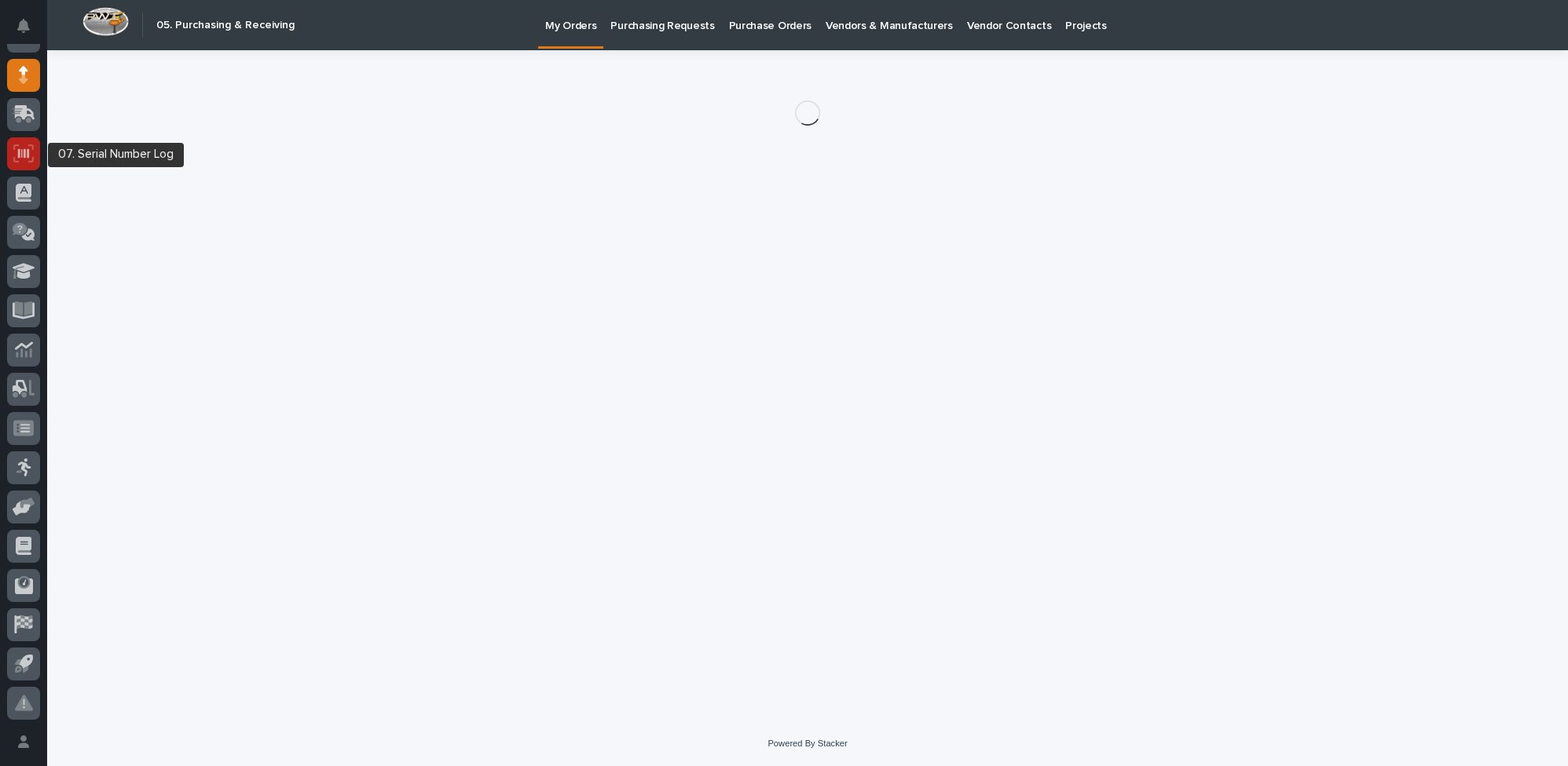
click at [27, 155] on icon at bounding box center [23, 153] width 20 height 18
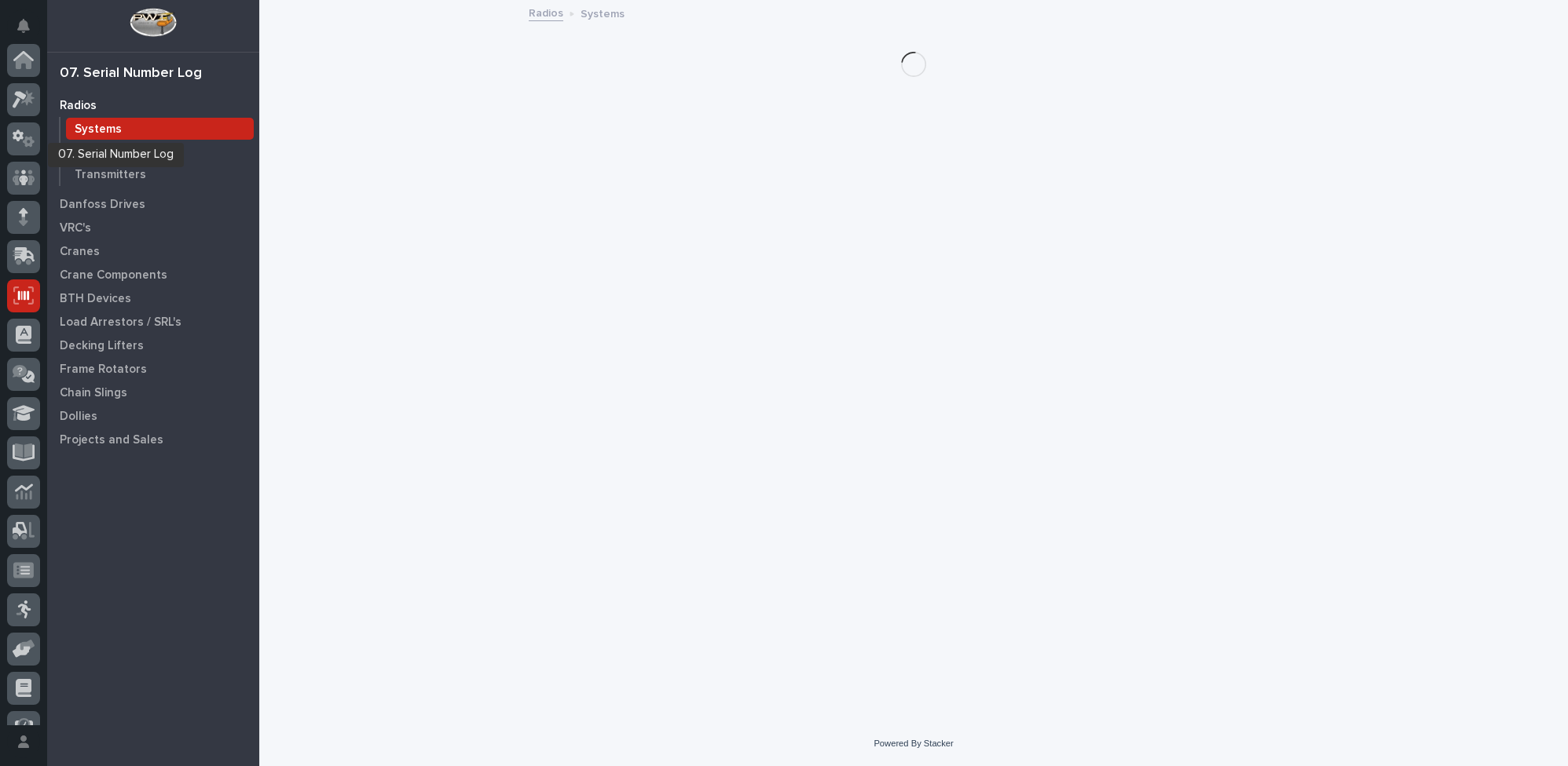
scroll to position [142, 0]
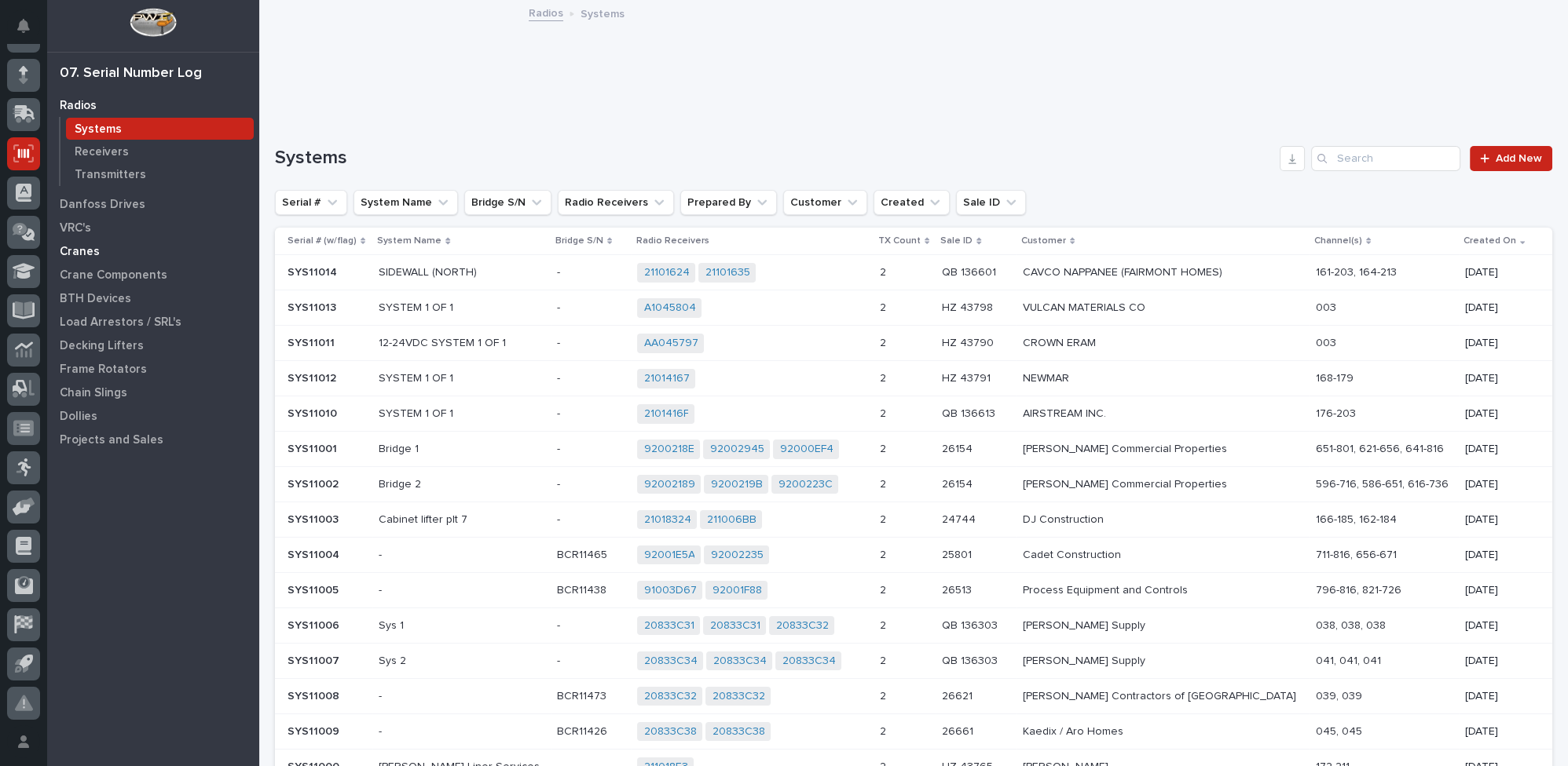
click at [94, 252] on p "Cranes" at bounding box center [79, 252] width 40 height 14
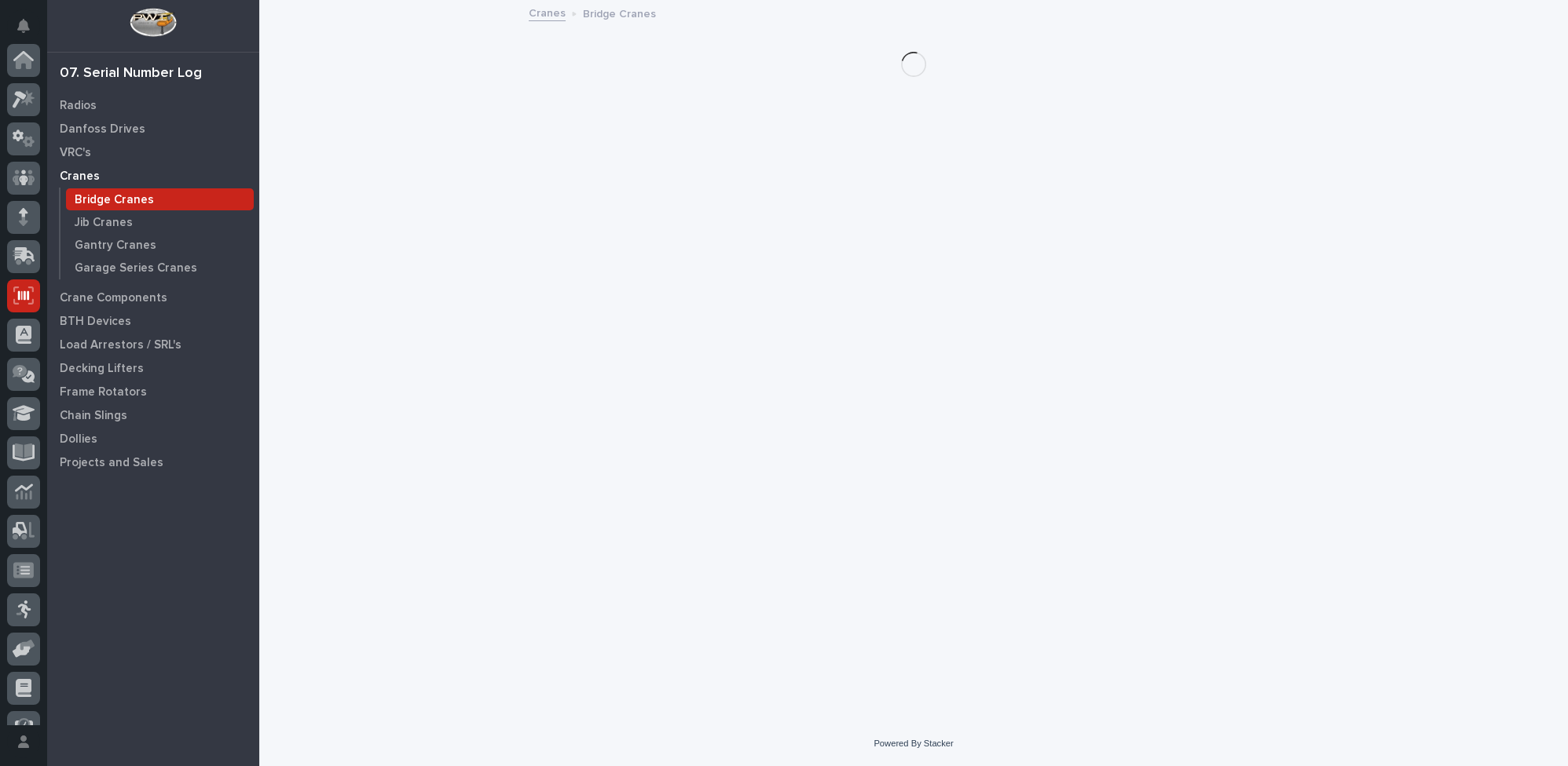
scroll to position [142, 0]
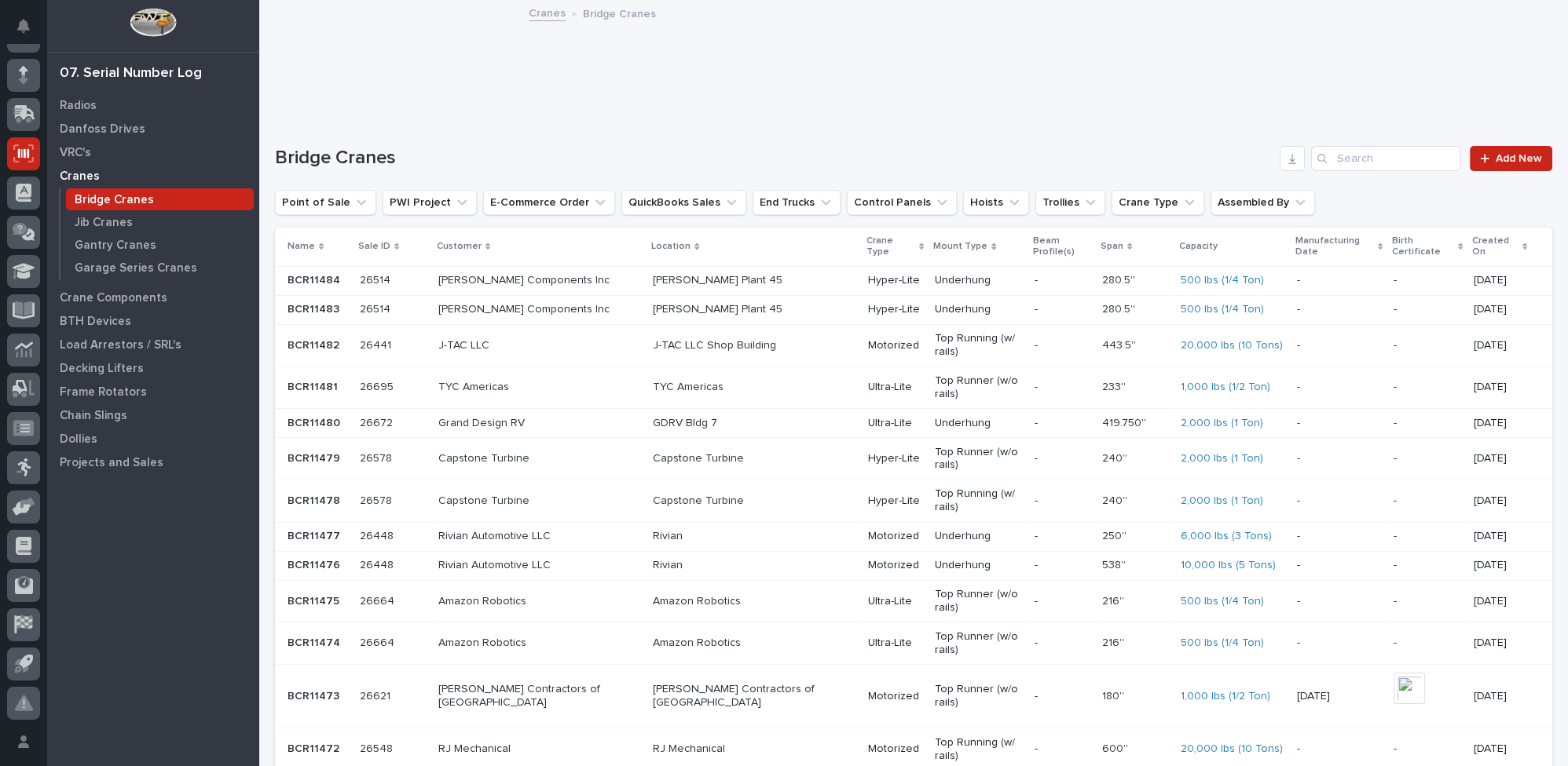
click at [1328, 157] on input "Search" at bounding box center [1385, 158] width 150 height 25
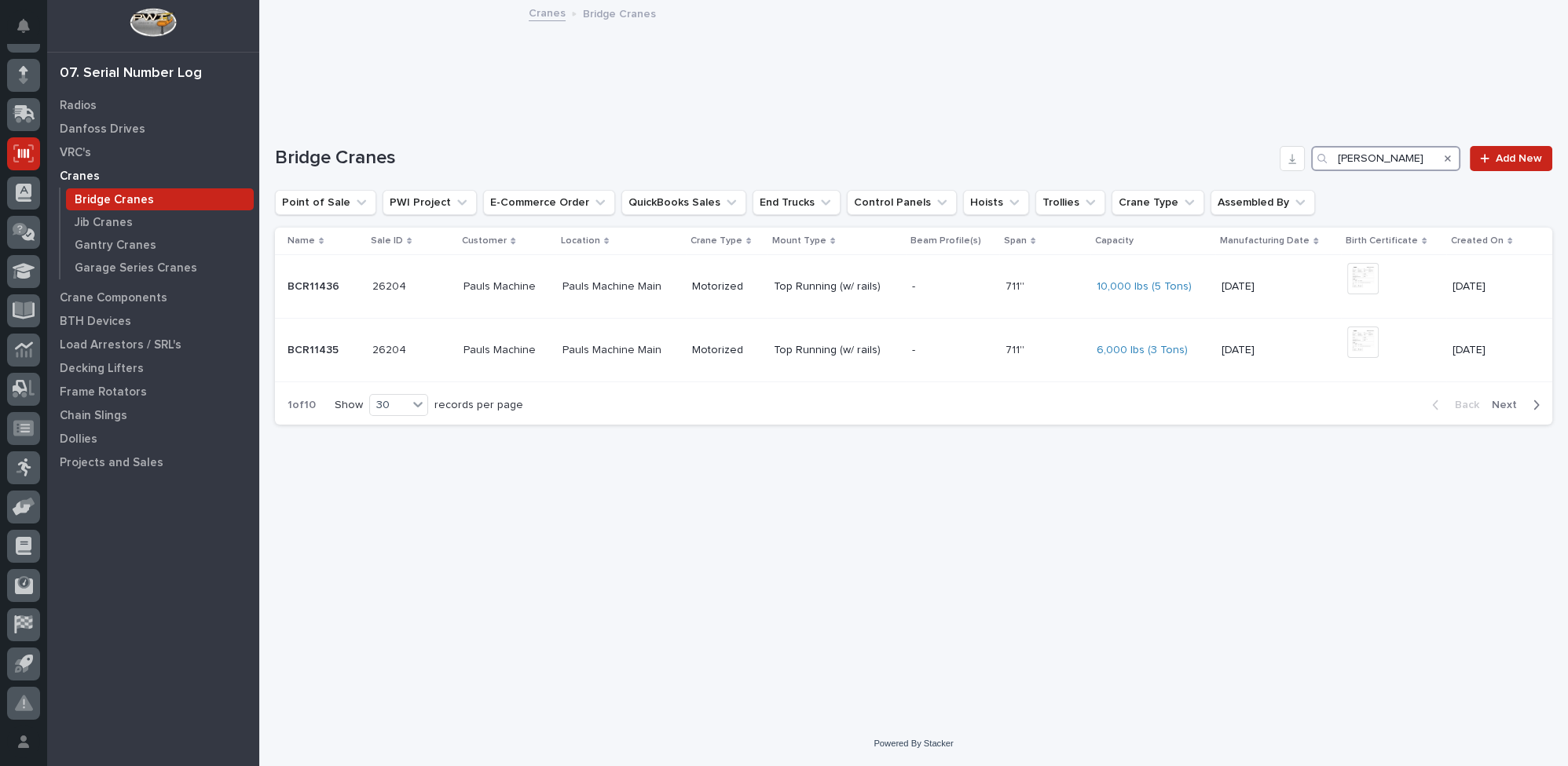
type input "[PERSON_NAME]"
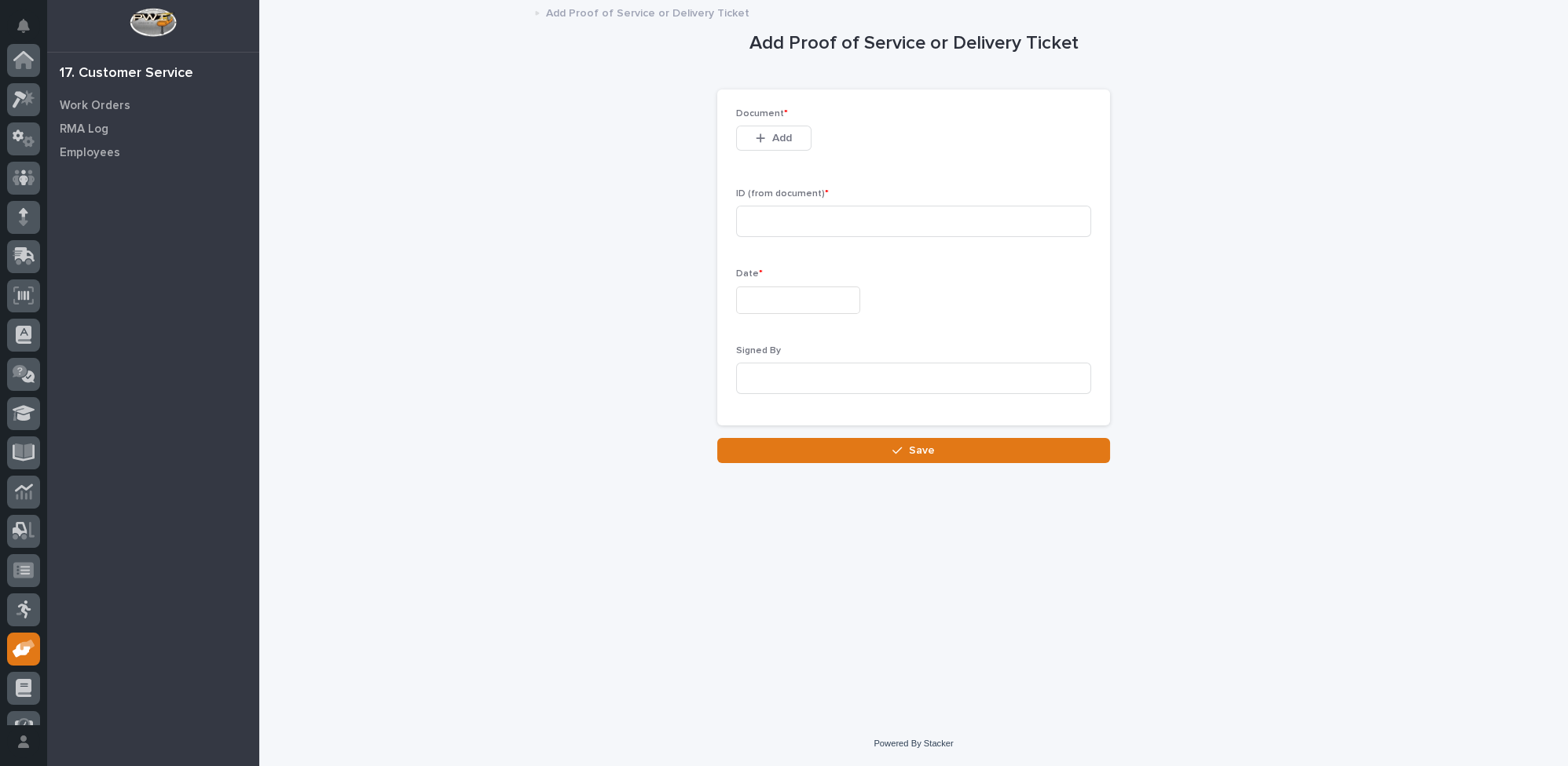
scroll to position [142, 0]
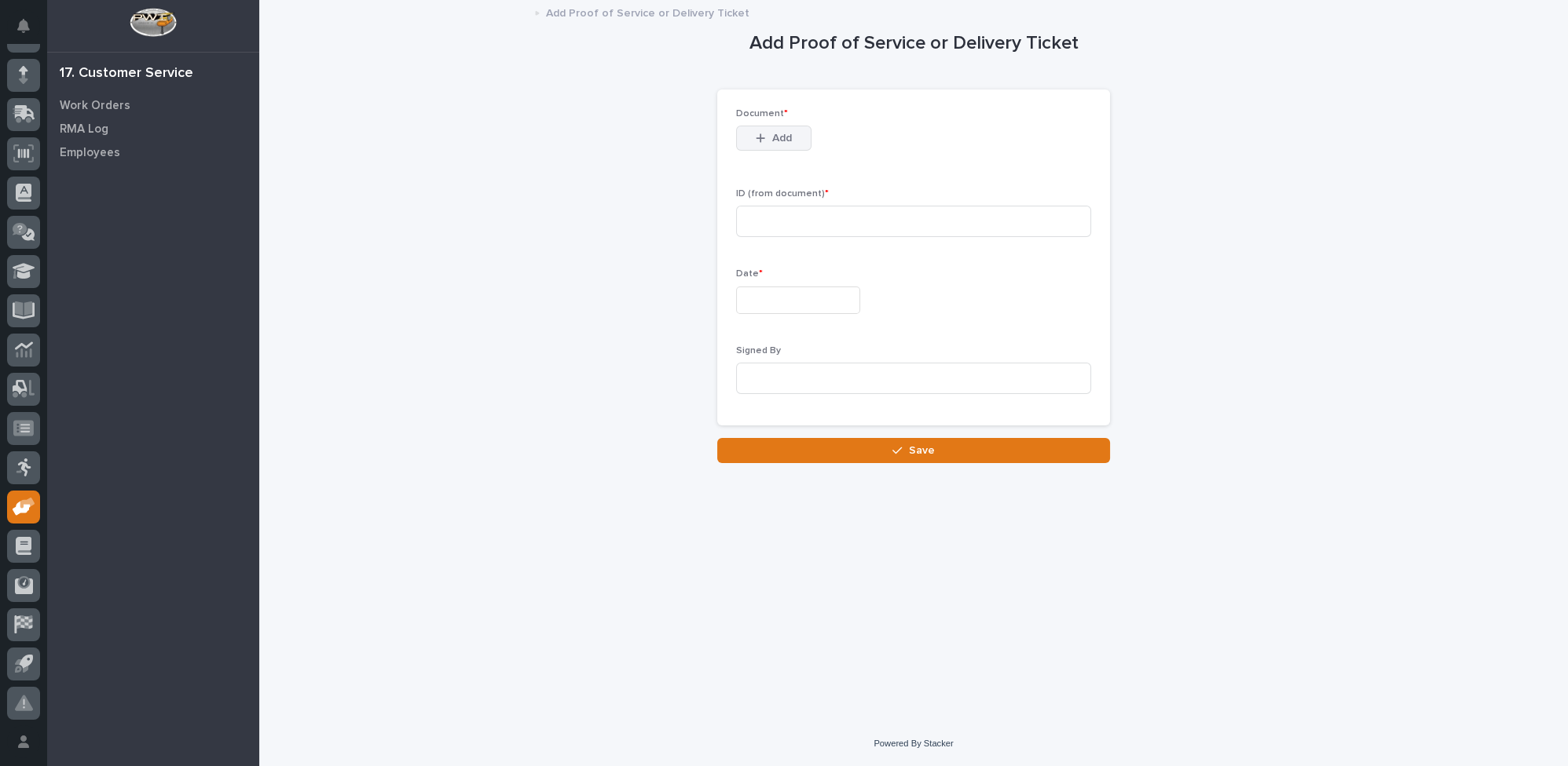
click at [773, 135] on span "Add" at bounding box center [781, 137] width 20 height 14
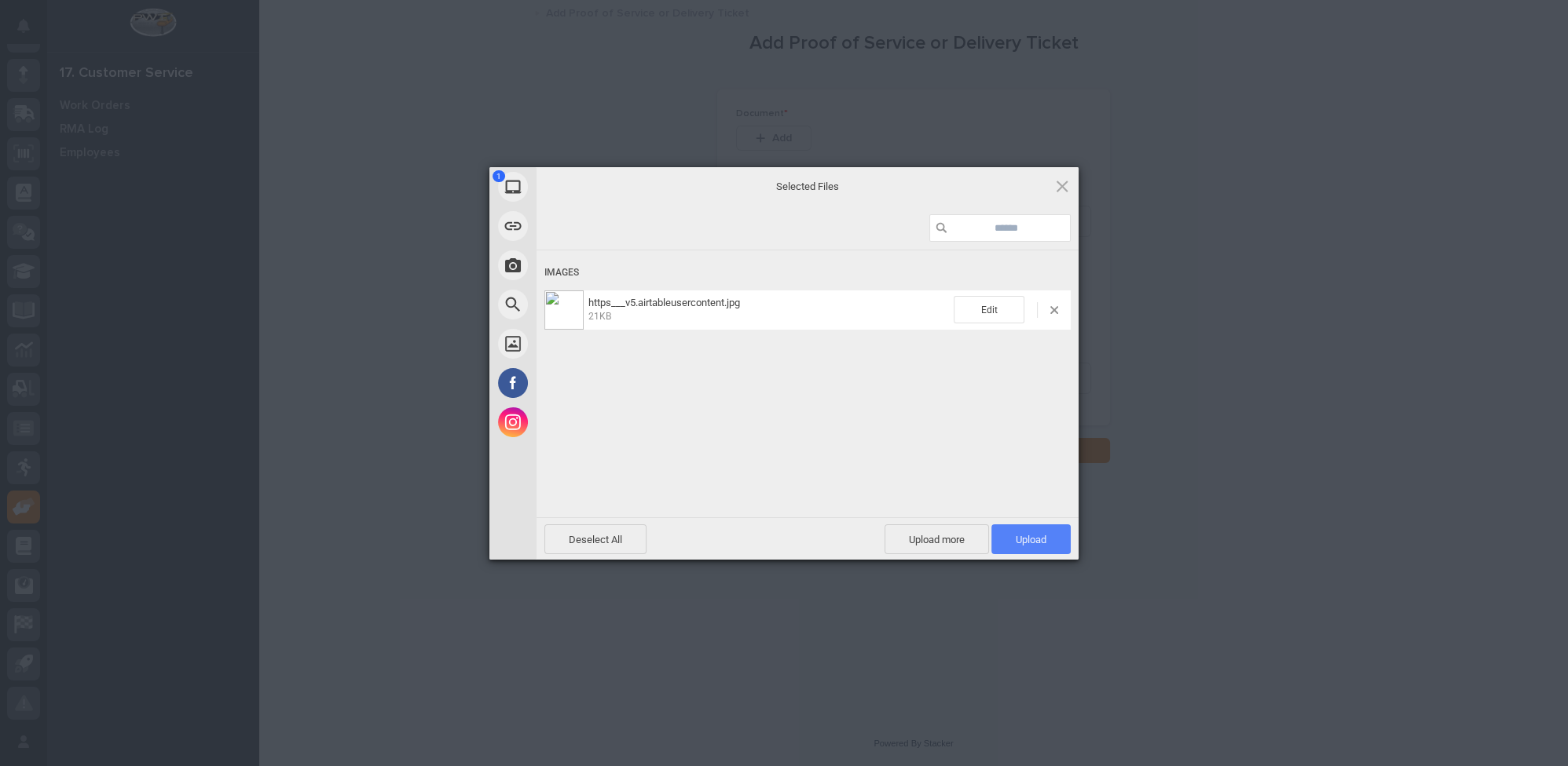
click at [1007, 539] on span "Upload 1" at bounding box center [1030, 539] width 79 height 30
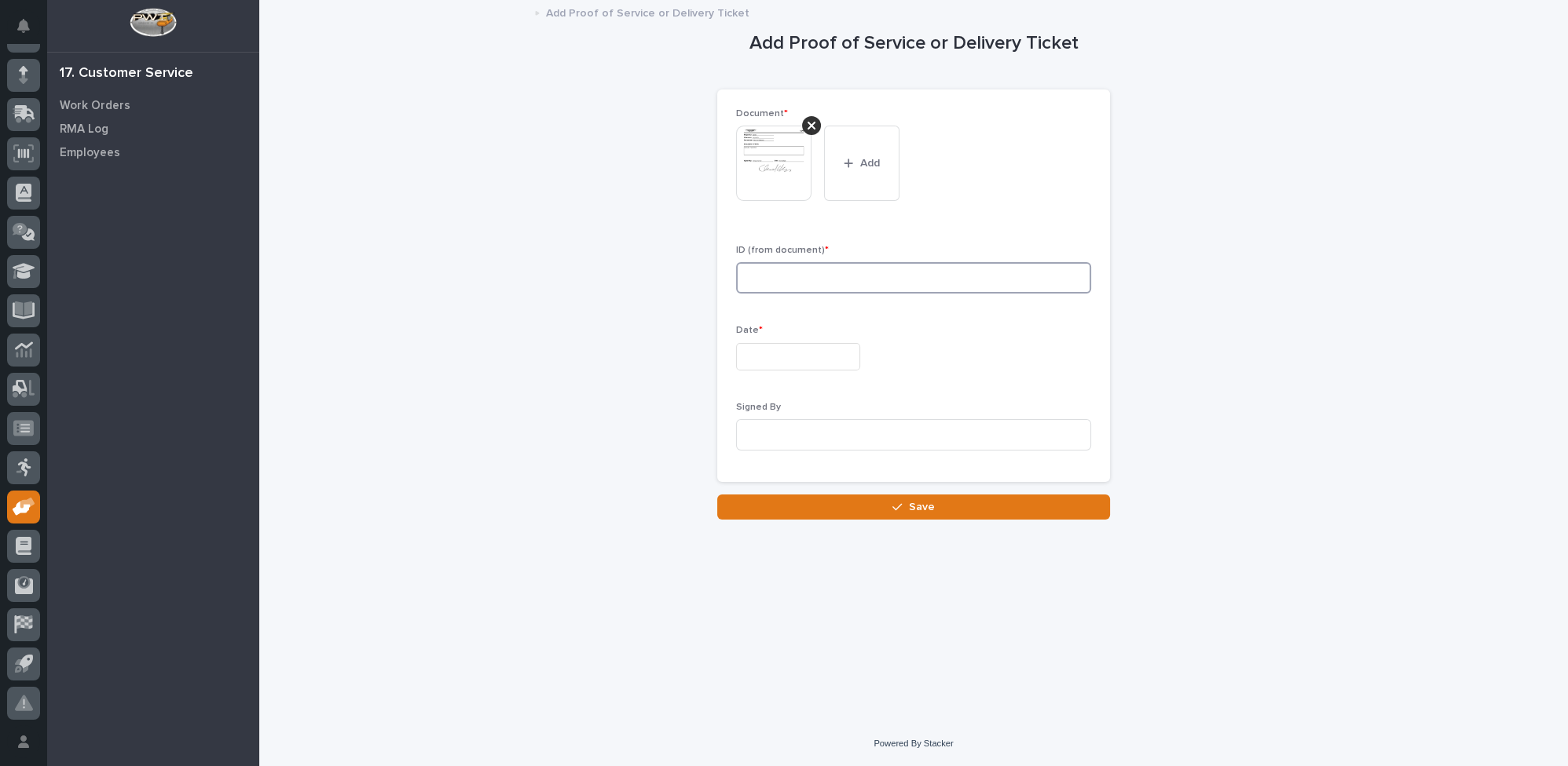
click at [768, 280] on input at bounding box center [913, 278] width 355 height 32
type input "1679"
click at [760, 353] on input "text" at bounding box center [798, 357] width 124 height 28
click at [839, 223] on div "15" at bounding box center [839, 227] width 21 height 21
type input "**********"
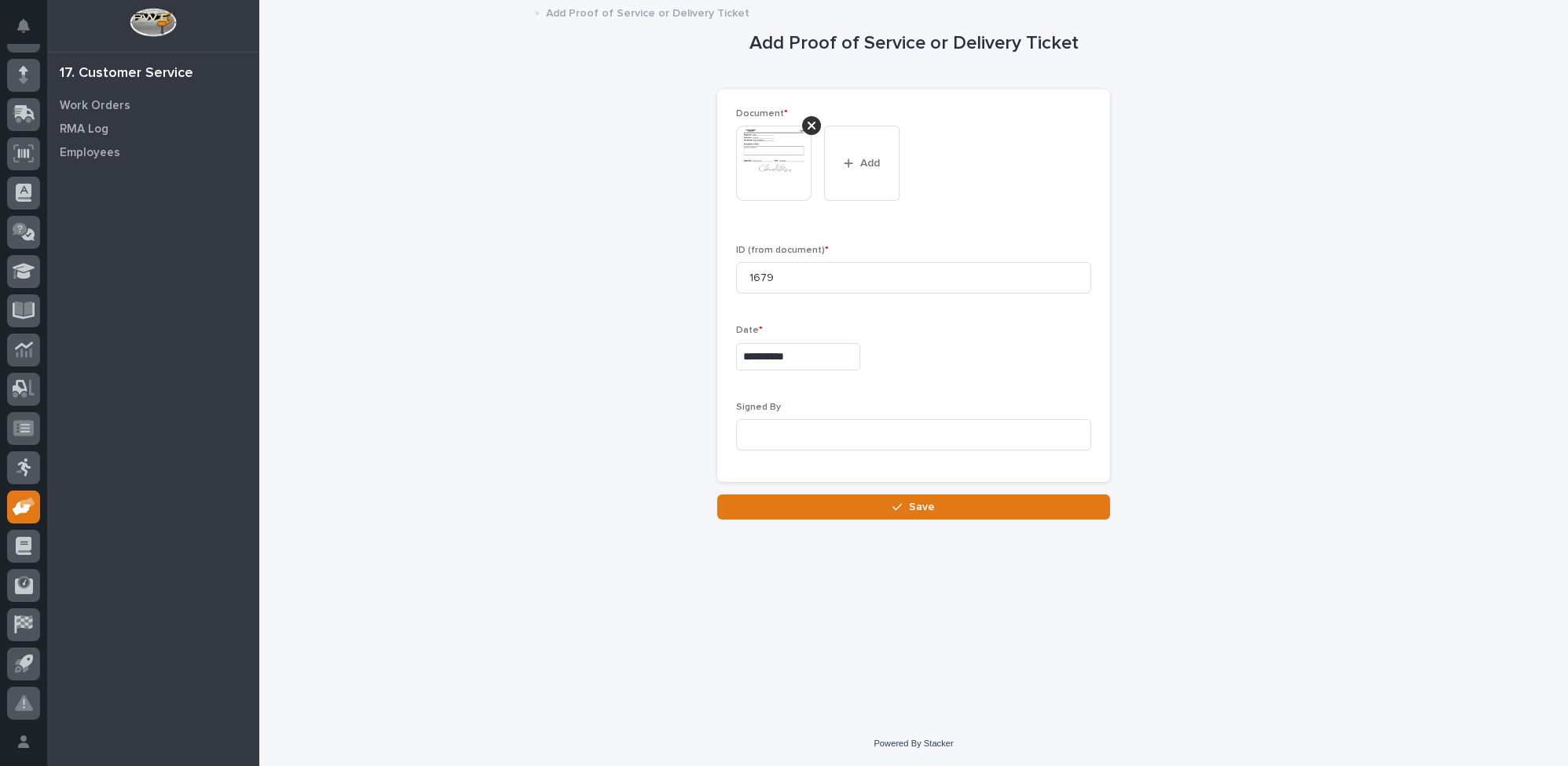
click at [793, 171] on img at bounding box center [773, 162] width 75 height 75
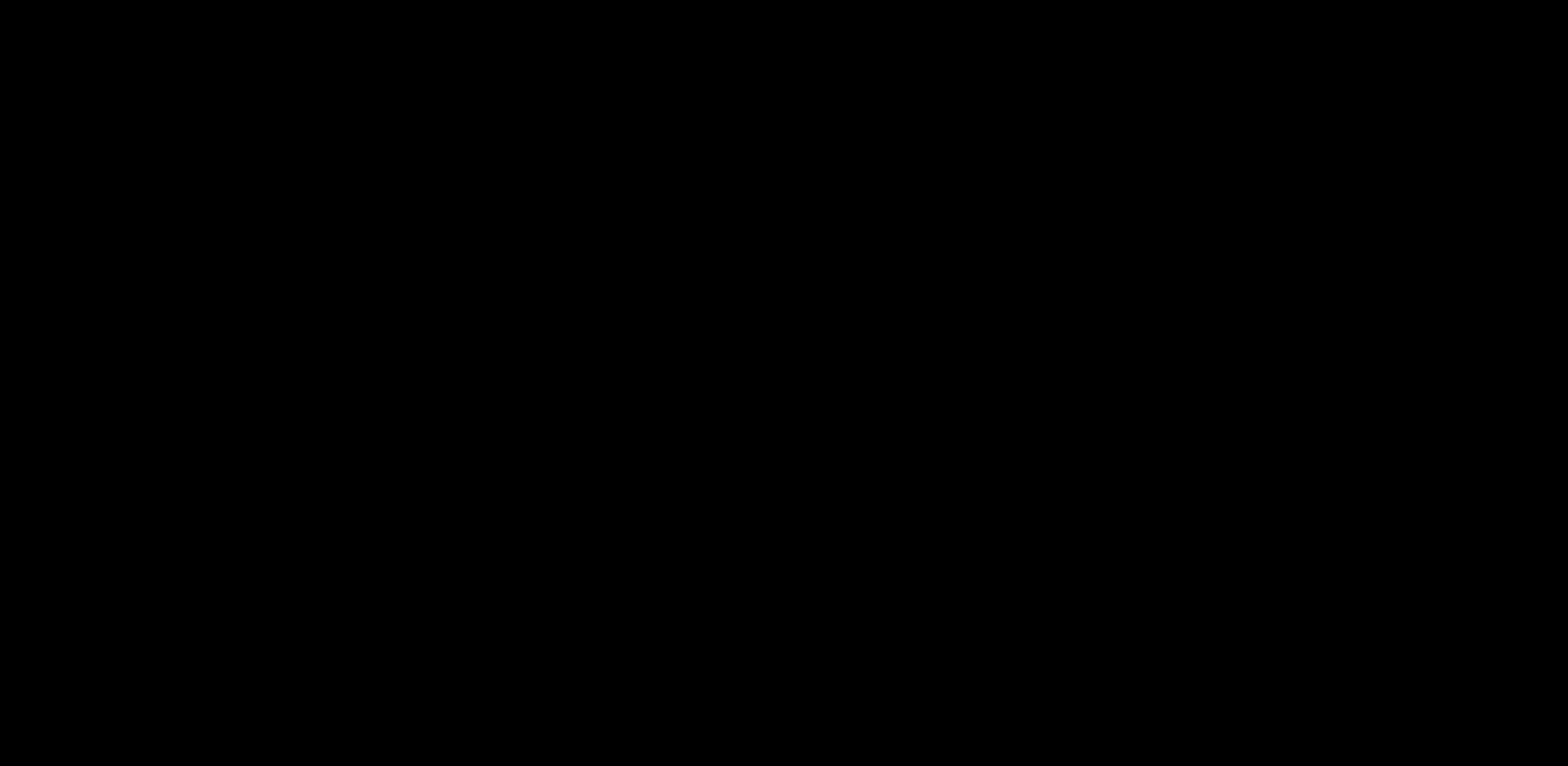
click at [793, 171] on div at bounding box center [784, 402] width 1568 height 730
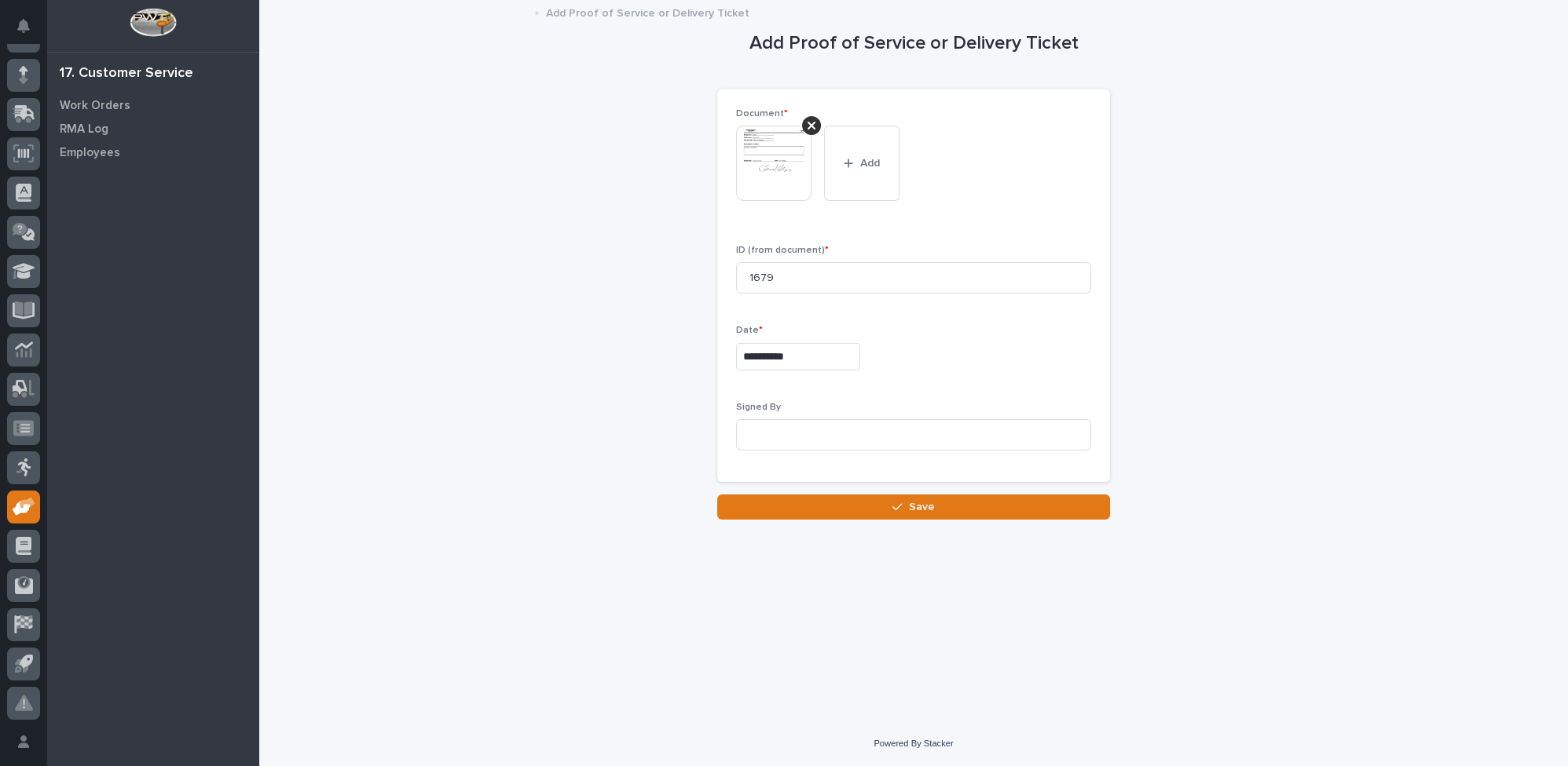
click at [793, 171] on img at bounding box center [773, 162] width 75 height 75
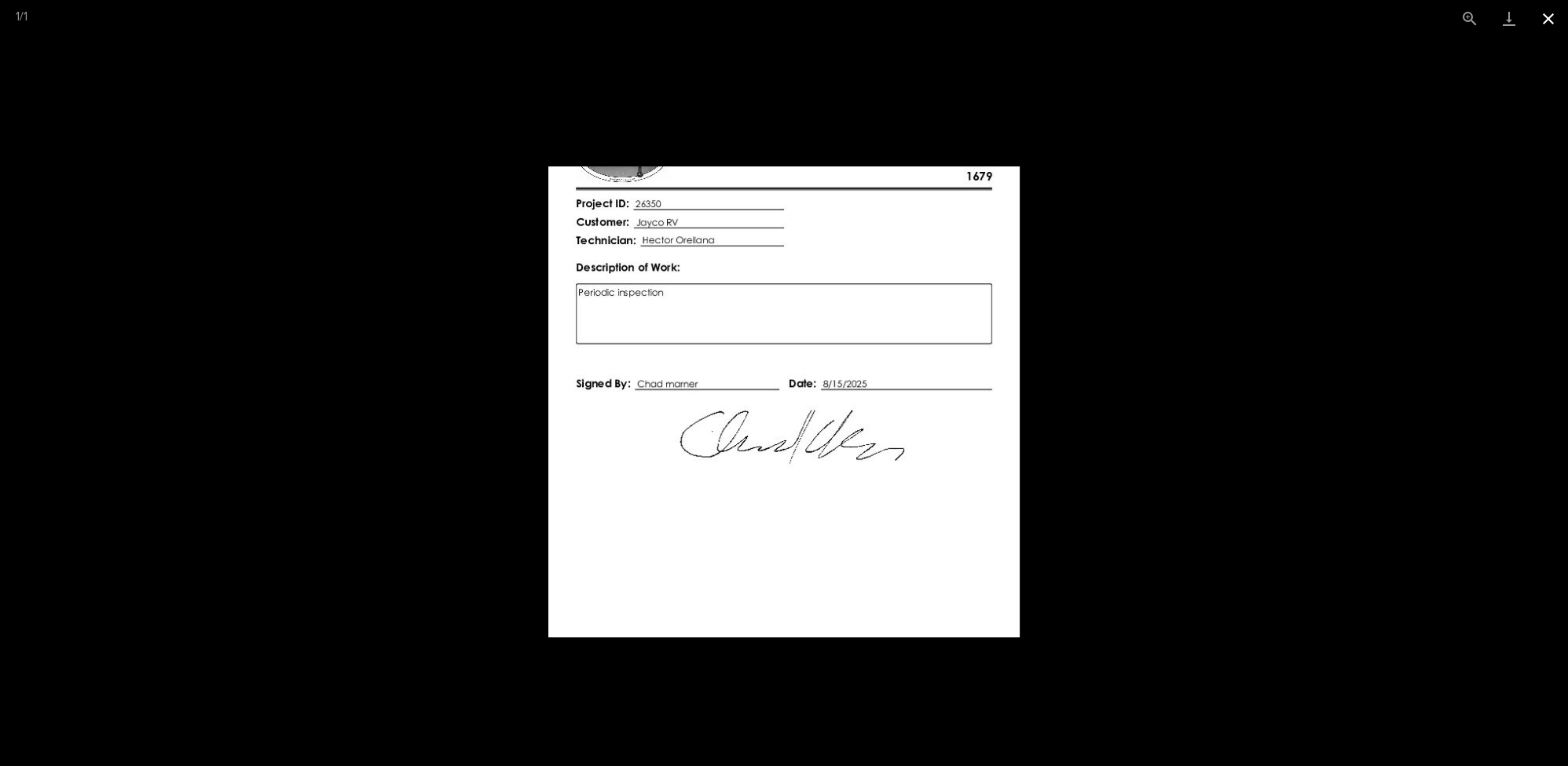
click at [1550, 19] on button "Close gallery" at bounding box center [1548, 19] width 39 height 37
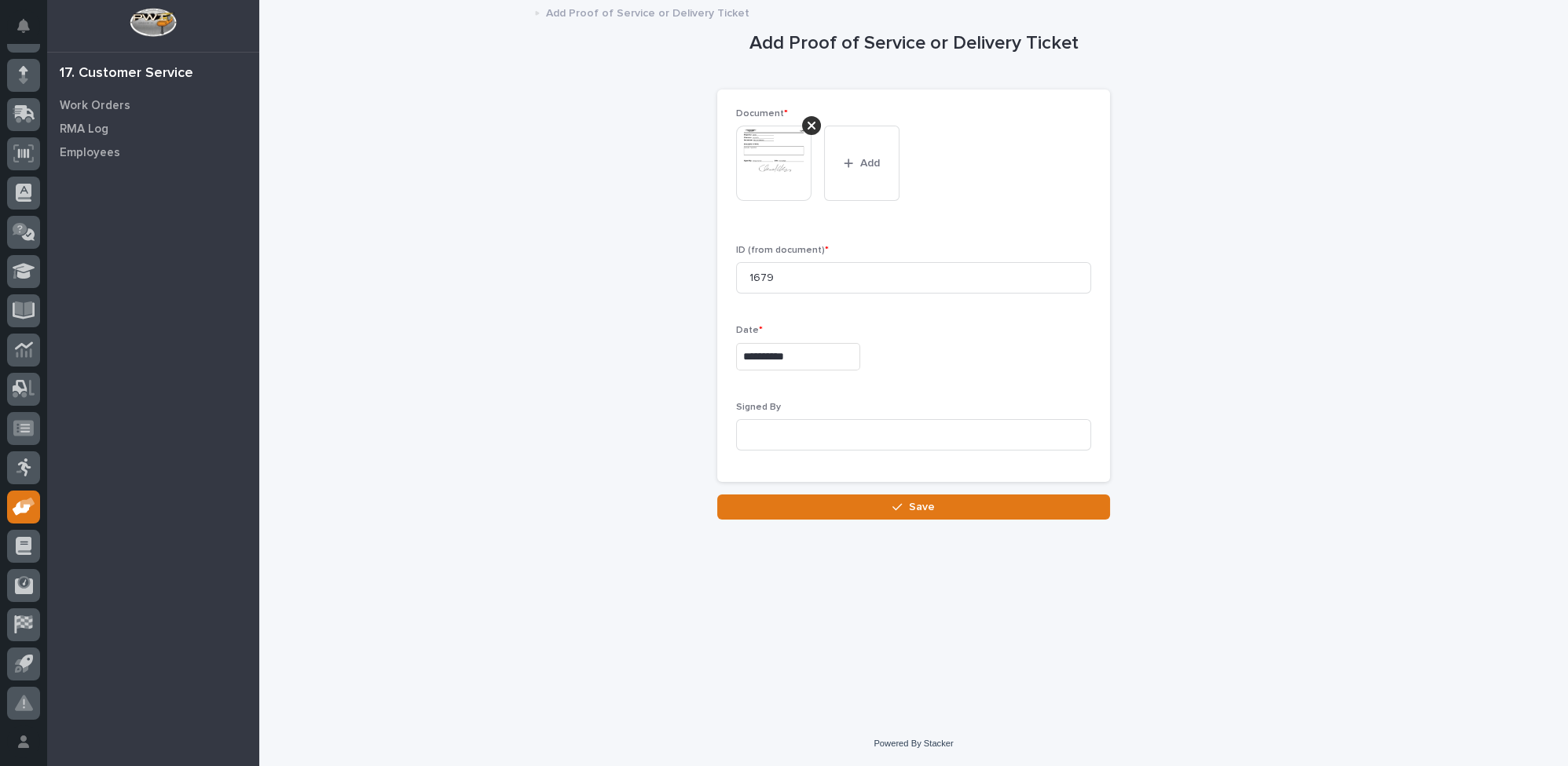
click at [818, 450] on div "Signed By" at bounding box center [913, 433] width 355 height 61
click at [820, 435] on input at bounding box center [913, 435] width 355 height 32
type input "Chad Marner"
click at [843, 503] on button "Save" at bounding box center [913, 507] width 393 height 25
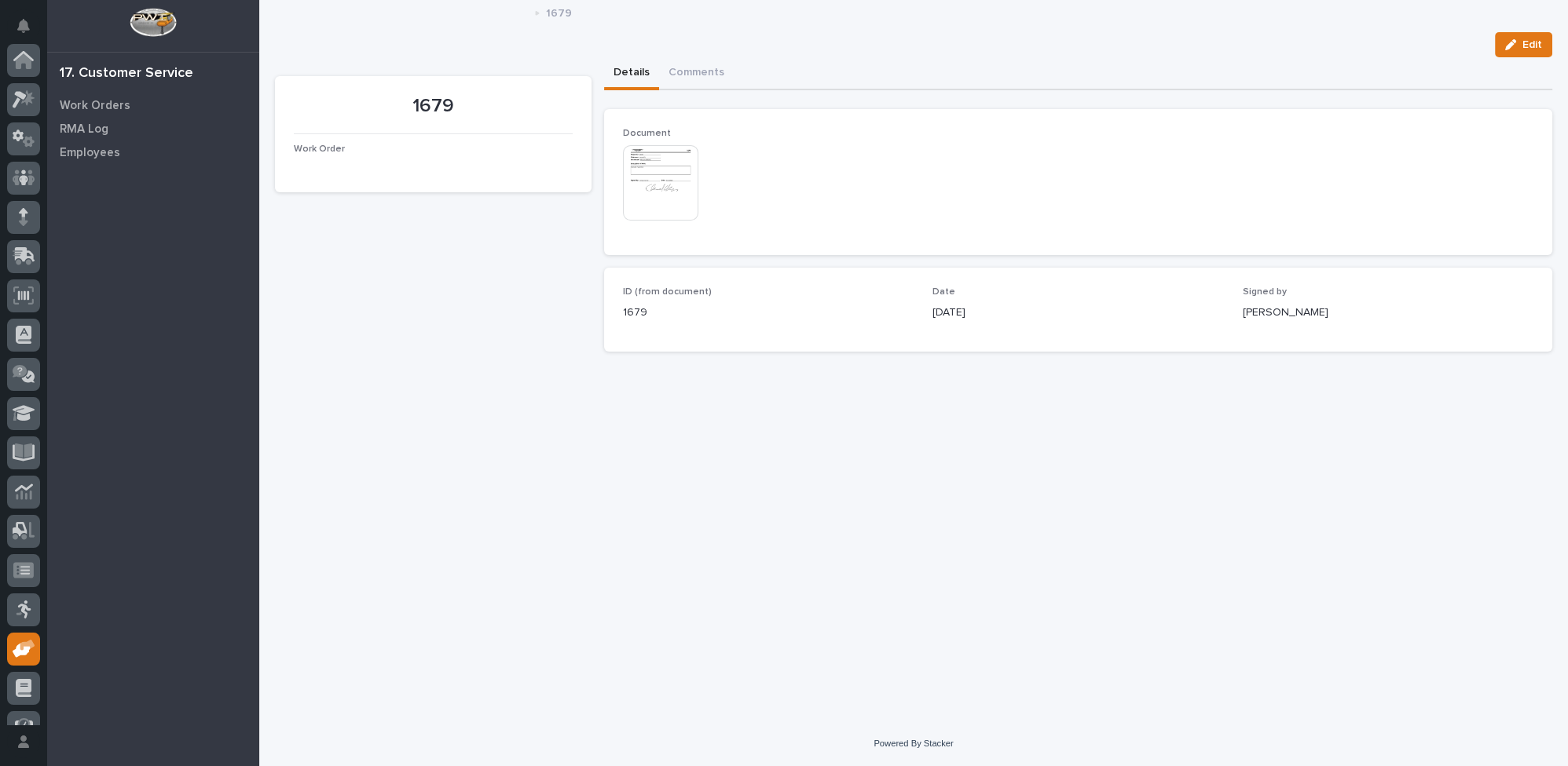
scroll to position [142, 0]
